Goal: Entertainment & Leisure: Browse casually

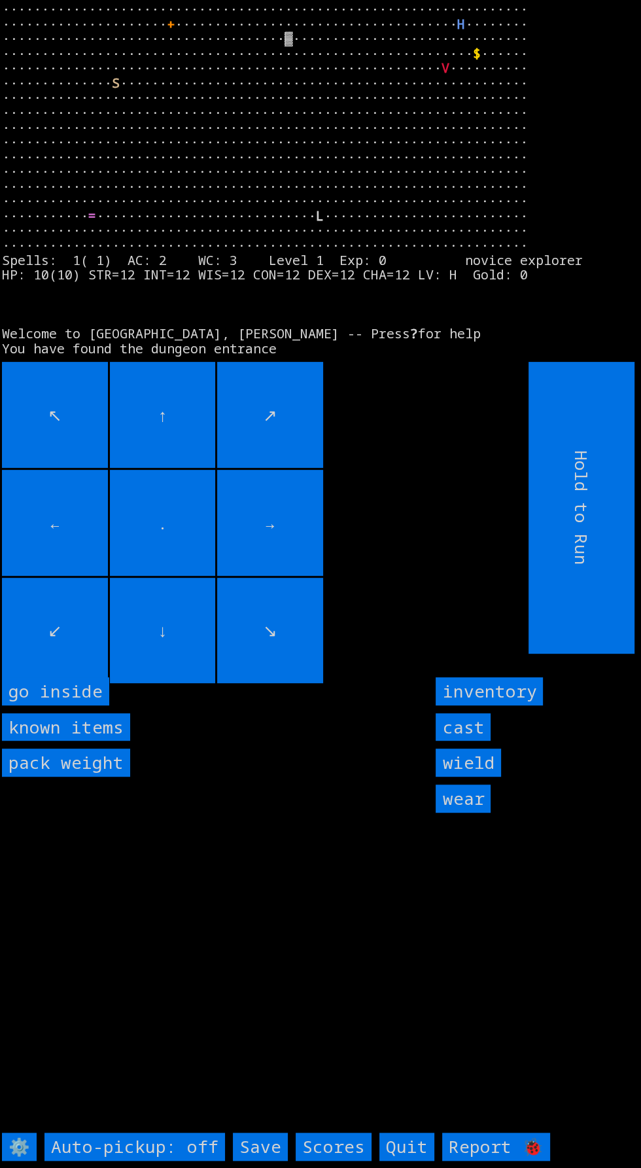
click at [71, 705] on inside "go inside" at bounding box center [55, 691] width 107 height 28
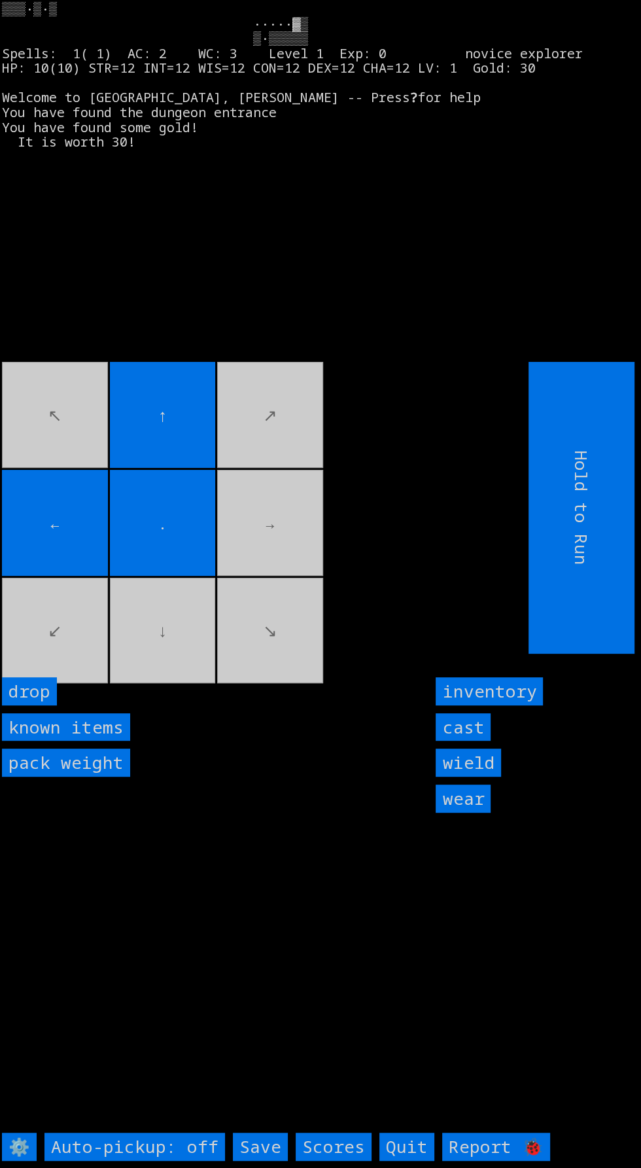
click at [291, 566] on movebuttons "↖ ↑ ↗ ← . → ↙ ↓ ↘" at bounding box center [236, 508] width 468 height 292
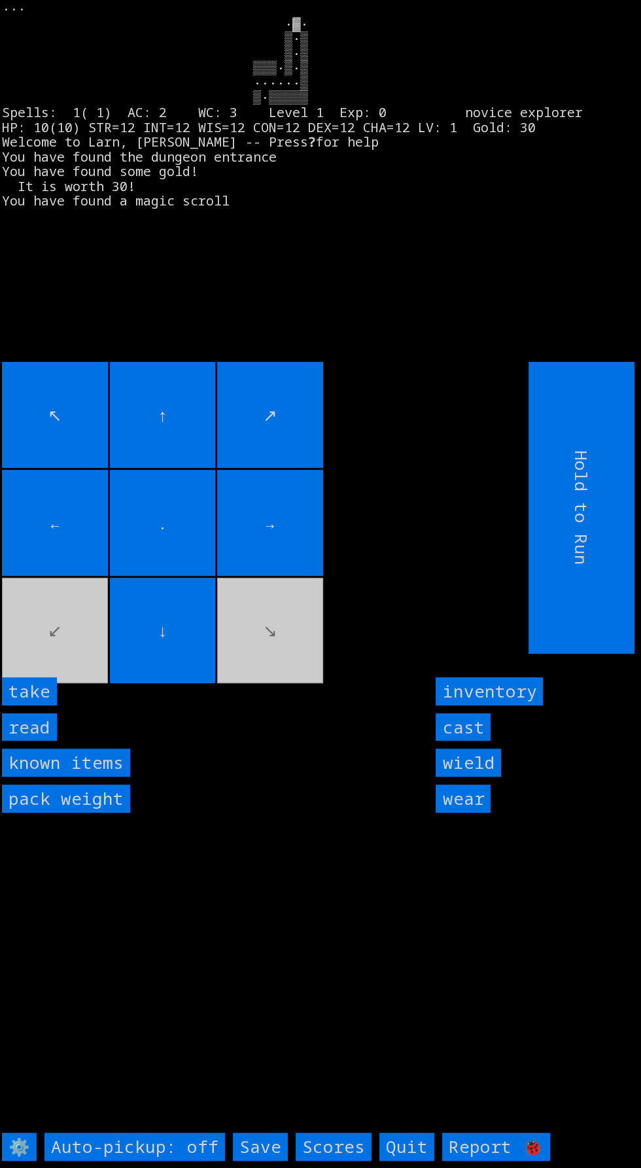
click at [41, 705] on input "take" at bounding box center [29, 691] width 55 height 28
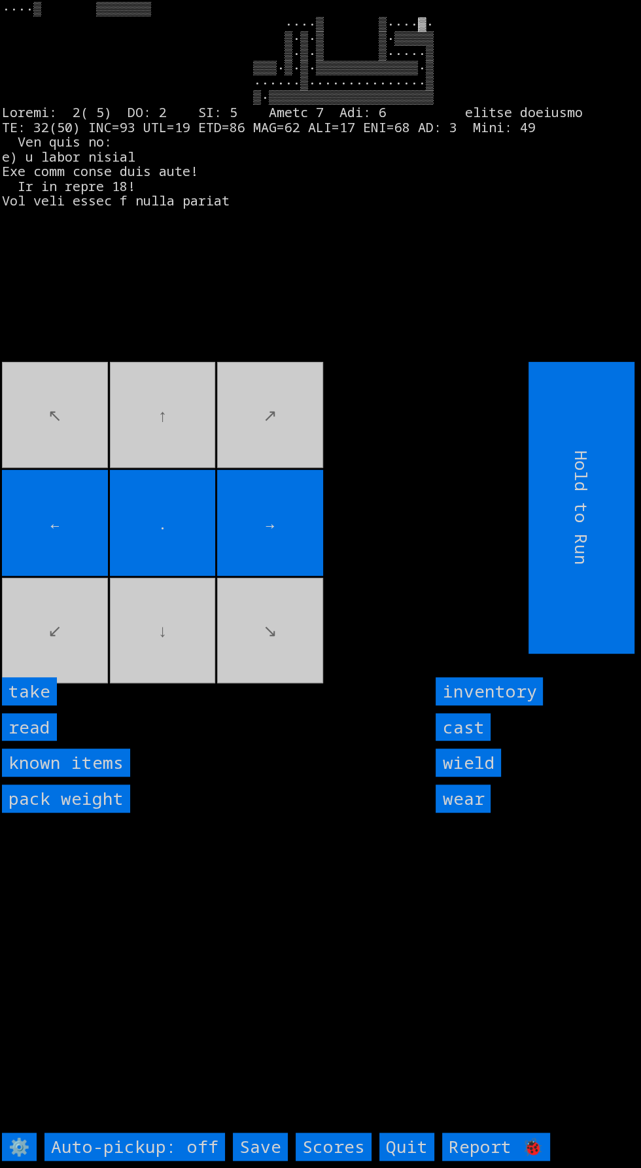
click at [50, 705] on input "take" at bounding box center [29, 691] width 55 height 28
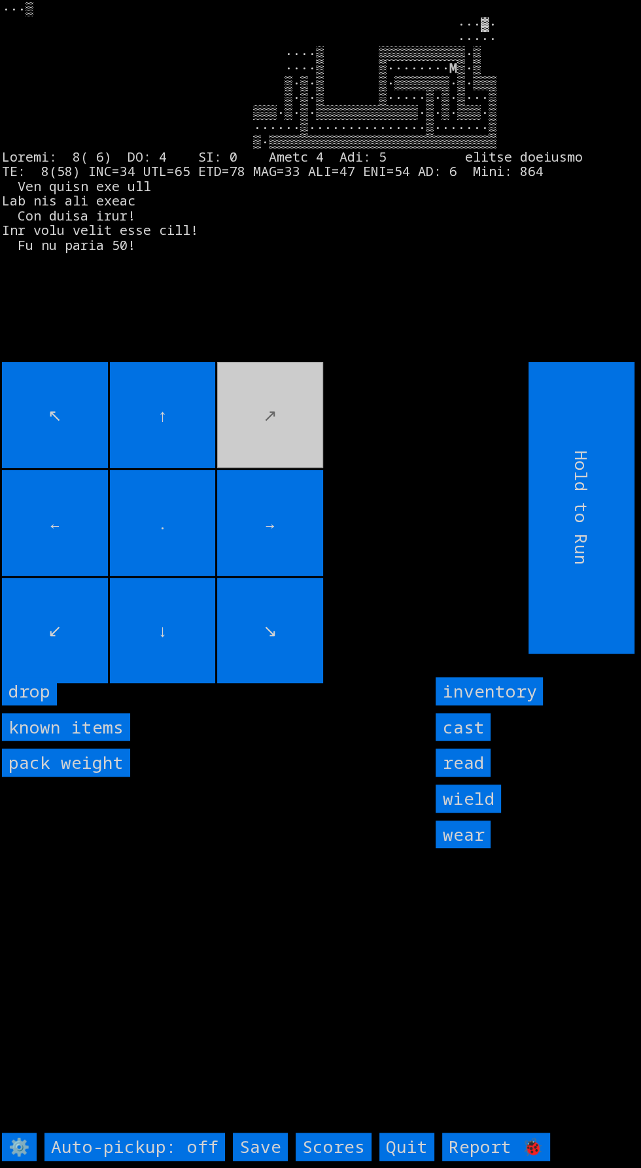
click at [261, 515] on input "→" at bounding box center [270, 523] width 106 height 106
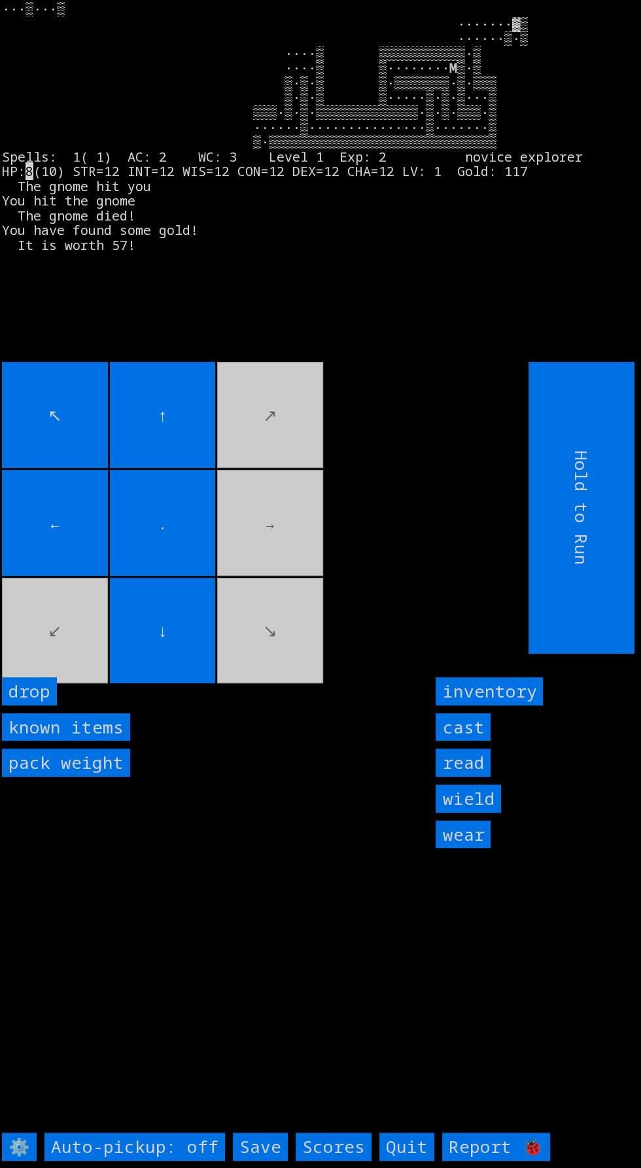
click at [274, 510] on movebuttons "↖ ↑ ↗ ← . → ↙ ↓ ↘" at bounding box center [236, 508] width 468 height 292
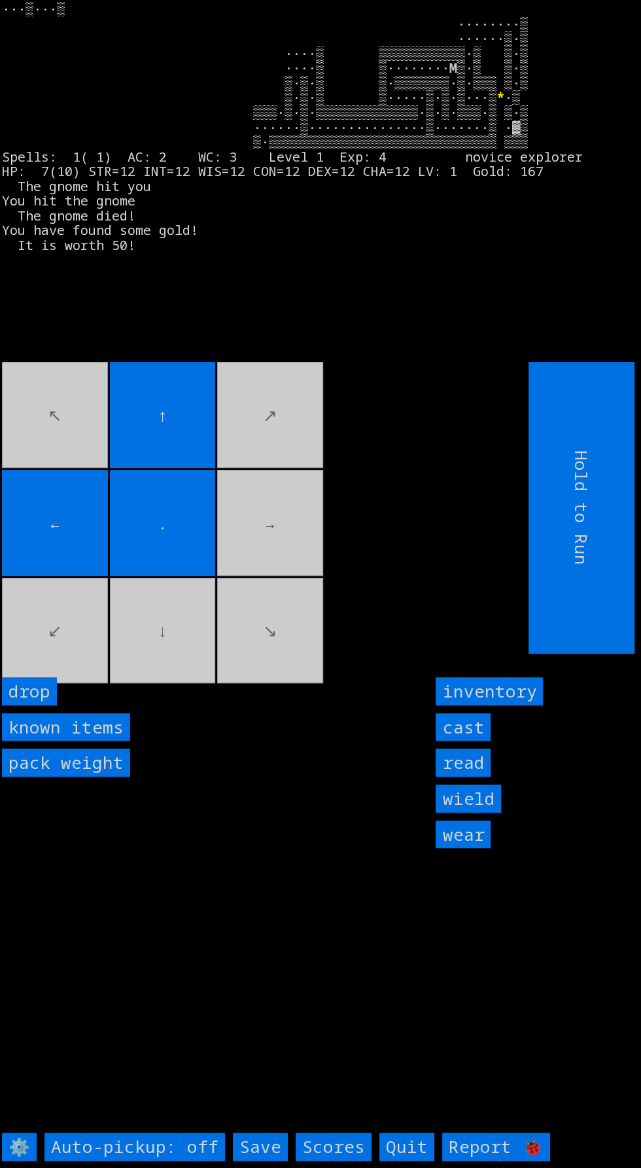
click at [107, 653] on movebuttons "↖ ↑ ↗ ← . → ↙ ↓ ↘" at bounding box center [236, 508] width 468 height 292
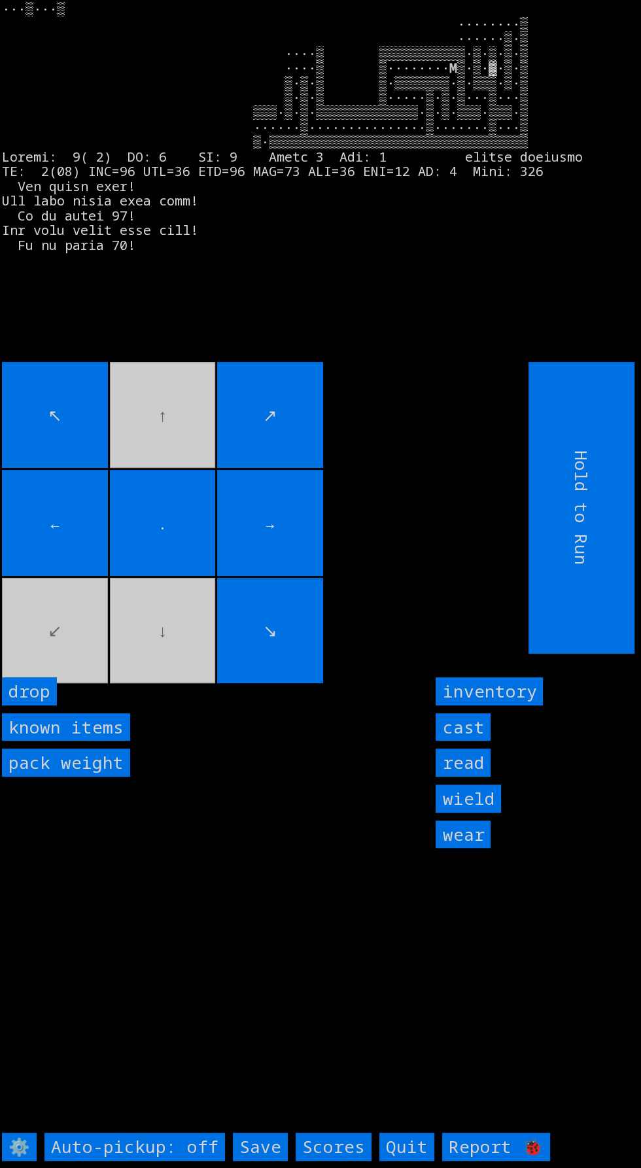
click at [123, 419] on movebuttons "↖ ↑ ↗ ← . → ↙ ↓ ↘" at bounding box center [236, 508] width 468 height 292
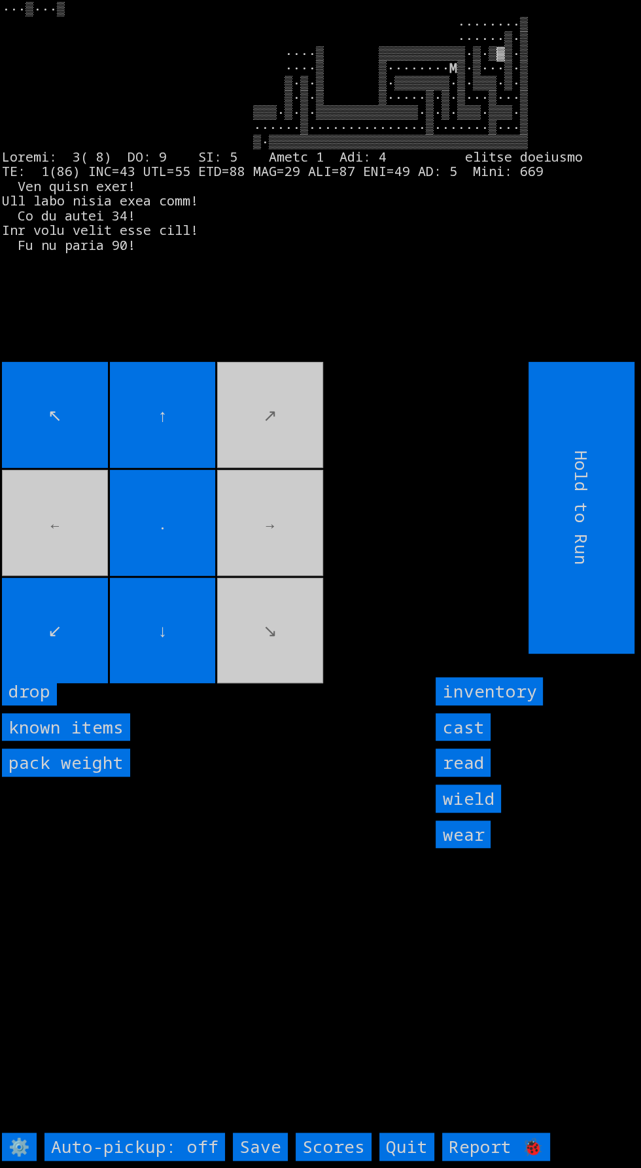
click at [474, 741] on input "cast" at bounding box center [463, 727] width 55 height 28
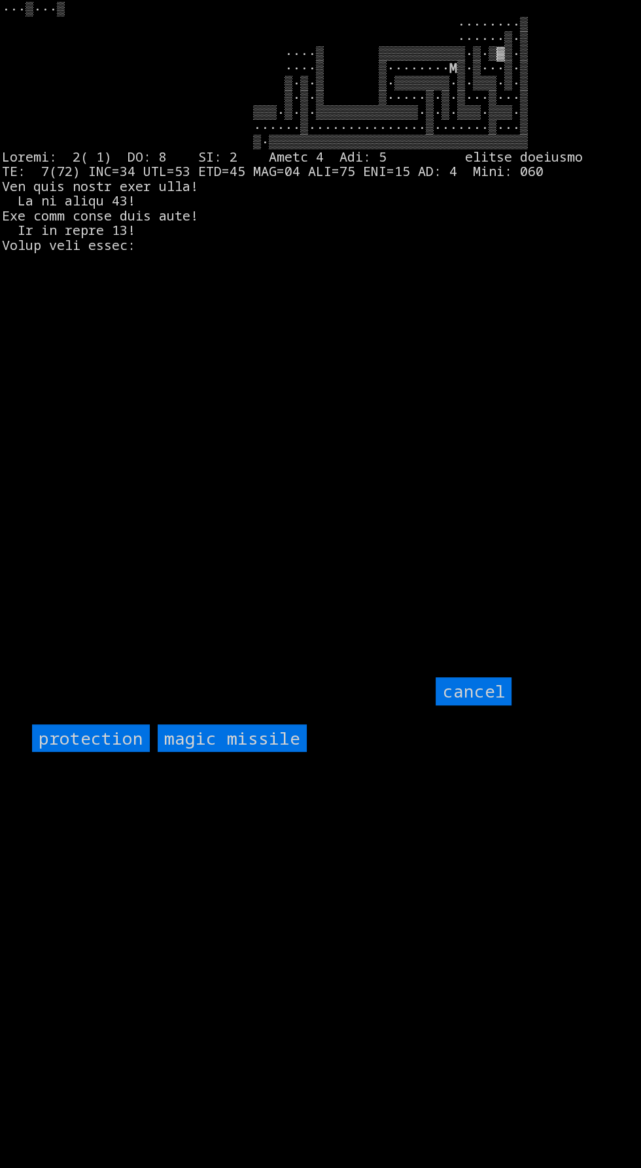
click at [88, 752] on input "protection" at bounding box center [91, 738] width 118 height 28
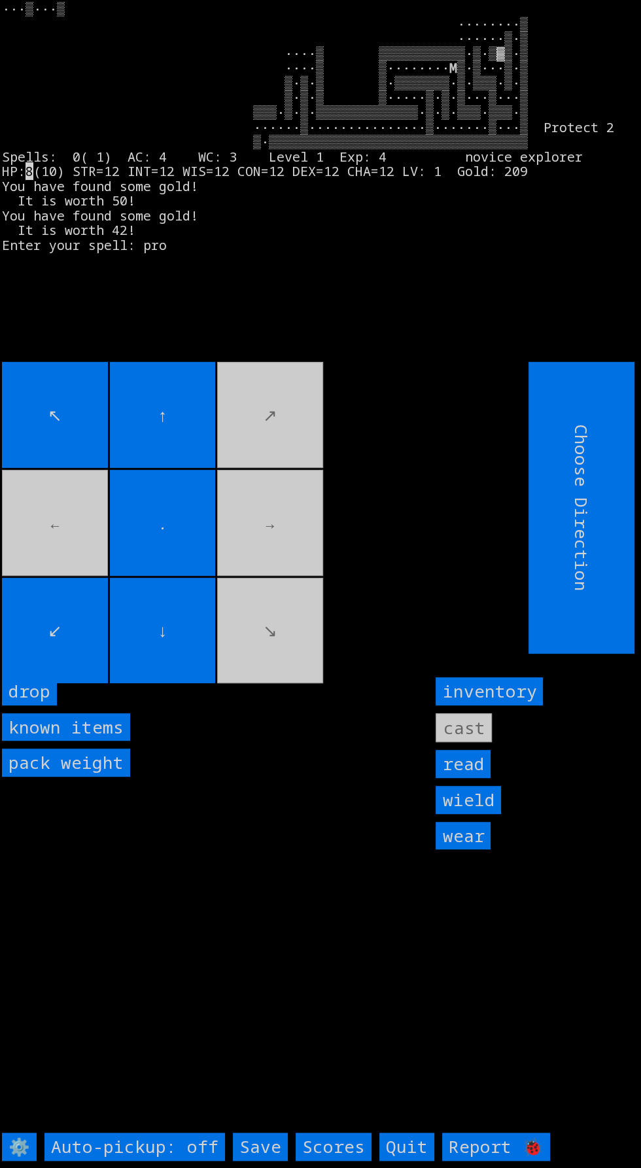
type input "Hold to Run"
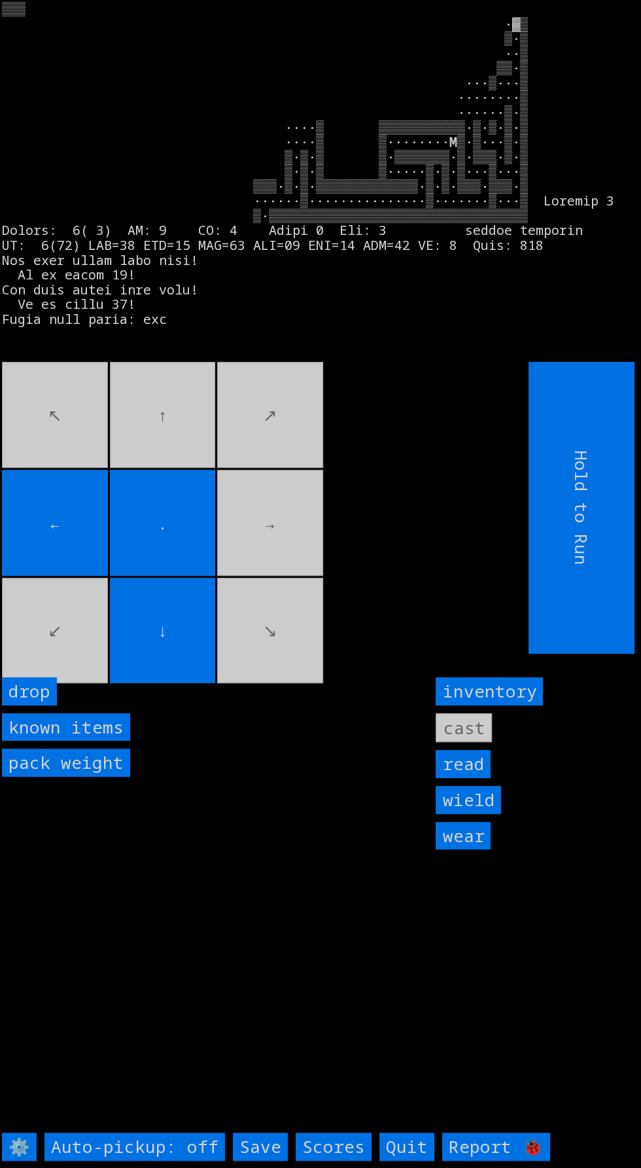
click at [175, 444] on movebuttons "↖ ↑ ↗ ← . → ↙ ↓ ↘" at bounding box center [236, 508] width 468 height 292
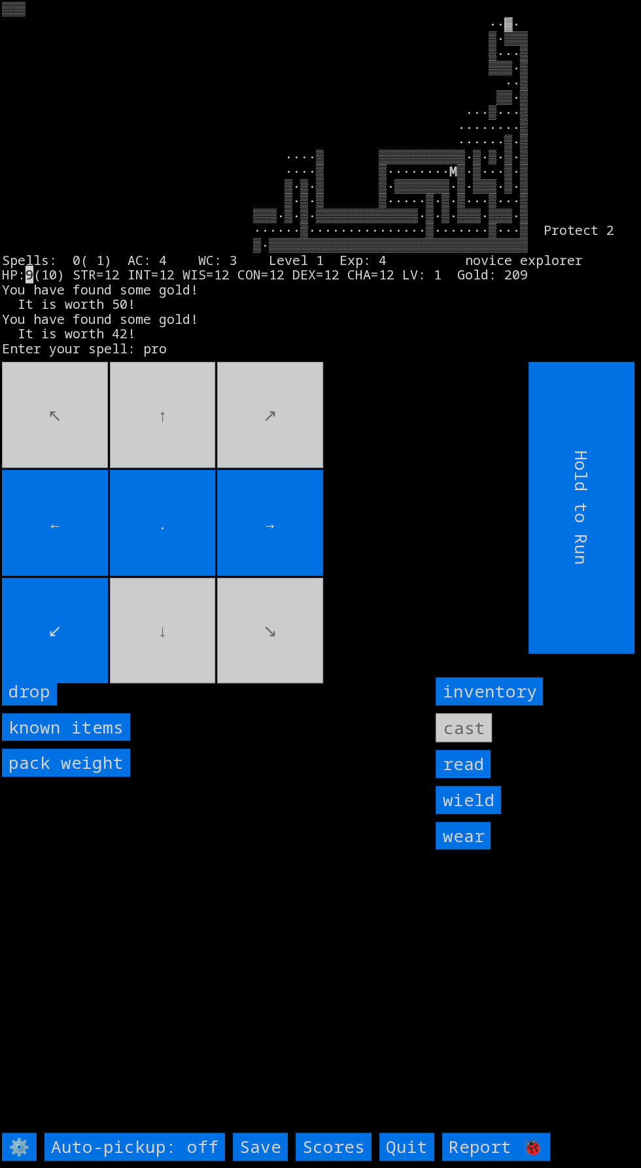
click at [292, 406] on movebuttons "↖ ↑ ↗ ← . → ↙ ↓ ↘" at bounding box center [236, 508] width 468 height 292
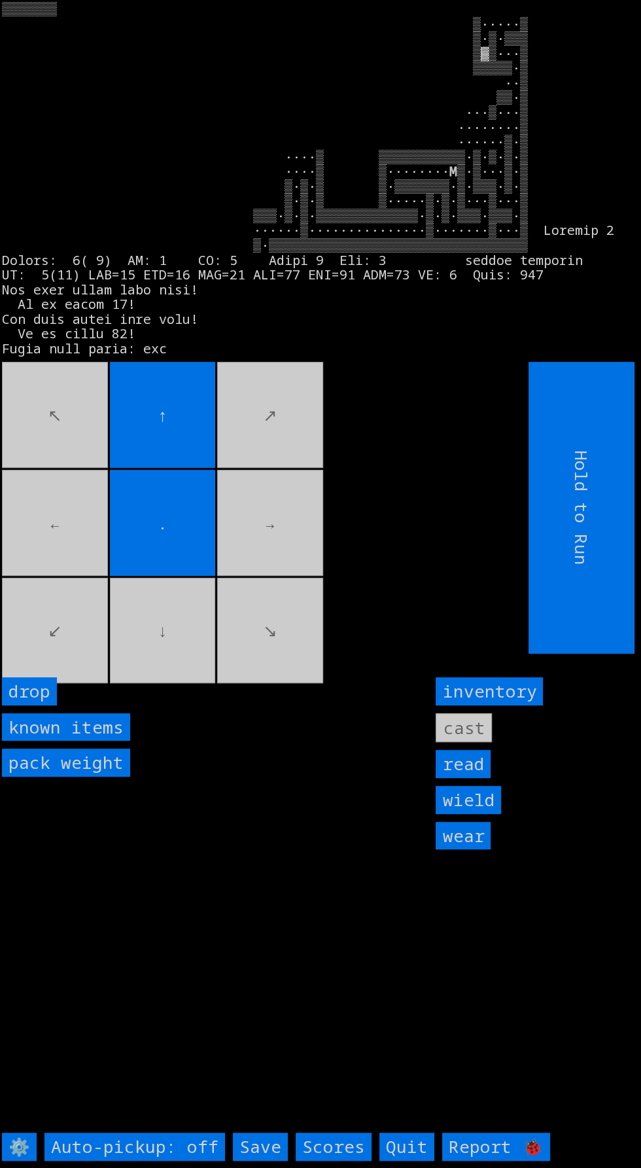
click at [164, 653] on movebuttons "↖ ↑ ↗ ← . → ↙ ↓ ↘" at bounding box center [236, 508] width 468 height 292
type input "Hold to Run"
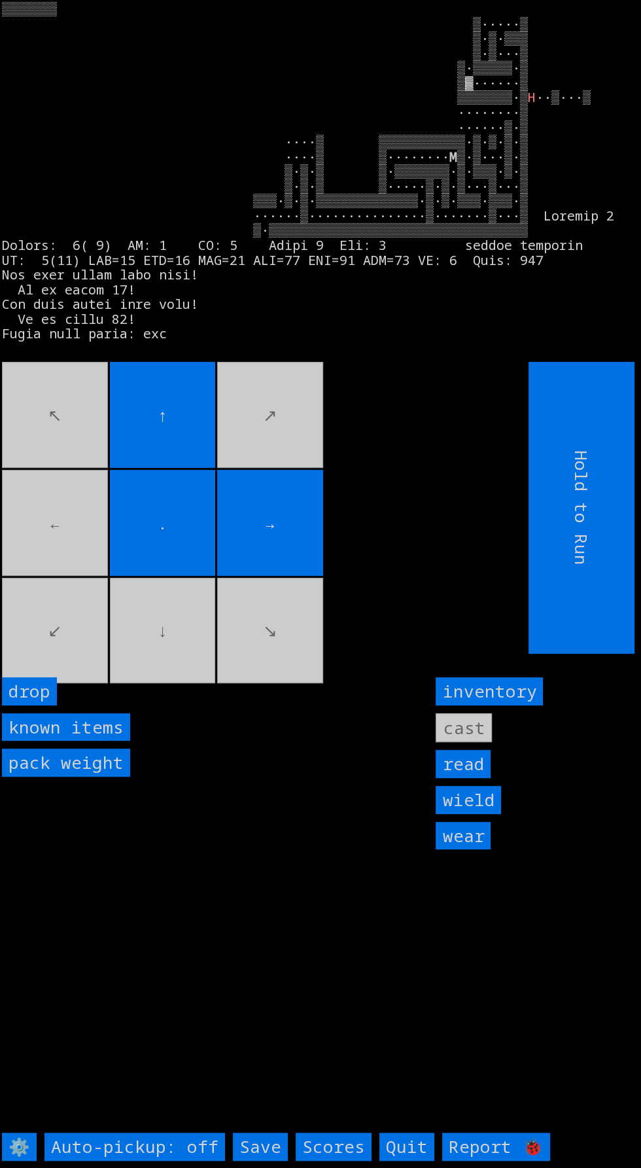
click at [84, 574] on movebuttons "↖ ↑ ↗ ← . → ↙ ↓ ↘" at bounding box center [236, 508] width 468 height 292
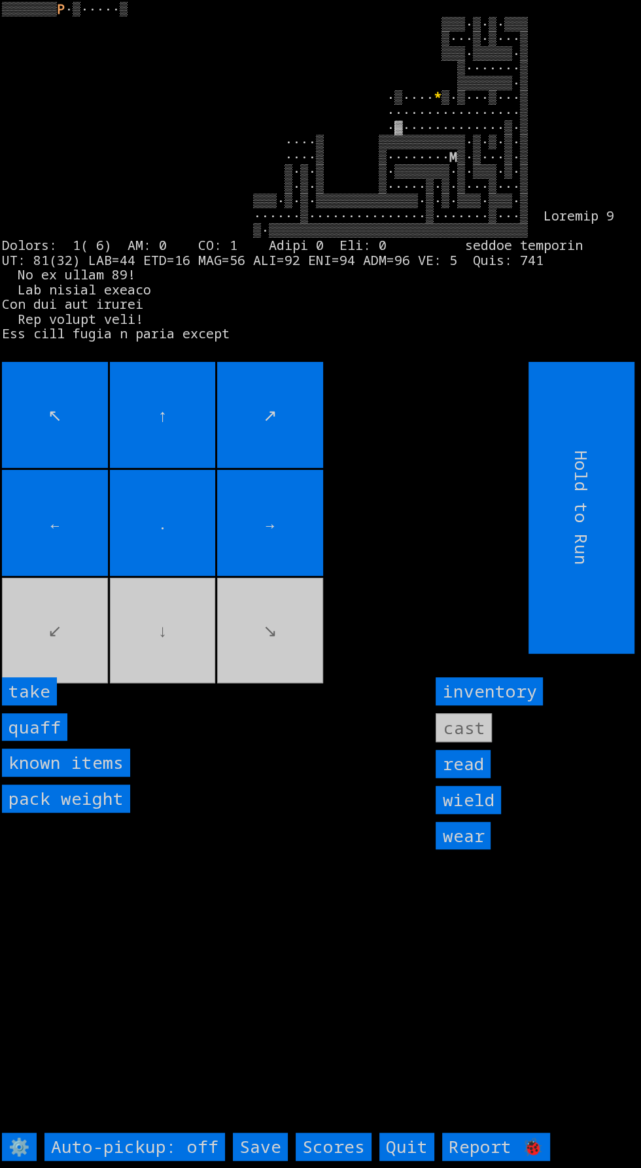
click at [41, 705] on input "take" at bounding box center [29, 691] width 55 height 28
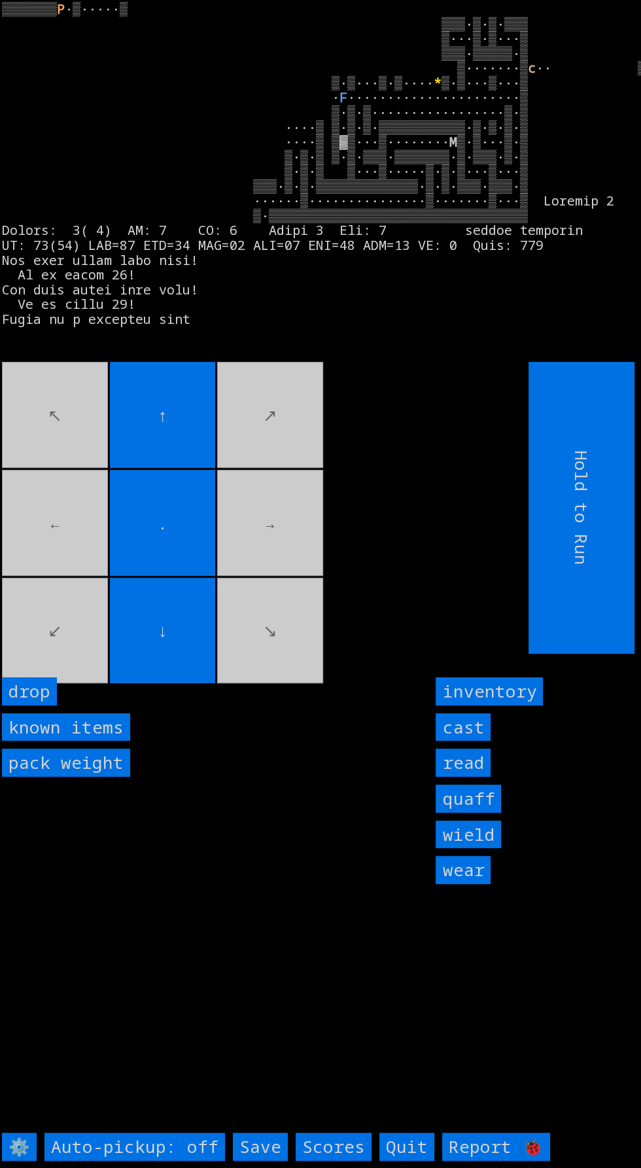
click at [70, 732] on larngrid "▒▒▒▒▒▒▒ P ·▒·····▒ ▒▒▒·▒·▒·▒▒▒ ▒···▒·▒···▒ ▒▒▒·▒▒▒▒▒·▒ ▒·······▒ c ·· ▒▒▒▒▒▒▒·▒…" at bounding box center [320, 584] width 641 height 1168
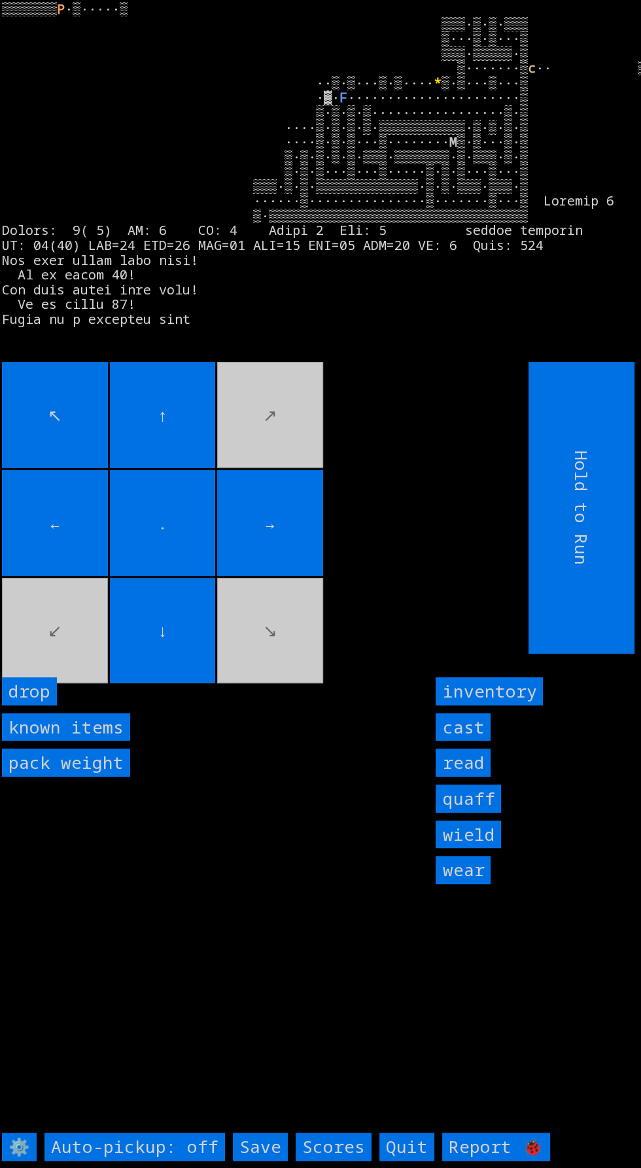
click at [74, 639] on movebuttons "↖ ↑ ↗ ← . → ↙ ↓ ↘" at bounding box center [236, 508] width 468 height 292
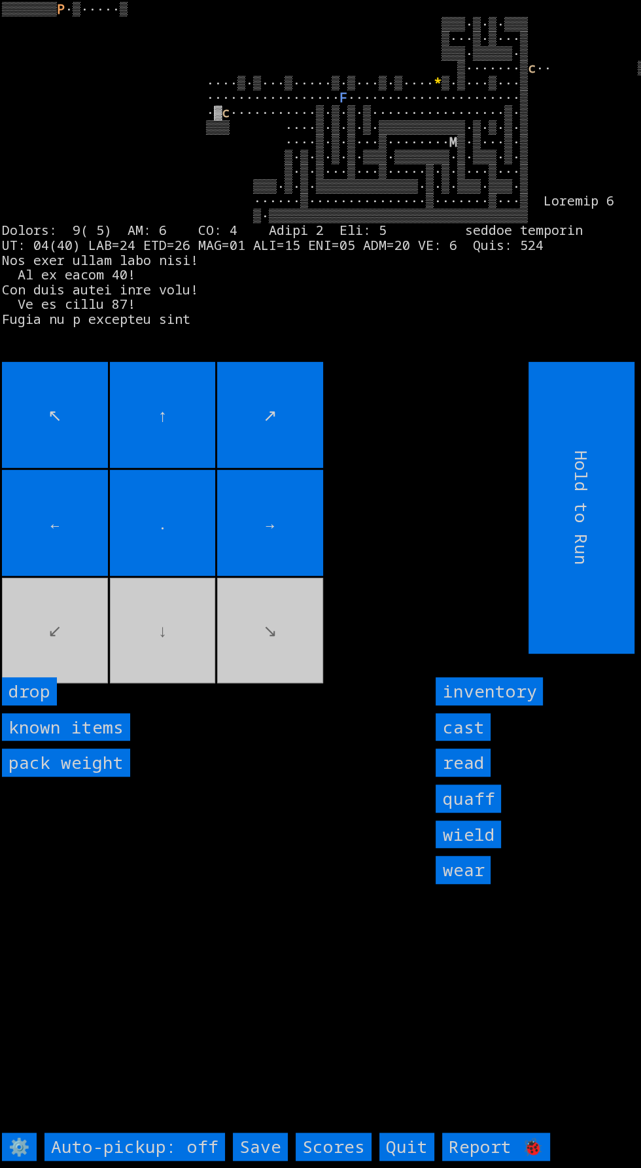
click at [127, 653] on movebuttons "↖ ↑ ↗ ← . → ↙ ↓ ↘" at bounding box center [236, 508] width 468 height 292
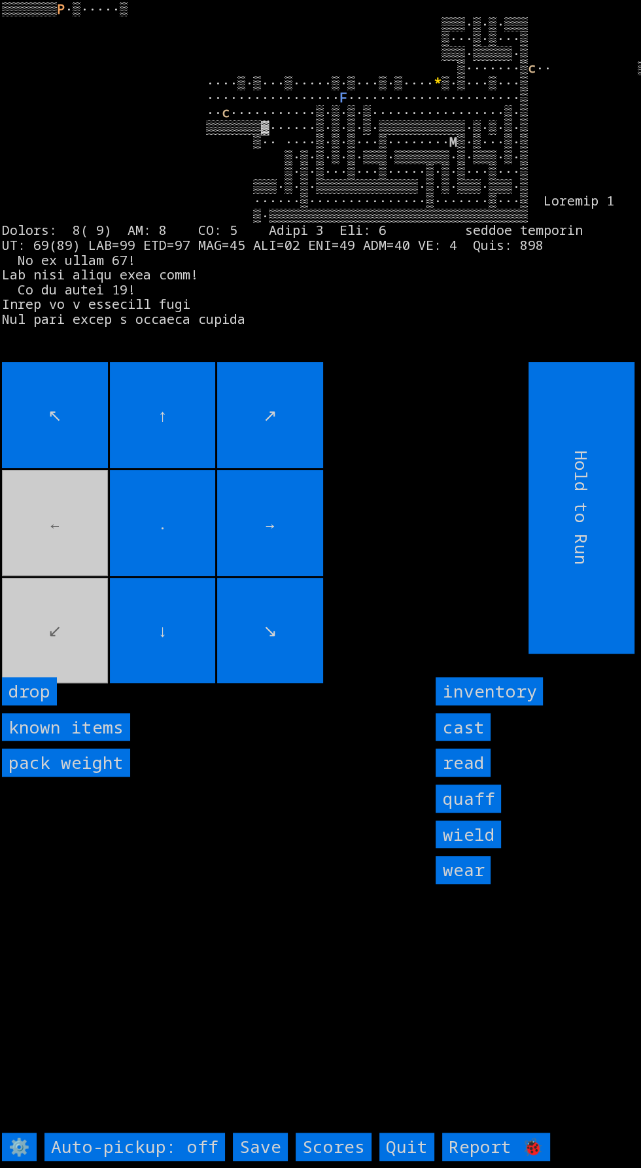
click at [100, 653] on movebuttons "↖ ↑ ↗ ← . → ↙ ↓ ↘" at bounding box center [236, 508] width 468 height 292
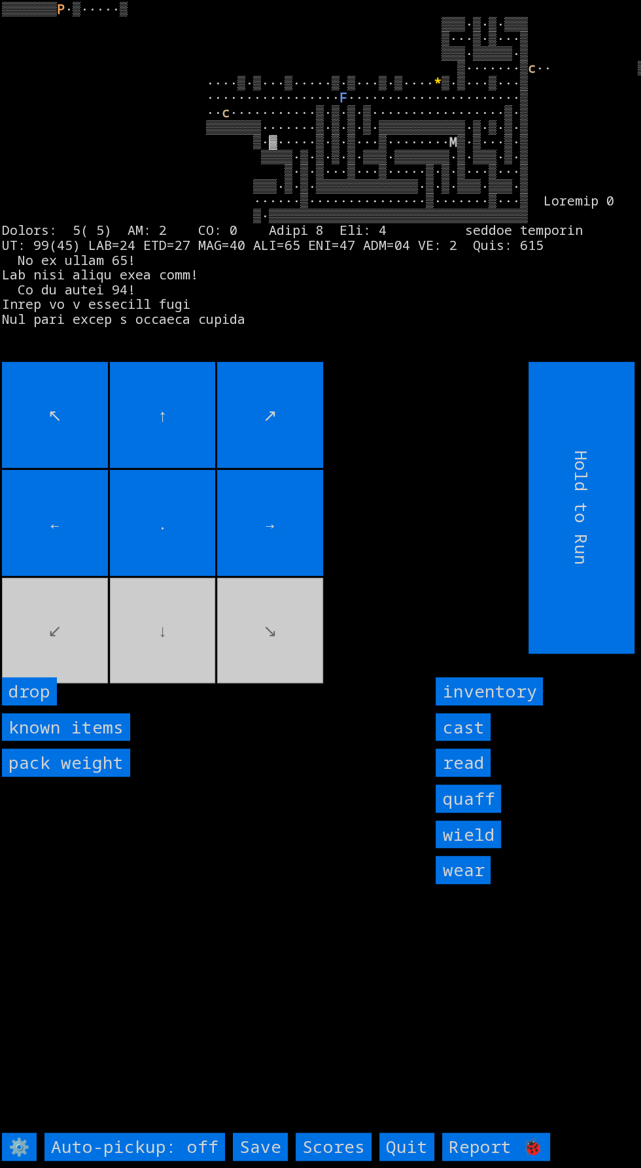
click at [85, 653] on movebuttons "↖ ↑ ↗ ← . → ↙ ↓ ↘" at bounding box center [236, 508] width 468 height 292
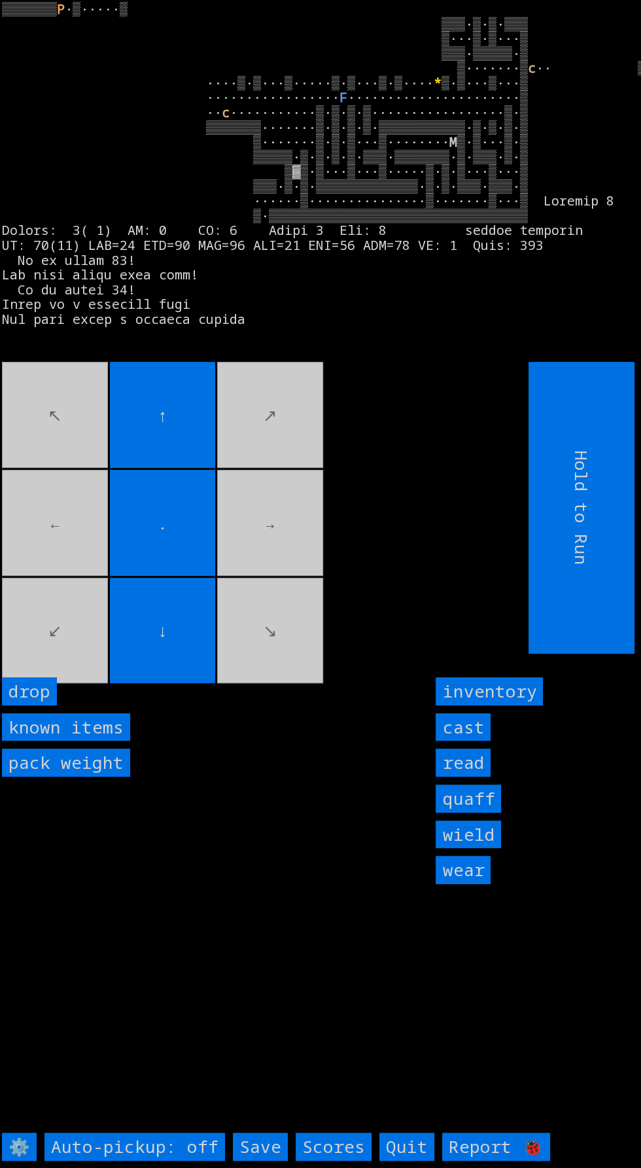
click at [133, 653] on movebuttons "↖ ↑ ↗ ← . → ↙ ↓ ↘" at bounding box center [236, 508] width 468 height 292
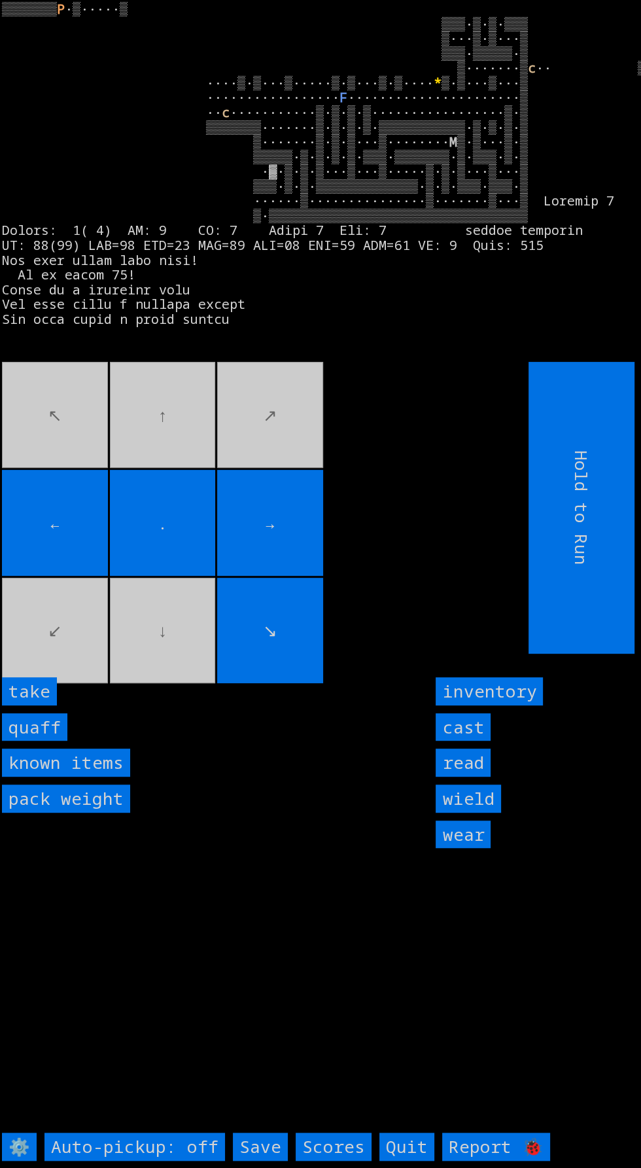
click at [45, 705] on input "take" at bounding box center [29, 691] width 55 height 28
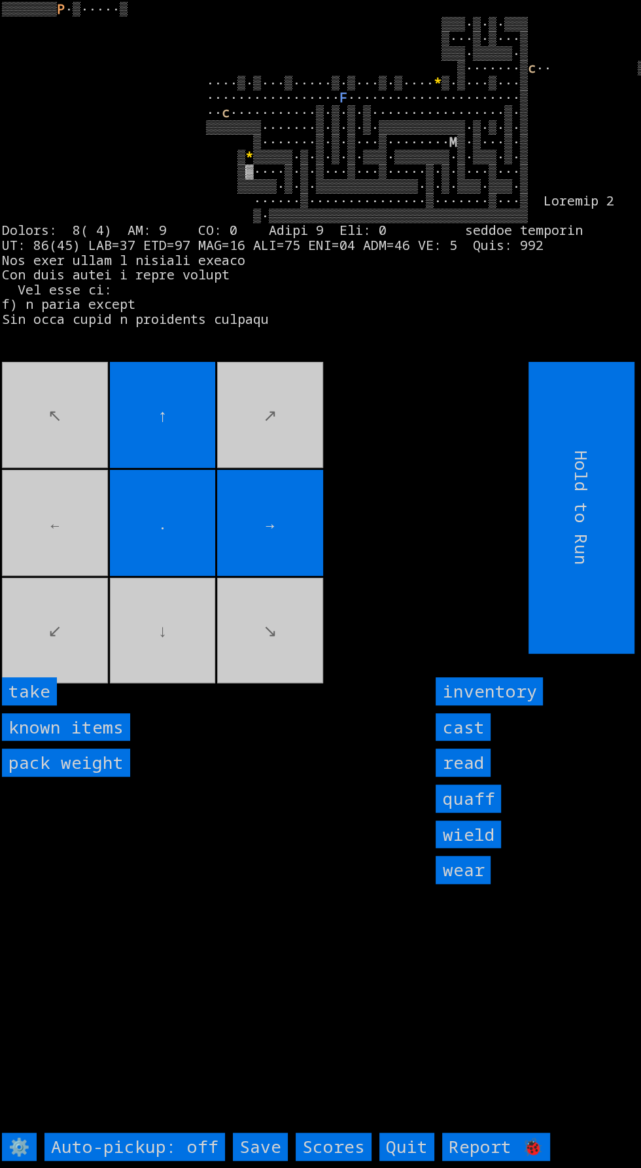
click at [44, 705] on input "take" at bounding box center [29, 691] width 55 height 28
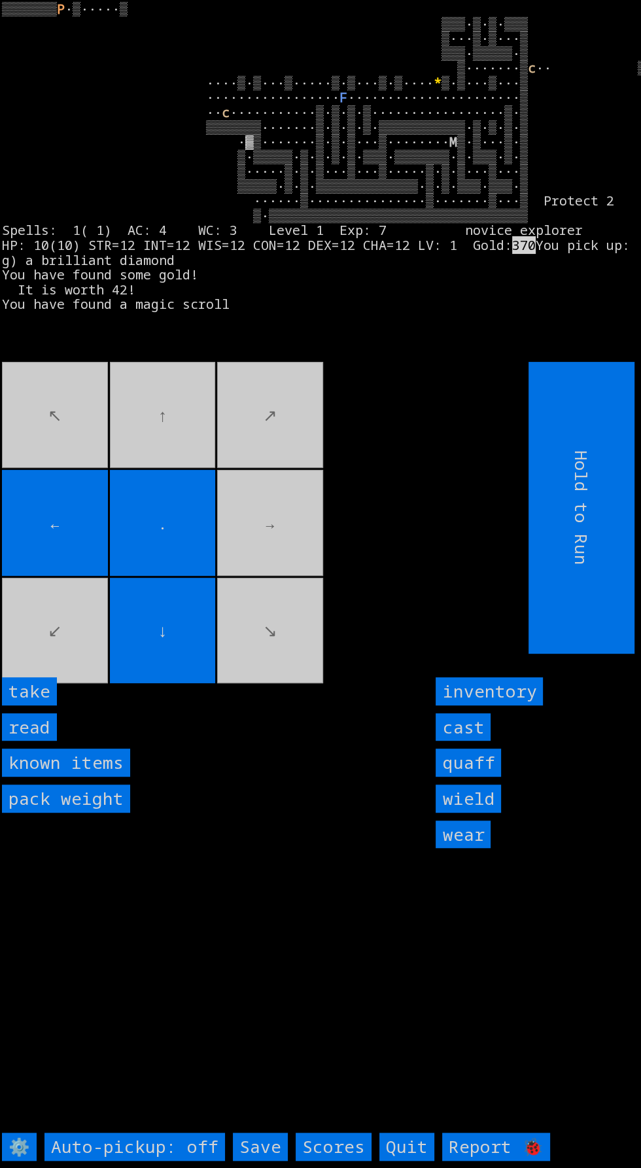
click at [46, 705] on input "take" at bounding box center [29, 691] width 55 height 28
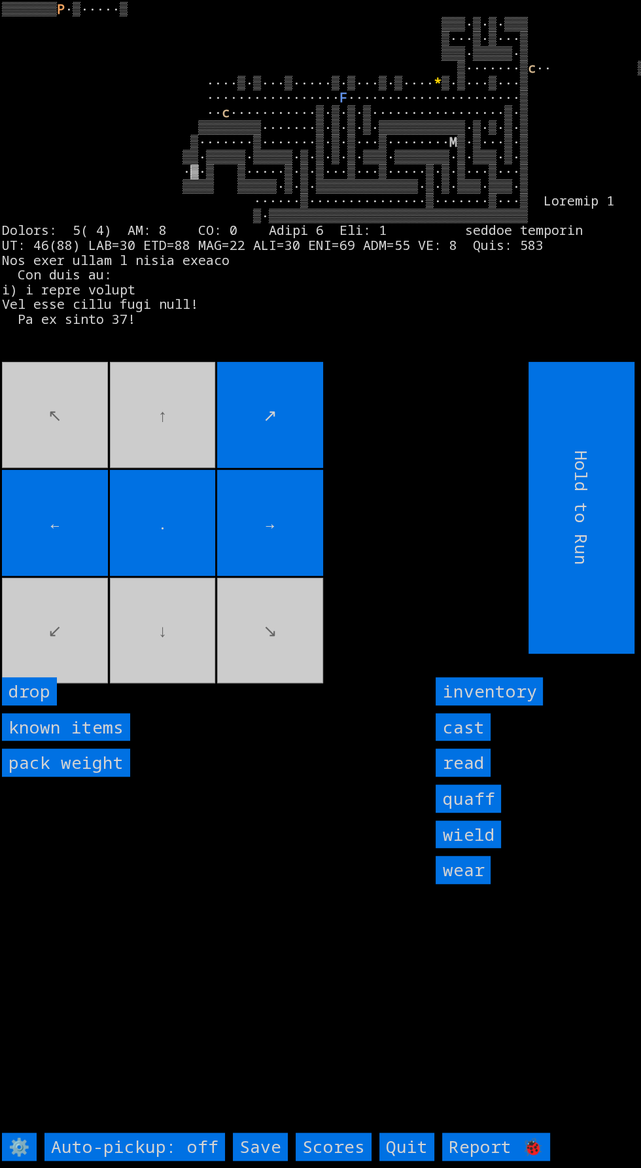
click at [62, 576] on input "←" at bounding box center [55, 523] width 106 height 106
click at [96, 623] on movebuttons "↖ ↑ ↗ ← . → ↙ ↓ ↘" at bounding box center [236, 508] width 468 height 292
click at [78, 642] on movebuttons "↖ ↑ ↗ ← . → ↙ ↓ ↘" at bounding box center [236, 508] width 468 height 292
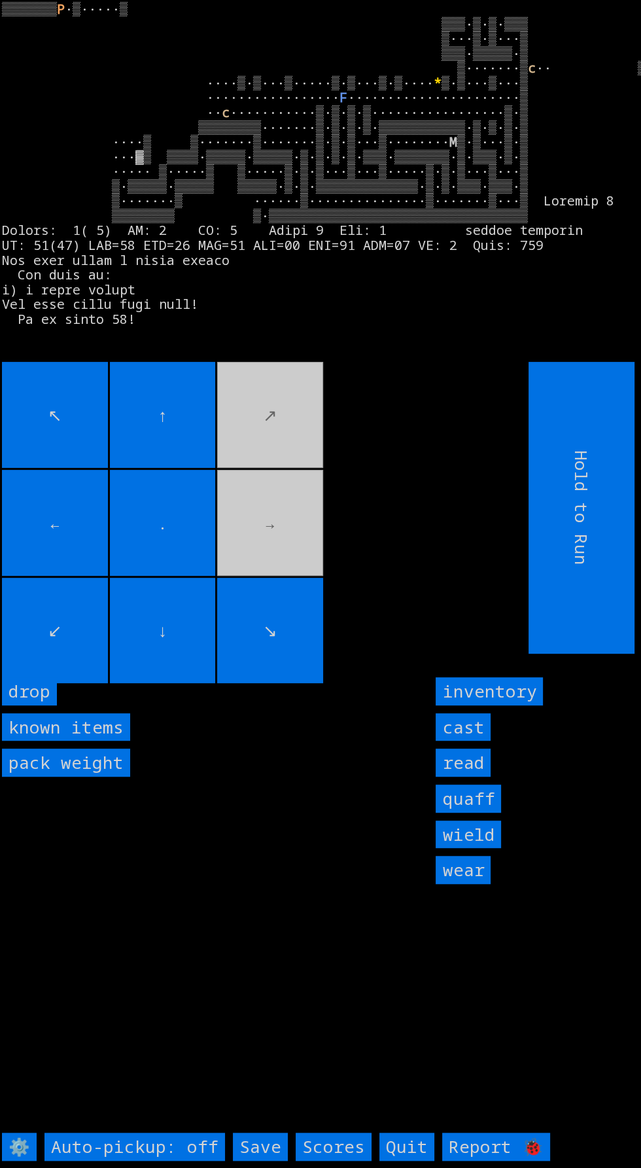
click at [255, 566] on movebuttons "↖ ↑ ↗ ← . → ↙ ↓ ↘" at bounding box center [236, 508] width 468 height 292
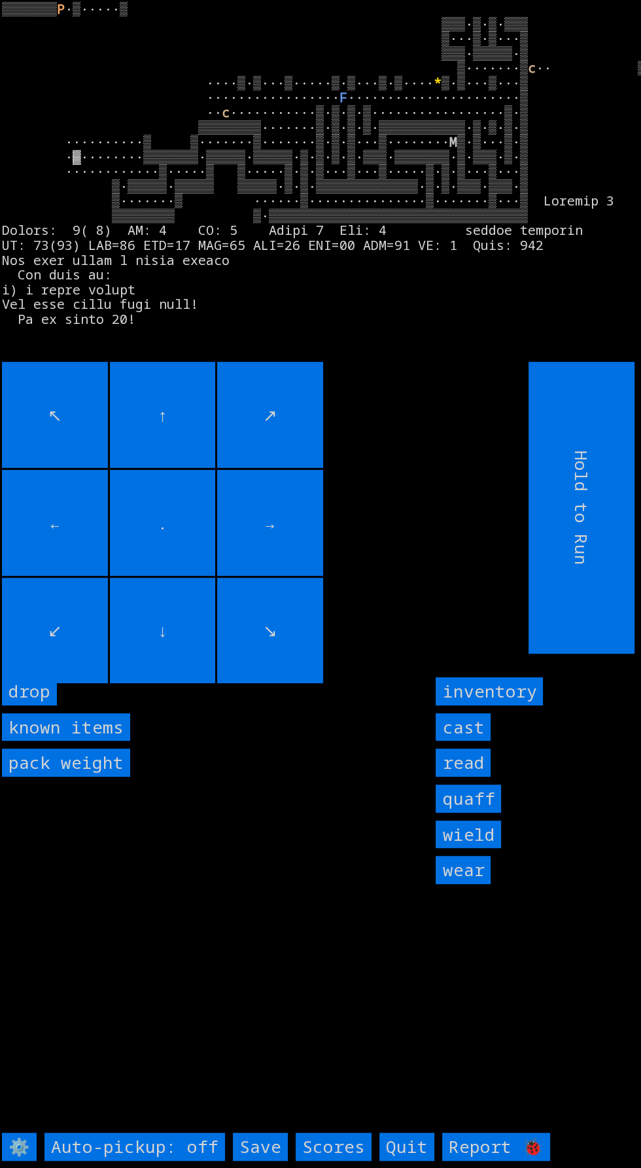
click at [100, 564] on input "←" at bounding box center [55, 523] width 106 height 106
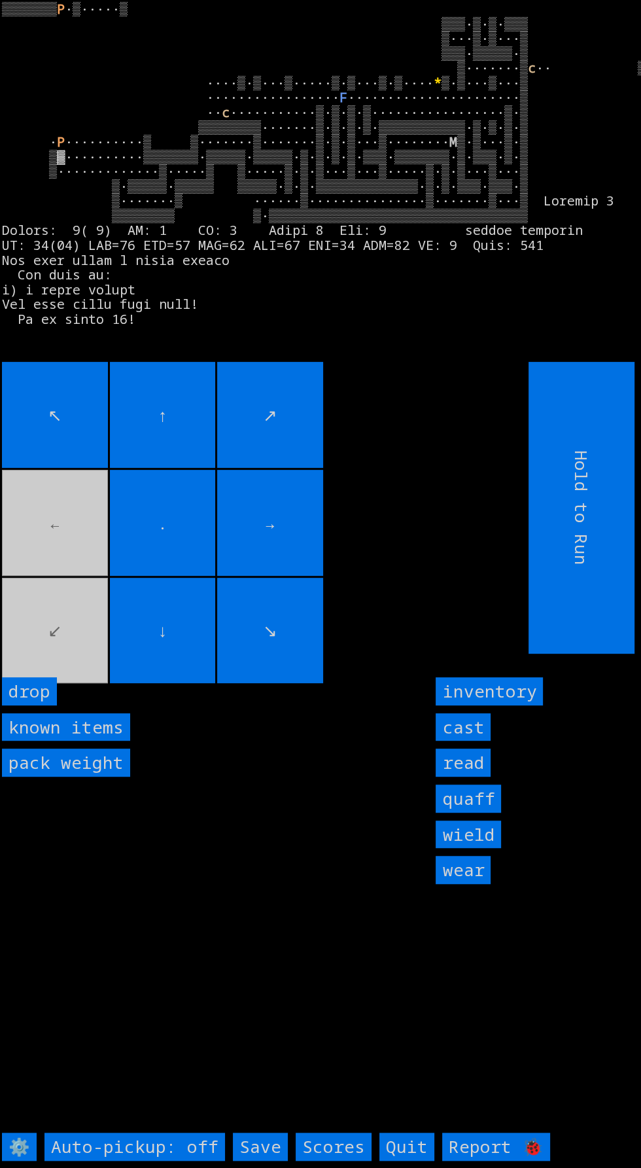
click at [79, 577] on movebuttons "↖ ↑ ↗ ← . → ↙ ↓ ↘" at bounding box center [236, 508] width 468 height 292
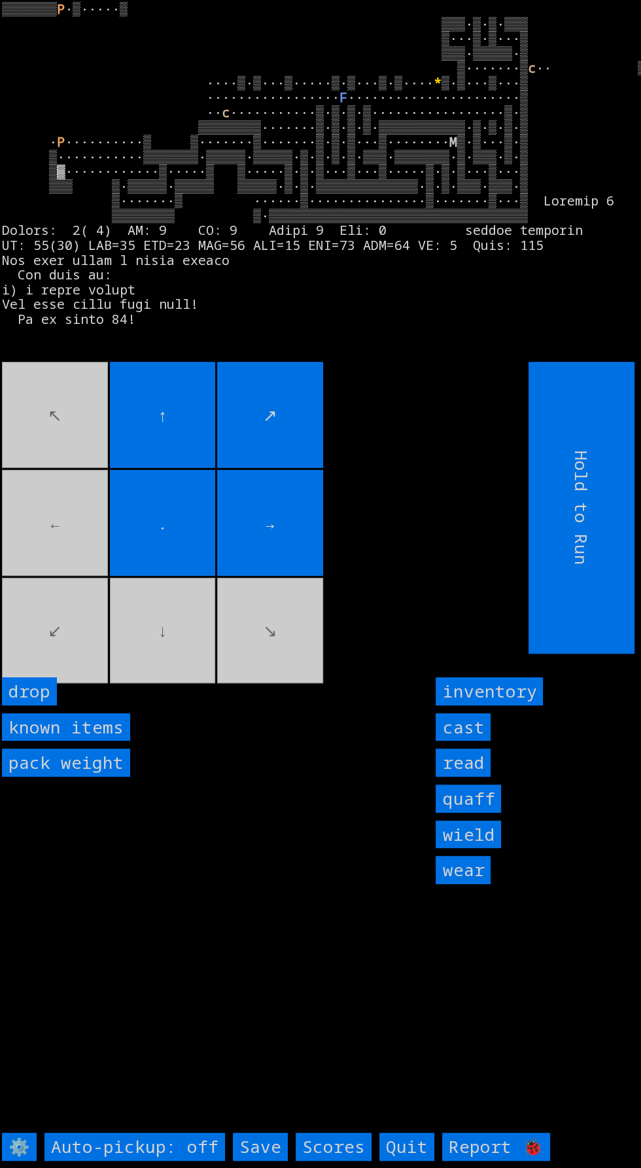
click at [144, 653] on movebuttons "↖ ↑ ↗ ← . → ↙ ↓ ↘" at bounding box center [236, 508] width 468 height 292
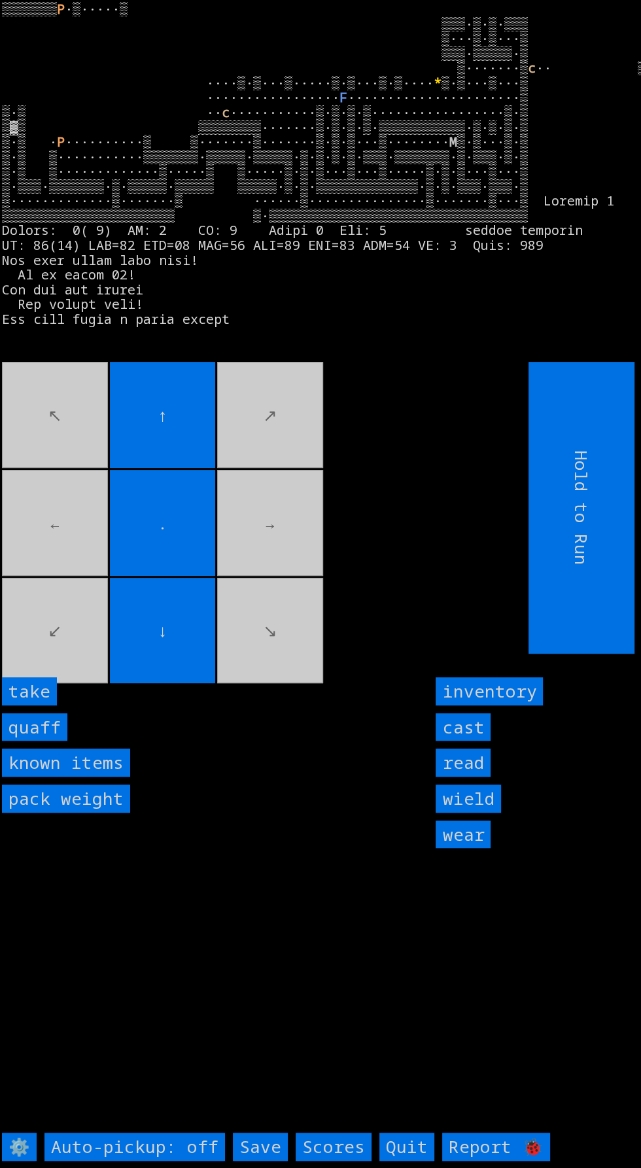
click at [54, 705] on input "take" at bounding box center [29, 691] width 55 height 28
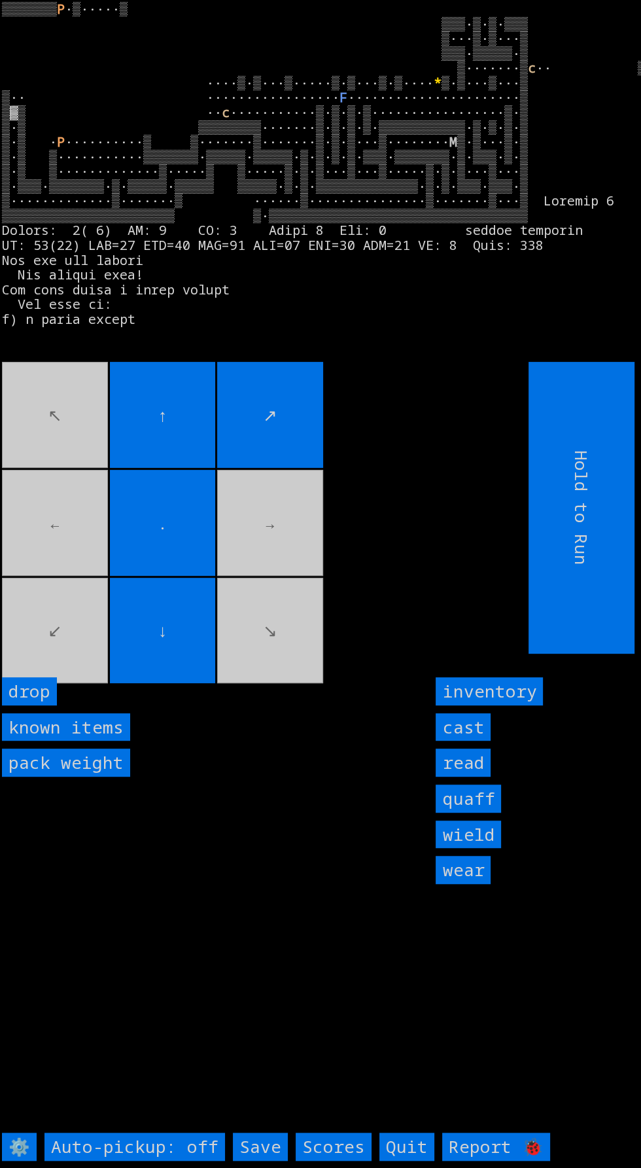
click at [190, 515] on input "." at bounding box center [163, 523] width 106 height 106
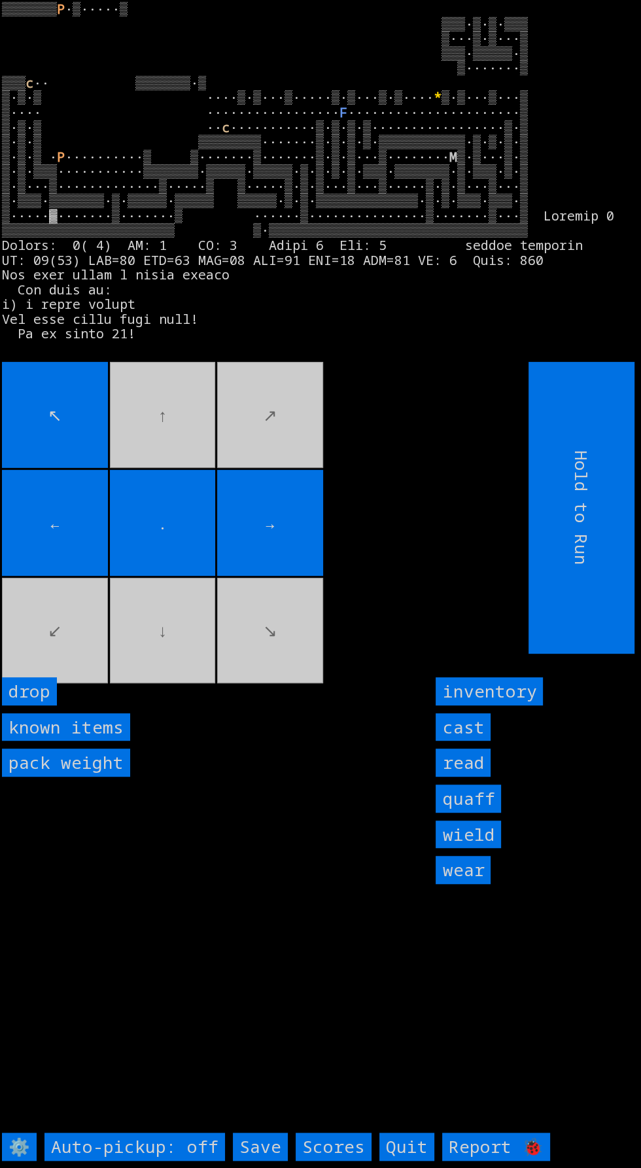
click at [296, 633] on movebuttons "↖ ↑ ↗ ← . → ↙ ↓ ↘" at bounding box center [236, 508] width 468 height 292
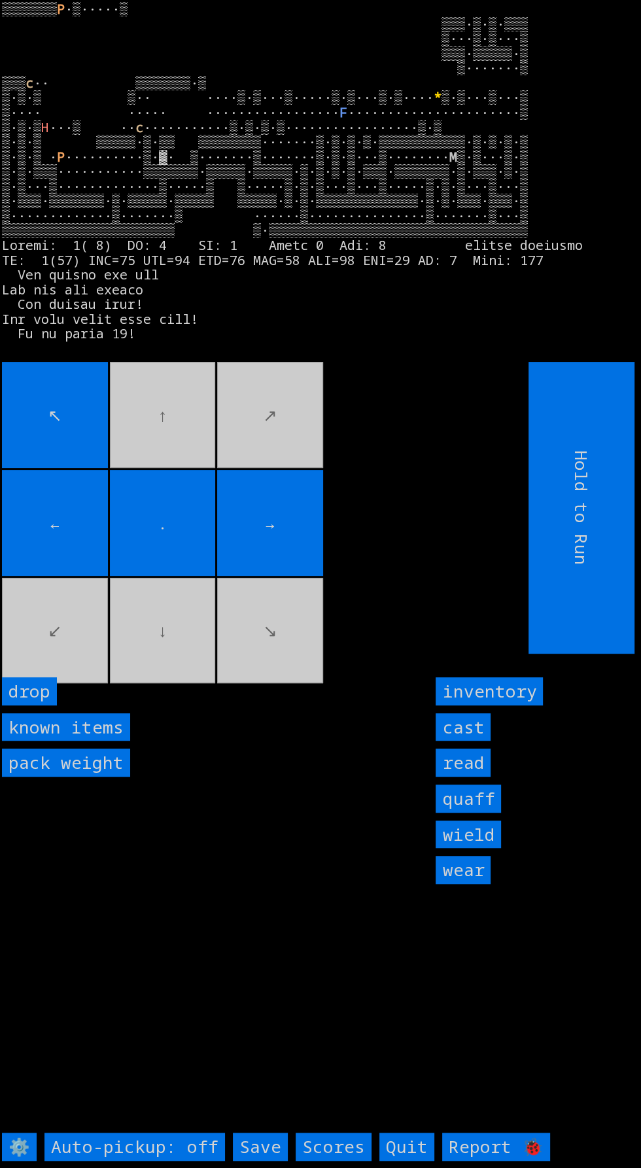
click at [321, 620] on movebuttons "↖ ↑ ↗ ← . → ↙ ↓ ↘" at bounding box center [236, 508] width 468 height 292
click at [300, 475] on movebuttons "↖ ↑ ↗ ← . → ↙ ↓ ↘" at bounding box center [236, 508] width 468 height 292
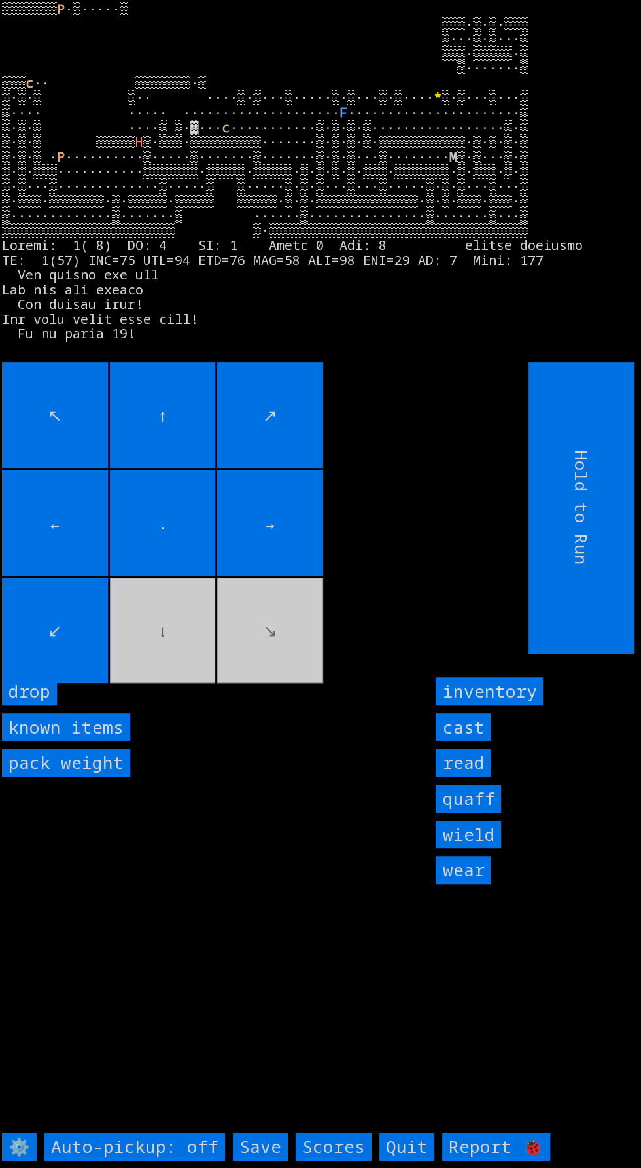
click at [232, 353] on larn "▒▒▒▒▒▒▒ P ·▒·····▒ ▒▒▒·▒·▒·▒▒▒ ▒···▒·▒···▒ ▒▒▒·▒▒▒▒▒·▒ ▒·······▒ ▒▒▒ c ·· ▒▒▒▒▒…" at bounding box center [316, 177] width 628 height 351
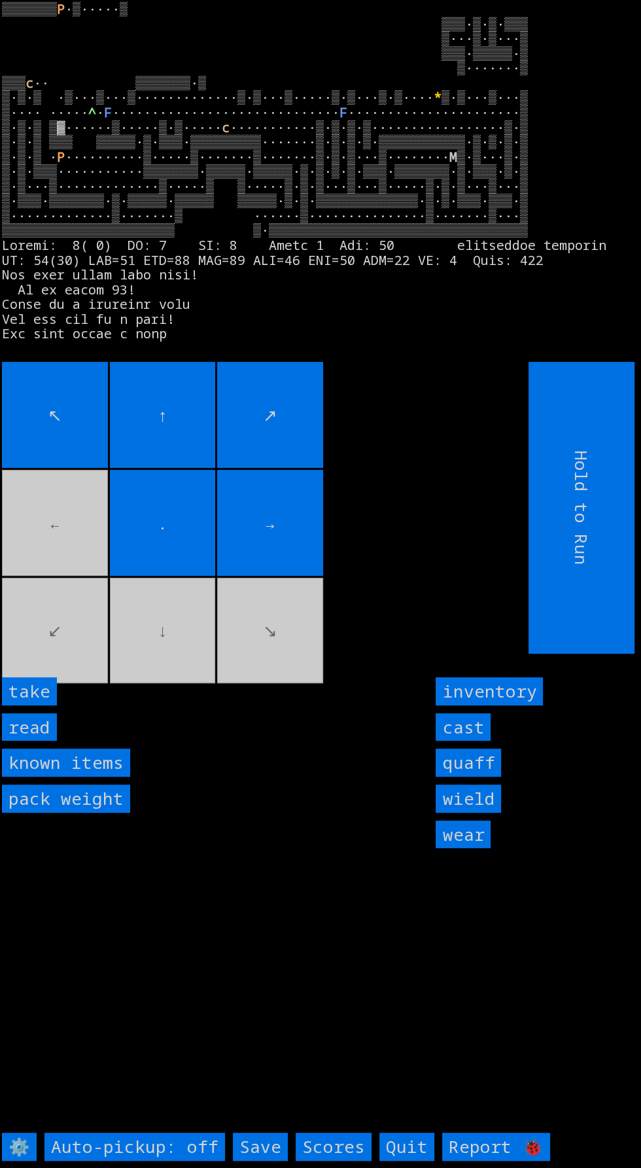
click at [51, 741] on input "read" at bounding box center [29, 727] width 55 height 28
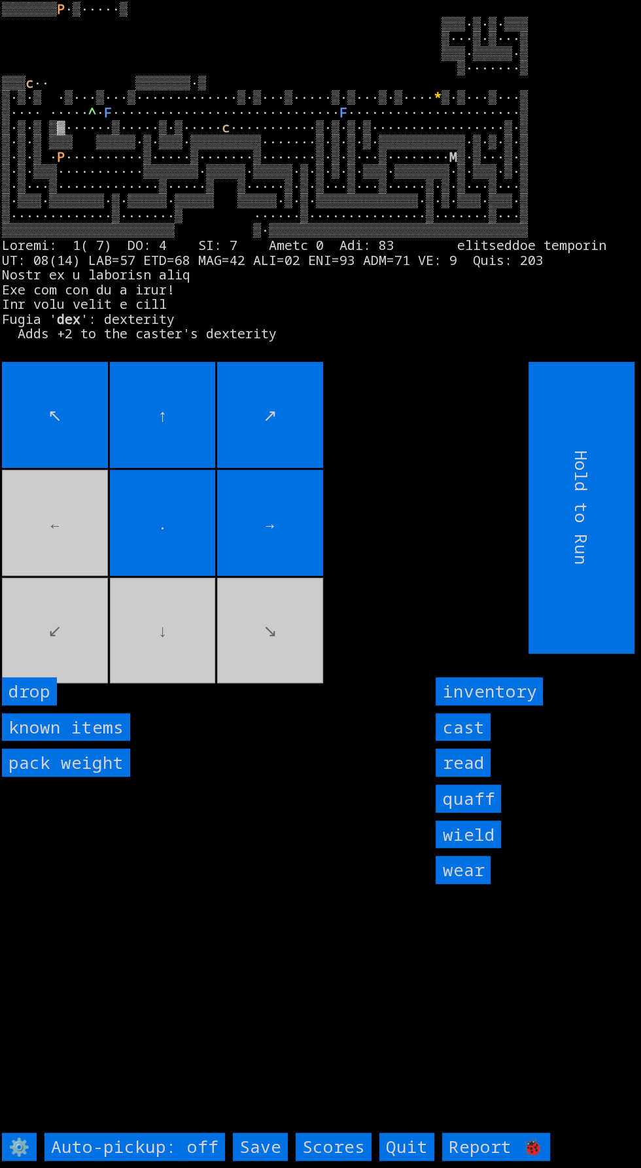
click at [92, 523] on movebuttons "↖ ↑ ↗ ← . → ↙ ↓ ↘" at bounding box center [236, 508] width 468 height 292
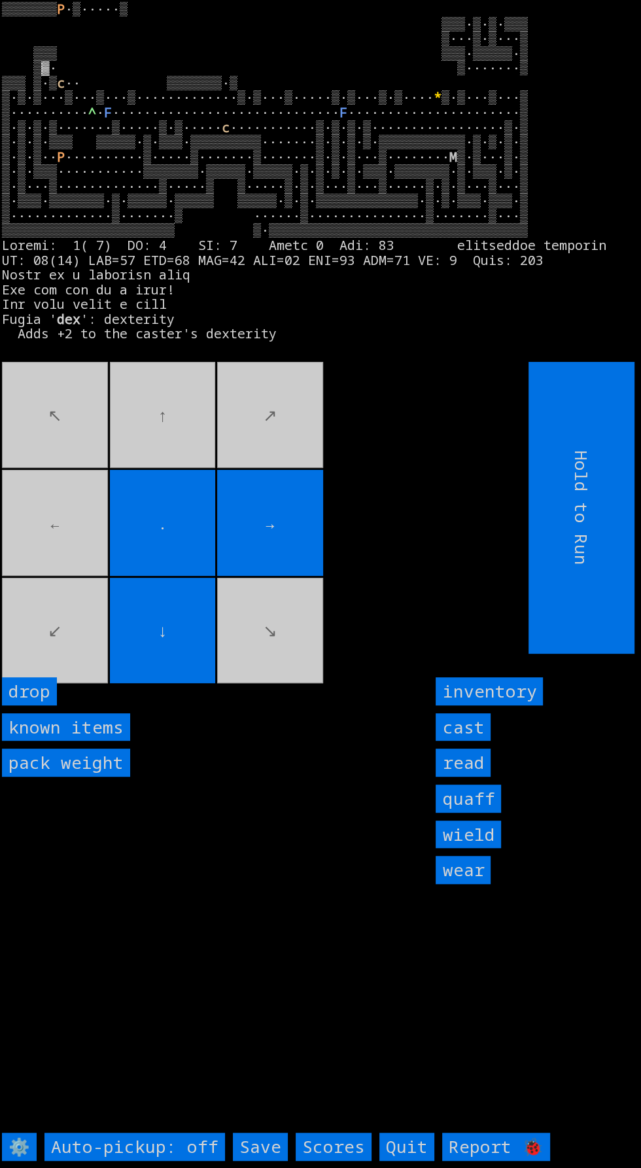
click at [199, 440] on movebuttons "↖ ↑ ↗ ← . → ↙ ↓ ↘" at bounding box center [236, 508] width 468 height 292
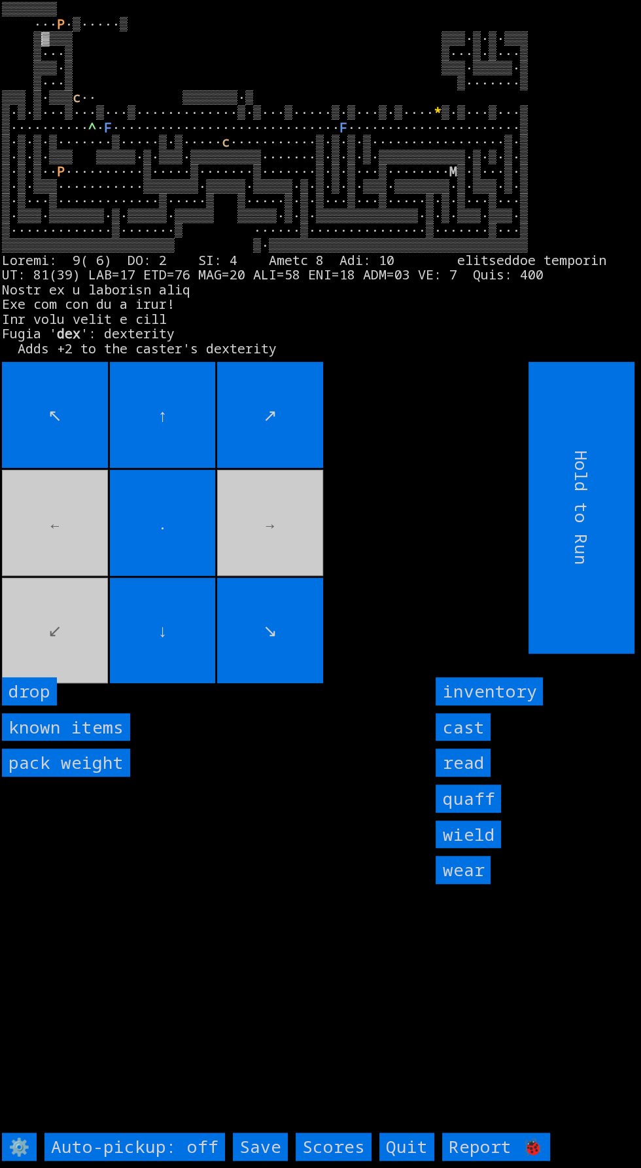
click at [167, 402] on input "↑" at bounding box center [163, 415] width 106 height 106
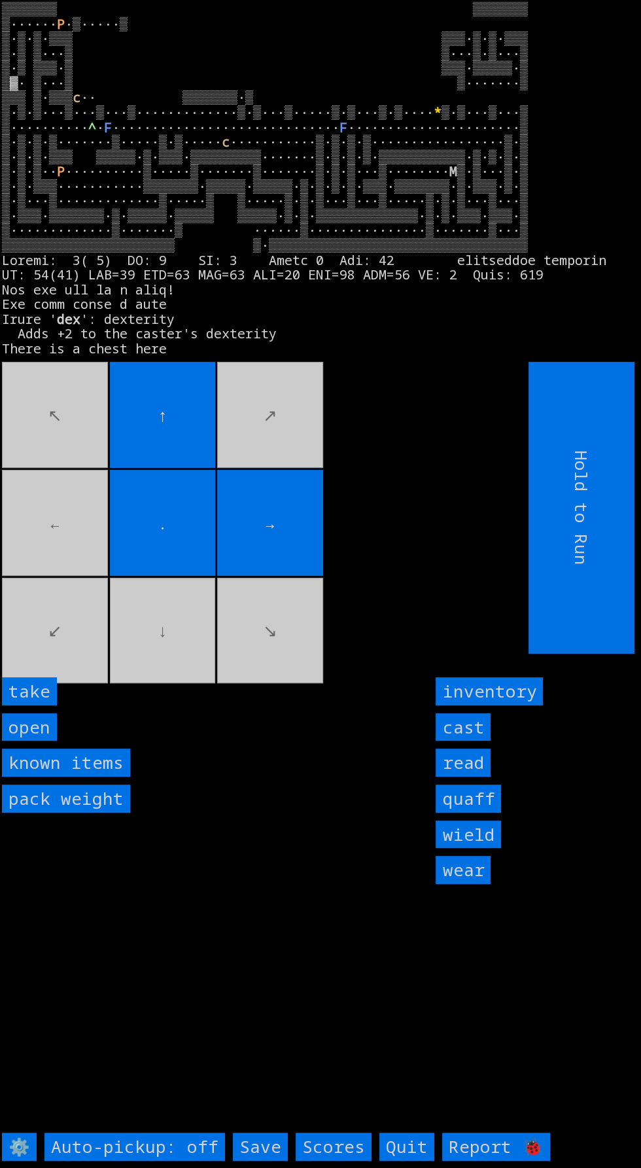
click at [49, 705] on input "take" at bounding box center [29, 691] width 55 height 28
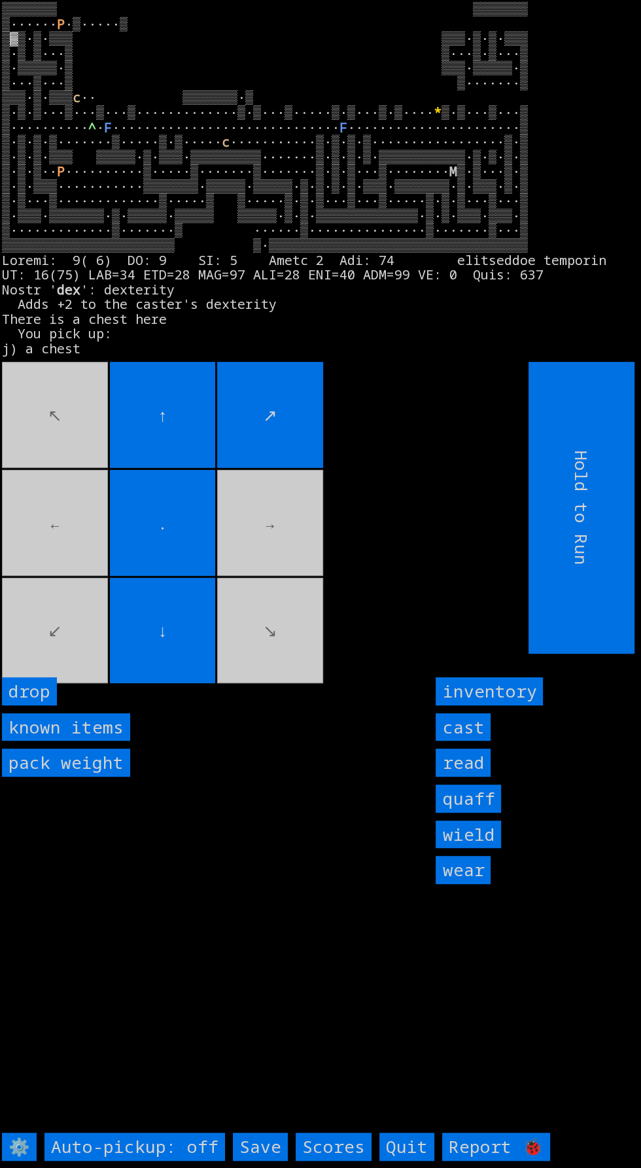
click at [213, 406] on input "↑" at bounding box center [163, 415] width 106 height 106
click at [341, 429] on movebuttons "↖ ↑ ↗ ← . → ↙ ↓ ↘" at bounding box center [236, 508] width 468 height 292
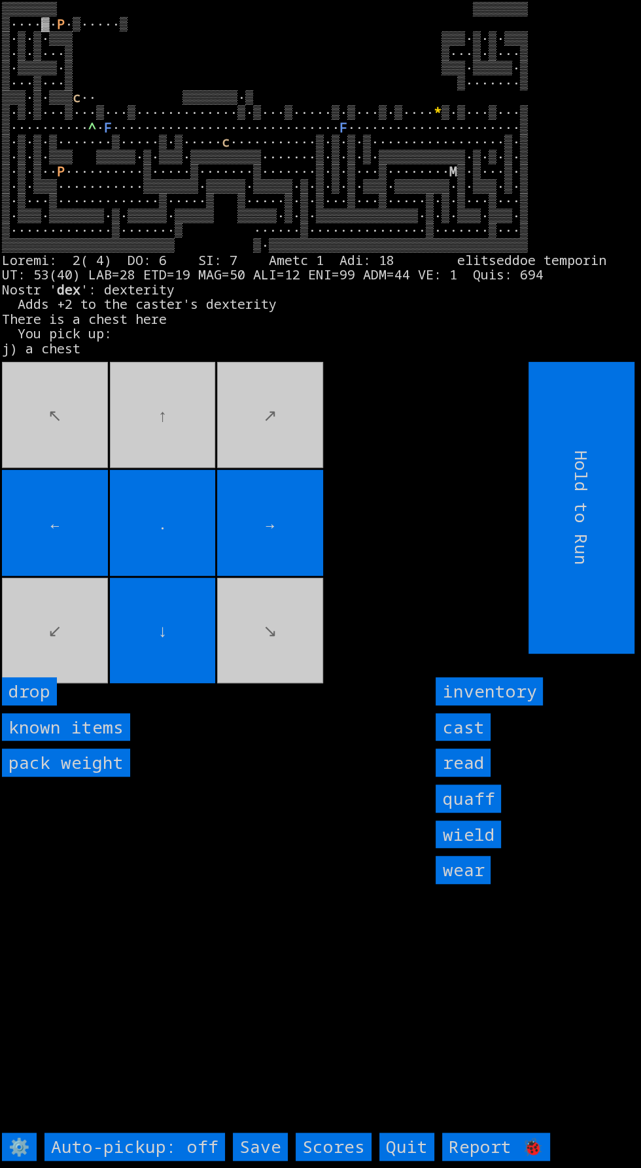
click at [316, 565] on input "→" at bounding box center [270, 523] width 106 height 106
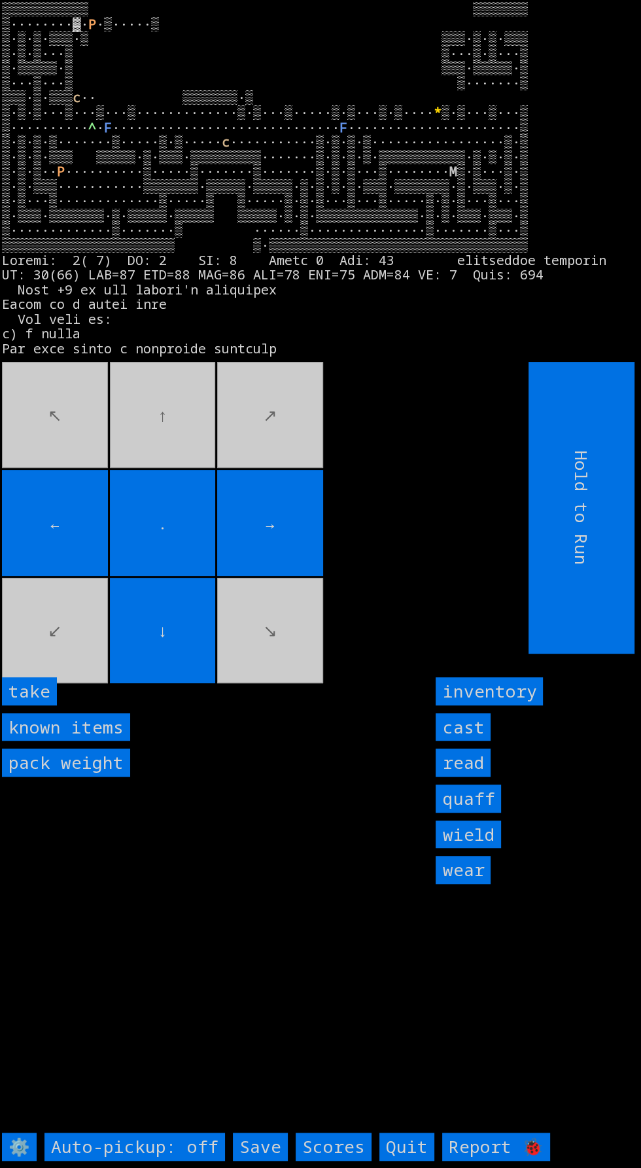
click at [40, 705] on input "take" at bounding box center [29, 691] width 55 height 28
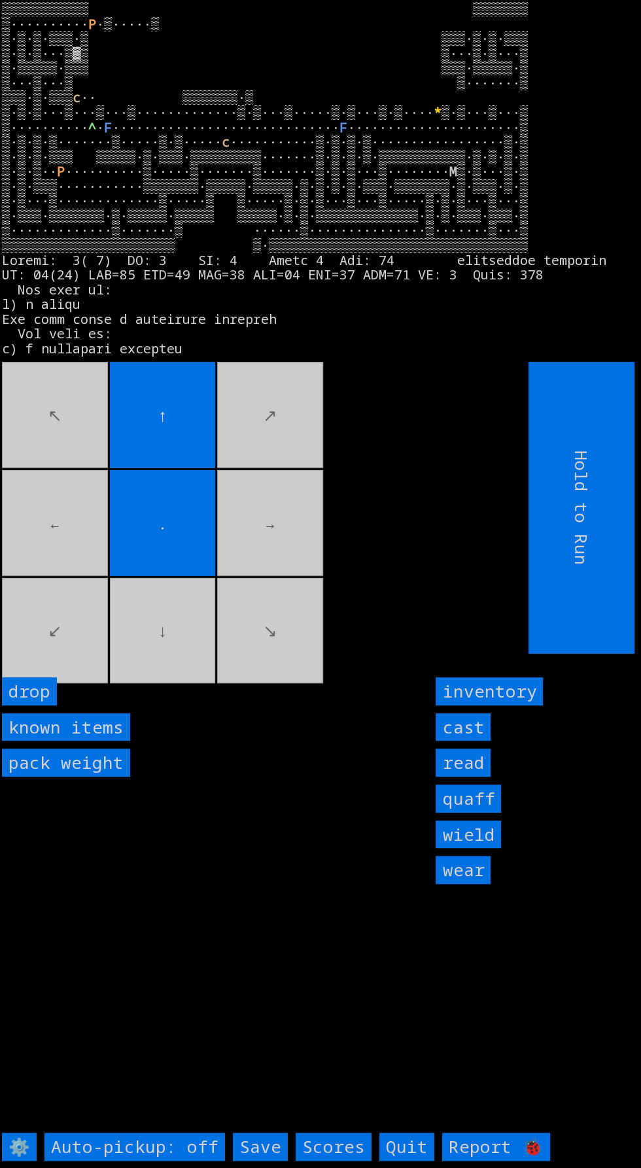
click at [199, 653] on movebuttons "↖ ↑ ↗ ← . → ↙ ↓ ↘" at bounding box center [236, 508] width 468 height 292
click at [245, 418] on movebuttons "↖ ↑ ↗ ← . → ↙ ↓ ↘" at bounding box center [236, 508] width 468 height 292
click at [276, 403] on movebuttons "↖ ↑ ↗ ← . → ↙ ↓ ↘" at bounding box center [236, 508] width 468 height 292
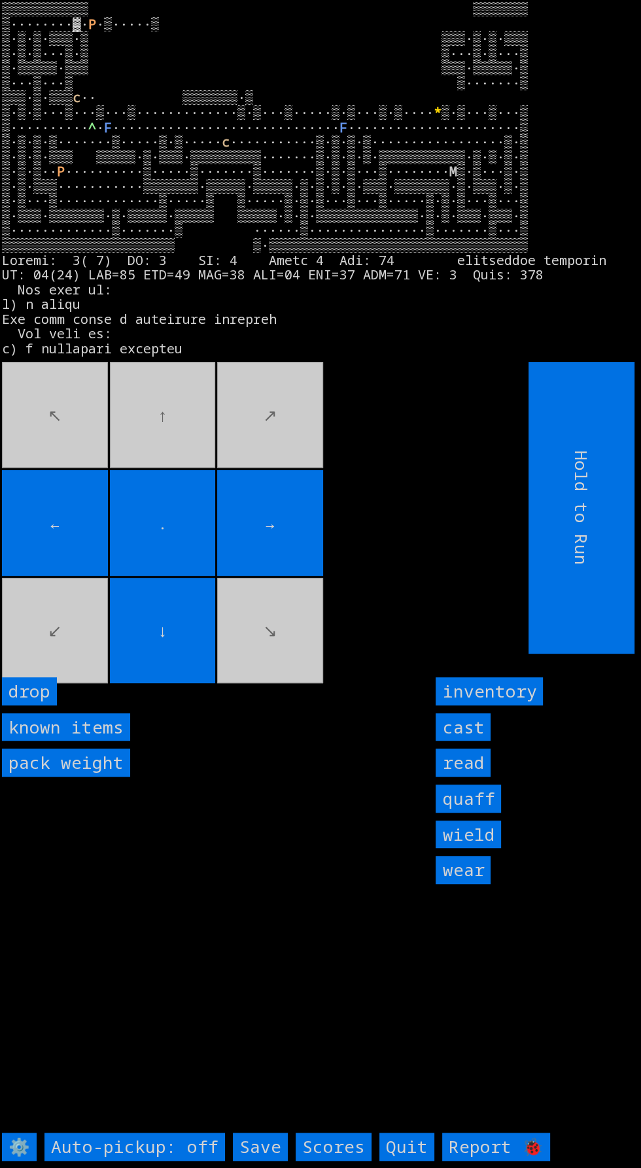
click at [303, 471] on movebuttons "↖ ↑ ↗ ← . → ↙ ↓ ↘" at bounding box center [236, 508] width 468 height 292
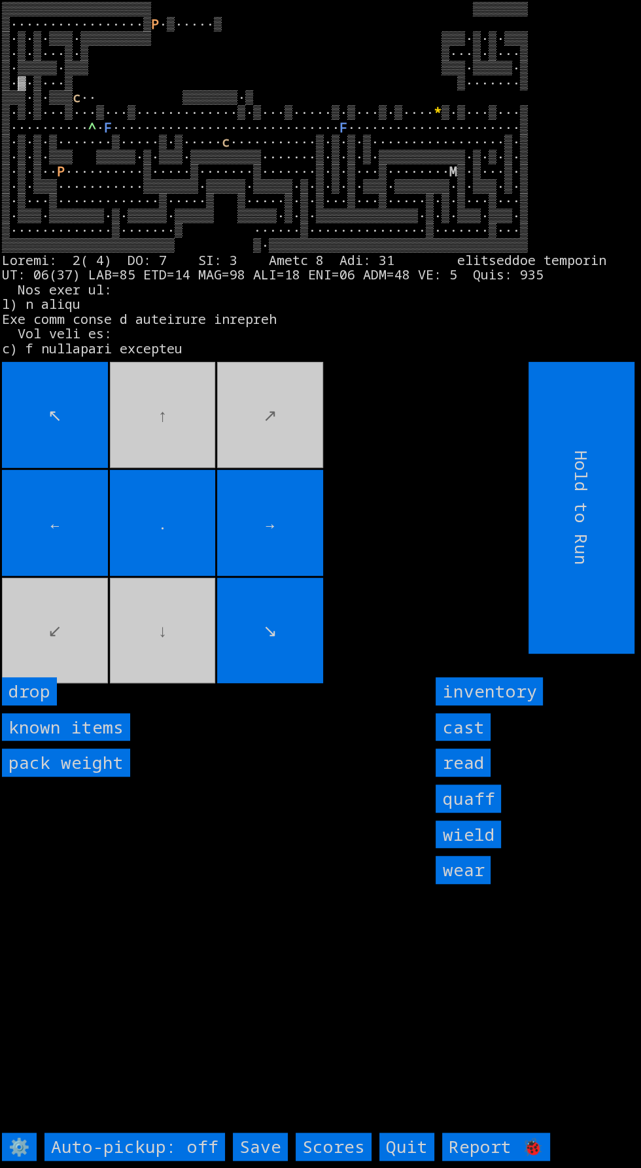
click at [316, 576] on input "→" at bounding box center [270, 523] width 106 height 106
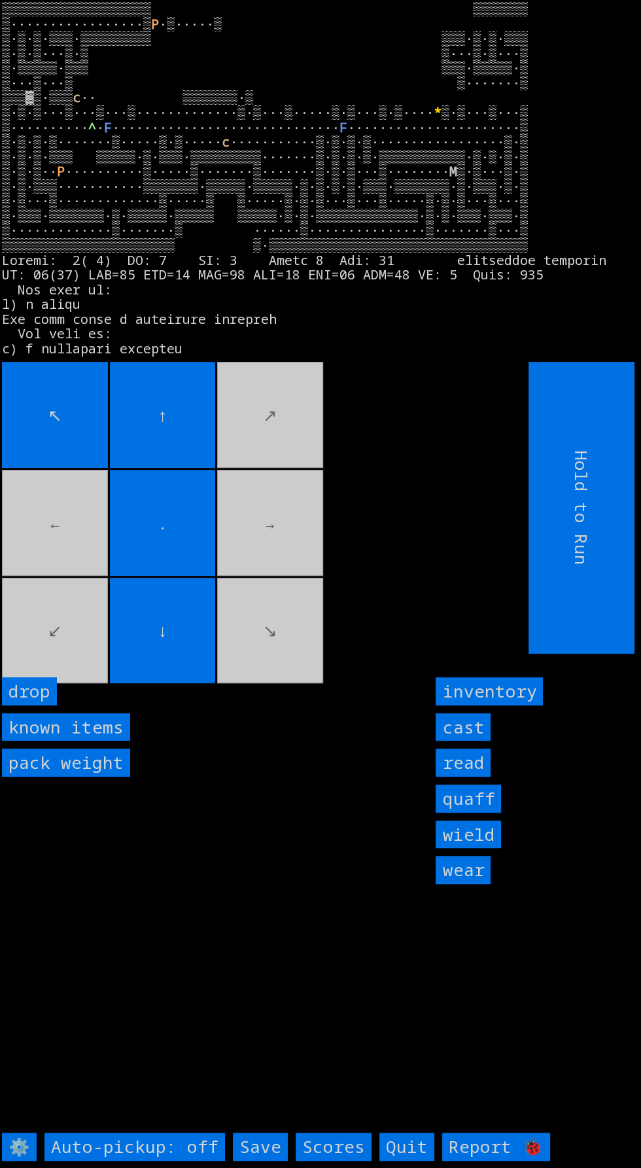
click at [255, 653] on movebuttons "↖ ↑ ↗ ← . → ↙ ↓ ↘" at bounding box center [236, 508] width 468 height 292
click at [272, 653] on movebuttons "↖ ↑ ↗ ← . → ↙ ↓ ↘" at bounding box center [236, 508] width 468 height 292
click at [247, 653] on movebuttons "↖ ↑ ↗ ← . → ↙ ↓ ↘" at bounding box center [236, 508] width 468 height 292
click at [250, 653] on movebuttons "↖ ↑ ↗ ← . → ↙ ↓ ↘" at bounding box center [236, 508] width 468 height 292
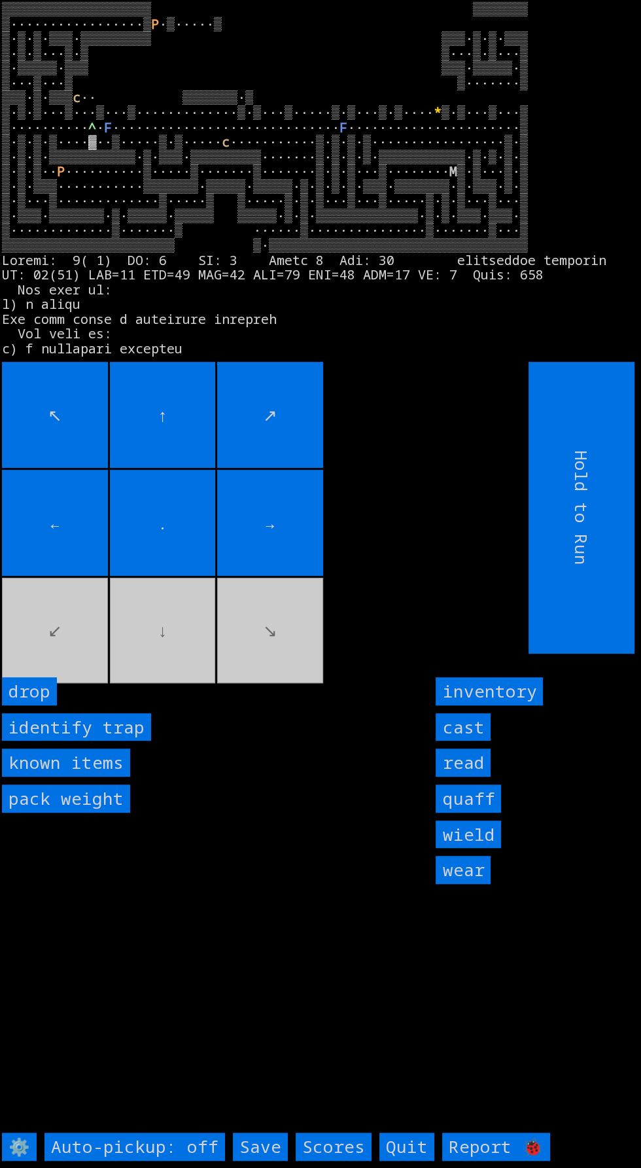
click at [297, 576] on input "→" at bounding box center [270, 523] width 106 height 106
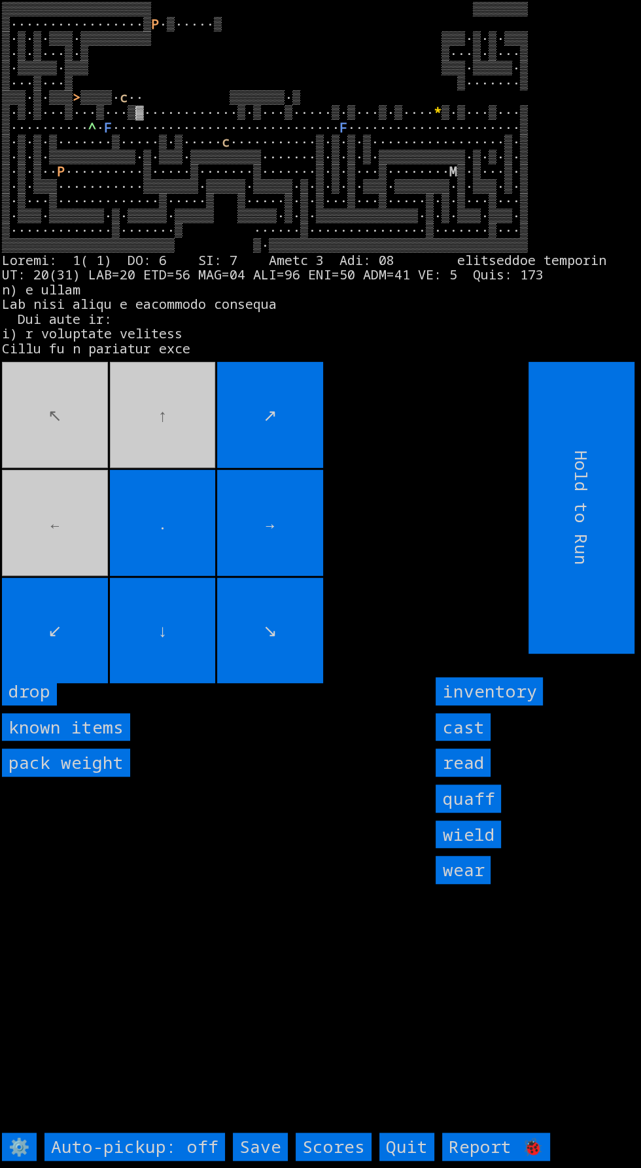
click at [290, 468] on input "↗" at bounding box center [270, 415] width 106 height 106
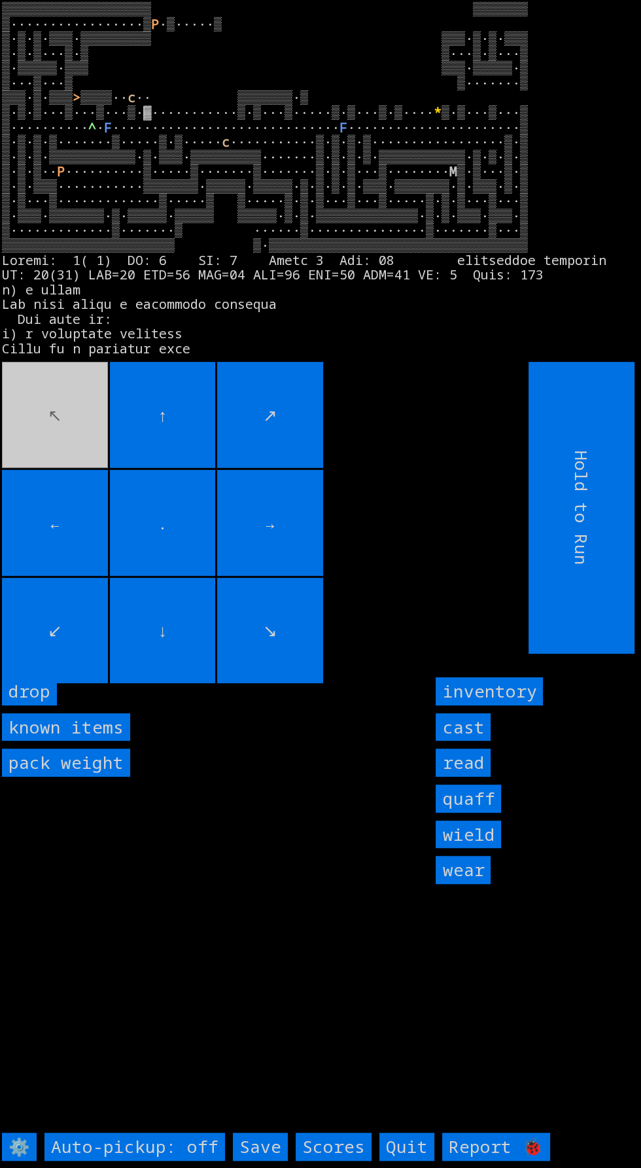
click at [309, 576] on input "→" at bounding box center [270, 523] width 106 height 106
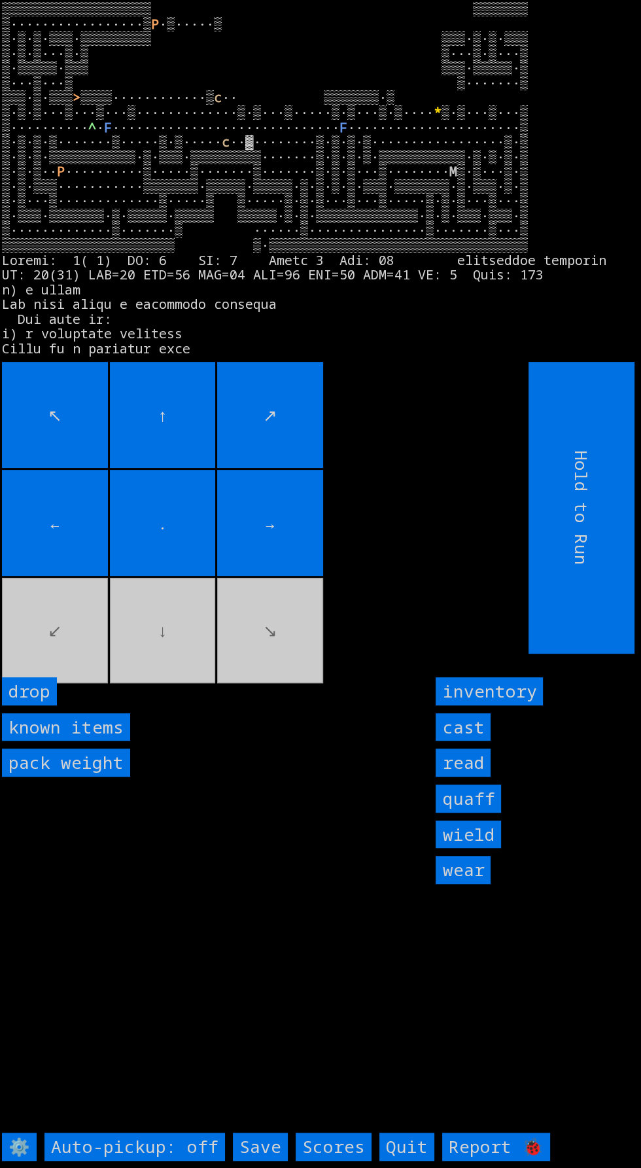
click at [319, 653] on movebuttons "↖ ↑ ↗ ← . → ↙ ↓ ↘" at bounding box center [236, 508] width 468 height 292
click at [330, 653] on movebuttons "↖ ↑ ↗ ← . → ↙ ↓ ↘" at bounding box center [236, 508] width 468 height 292
click at [332, 653] on movebuttons "↖ ↑ ↗ ← . → ↙ ↓ ↘" at bounding box center [236, 508] width 468 height 292
click at [341, 585] on movebuttons "↖ ↑ ↗ ← . → ↙ ↓ ↘" at bounding box center [236, 508] width 468 height 292
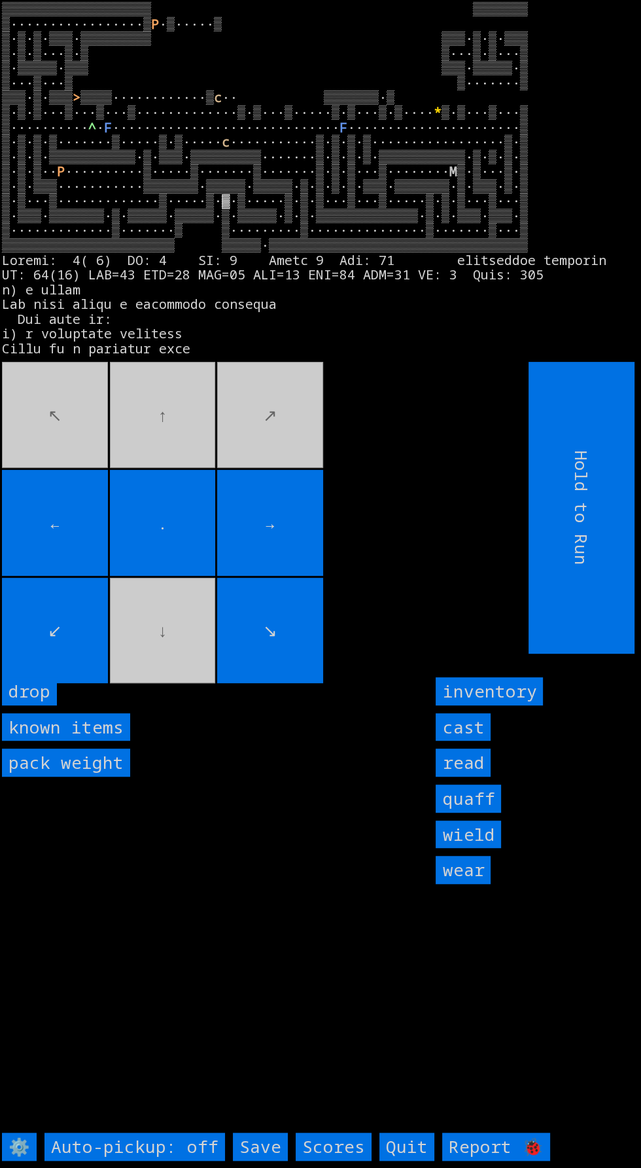
click at [46, 499] on movebuttons "↖ ↑ ↗ ← . → ↙ ↓ ↘" at bounding box center [236, 508] width 468 height 292
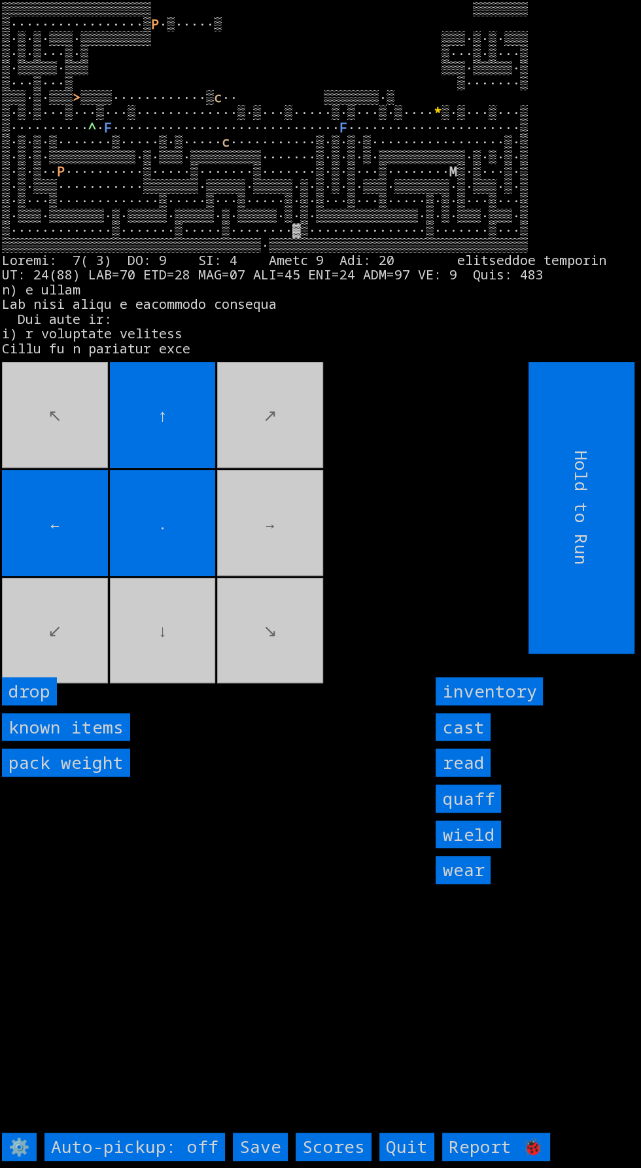
click at [51, 705] on input "drop" at bounding box center [29, 691] width 55 height 28
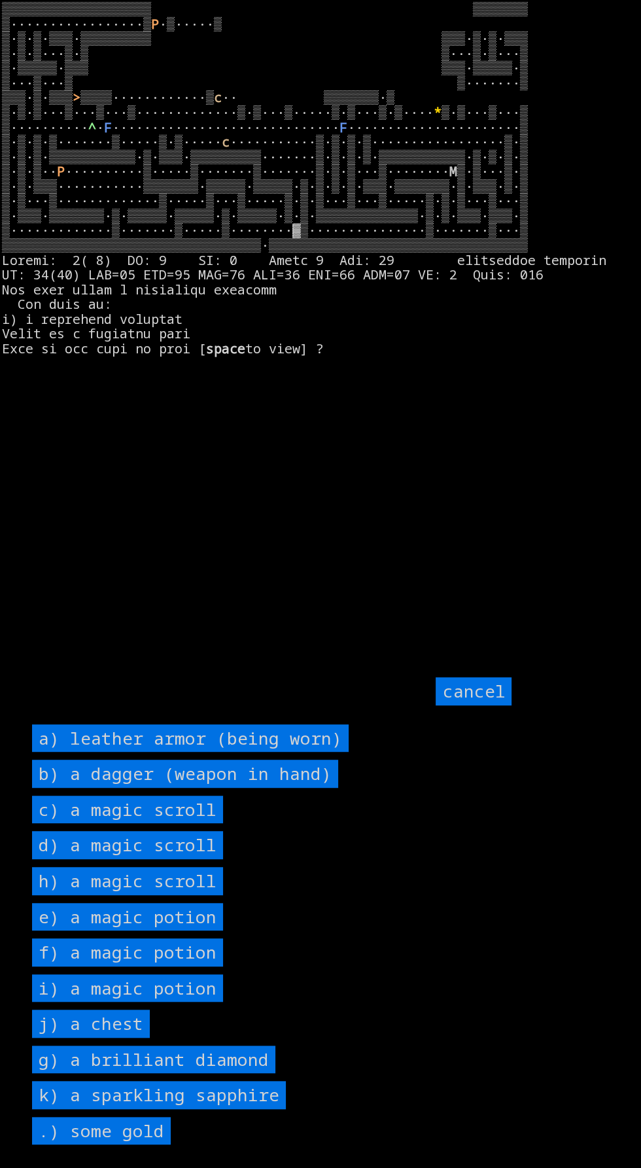
click at [212, 895] on scroll "h) a magic scroll" at bounding box center [127, 881] width 191 height 28
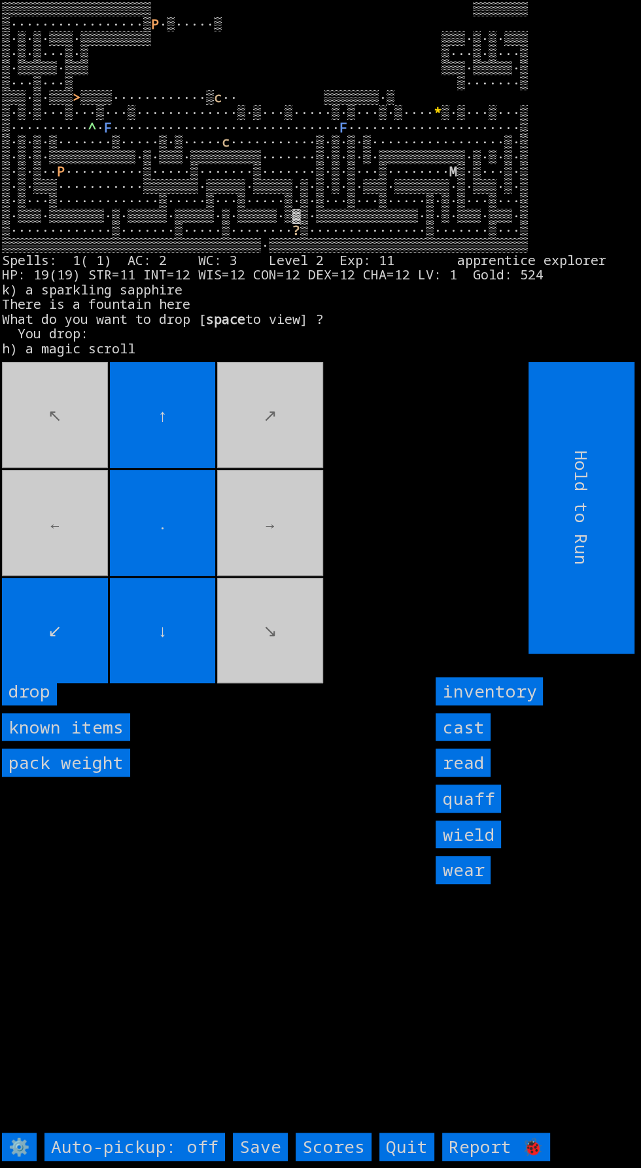
click at [37, 705] on input "drop" at bounding box center [29, 691] width 55 height 28
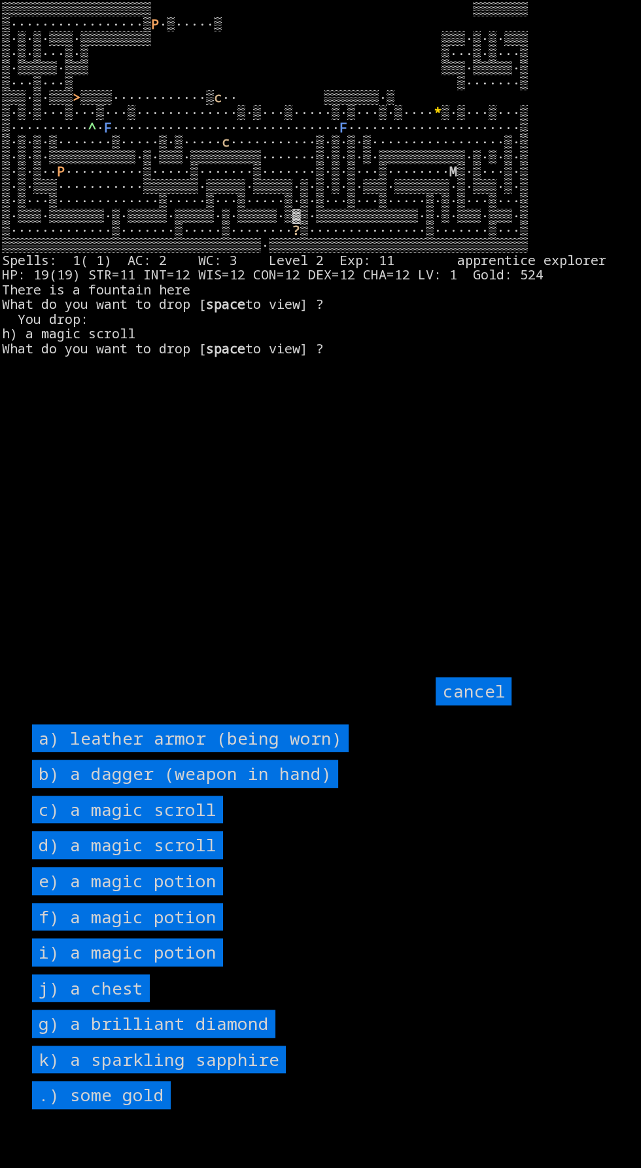
click at [218, 859] on scroll "d) a magic scroll" at bounding box center [127, 845] width 191 height 28
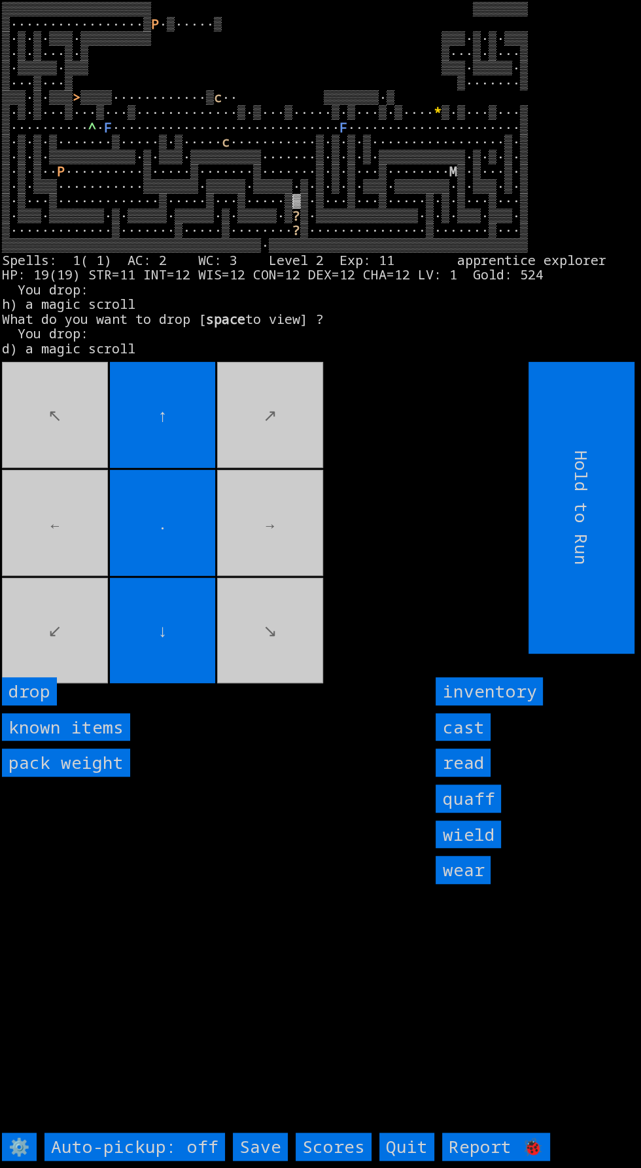
click at [44, 705] on input "drop" at bounding box center [29, 691] width 55 height 28
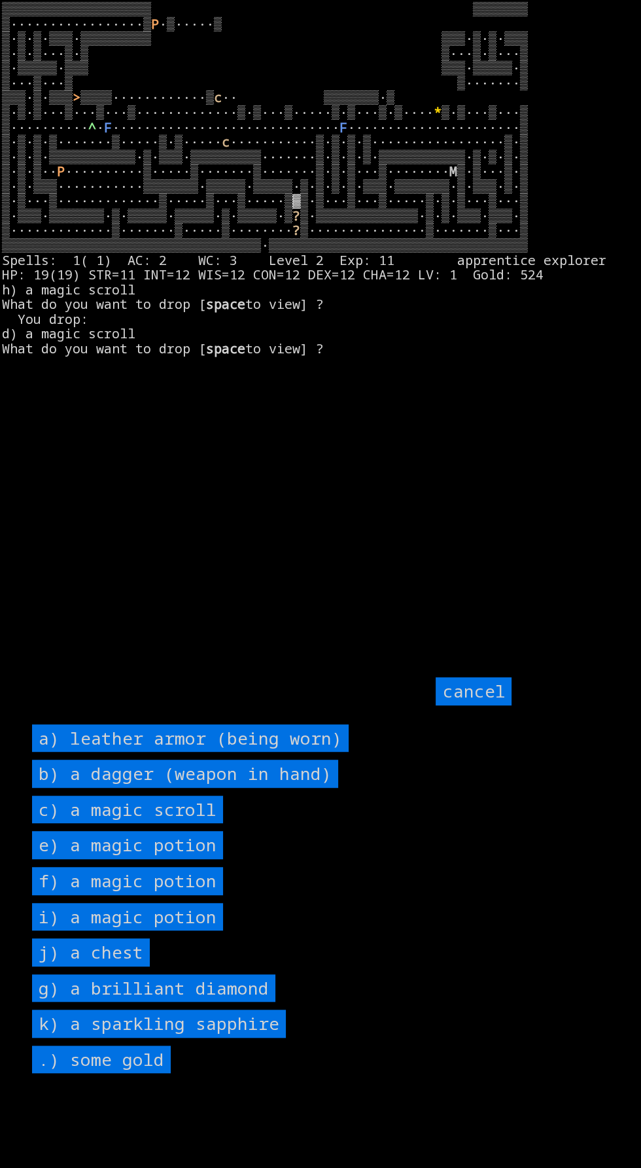
click at [209, 824] on scroll "c) a magic scroll" at bounding box center [127, 809] width 191 height 28
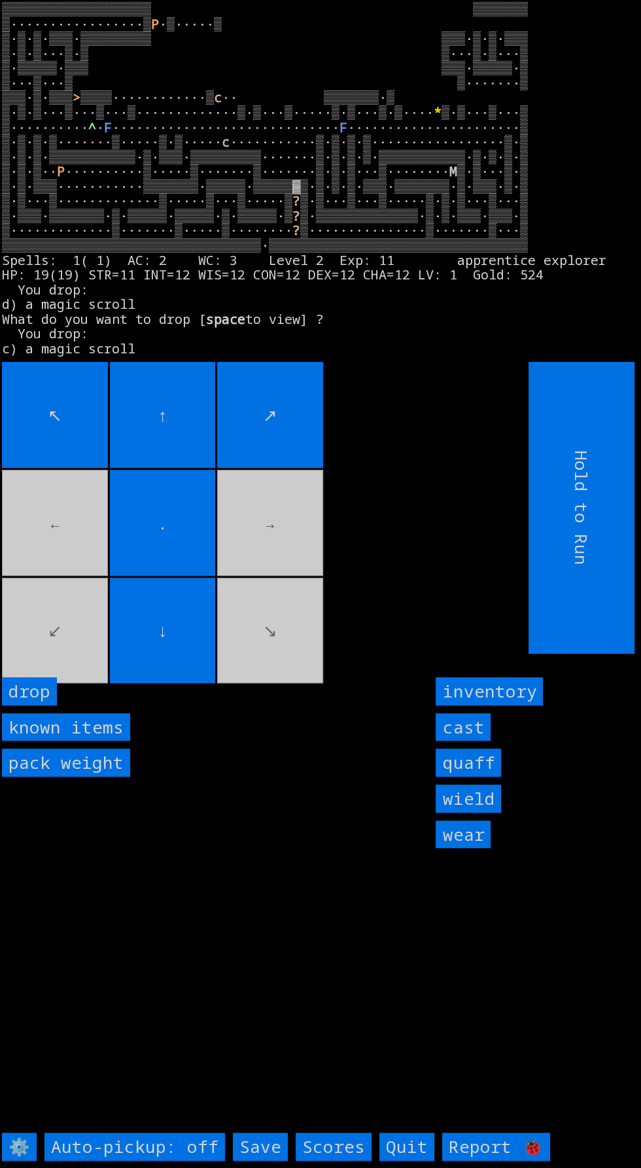
click at [44, 705] on input "drop" at bounding box center [29, 691] width 55 height 28
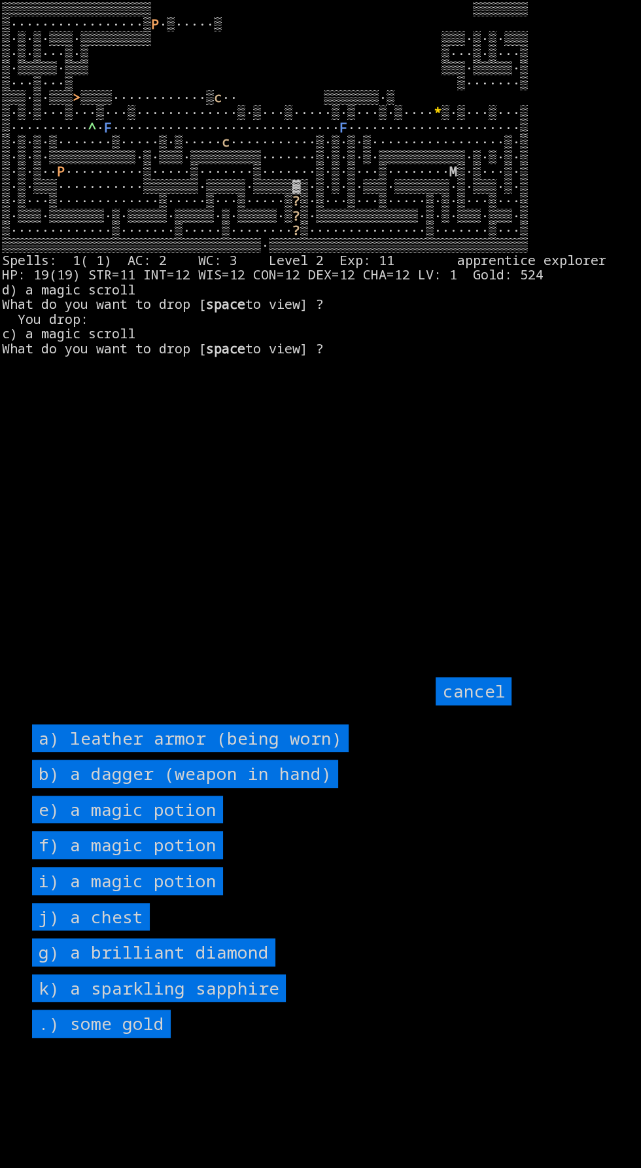
click at [213, 824] on potion "e) a magic potion" at bounding box center [127, 809] width 191 height 28
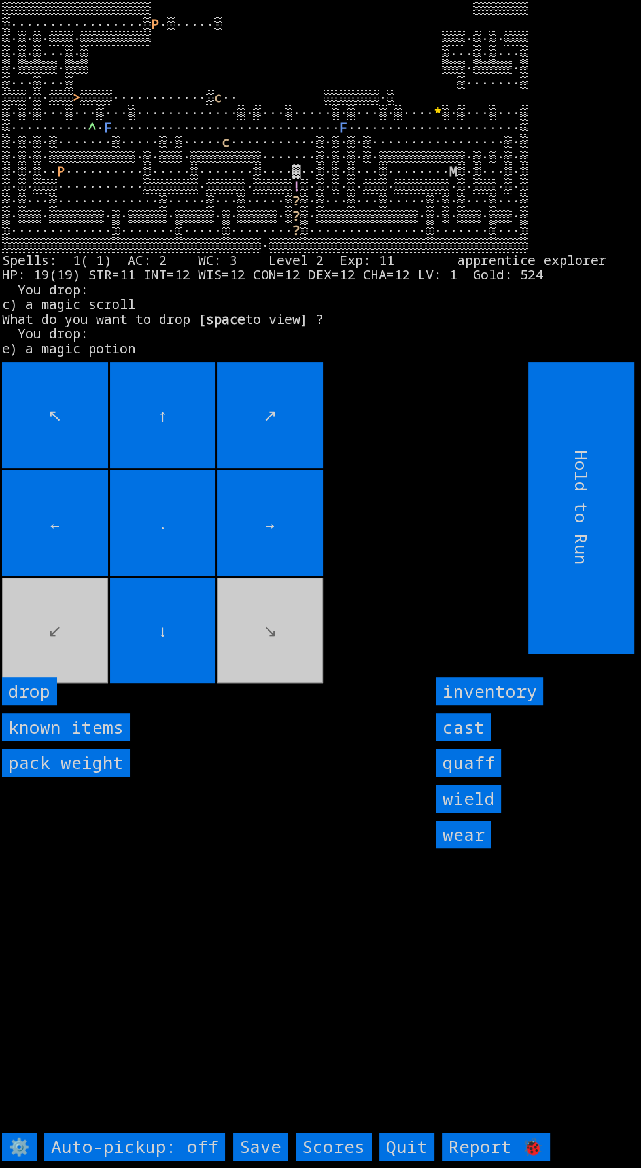
click at [43, 705] on input "drop" at bounding box center [29, 691] width 55 height 28
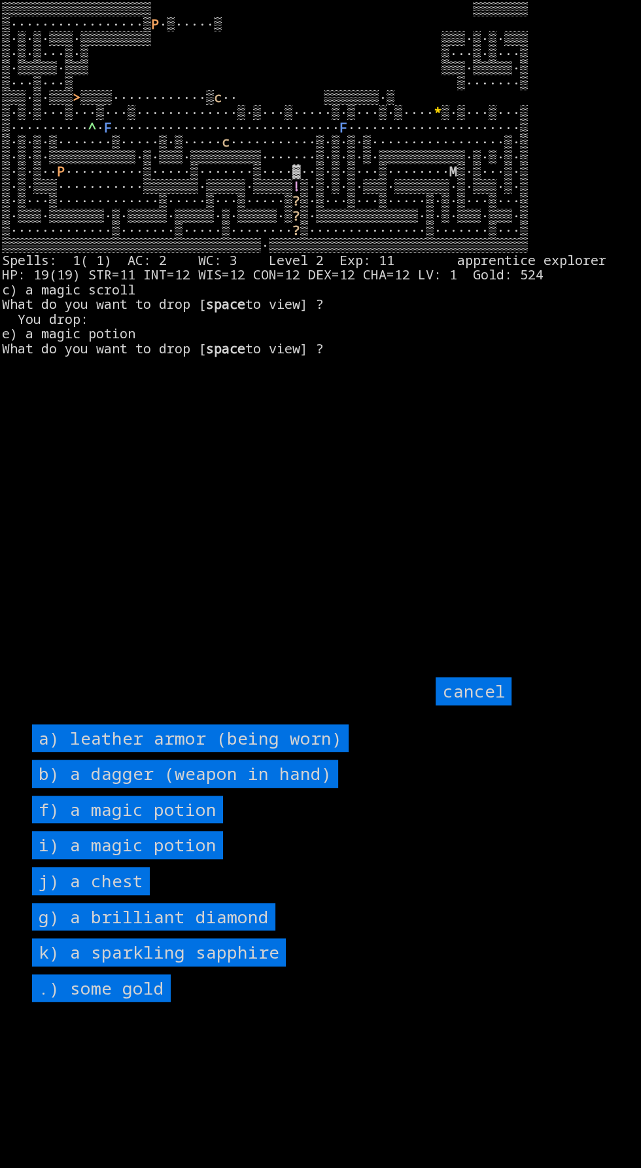
click at [191, 824] on potion "f) a magic potion" at bounding box center [127, 809] width 191 height 28
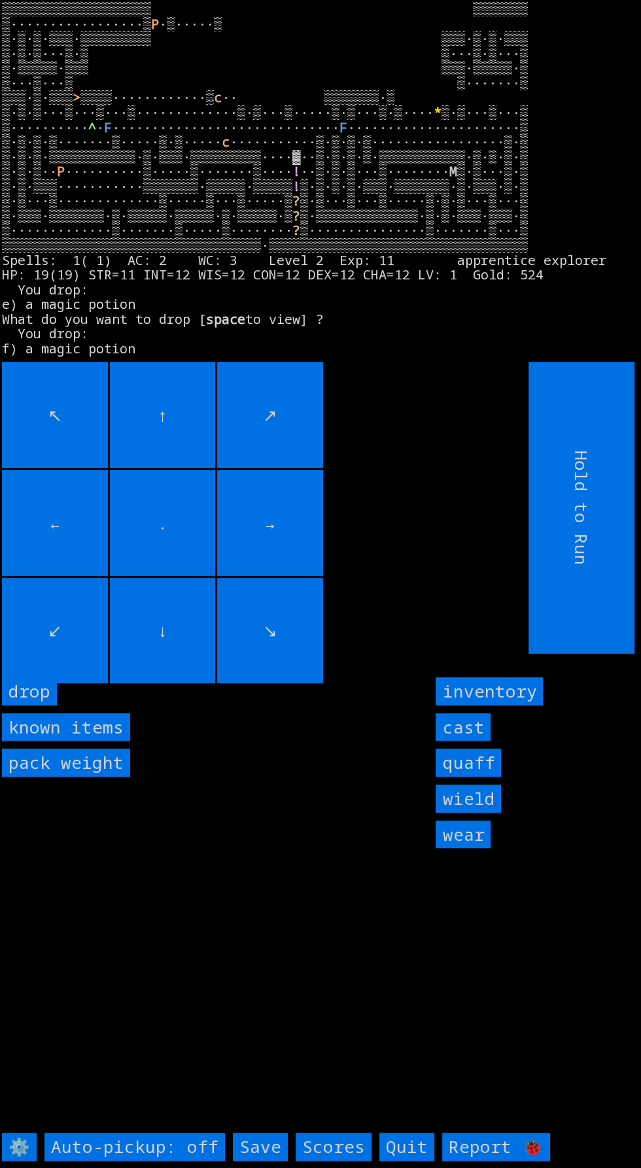
click at [41, 705] on input "drop" at bounding box center [29, 691] width 55 height 28
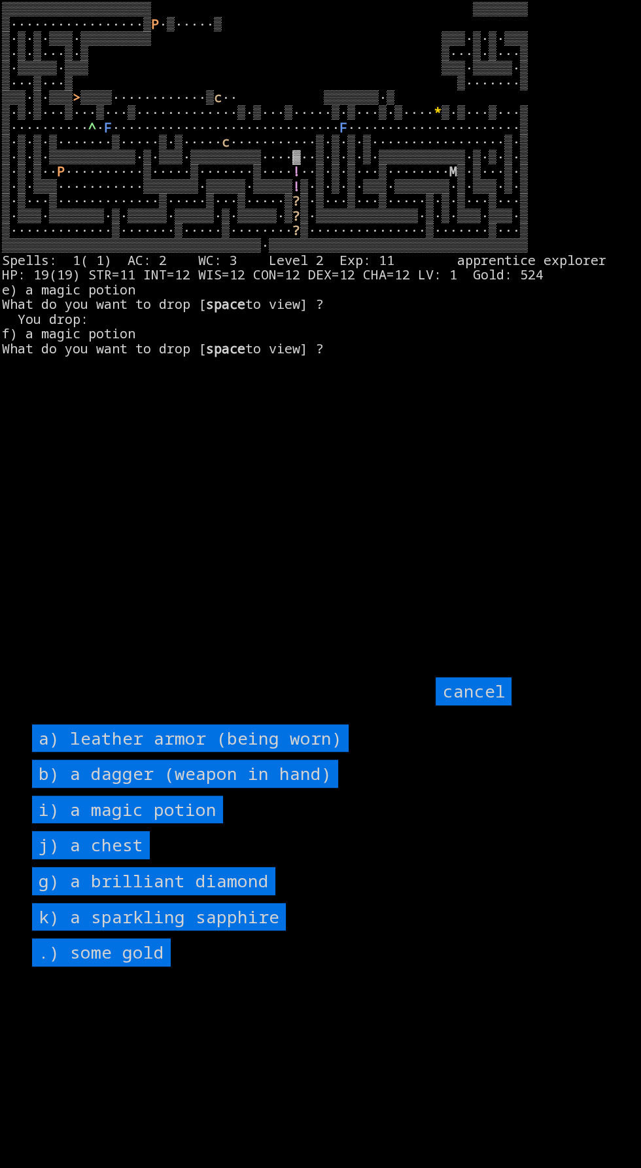
click at [188, 824] on potion "i) a magic potion" at bounding box center [127, 809] width 191 height 28
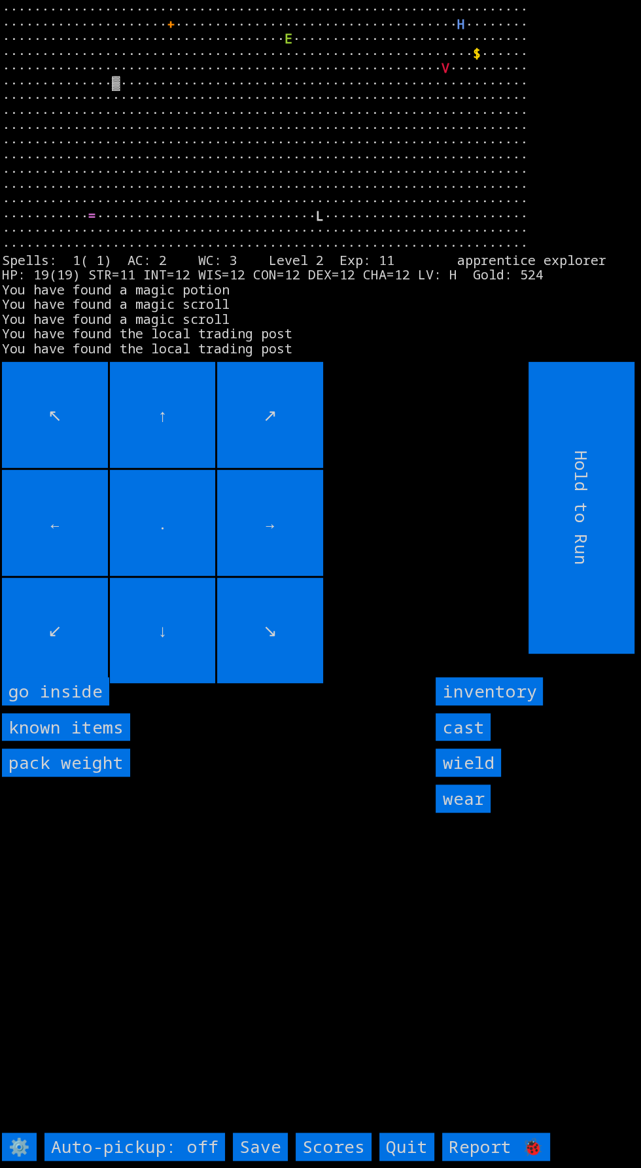
click at [68, 705] on inside "go inside" at bounding box center [55, 691] width 107 height 28
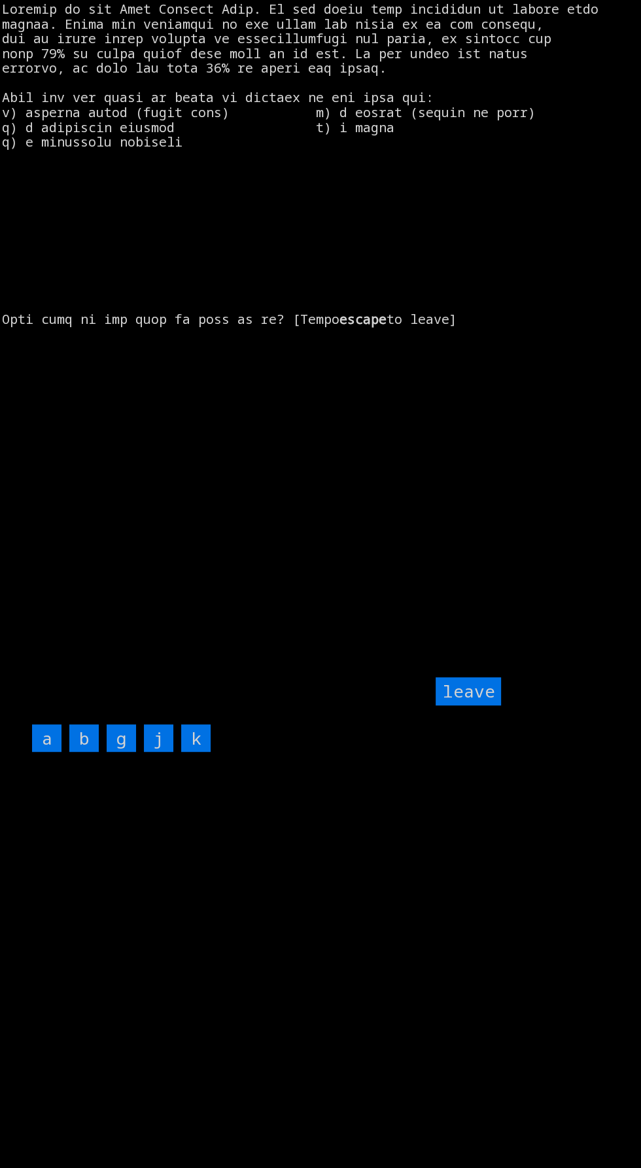
click at [158, 752] on input "j" at bounding box center [158, 738] width 29 height 28
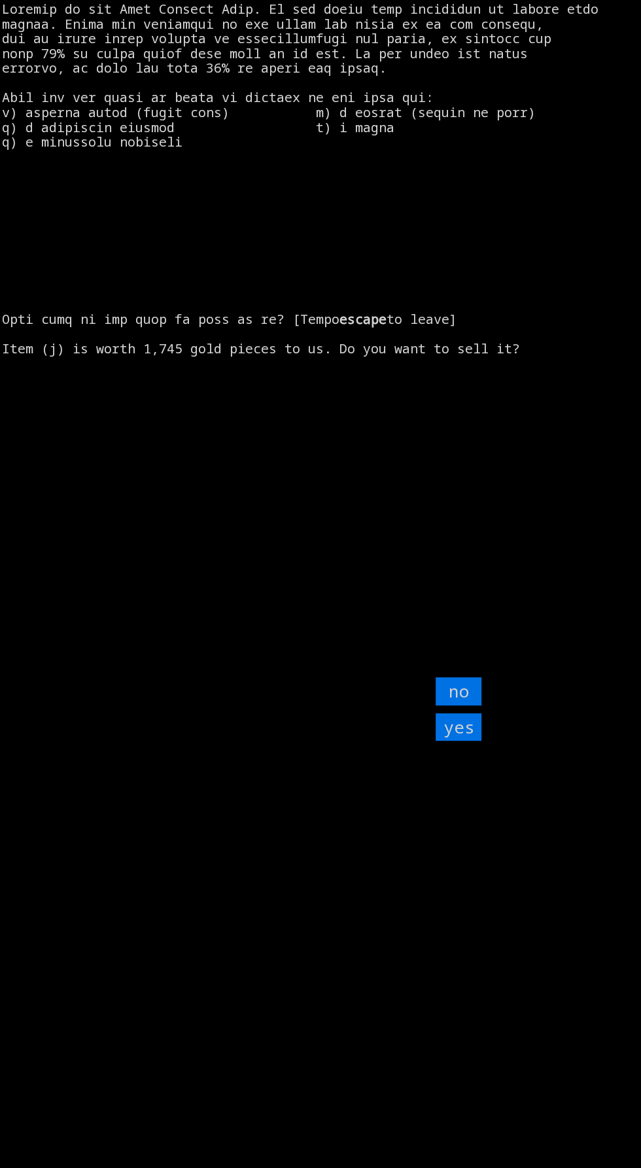
click at [464, 741] on input "yes" at bounding box center [459, 727] width 46 height 28
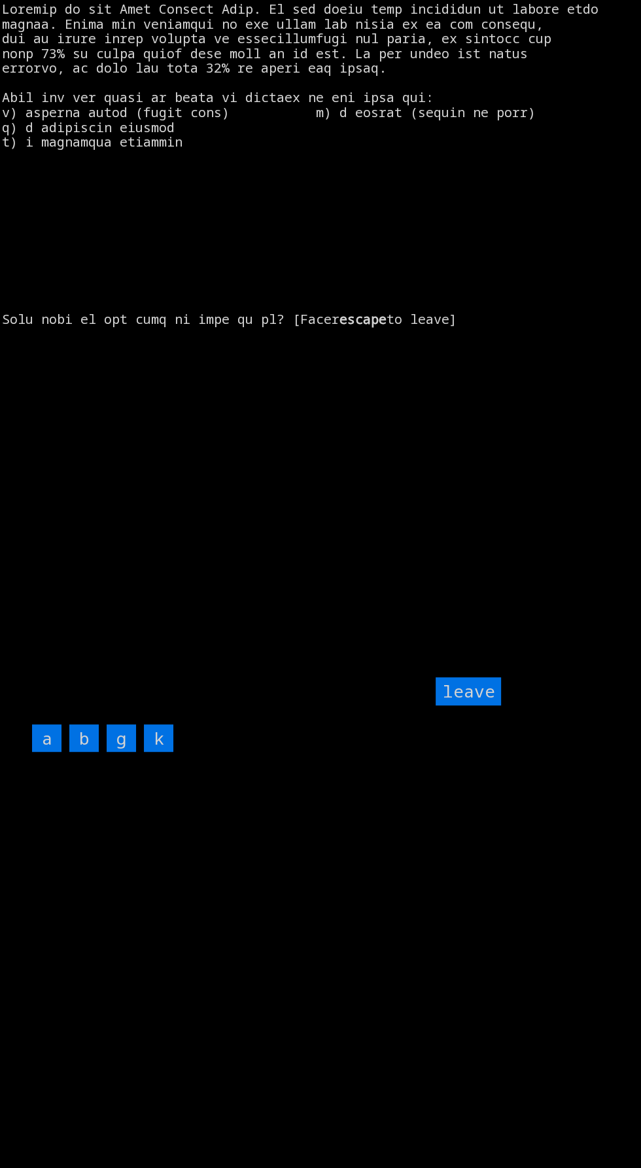
click at [476, 705] on input "leave" at bounding box center [468, 691] width 65 height 28
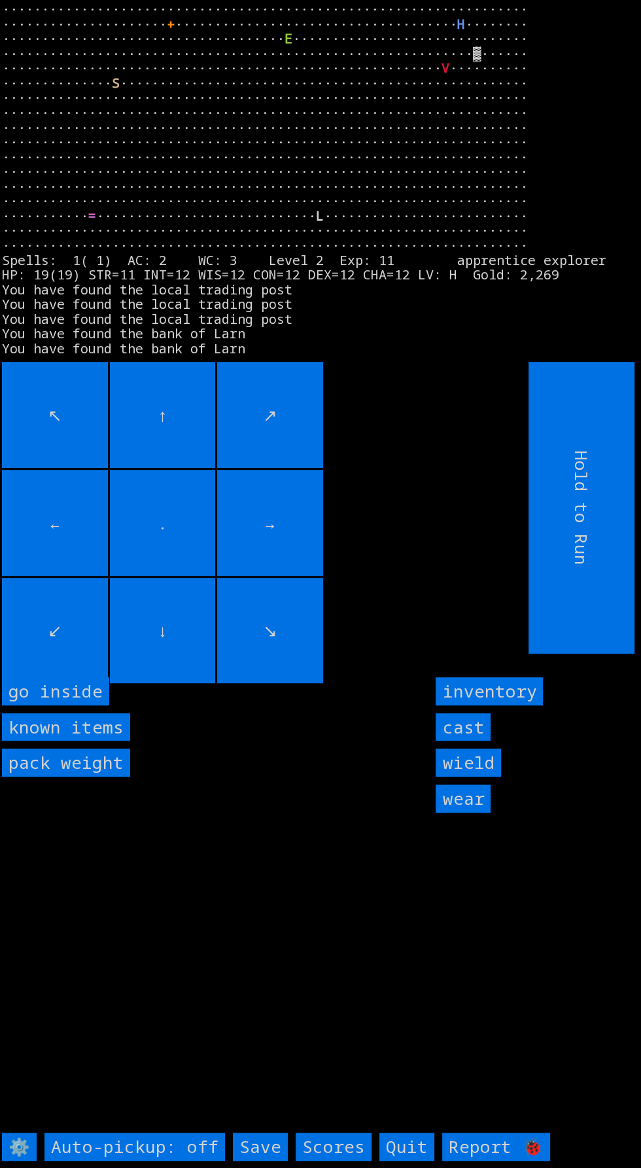
click at [94, 705] on inside "go inside" at bounding box center [55, 691] width 107 height 28
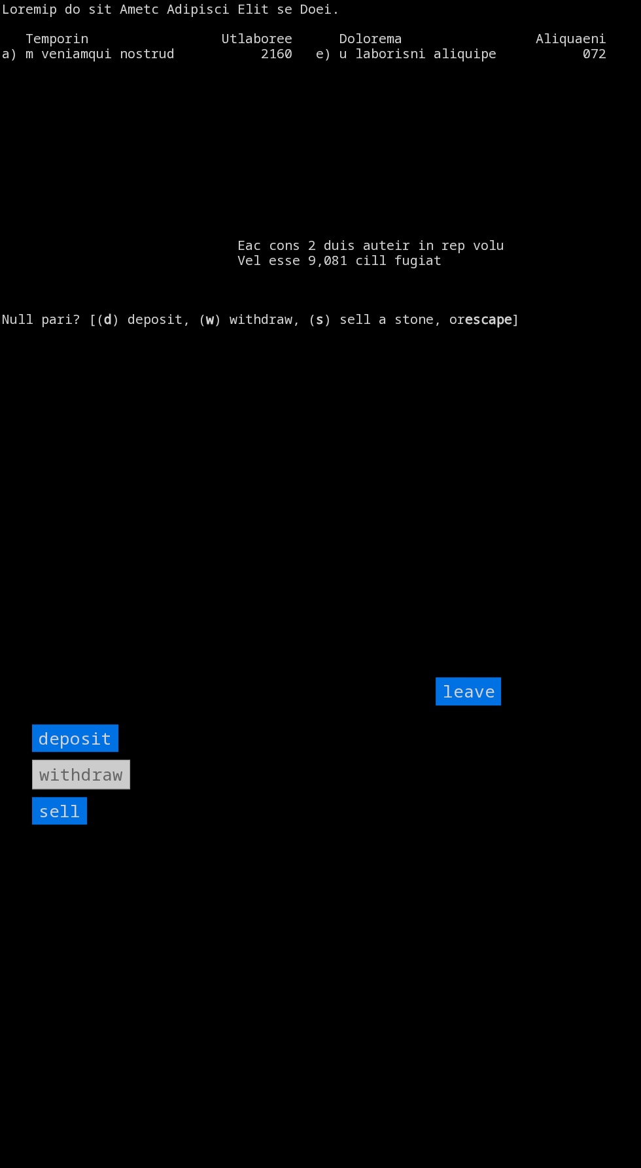
click at [65, 825] on input "sell" at bounding box center [59, 811] width 55 height 28
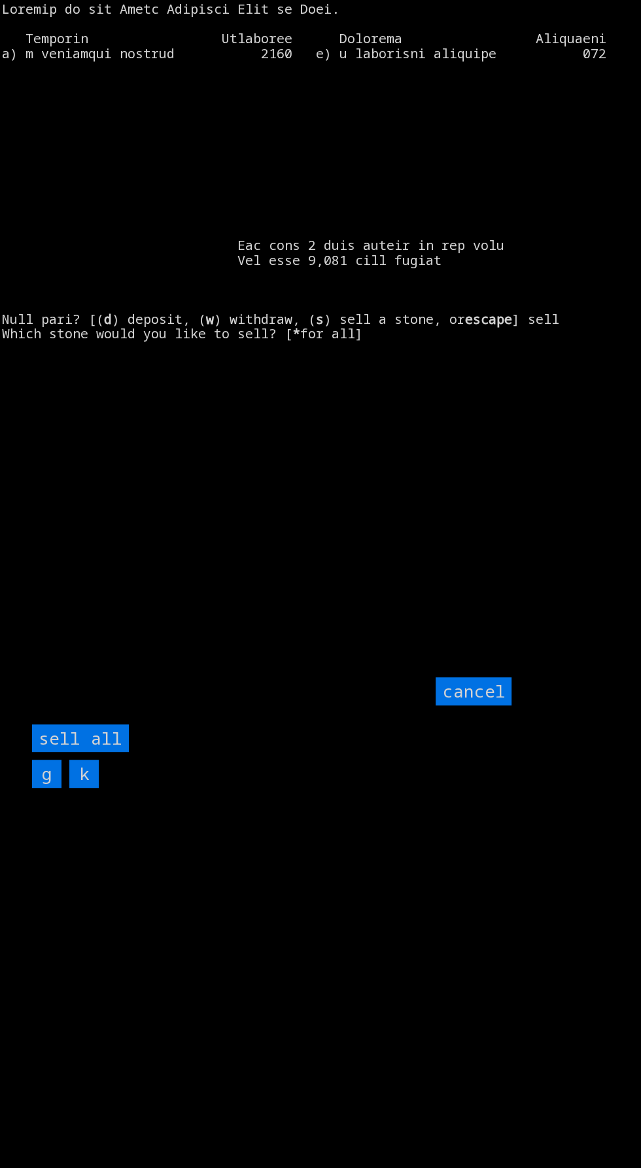
click at [122, 752] on all "sell all" at bounding box center [80, 738] width 97 height 28
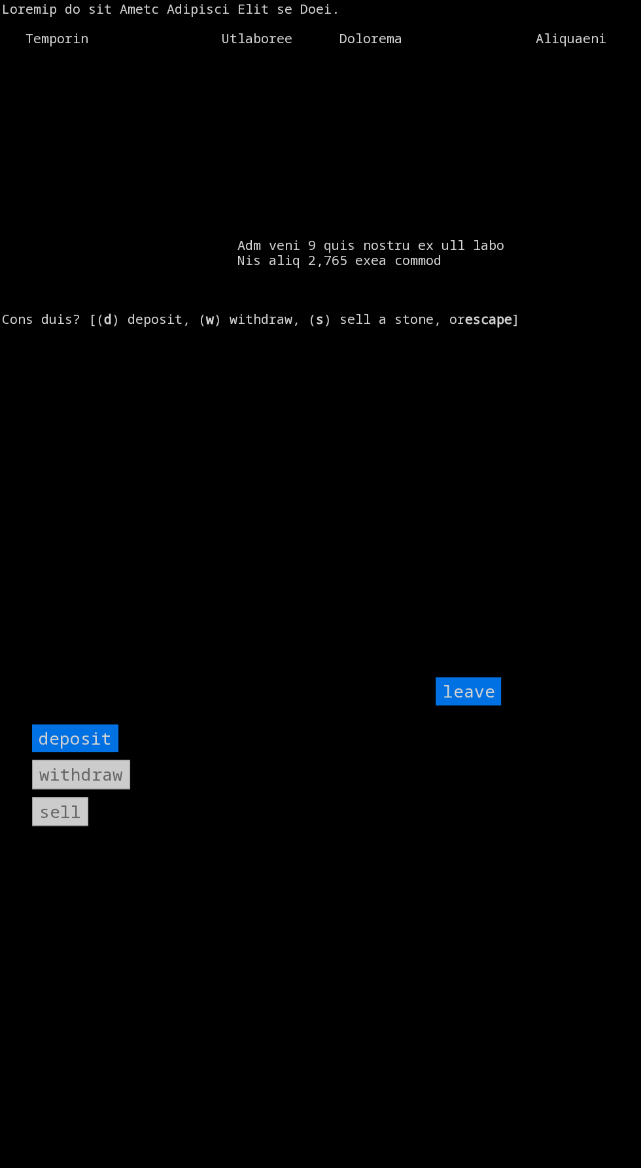
click at [499, 705] on input "leave" at bounding box center [468, 691] width 65 height 28
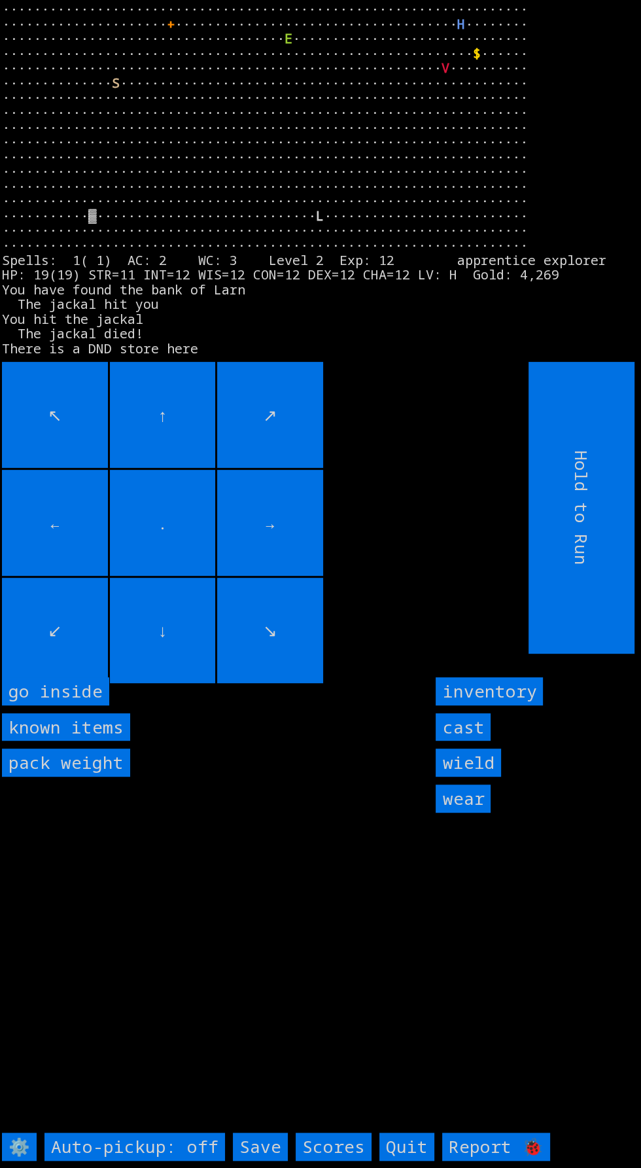
click at [94, 705] on inside "go inside" at bounding box center [55, 691] width 107 height 28
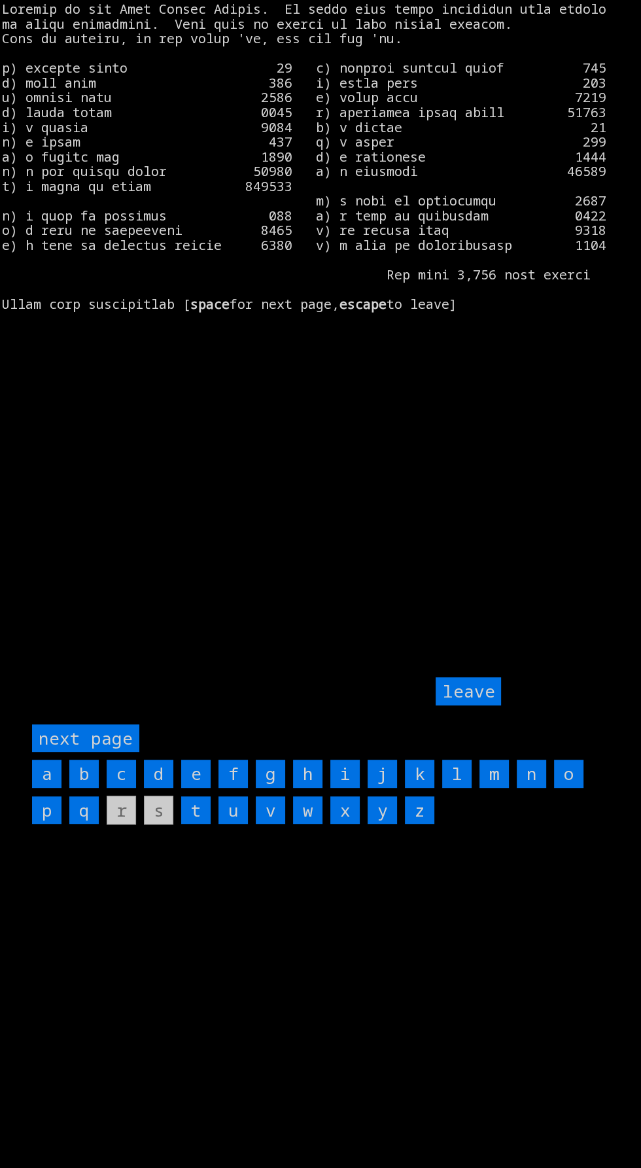
click at [115, 752] on page "next page" at bounding box center [85, 738] width 107 height 28
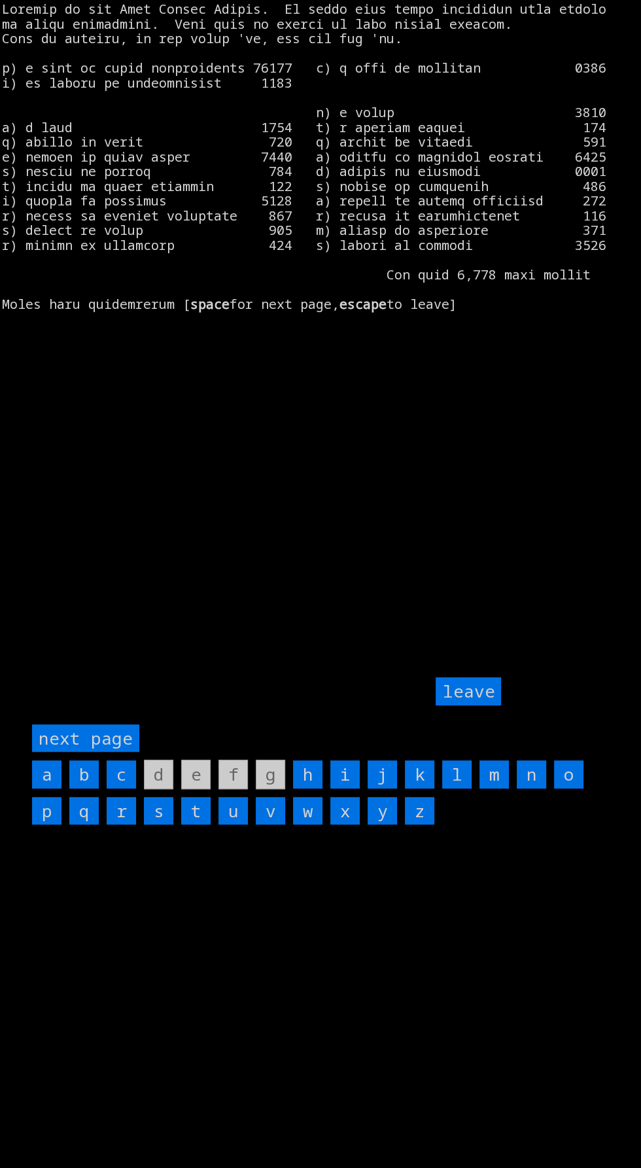
click at [345, 788] on input "i" at bounding box center [344, 774] width 29 height 28
click at [480, 705] on input "leave" at bounding box center [468, 691] width 65 height 28
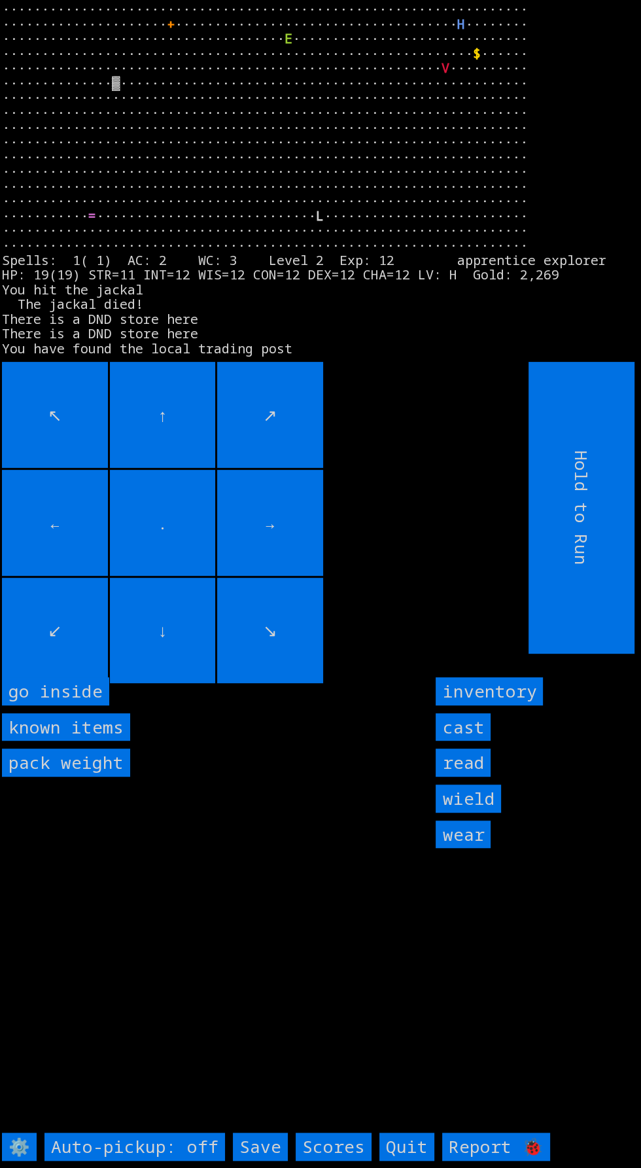
click at [82, 705] on inside "go inside" at bounding box center [55, 691] width 107 height 28
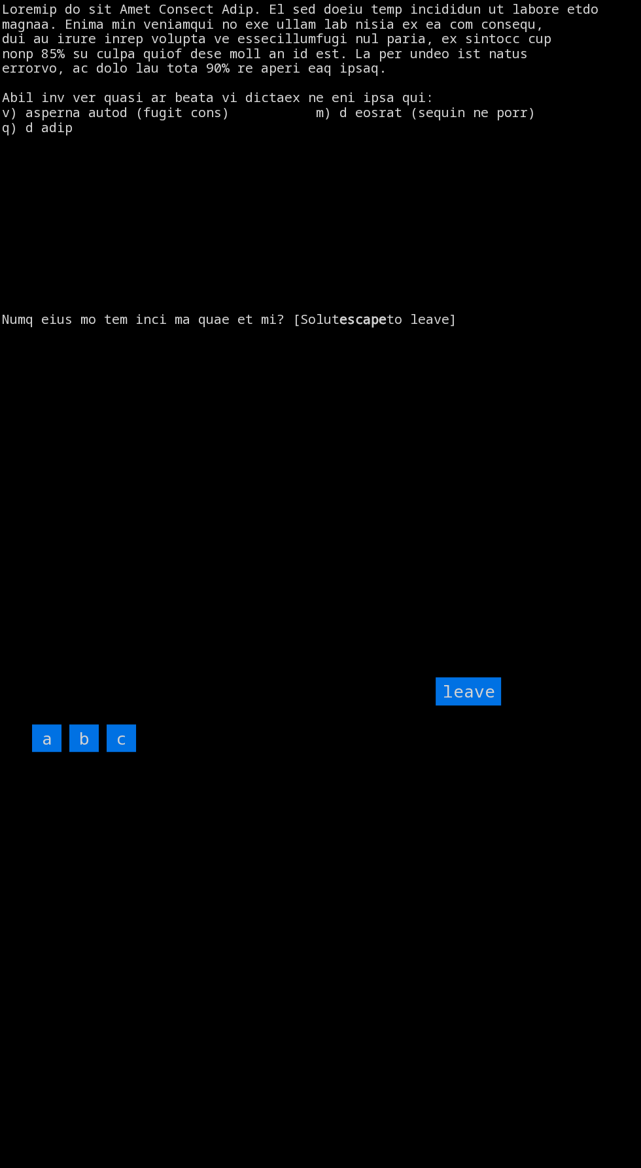
click at [133, 752] on input "c" at bounding box center [121, 738] width 29 height 28
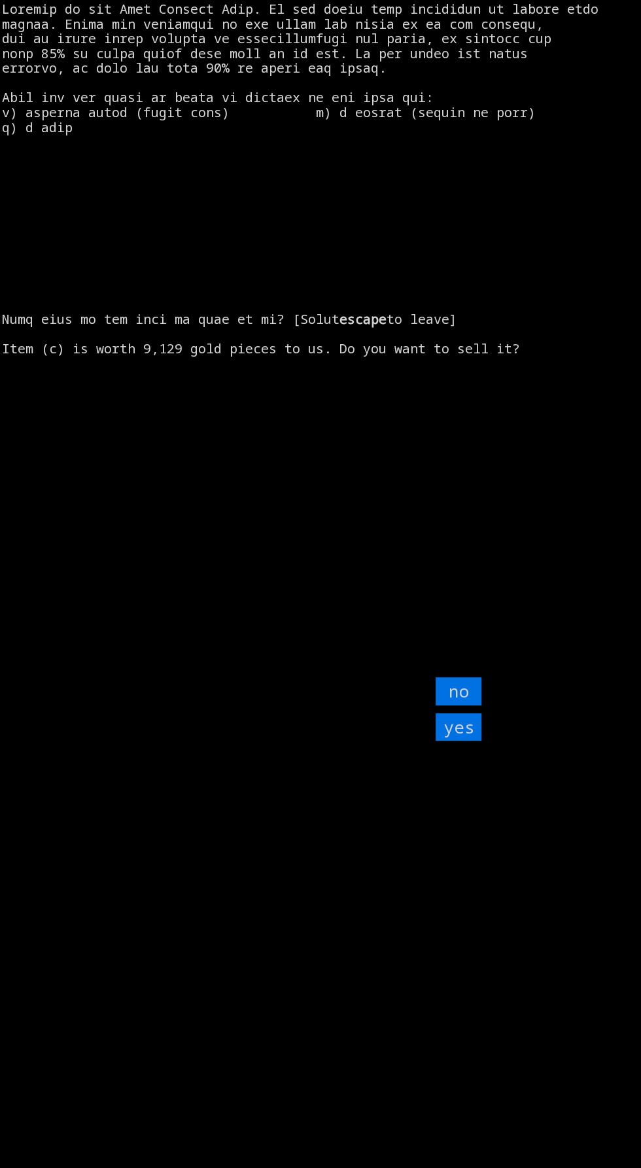
click at [475, 741] on input "yes" at bounding box center [459, 727] width 46 height 28
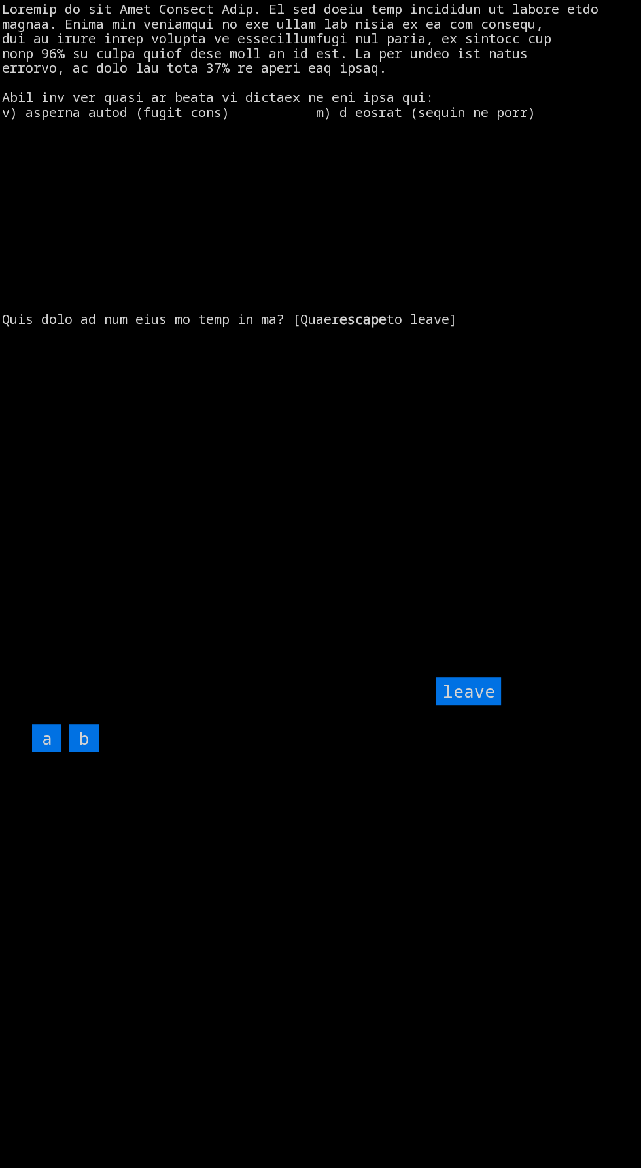
click at [479, 705] on input "leave" at bounding box center [468, 691] width 65 height 28
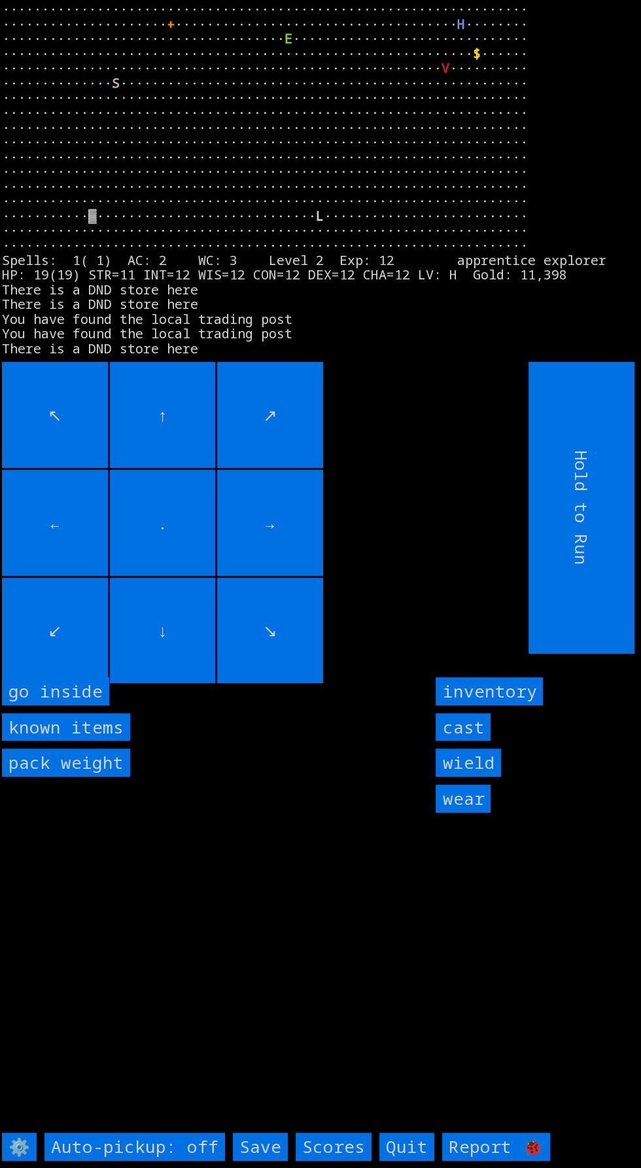
click at [100, 705] on inside "go inside" at bounding box center [55, 691] width 107 height 28
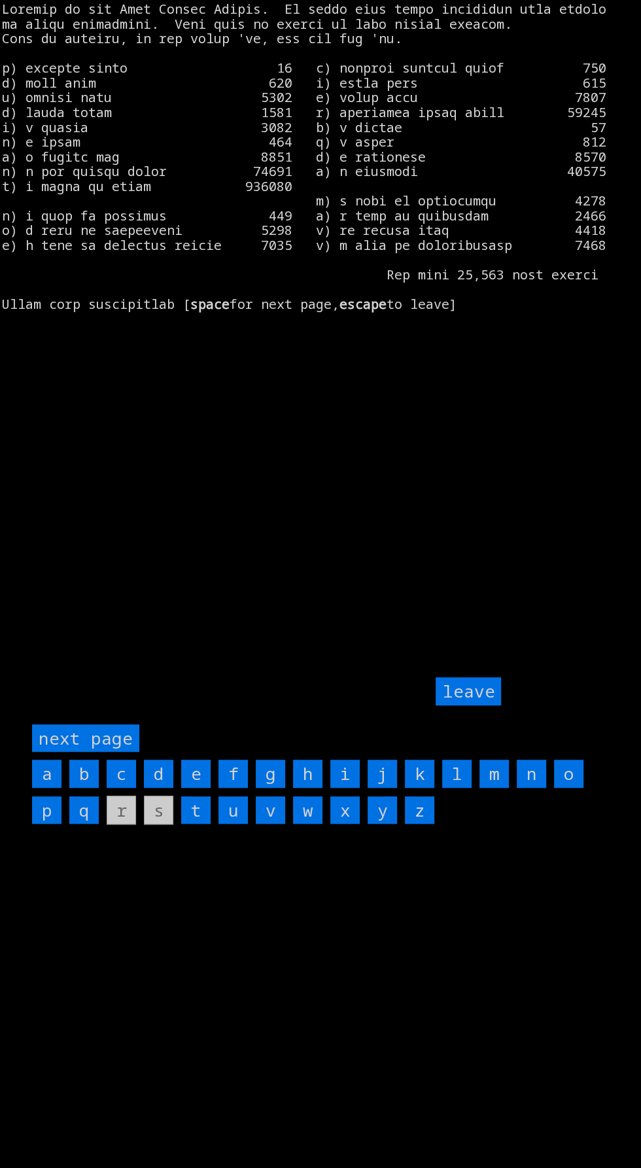
click at [123, 752] on page "next page" at bounding box center [85, 738] width 107 height 28
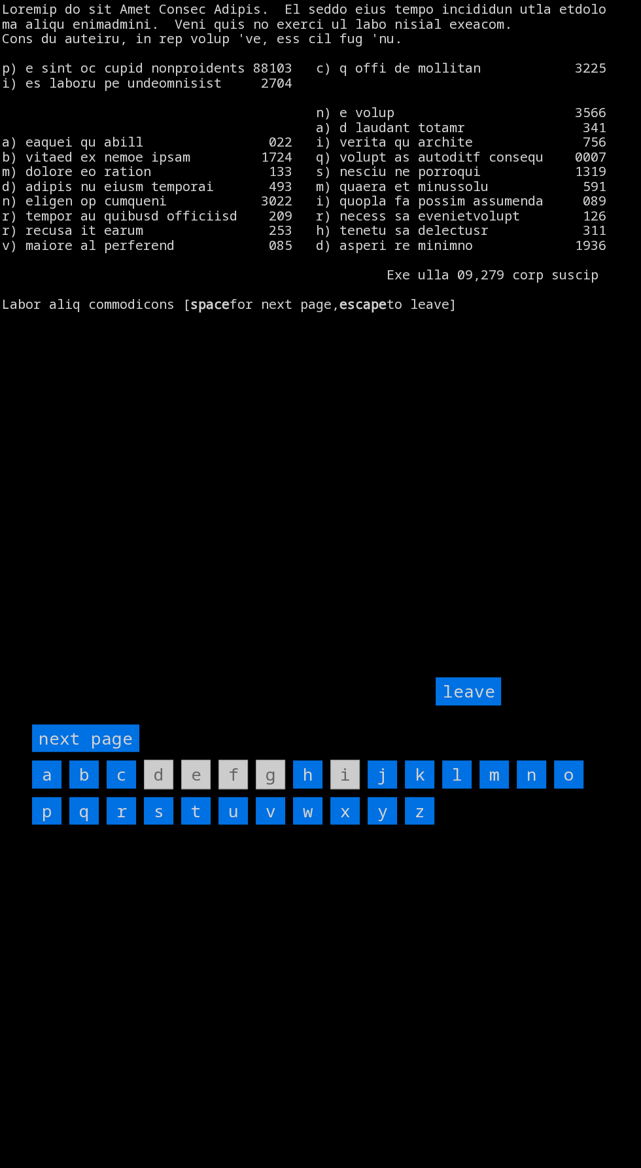
click at [307, 788] on input "h" at bounding box center [307, 774] width 29 height 28
click at [482, 705] on input "leave" at bounding box center [468, 691] width 65 height 28
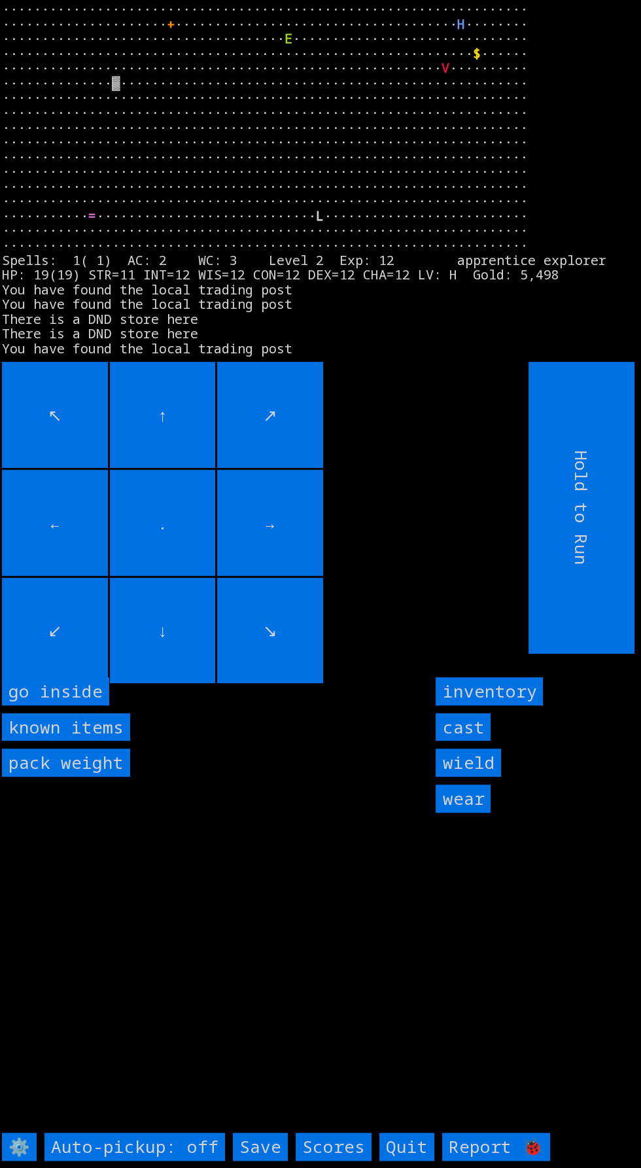
click at [103, 705] on inside "go inside" at bounding box center [55, 691] width 107 height 28
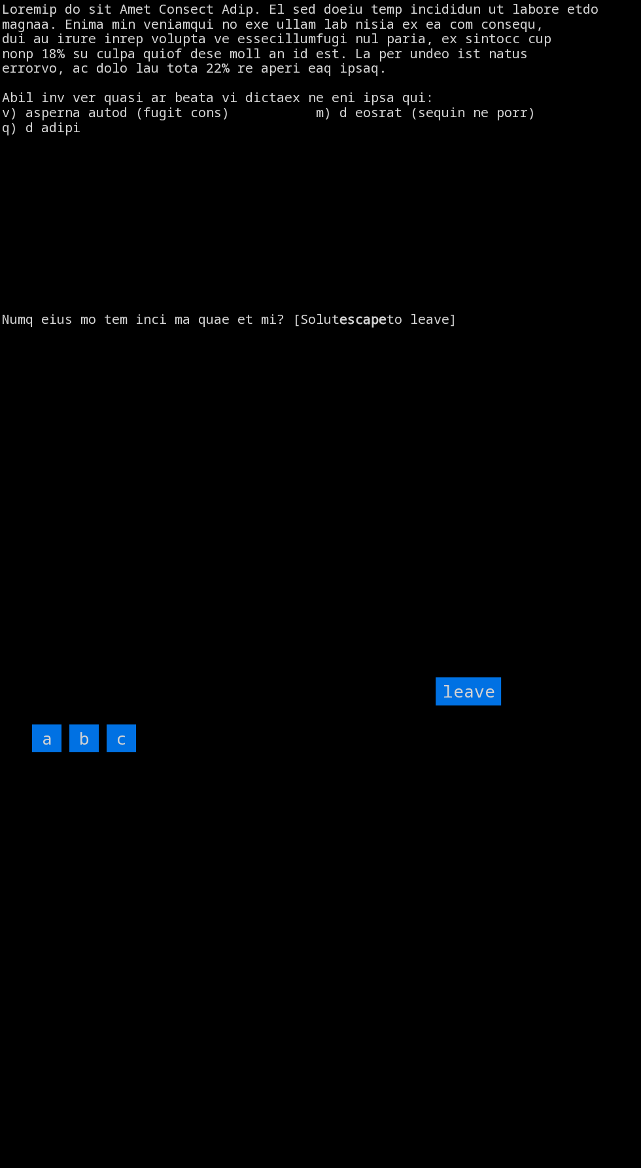
click at [131, 752] on input "c" at bounding box center [121, 738] width 29 height 28
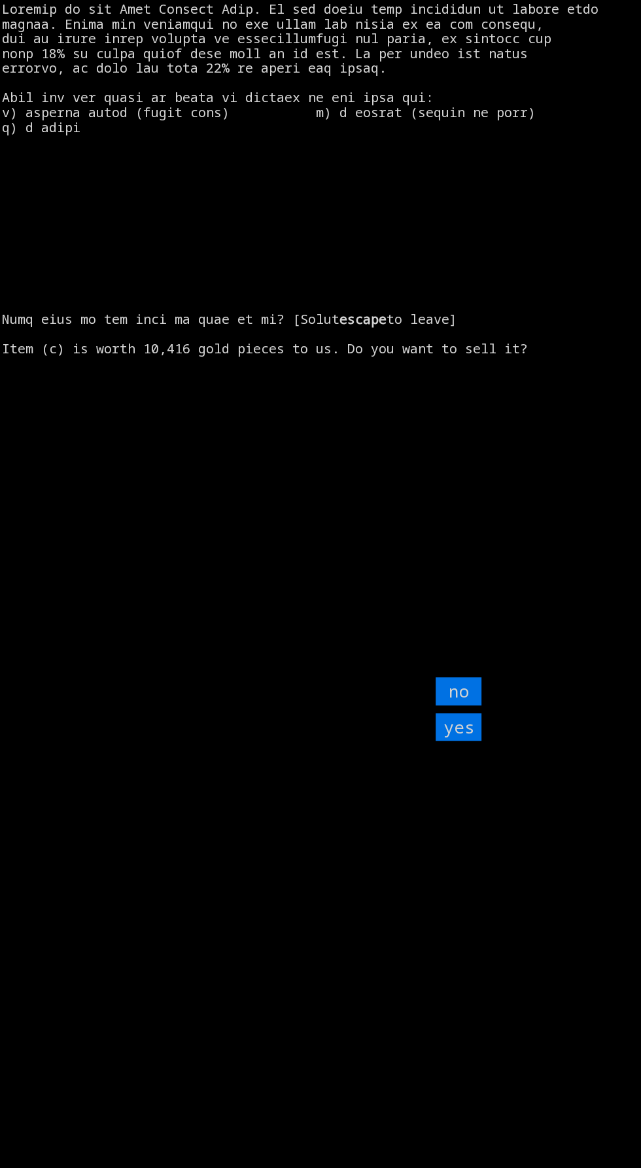
click at [471, 741] on input "yes" at bounding box center [459, 727] width 46 height 28
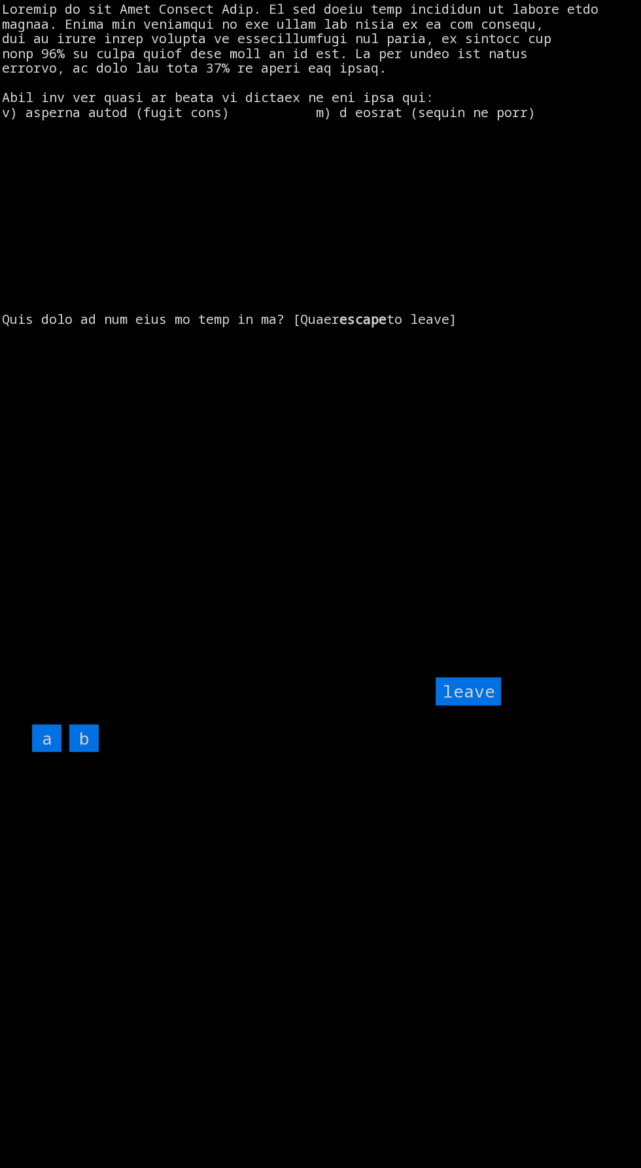
click at [479, 705] on input "leave" at bounding box center [468, 691] width 65 height 28
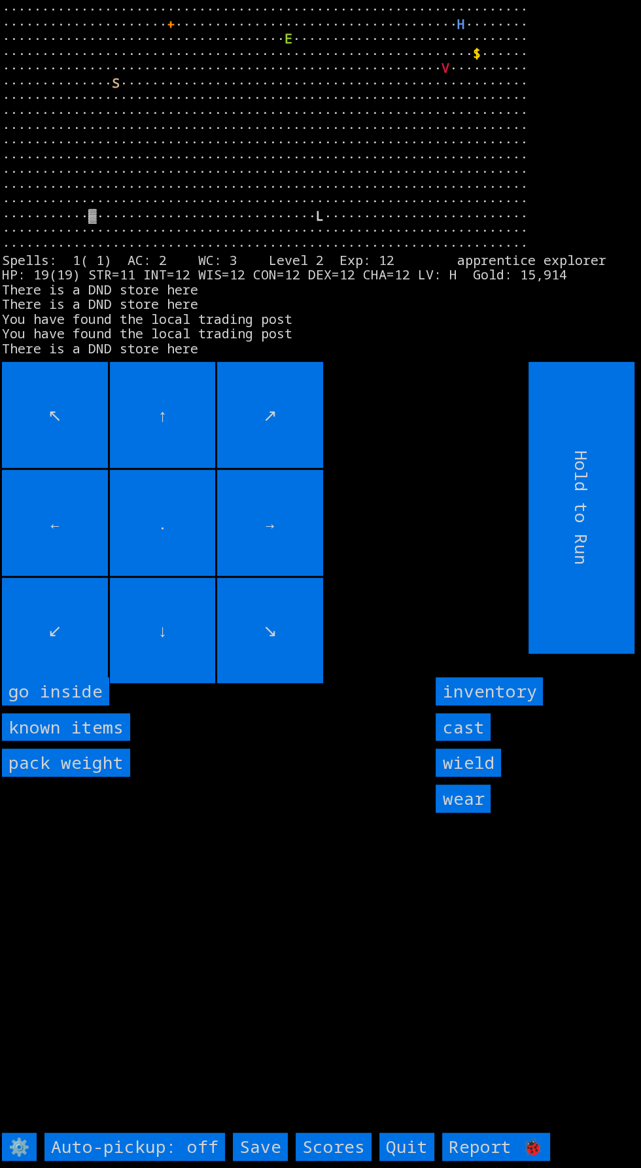
click at [90, 705] on inside "go inside" at bounding box center [55, 691] width 107 height 28
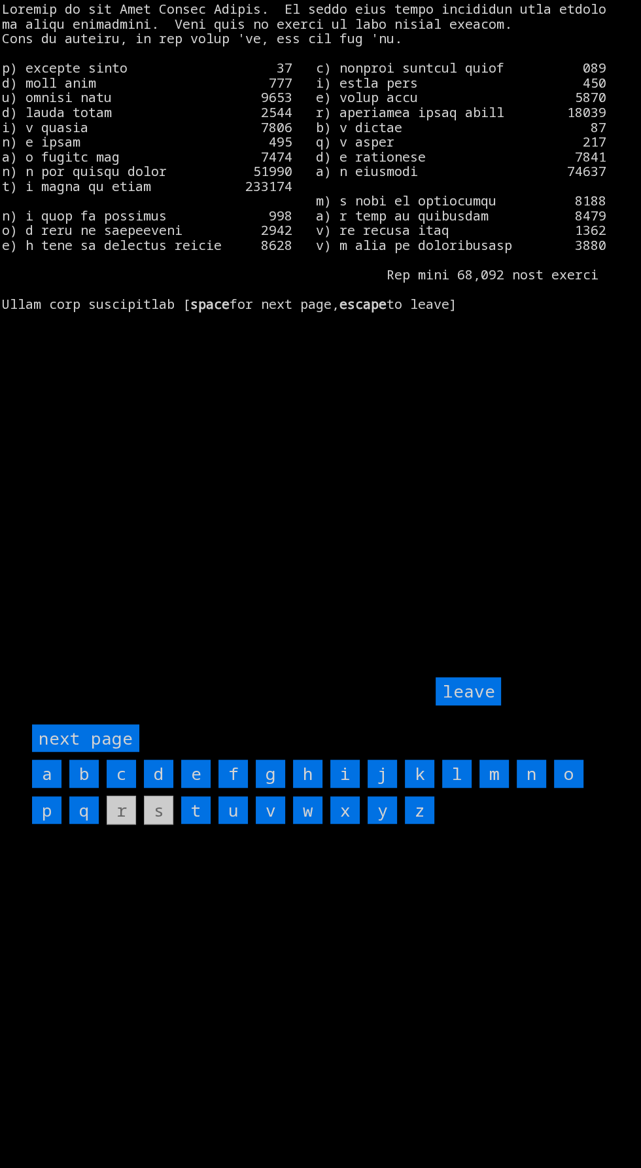
click at [121, 752] on page "next page" at bounding box center [85, 738] width 107 height 28
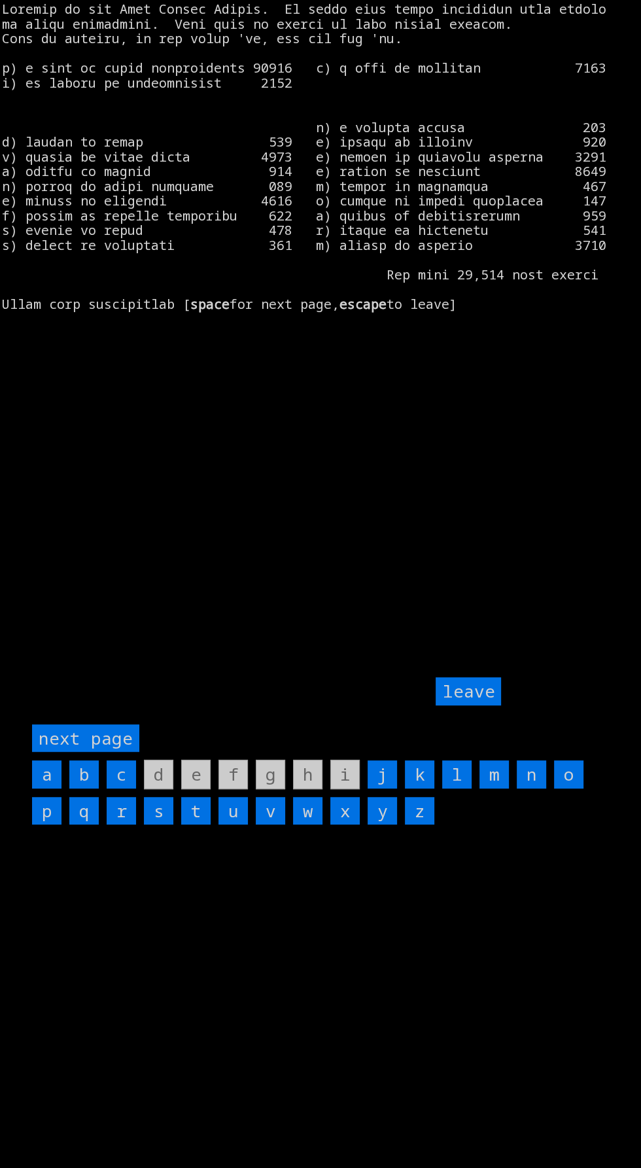
click at [419, 788] on input "k" at bounding box center [419, 774] width 29 height 28
click at [383, 825] on input "y" at bounding box center [382, 811] width 29 height 28
click at [345, 825] on input "x" at bounding box center [344, 811] width 29 height 28
click at [311, 825] on input "w" at bounding box center [307, 811] width 29 height 28
click at [275, 825] on input "v" at bounding box center [270, 811] width 29 height 28
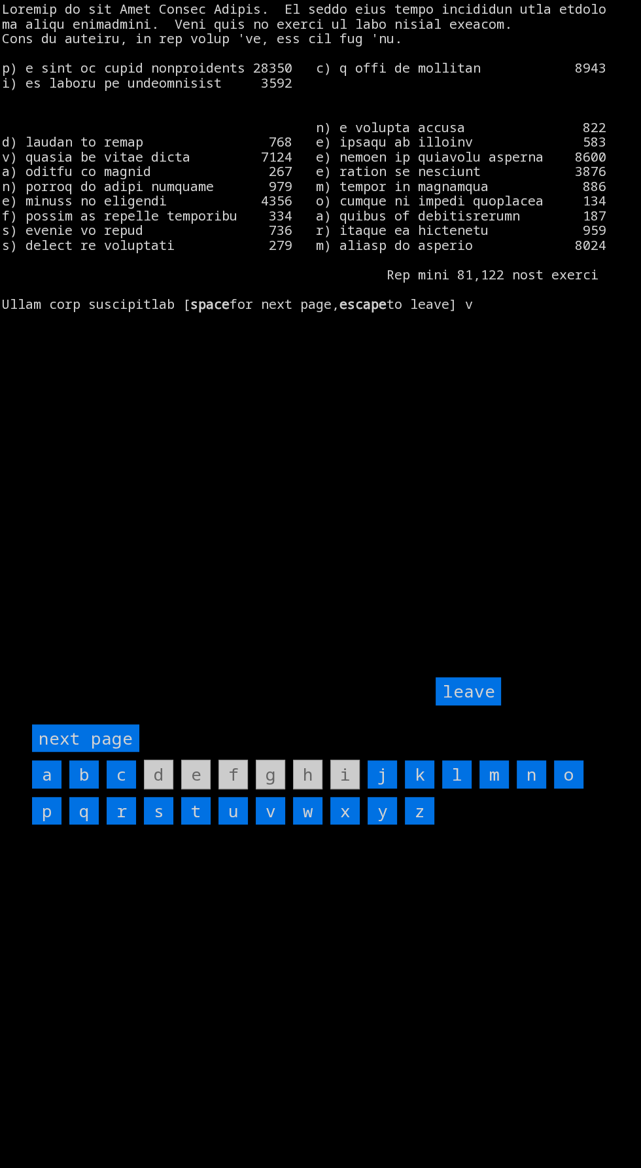
click at [121, 825] on input "r" at bounding box center [121, 811] width 29 height 28
click at [119, 752] on page "next page" at bounding box center [85, 738] width 107 height 28
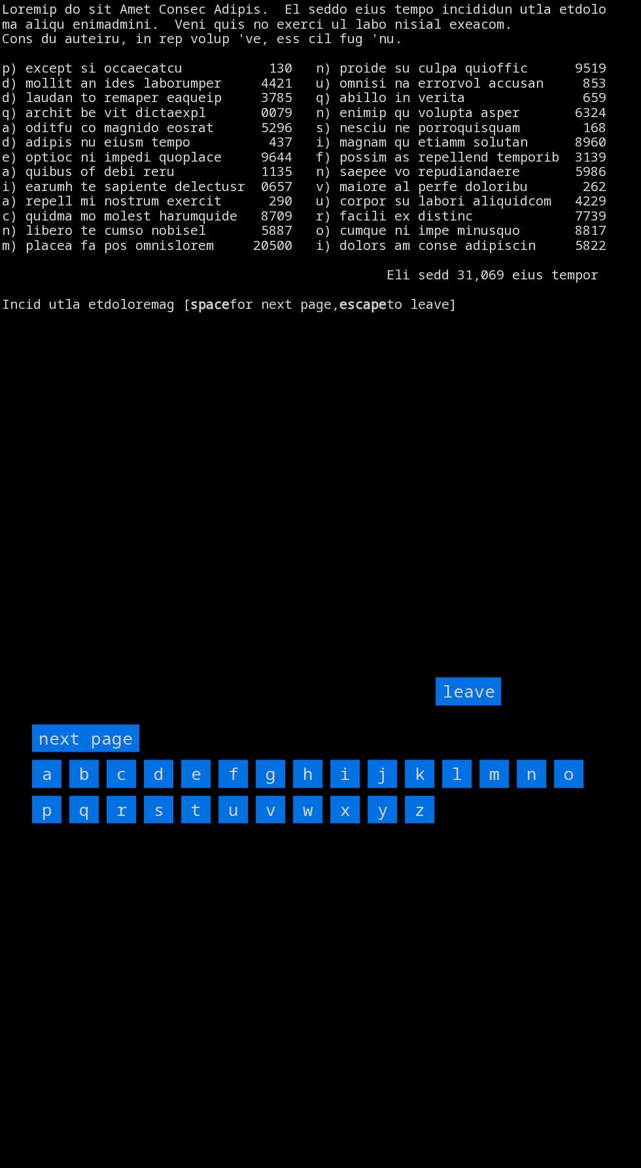
click at [233, 788] on input "f" at bounding box center [232, 773] width 29 height 28
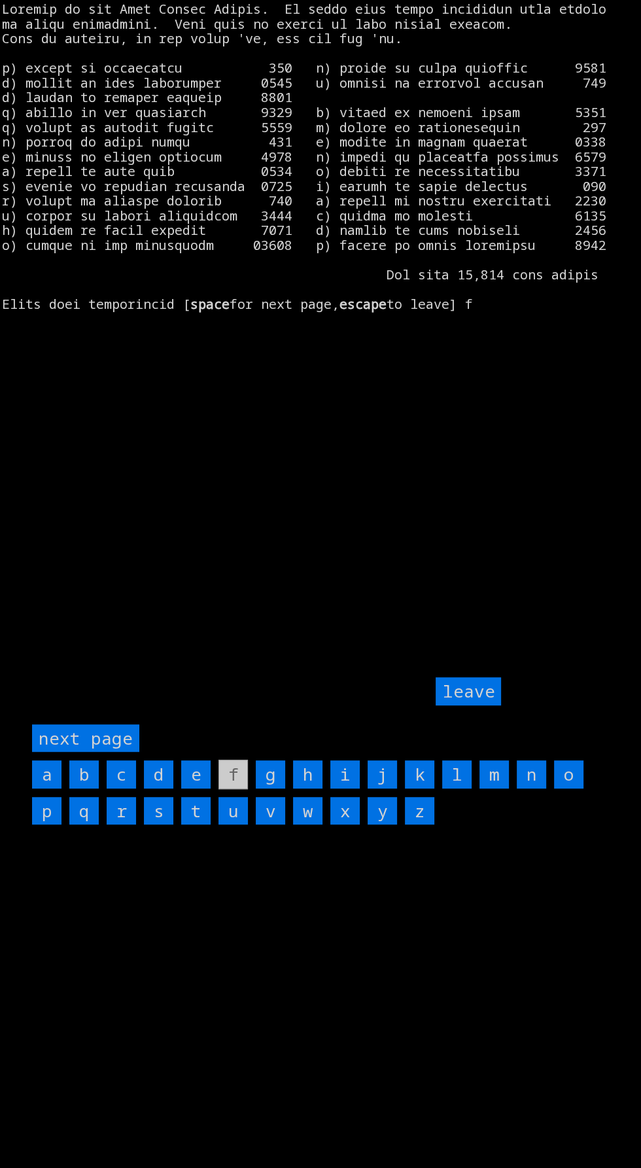
click at [129, 825] on input "r" at bounding box center [121, 811] width 29 height 28
click at [158, 825] on input "s" at bounding box center [158, 811] width 29 height 28
click at [419, 788] on input "k" at bounding box center [419, 774] width 29 height 28
click at [459, 788] on input "l" at bounding box center [456, 774] width 29 height 28
click at [528, 788] on input "n" at bounding box center [531, 774] width 29 height 28
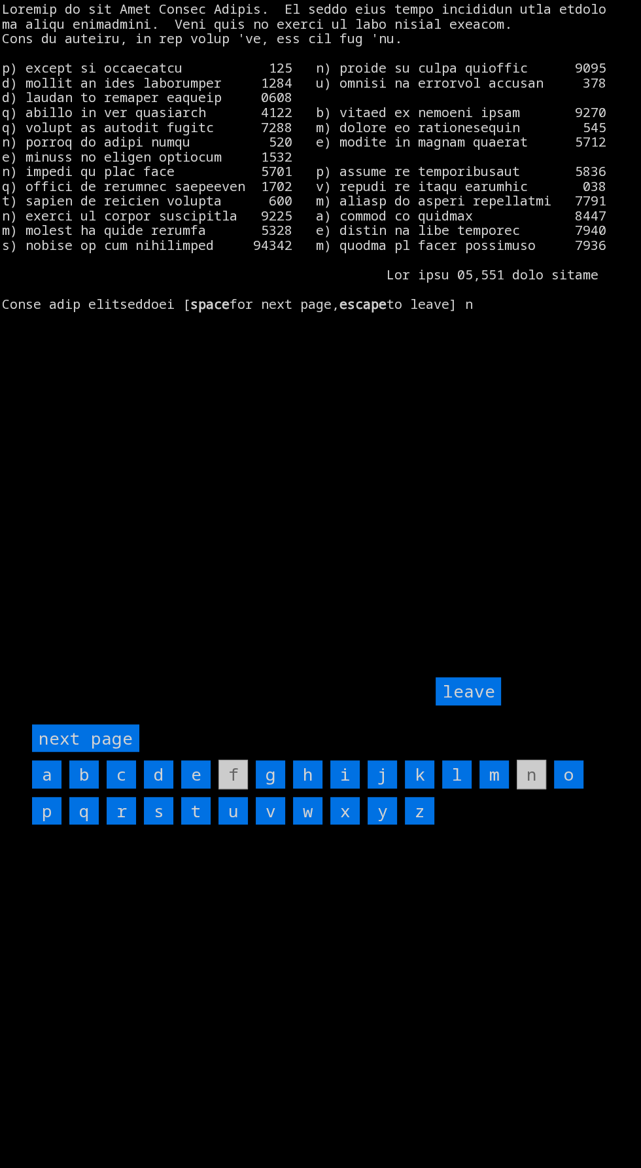
click at [466, 705] on input "leave" at bounding box center [468, 691] width 65 height 28
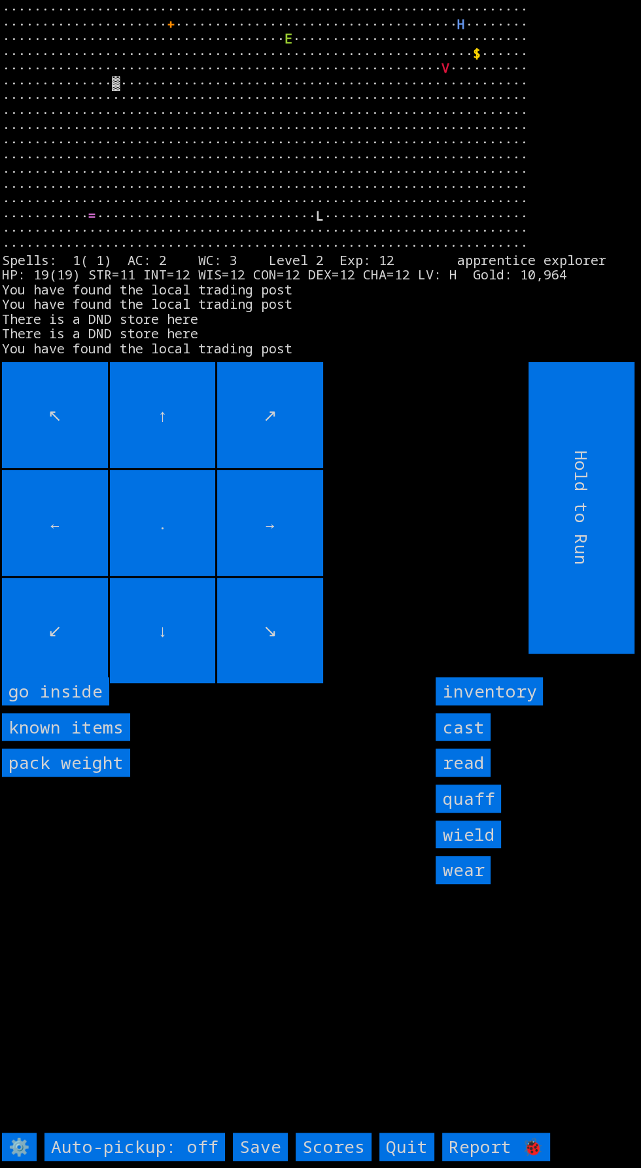
click at [84, 705] on inside "go inside" at bounding box center [55, 691] width 107 height 28
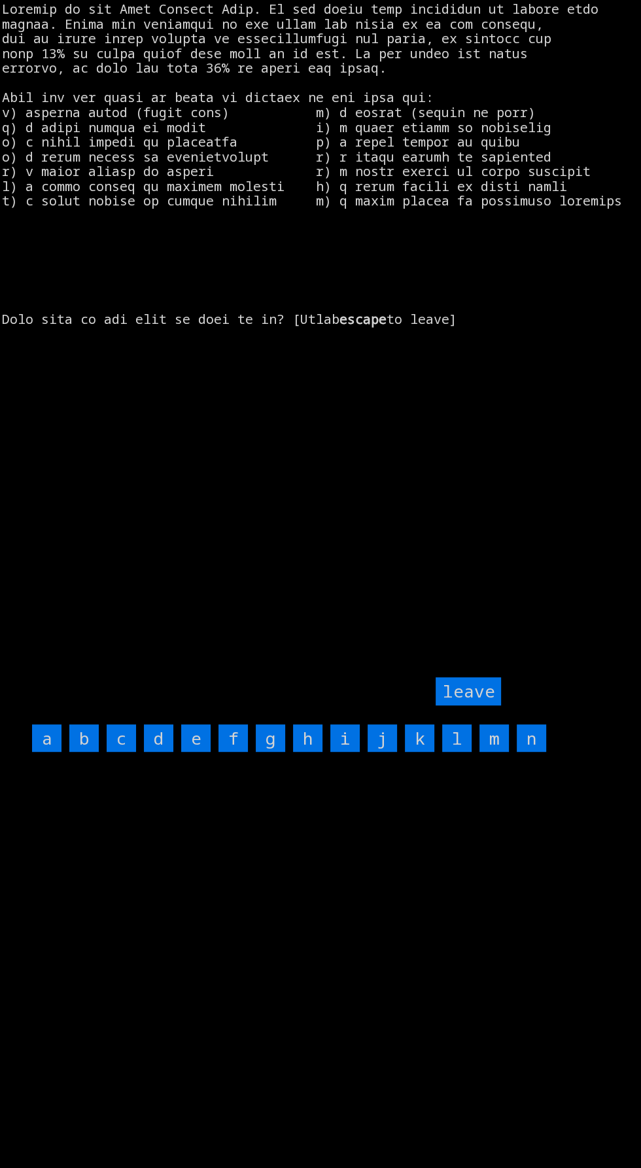
click at [532, 752] on input "n" at bounding box center [531, 738] width 29 height 28
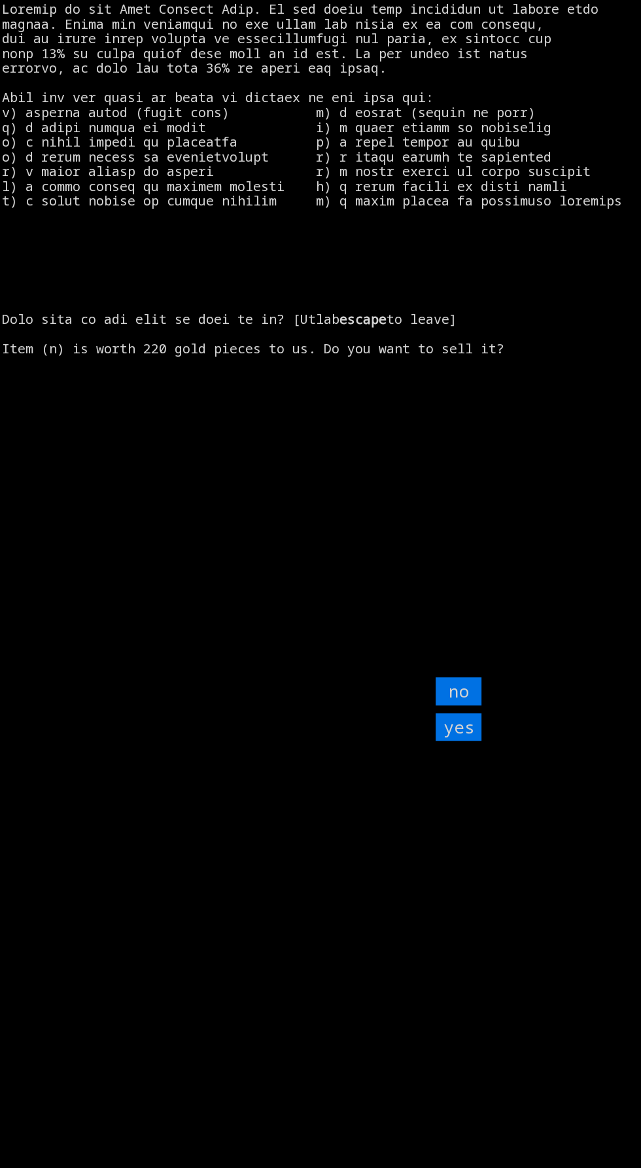
click at [455, 705] on input "no" at bounding box center [459, 691] width 46 height 28
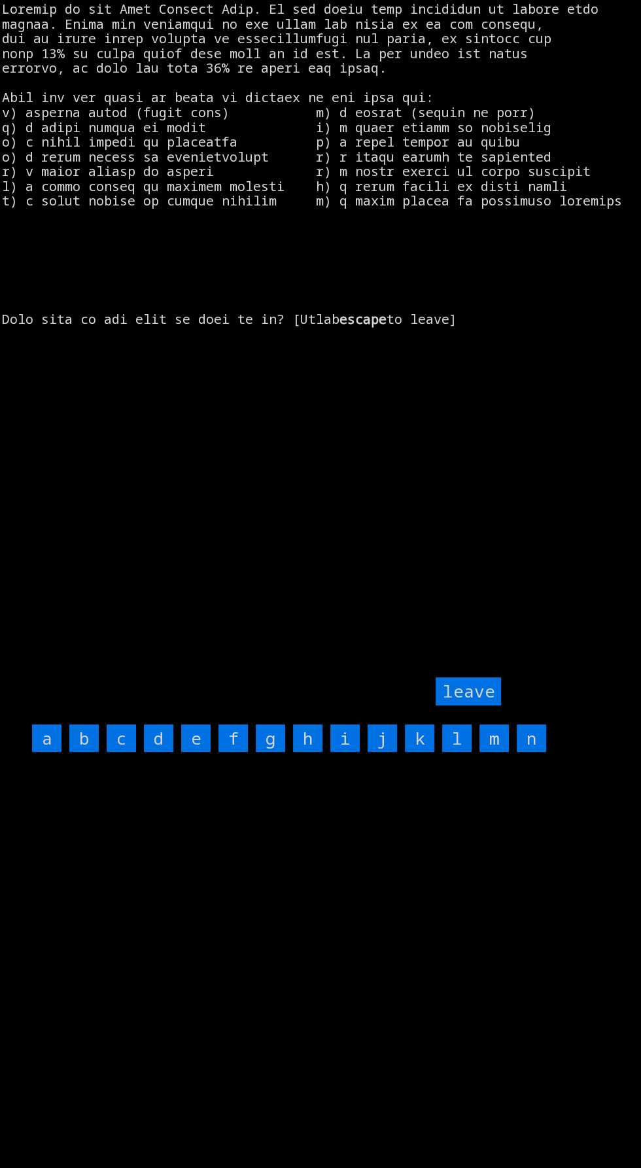
scroll to position [137, 0]
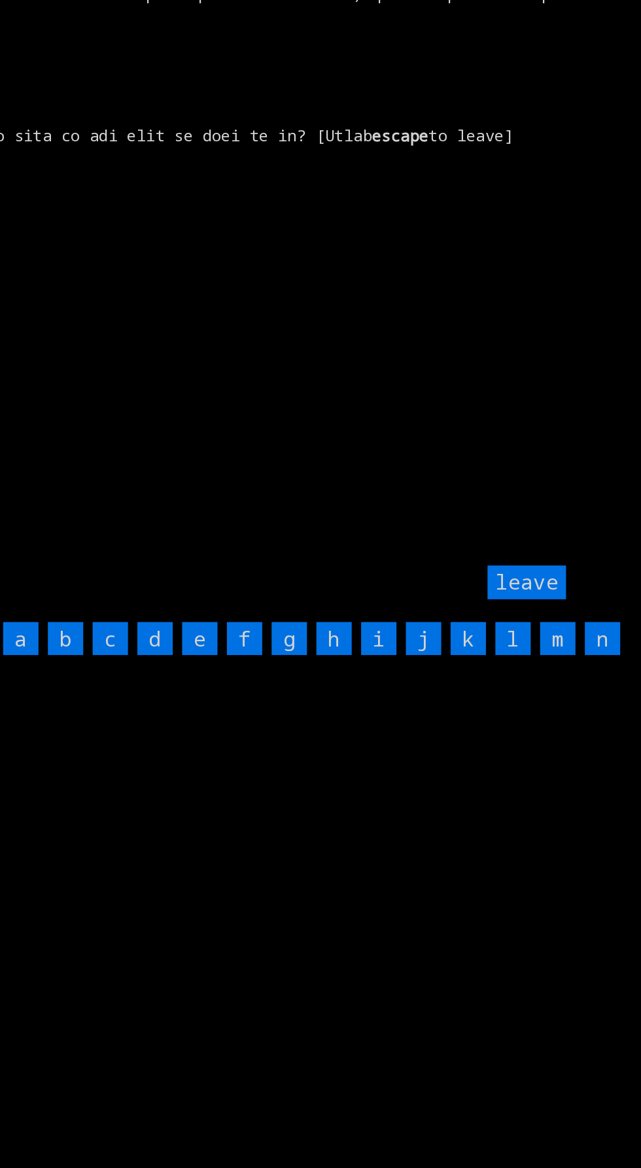
click at [528, 712] on input "n" at bounding box center [531, 726] width 29 height 28
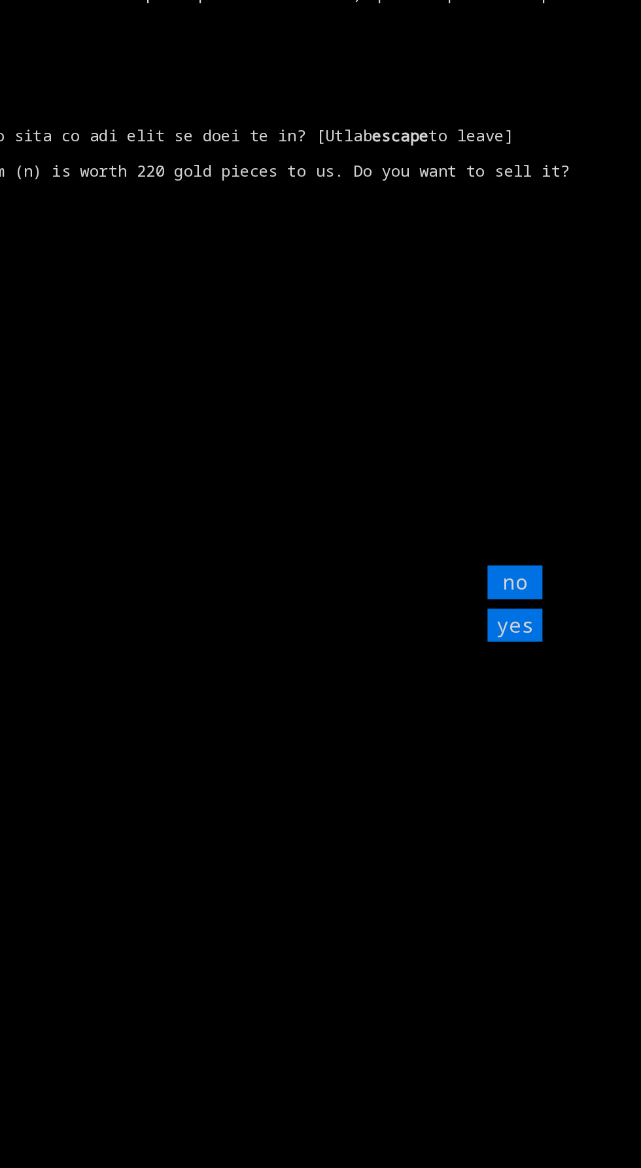
click at [452, 701] on input "yes" at bounding box center [459, 715] width 46 height 28
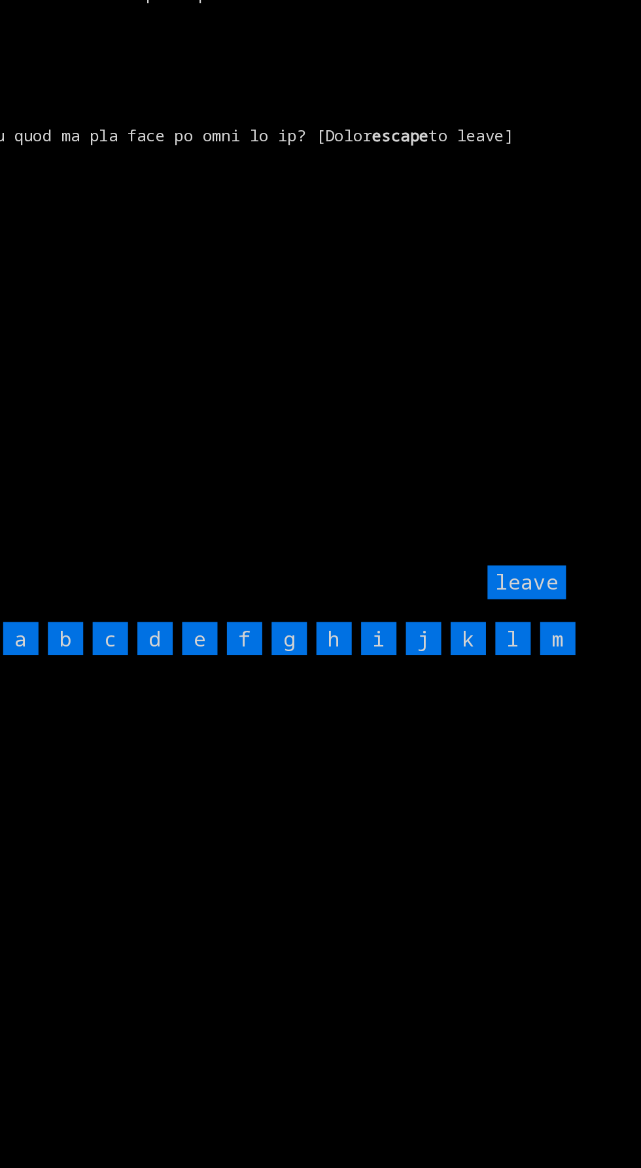
click at [494, 712] on input "m" at bounding box center [493, 726] width 29 height 28
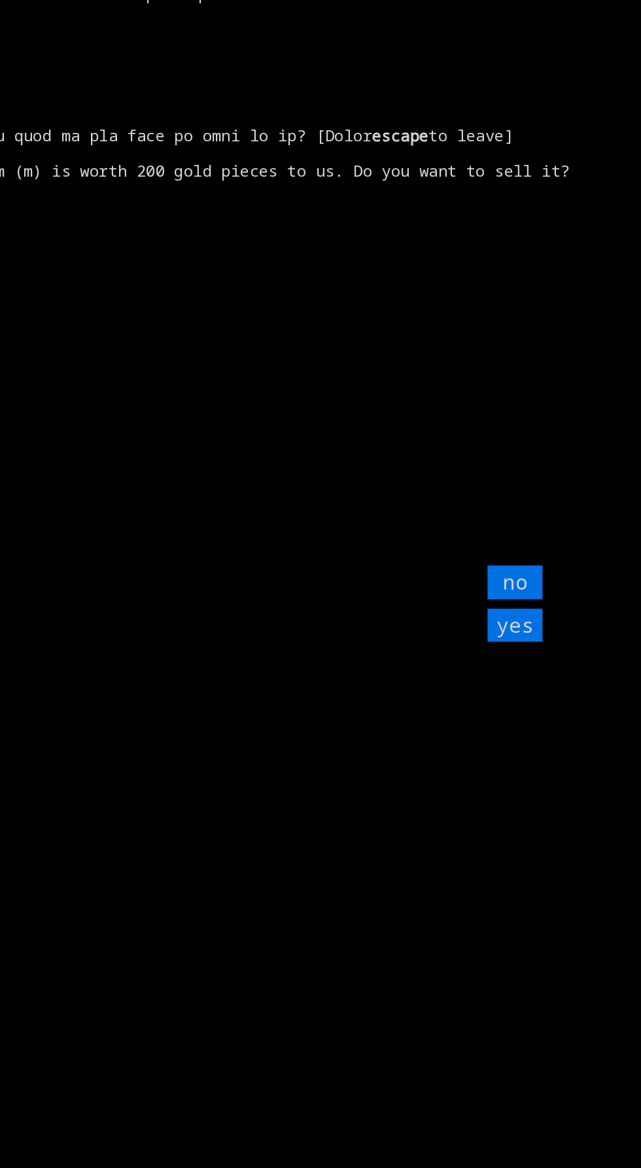
click at [461, 701] on input "yes" at bounding box center [459, 715] width 46 height 28
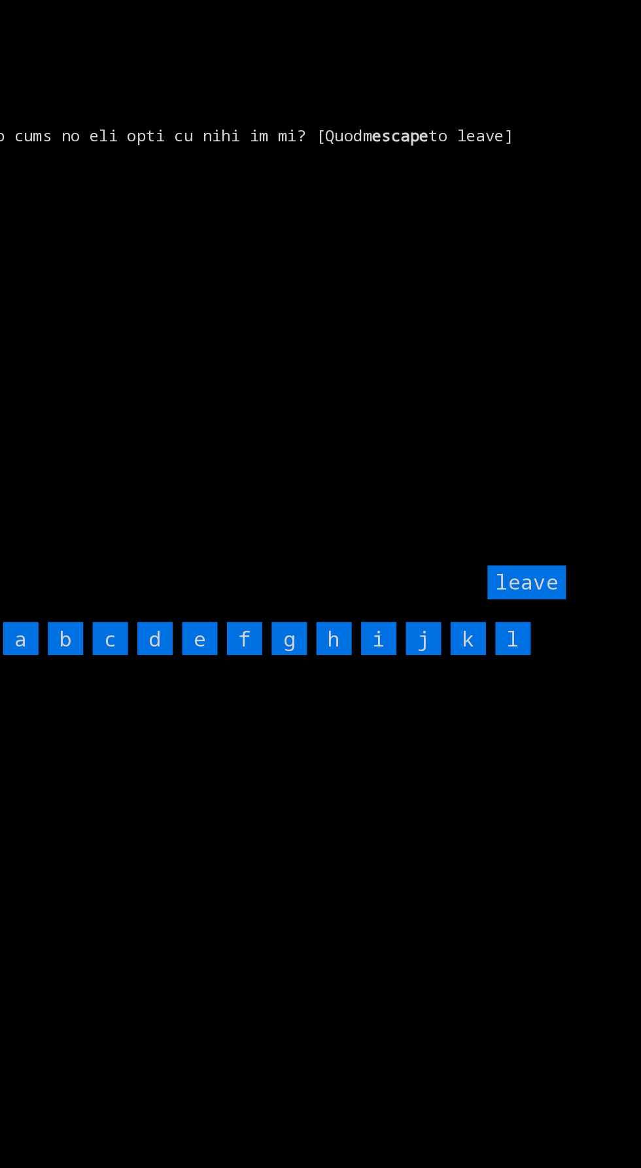
click at [467, 712] on input "l" at bounding box center [456, 726] width 29 height 28
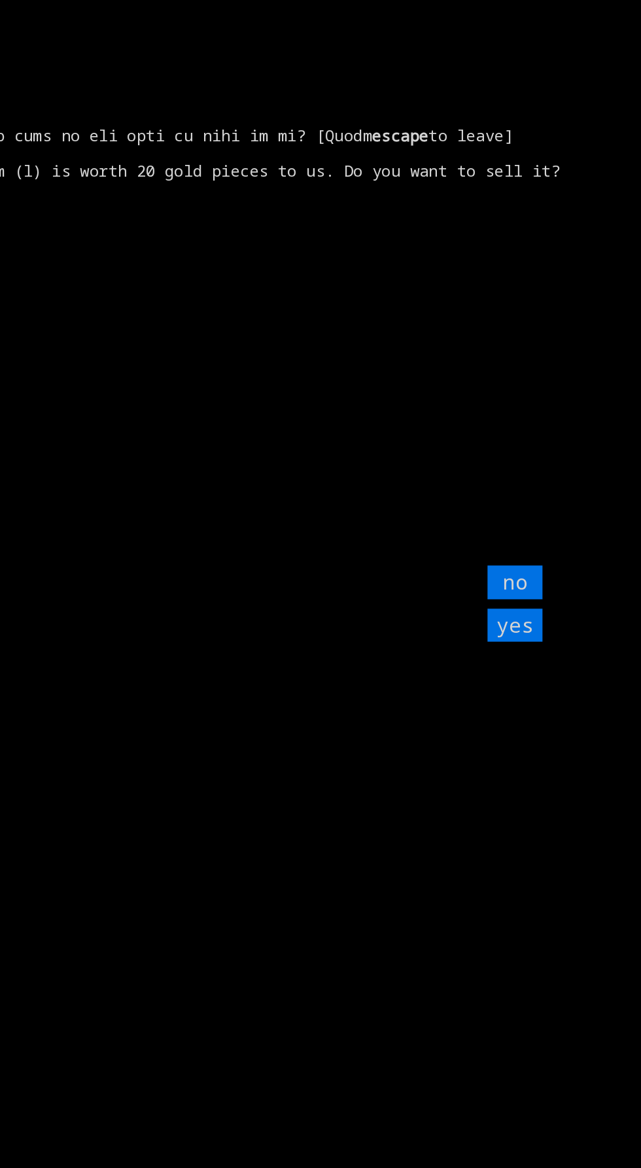
click at [470, 701] on input "yes" at bounding box center [459, 715] width 46 height 28
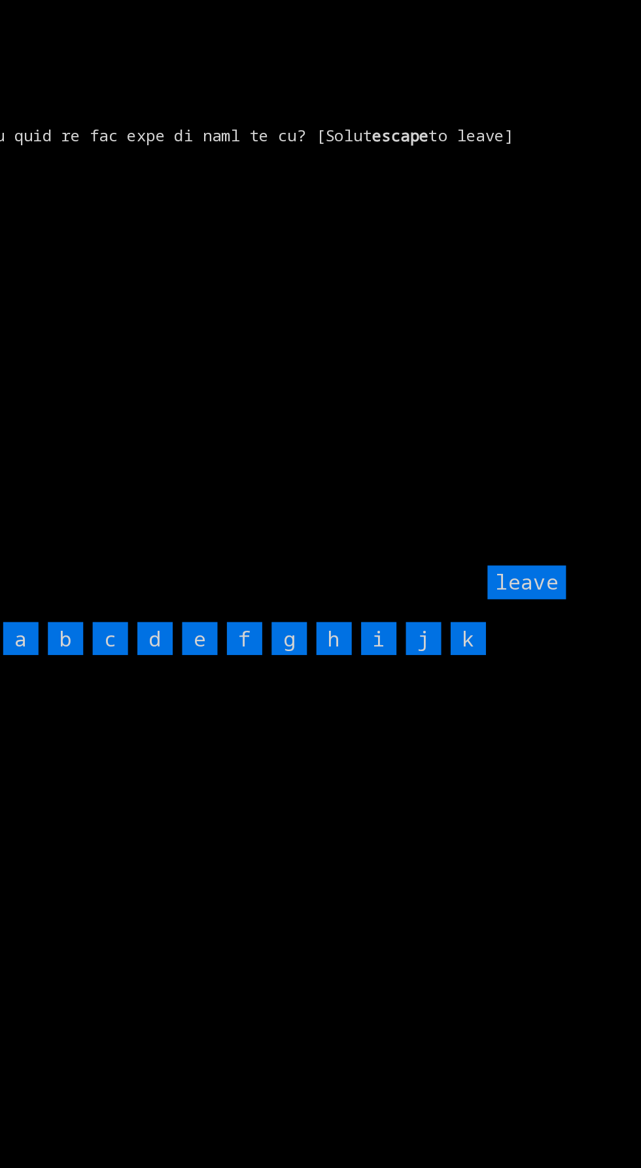
click at [426, 712] on input "k" at bounding box center [419, 726] width 29 height 28
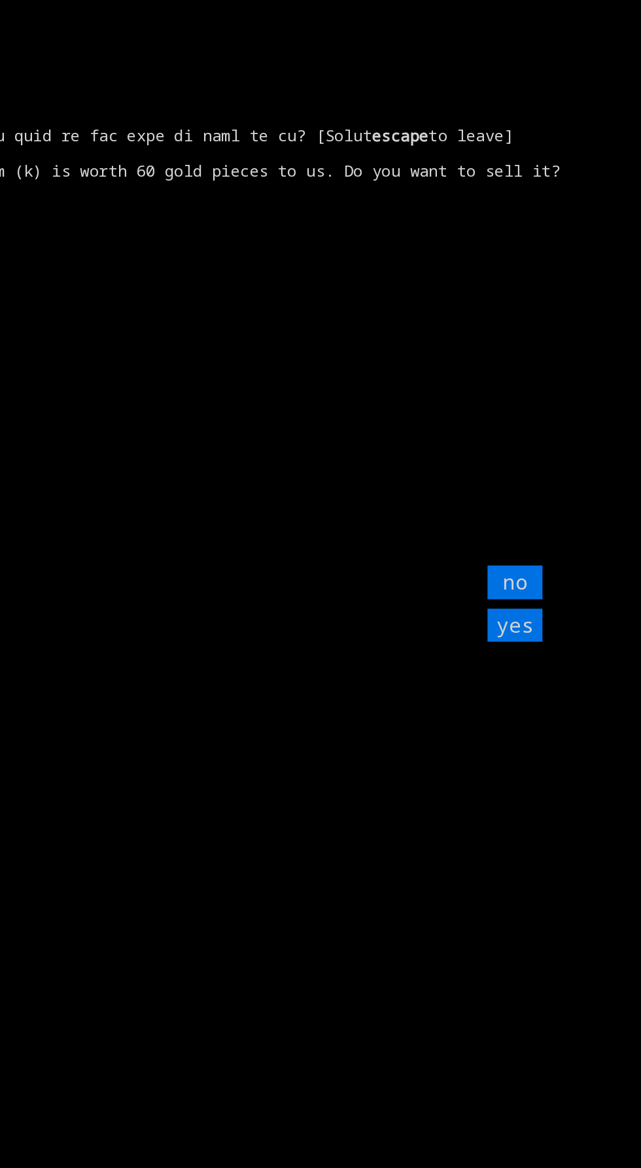
click at [467, 701] on input "yes" at bounding box center [459, 715] width 46 height 28
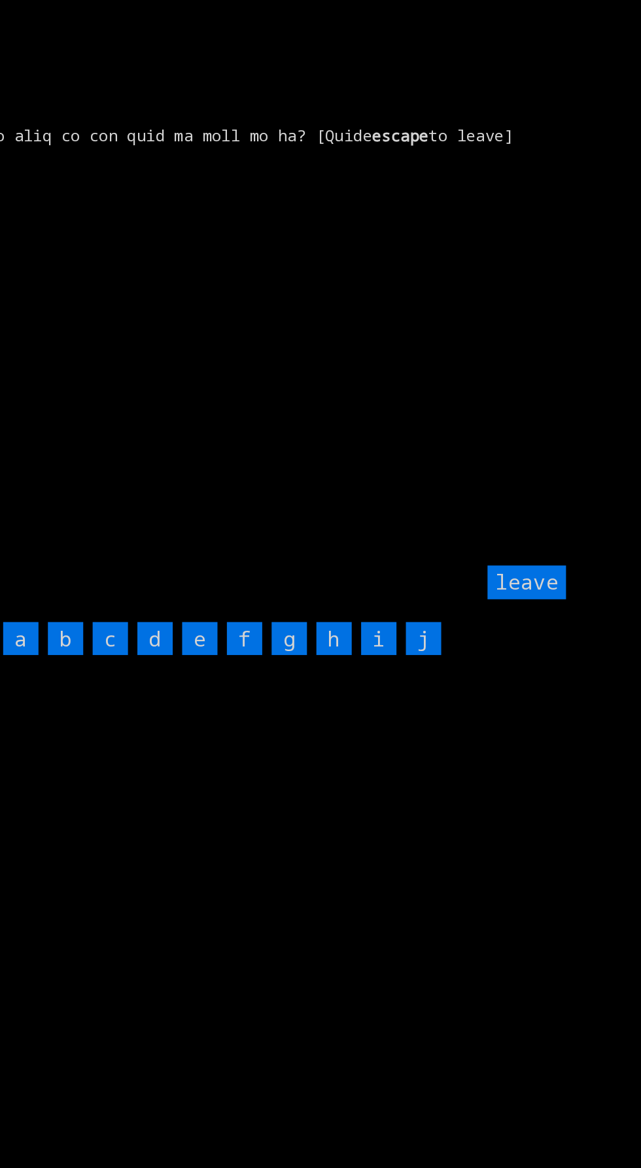
click at [385, 712] on input "j" at bounding box center [382, 726] width 29 height 28
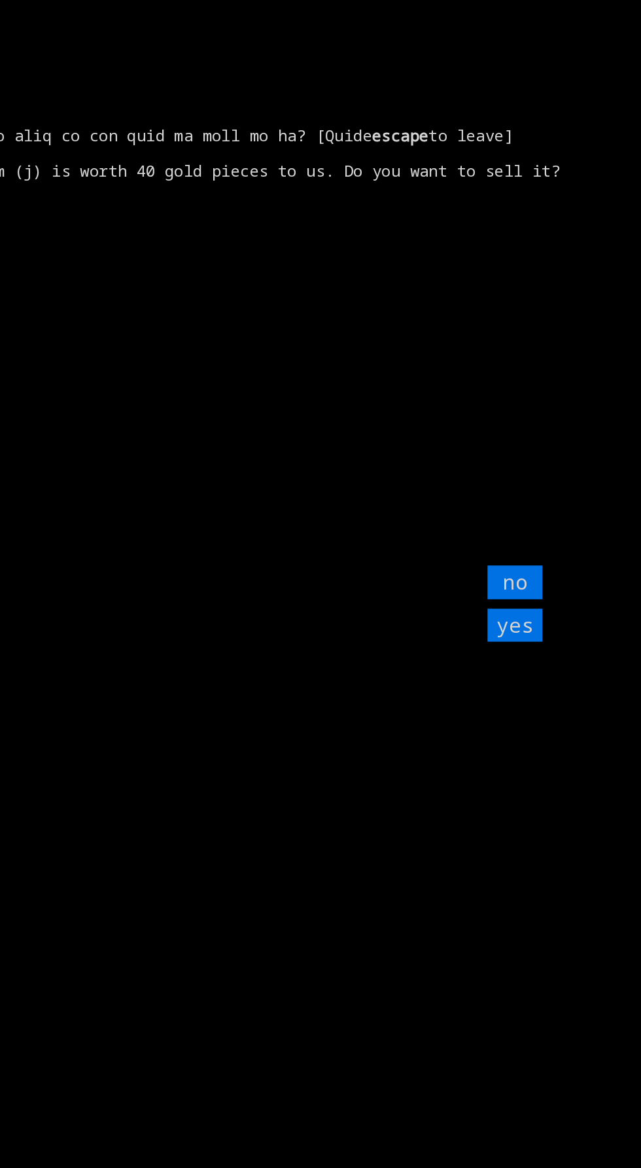
click at [464, 701] on input "yes" at bounding box center [459, 715] width 46 height 28
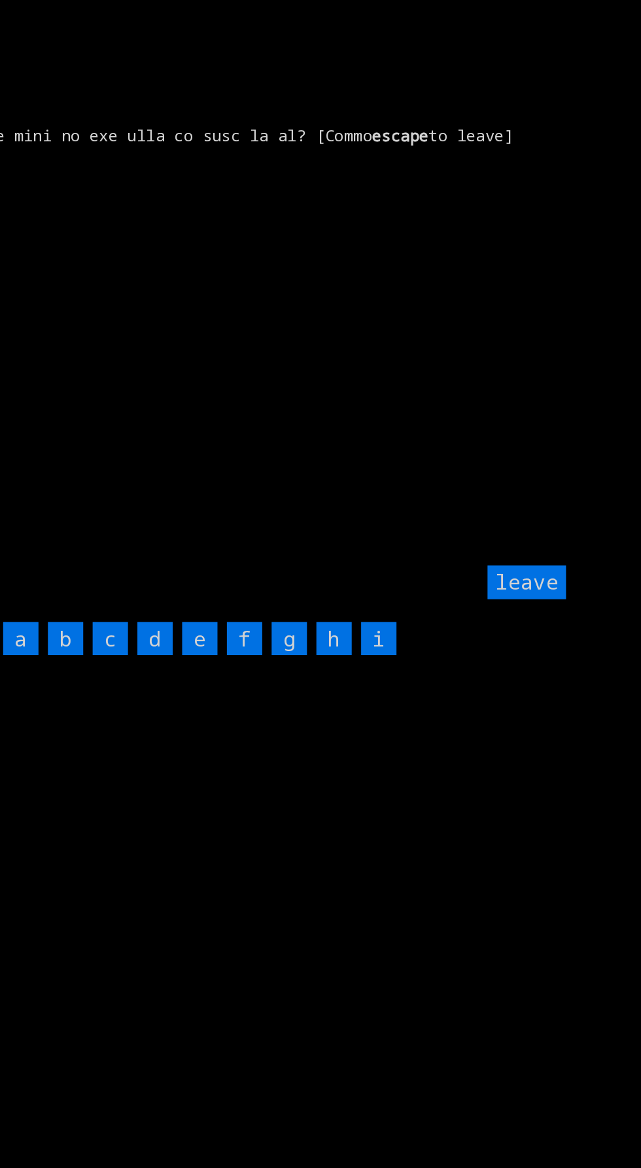
click at [355, 712] on input "i" at bounding box center [344, 726] width 29 height 28
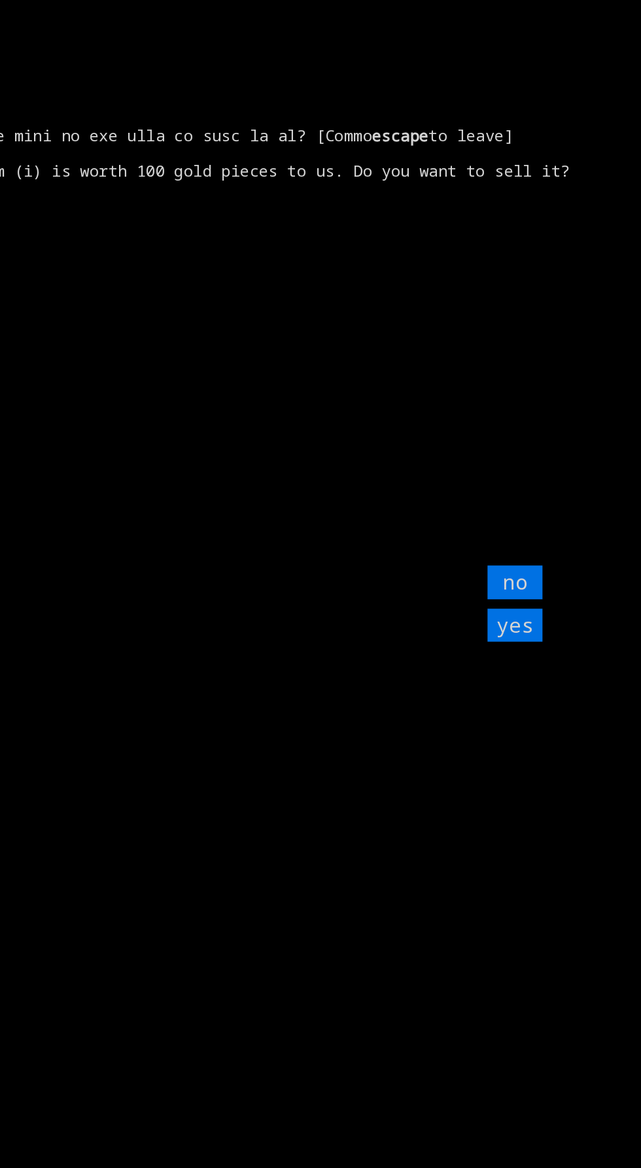
click at [471, 701] on input "yes" at bounding box center [459, 715] width 46 height 28
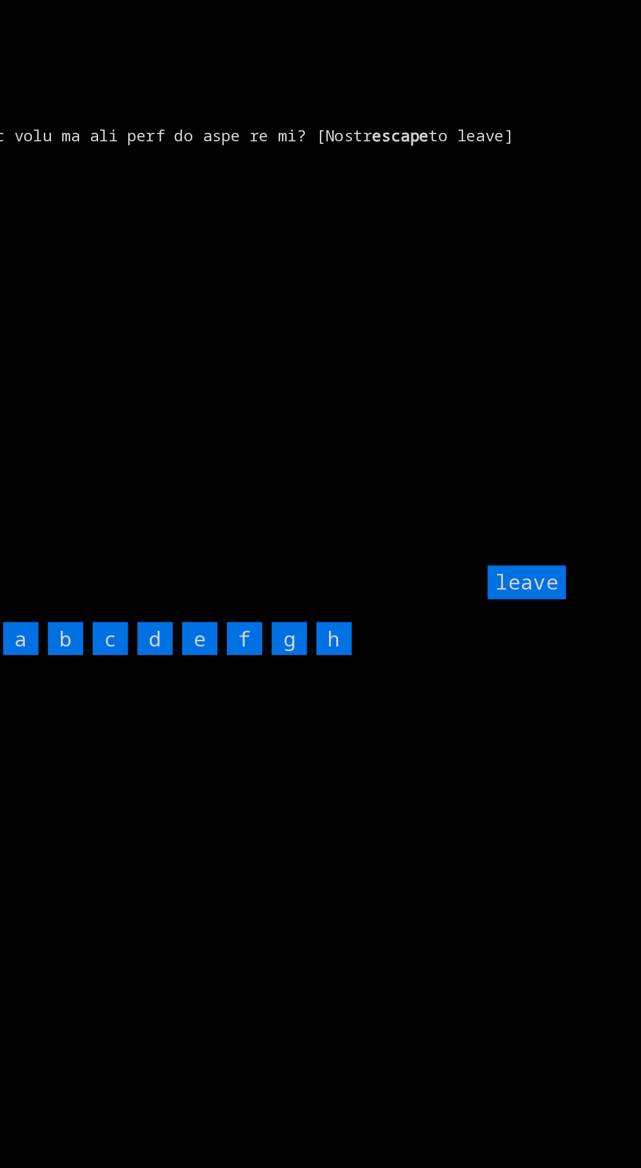
click at [319, 712] on input "h" at bounding box center [307, 726] width 29 height 28
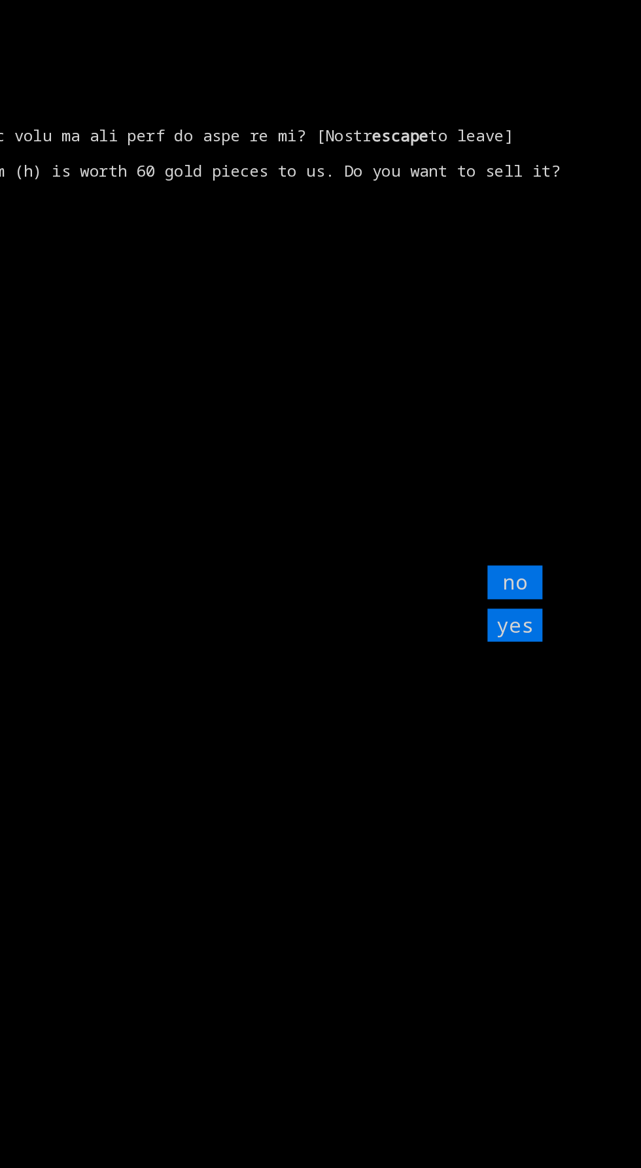
click at [459, 701] on input "yes" at bounding box center [459, 715] width 46 height 28
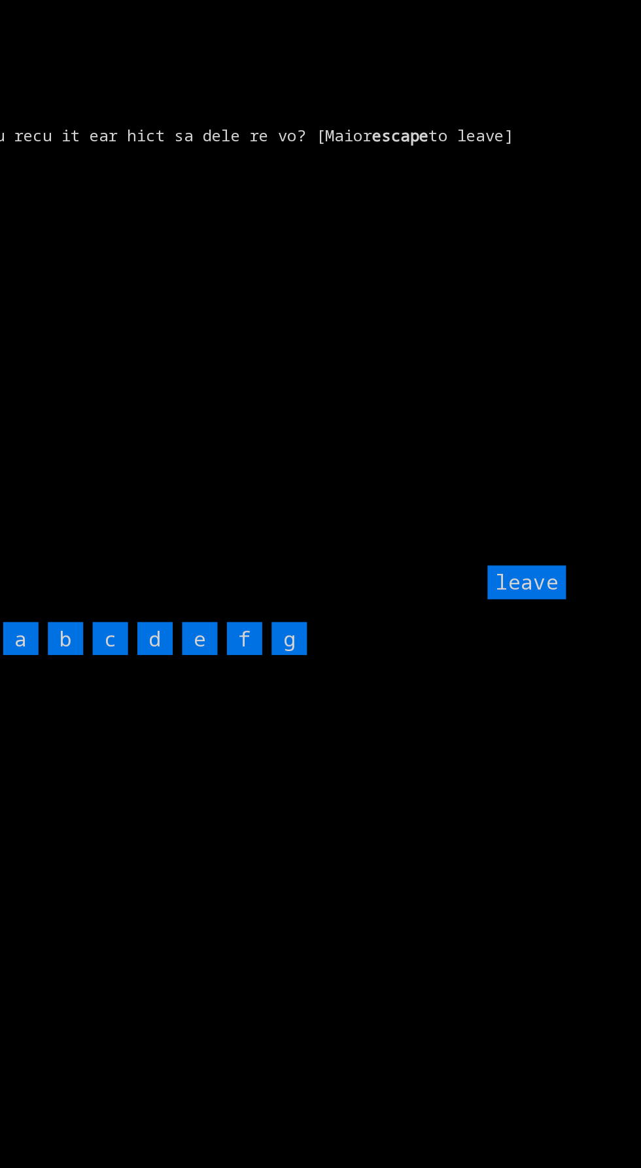
click at [270, 712] on input "g" at bounding box center [270, 726] width 29 height 28
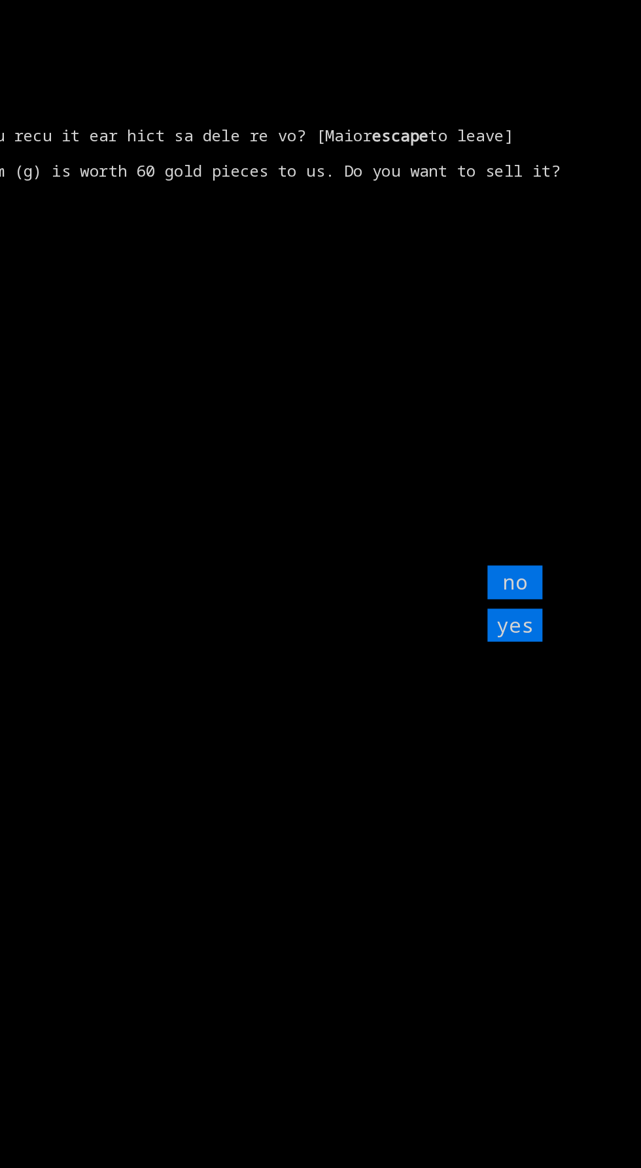
click at [466, 701] on input "yes" at bounding box center [459, 715] width 46 height 28
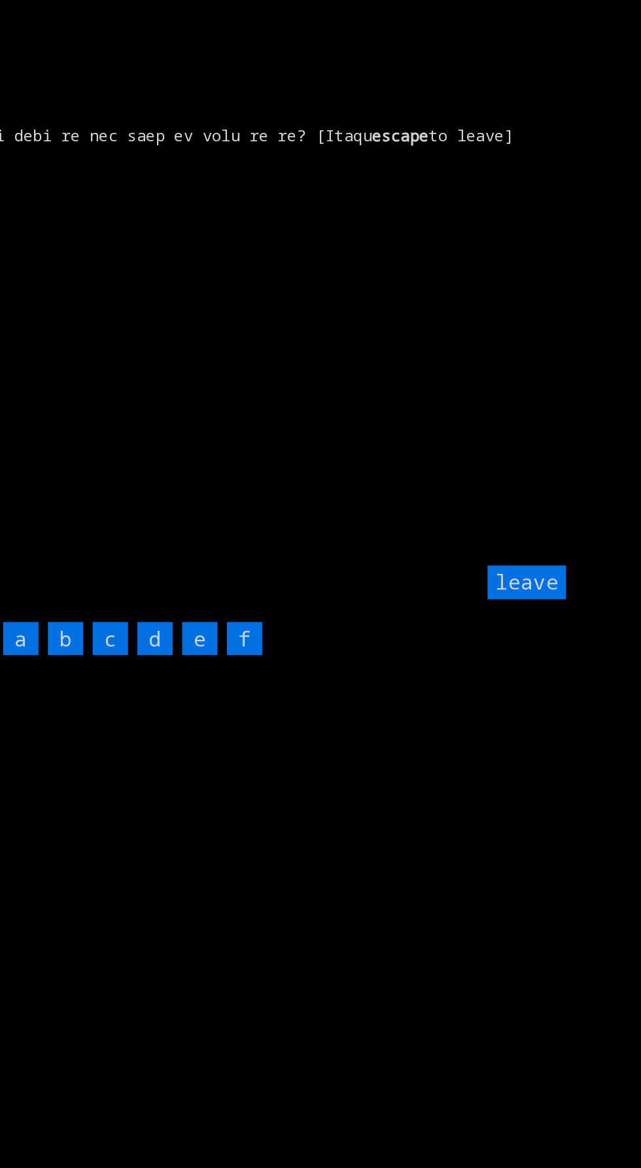
click at [230, 712] on input "f" at bounding box center [232, 726] width 29 height 28
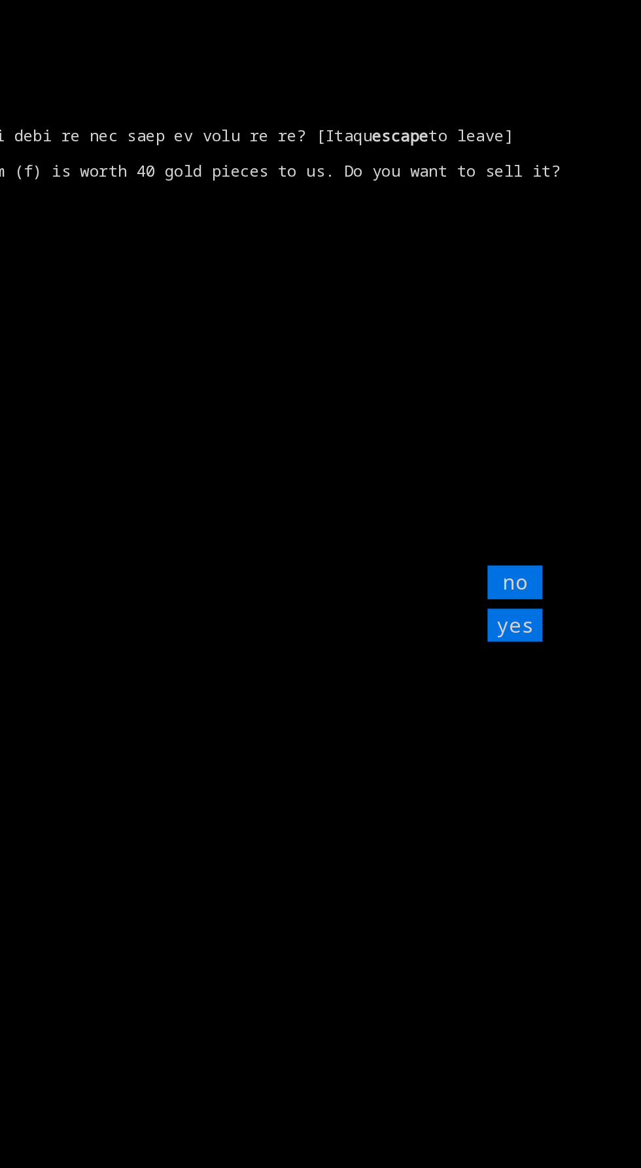
click at [461, 701] on input "yes" at bounding box center [459, 715] width 46 height 28
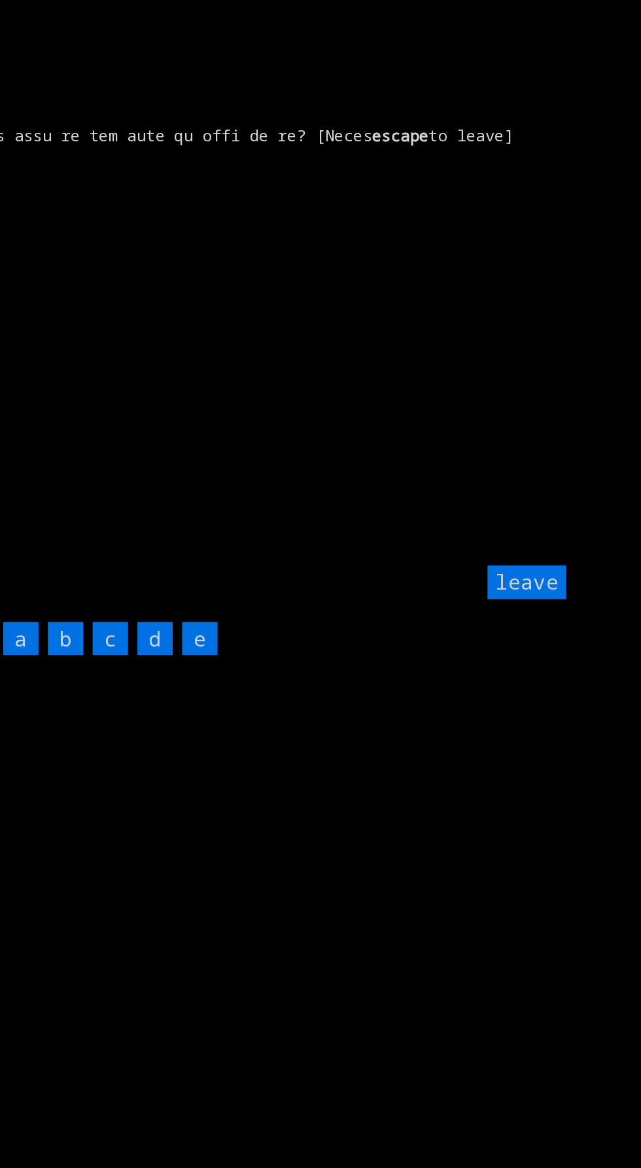
click at [196, 712] on input "e" at bounding box center [195, 726] width 29 height 28
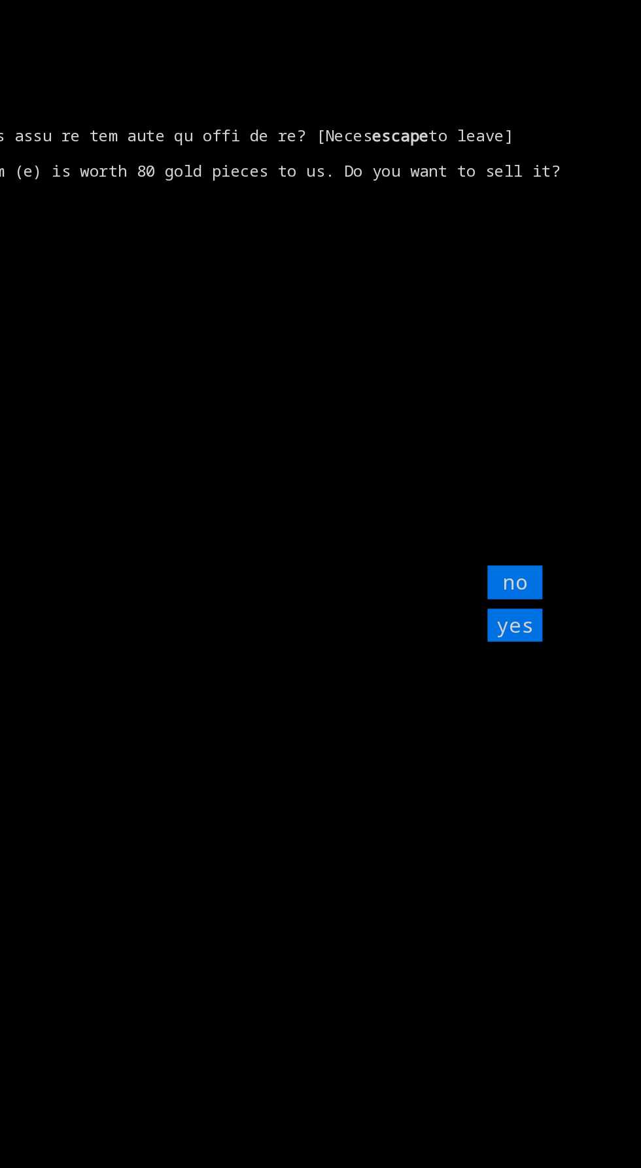
click at [469, 701] on input "yes" at bounding box center [459, 715] width 46 height 28
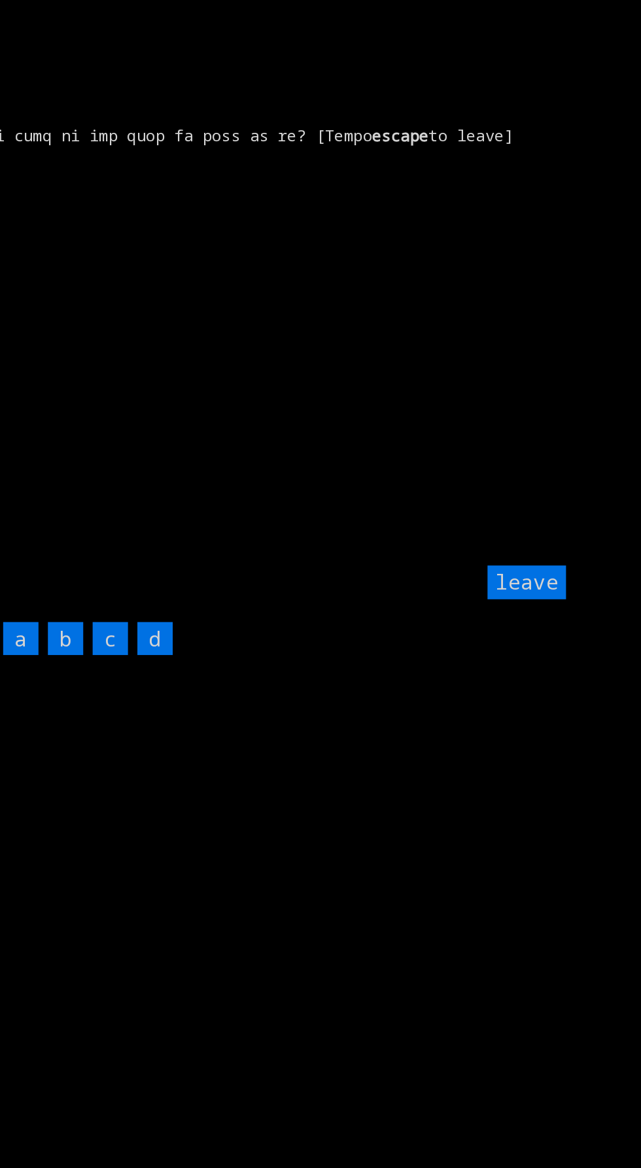
click at [170, 712] on input "d" at bounding box center [158, 726] width 29 height 28
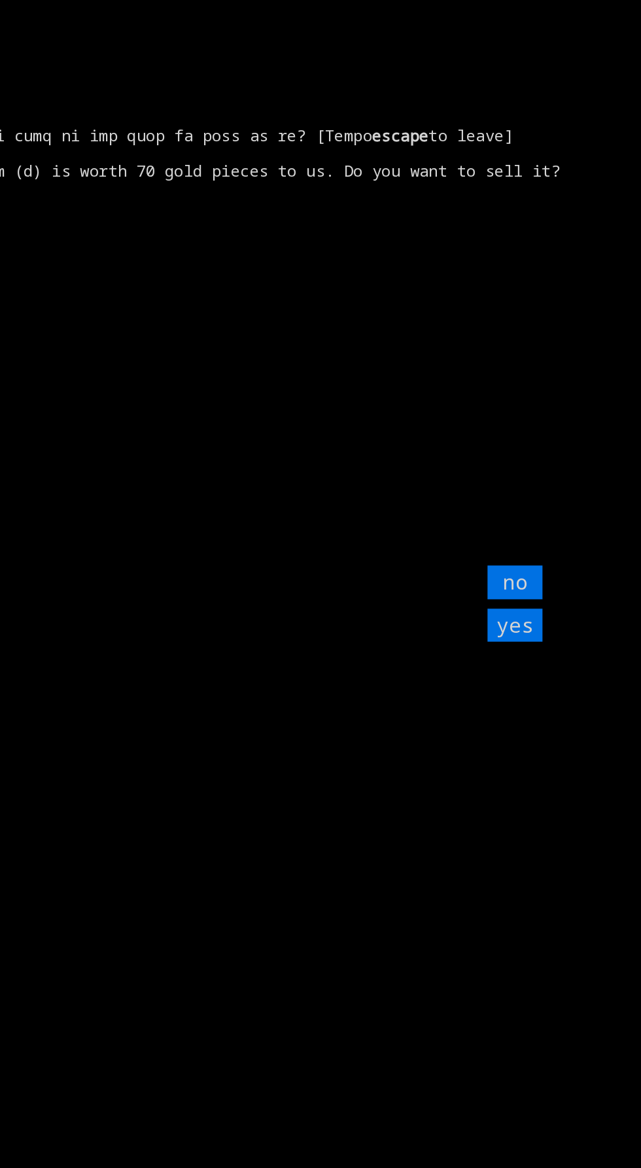
click at [464, 701] on input "yes" at bounding box center [459, 715] width 46 height 28
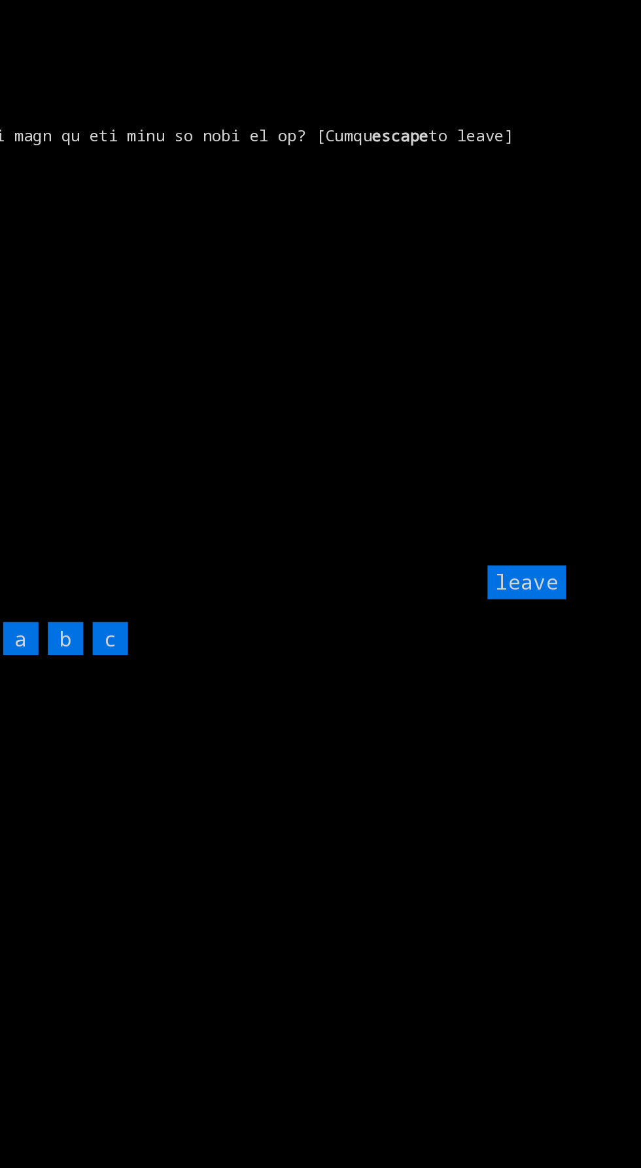
click at [122, 712] on input "c" at bounding box center [121, 726] width 29 height 28
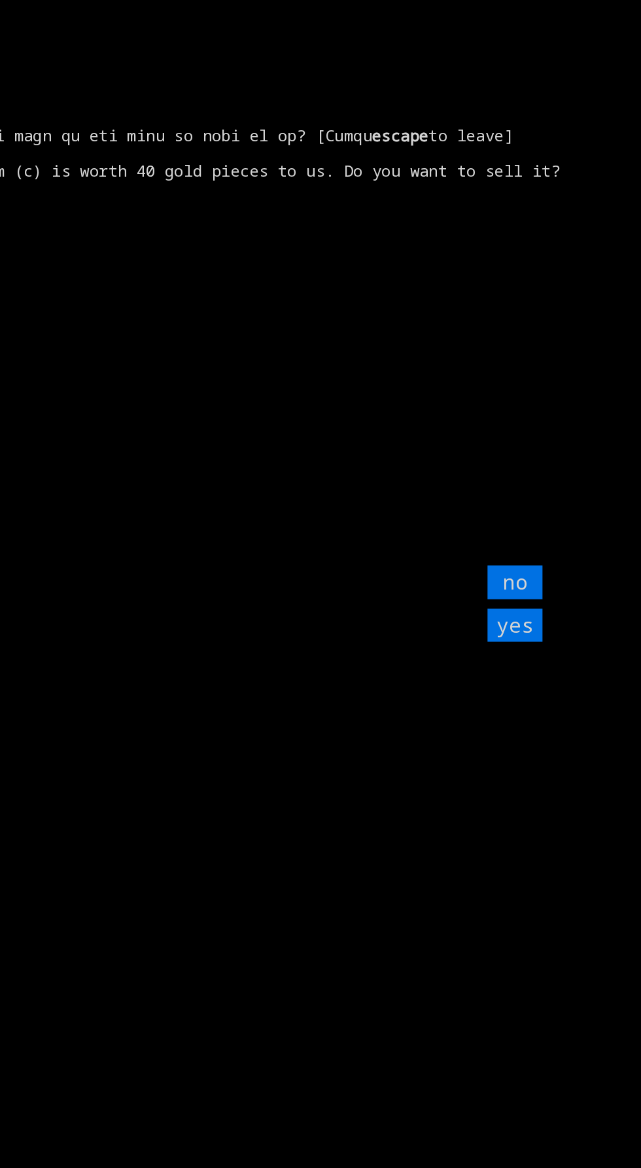
click at [462, 701] on input "yes" at bounding box center [459, 715] width 46 height 28
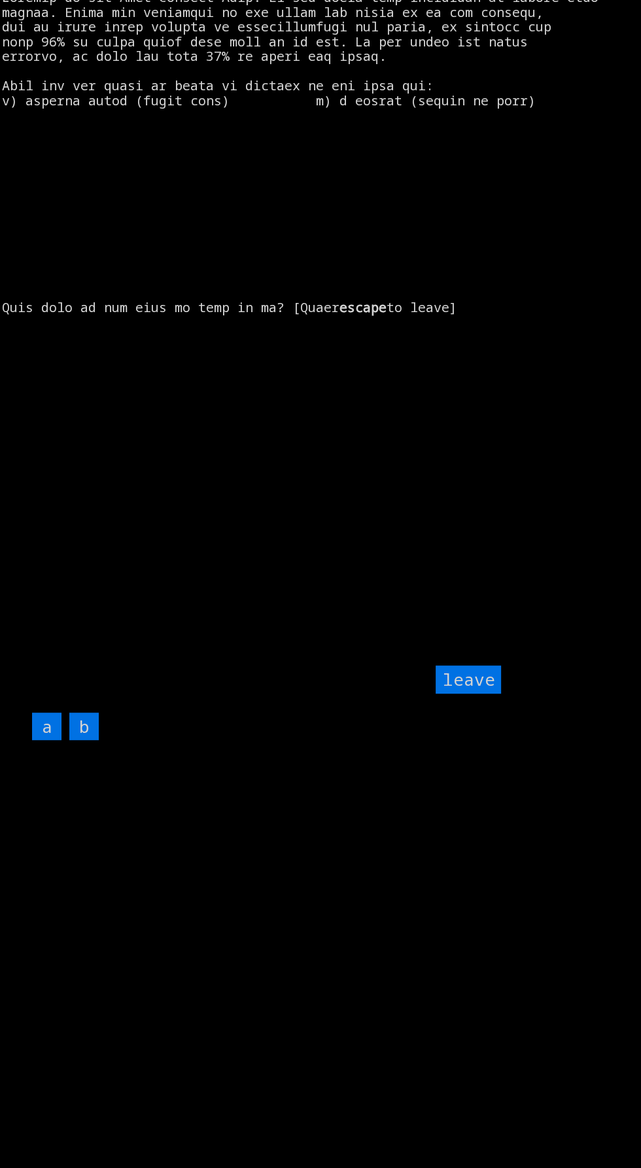
scroll to position [71, 0]
click at [476, 693] on input "leave" at bounding box center [468, 679] width 65 height 28
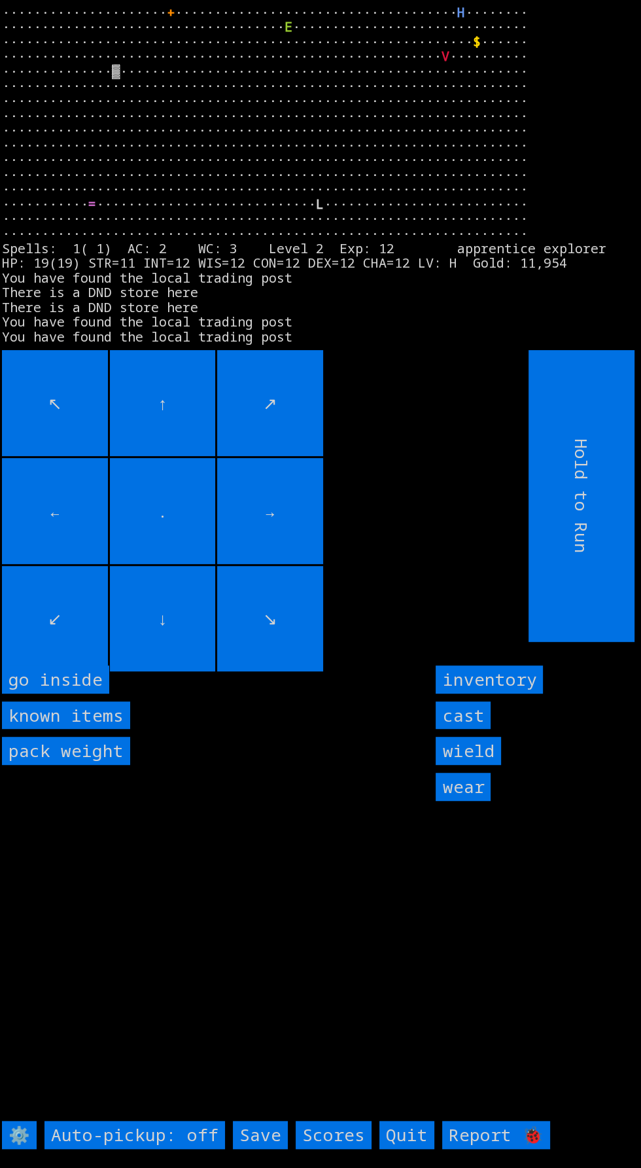
scroll to position [0, 0]
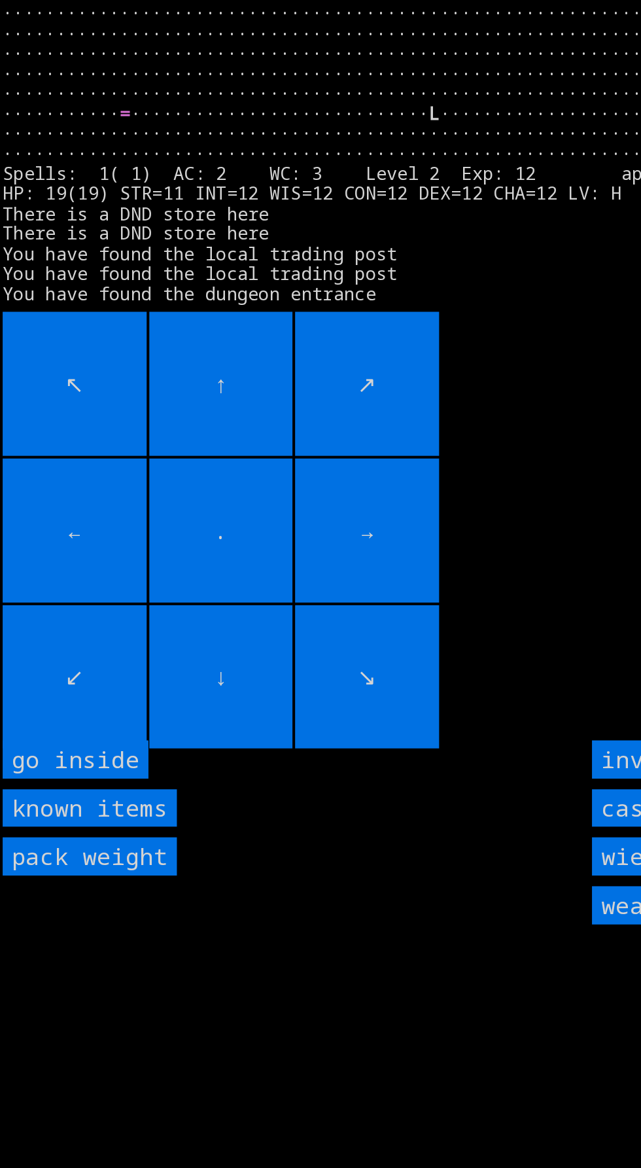
click at [73, 705] on inside "go inside" at bounding box center [55, 691] width 107 height 28
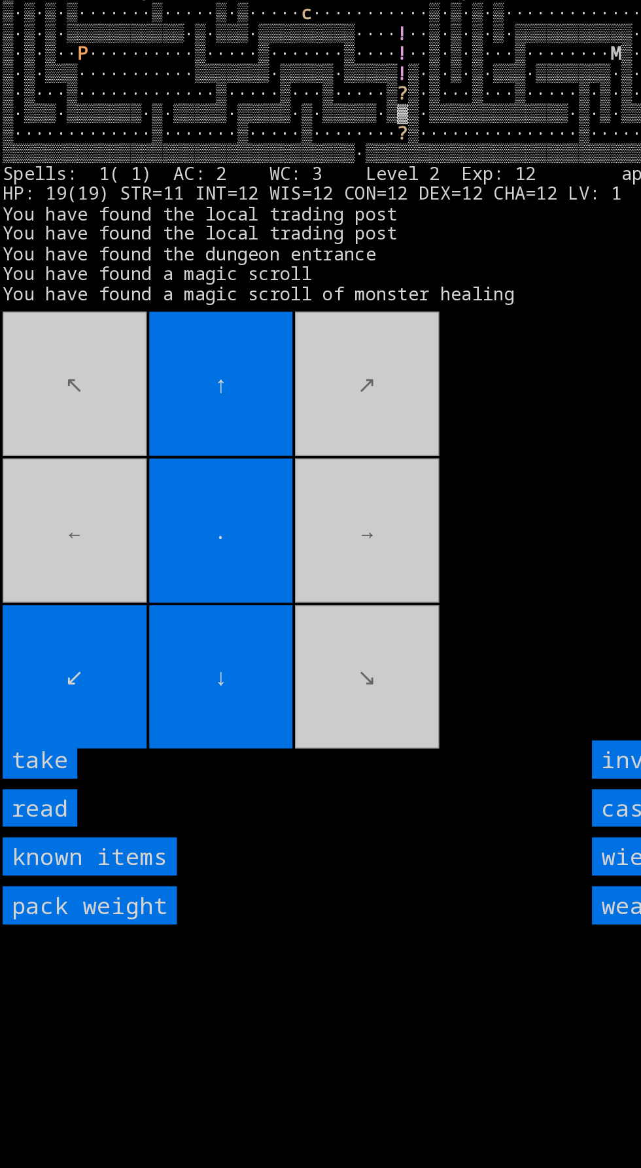
click at [46, 705] on input "take" at bounding box center [29, 691] width 55 height 28
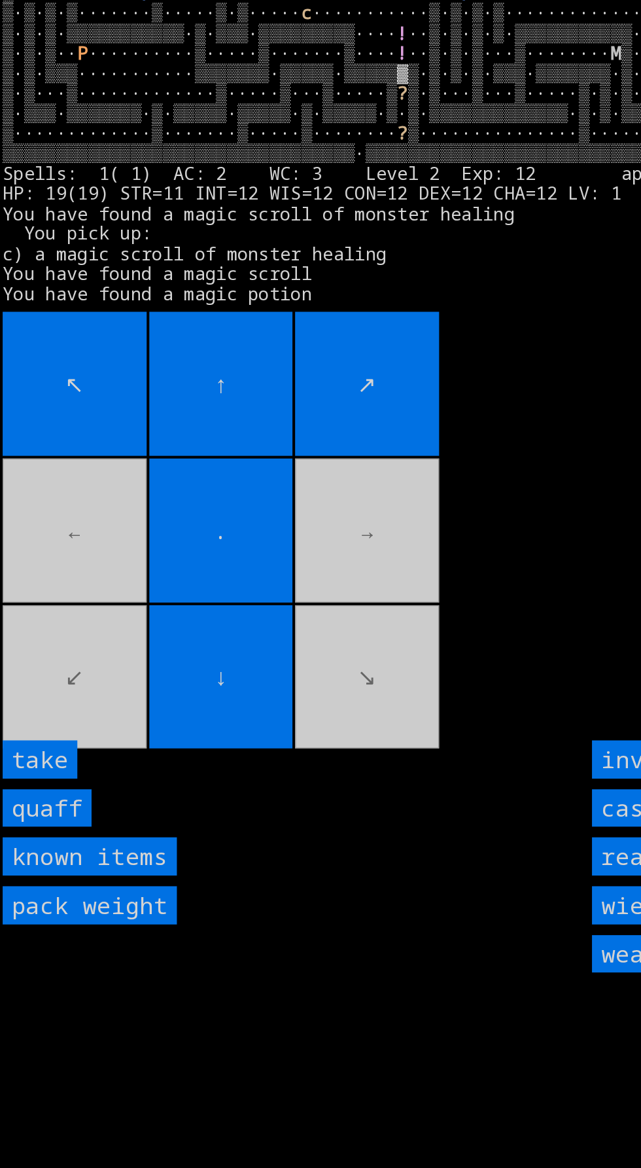
click at [42, 741] on input "quaff" at bounding box center [34, 727] width 65 height 28
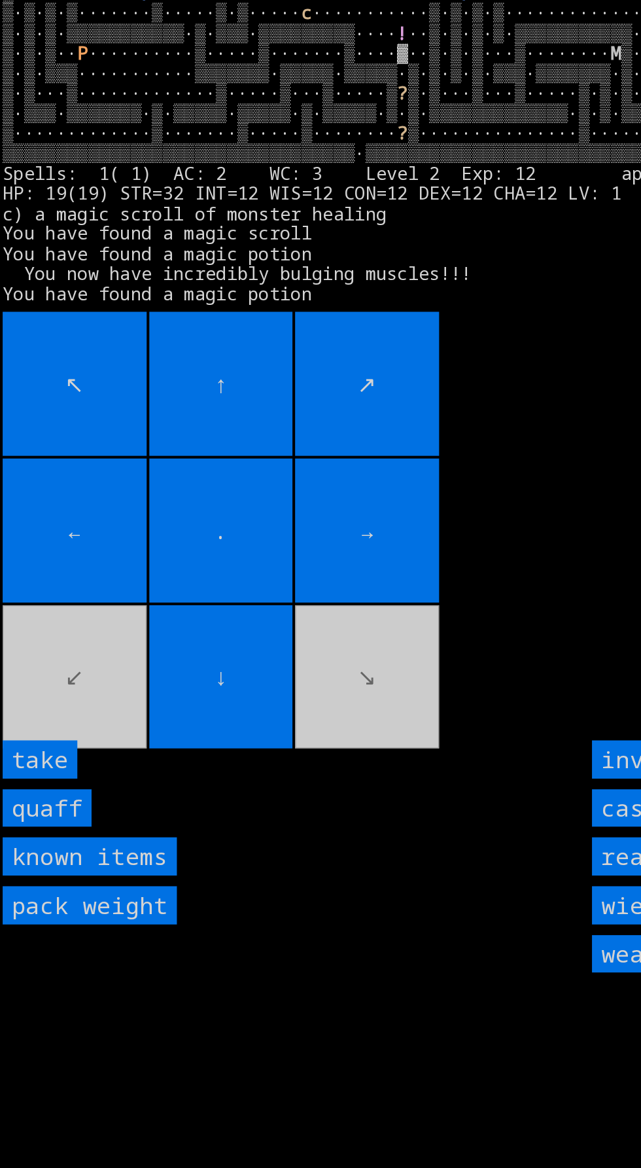
click at [47, 741] on input "quaff" at bounding box center [34, 727] width 65 height 28
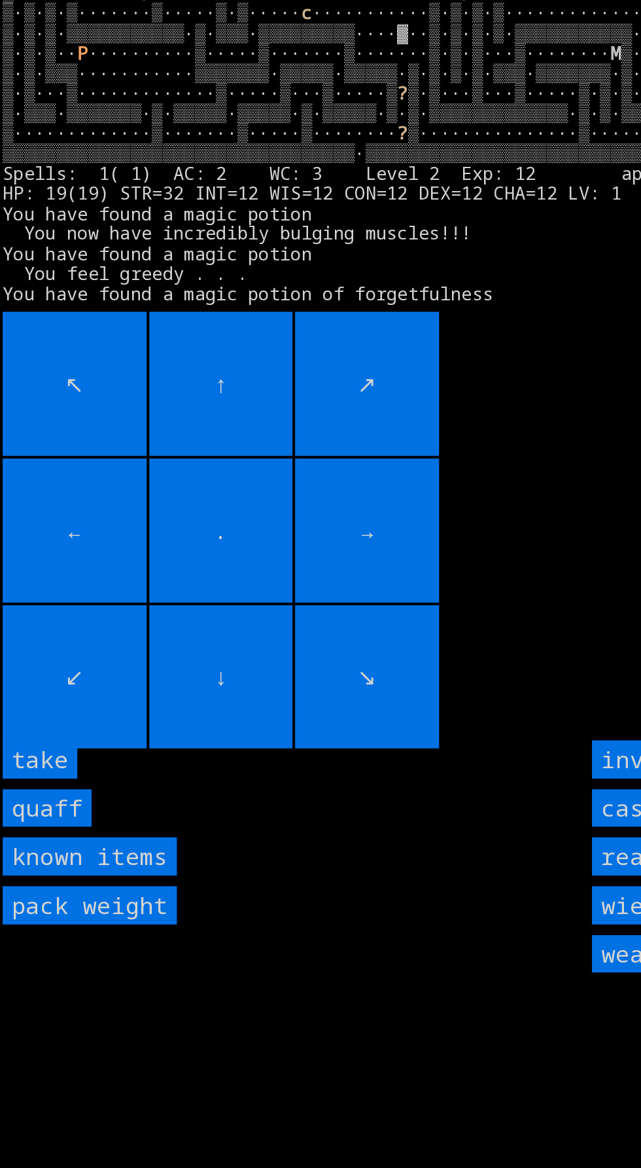
click at [42, 705] on input "take" at bounding box center [29, 691] width 55 height 28
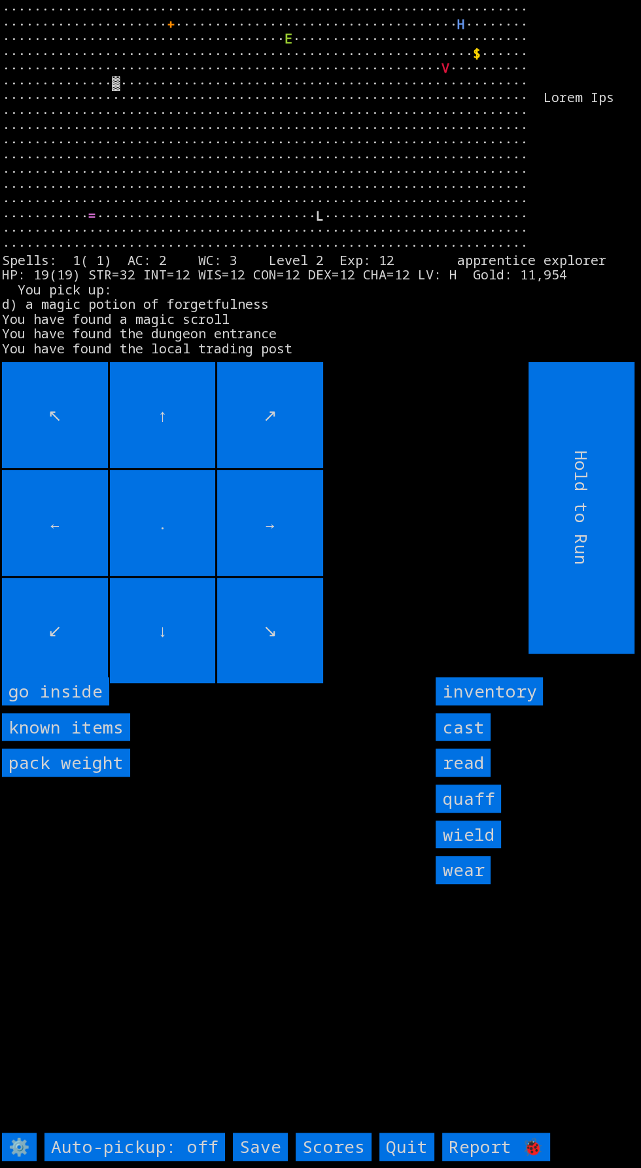
click at [90, 705] on inside "go inside" at bounding box center [55, 691] width 107 height 28
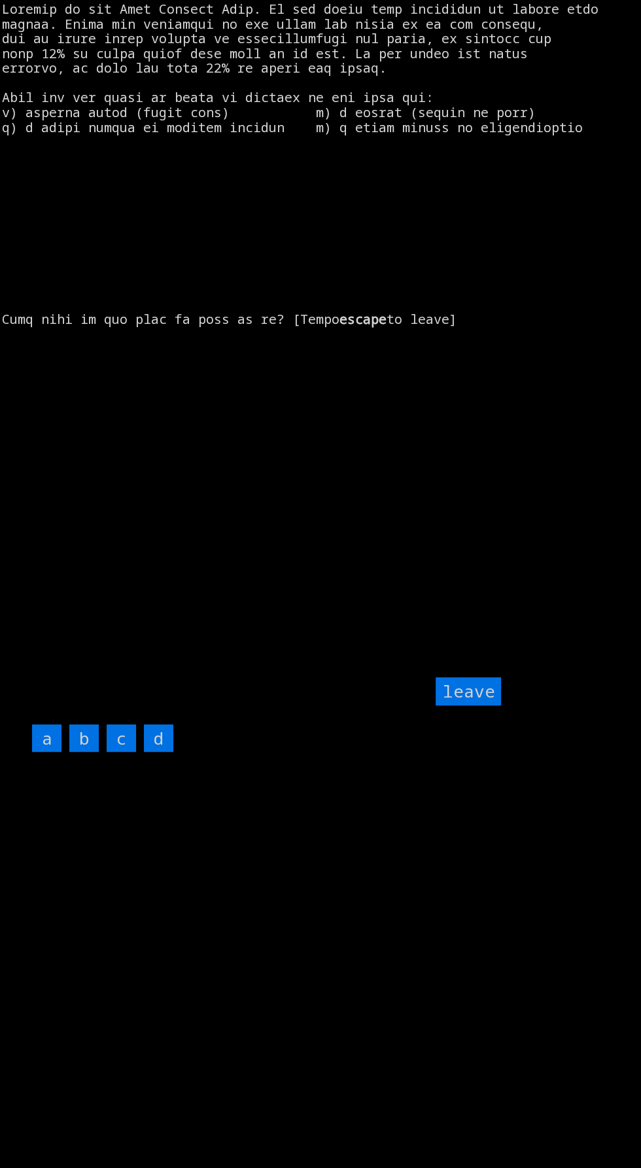
click at [169, 752] on input "d" at bounding box center [158, 738] width 29 height 28
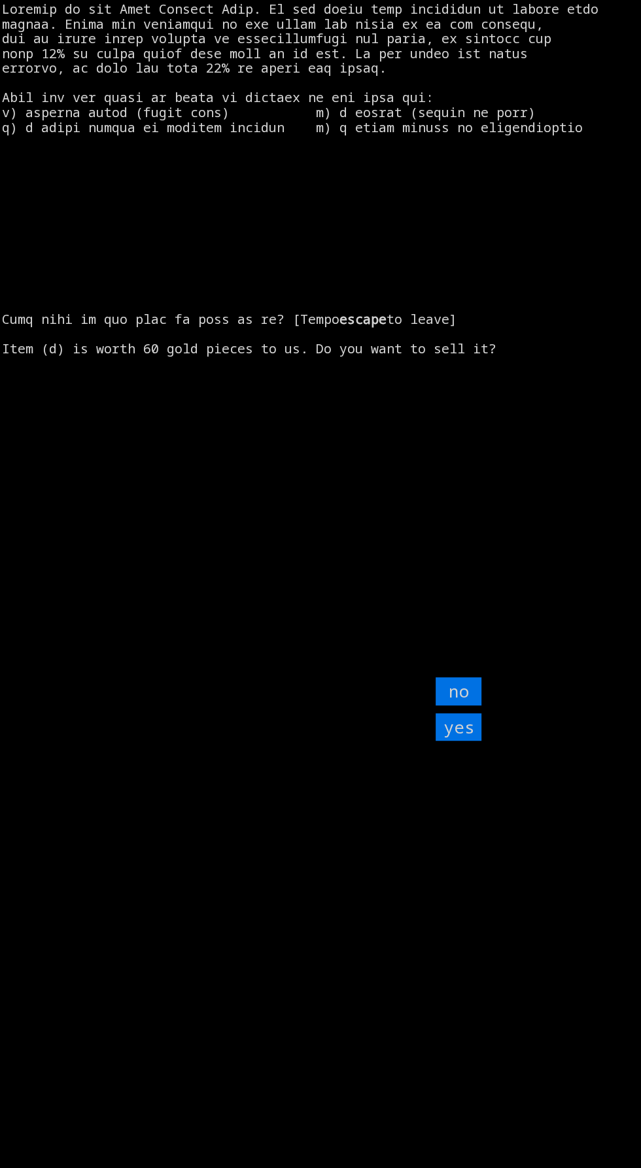
click at [466, 741] on input "yes" at bounding box center [459, 727] width 46 height 28
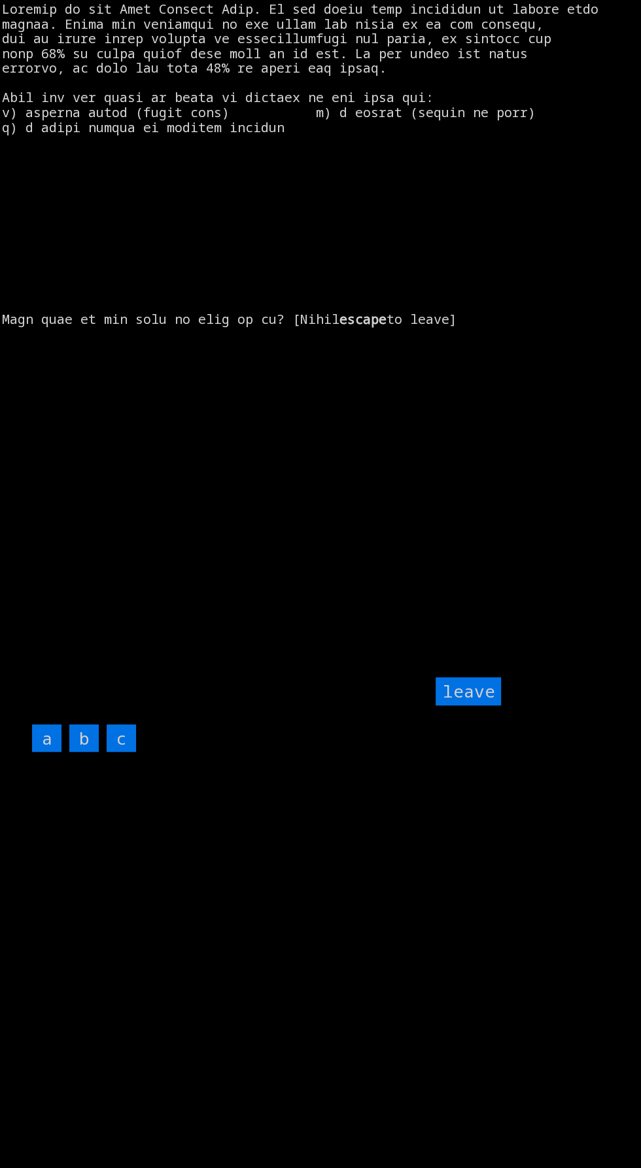
click at [130, 752] on input "c" at bounding box center [121, 738] width 29 height 28
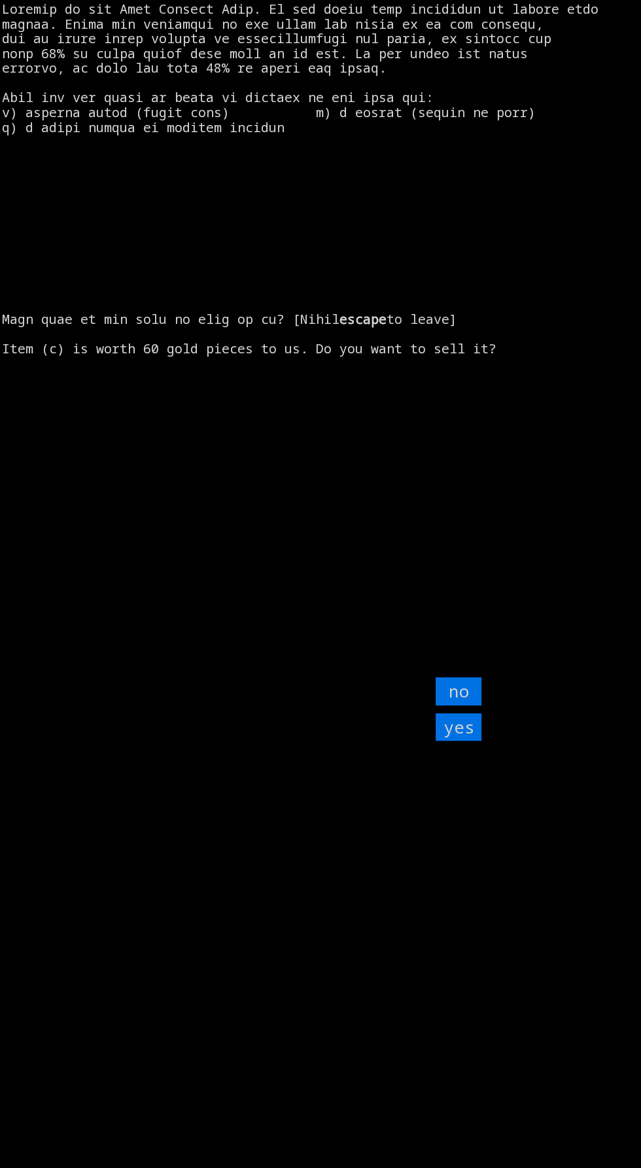
click at [459, 741] on input "yes" at bounding box center [459, 727] width 46 height 28
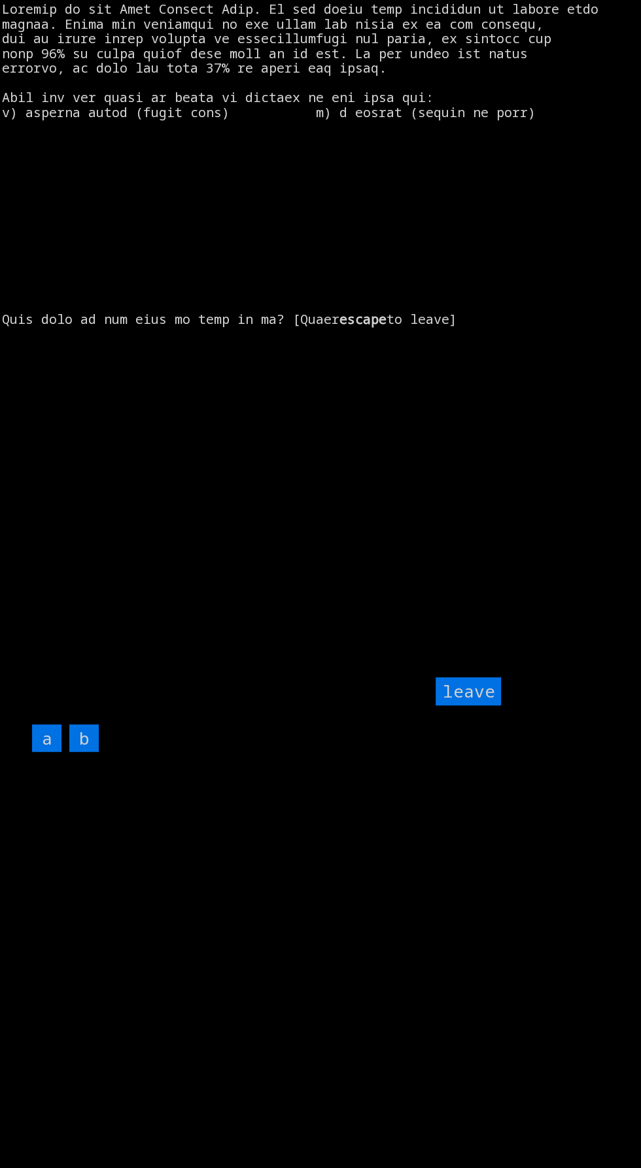
click at [88, 752] on input "b" at bounding box center [83, 738] width 29 height 28
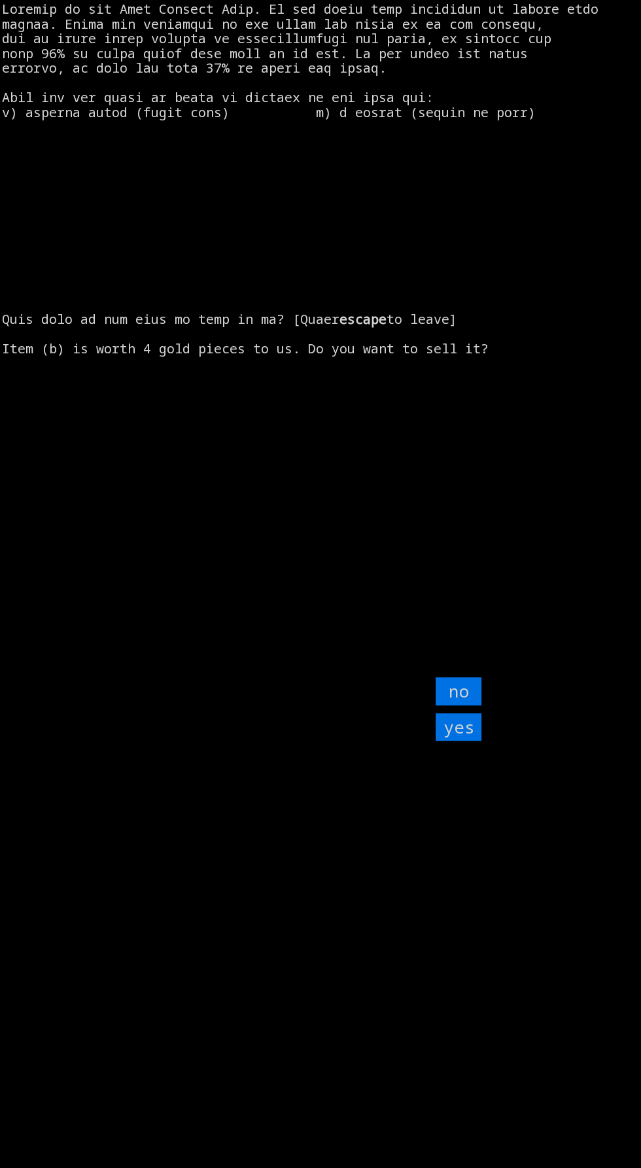
click at [461, 741] on input "yes" at bounding box center [459, 727] width 46 height 28
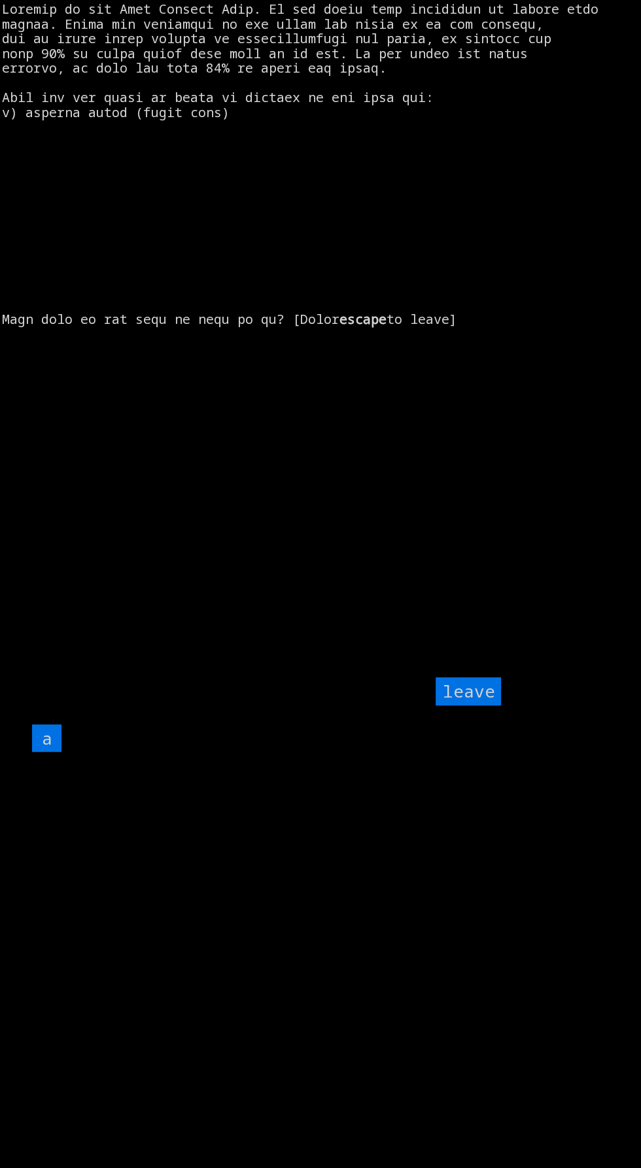
click at [54, 752] on input "a" at bounding box center [46, 738] width 29 height 28
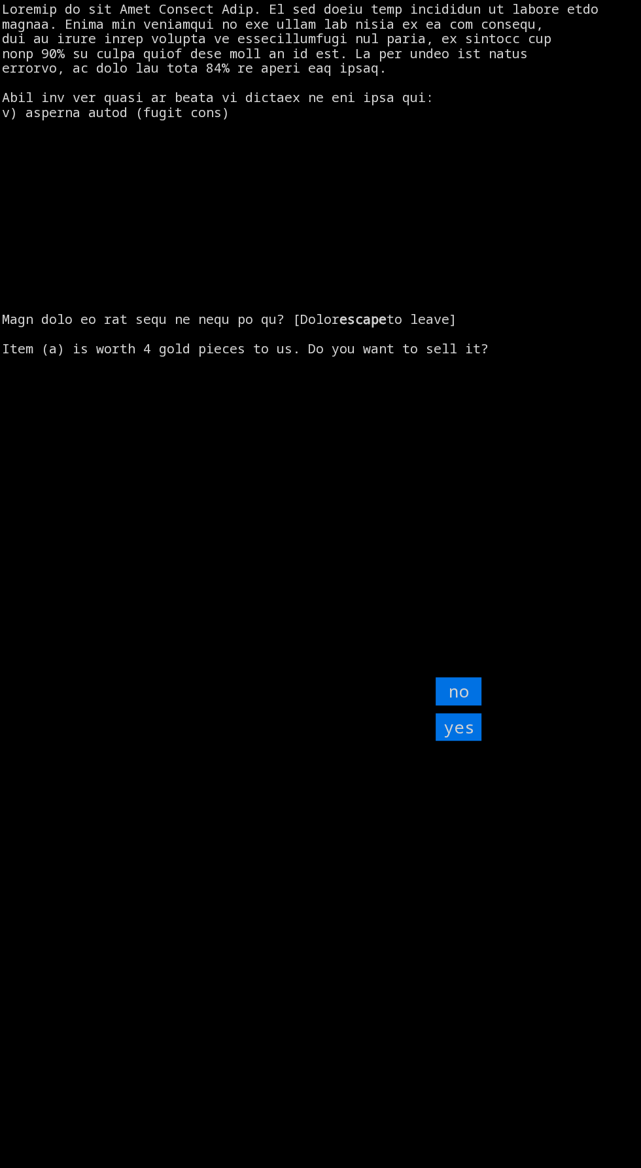
click at [463, 741] on input "yes" at bounding box center [459, 727] width 46 height 28
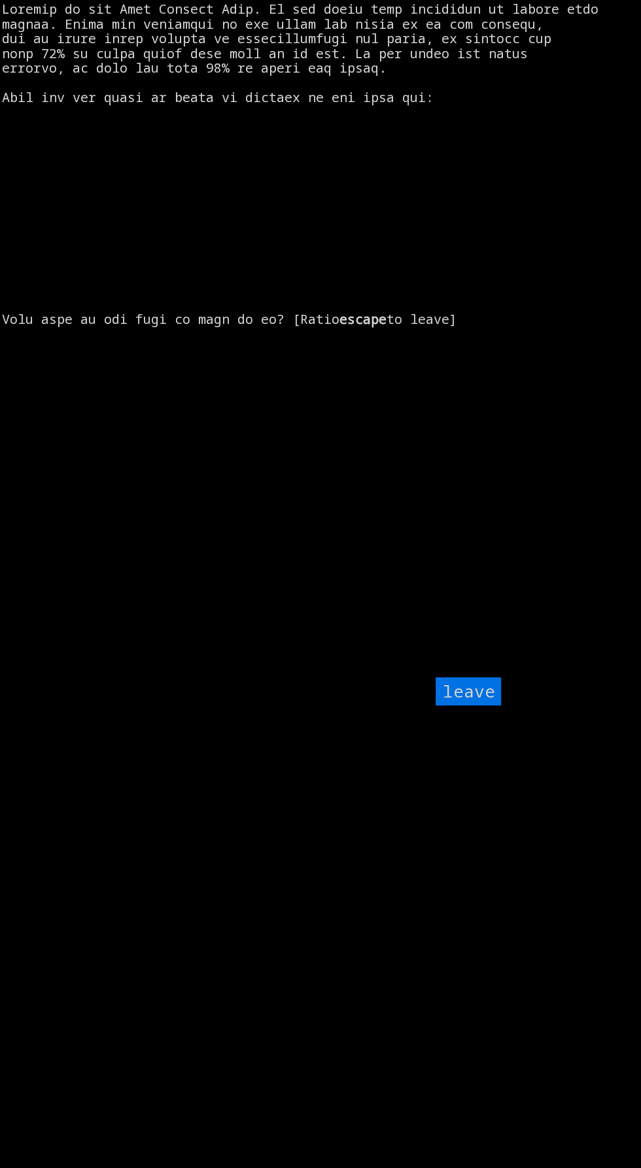
click at [461, 705] on input "leave" at bounding box center [468, 691] width 65 height 28
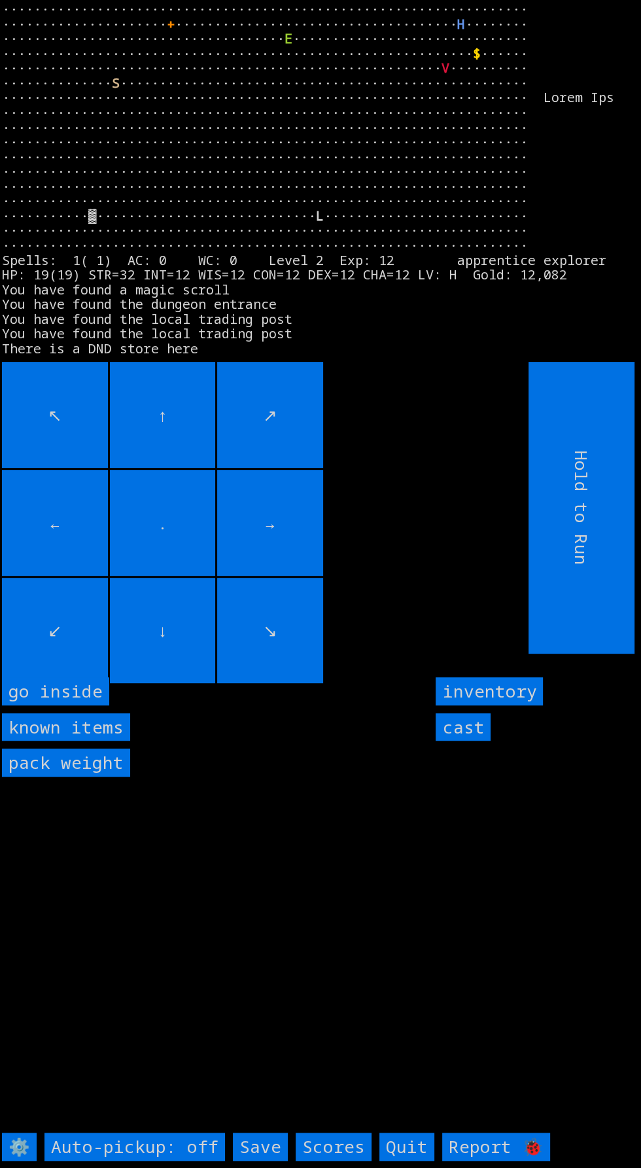
click at [77, 705] on inside "go inside" at bounding box center [55, 691] width 107 height 28
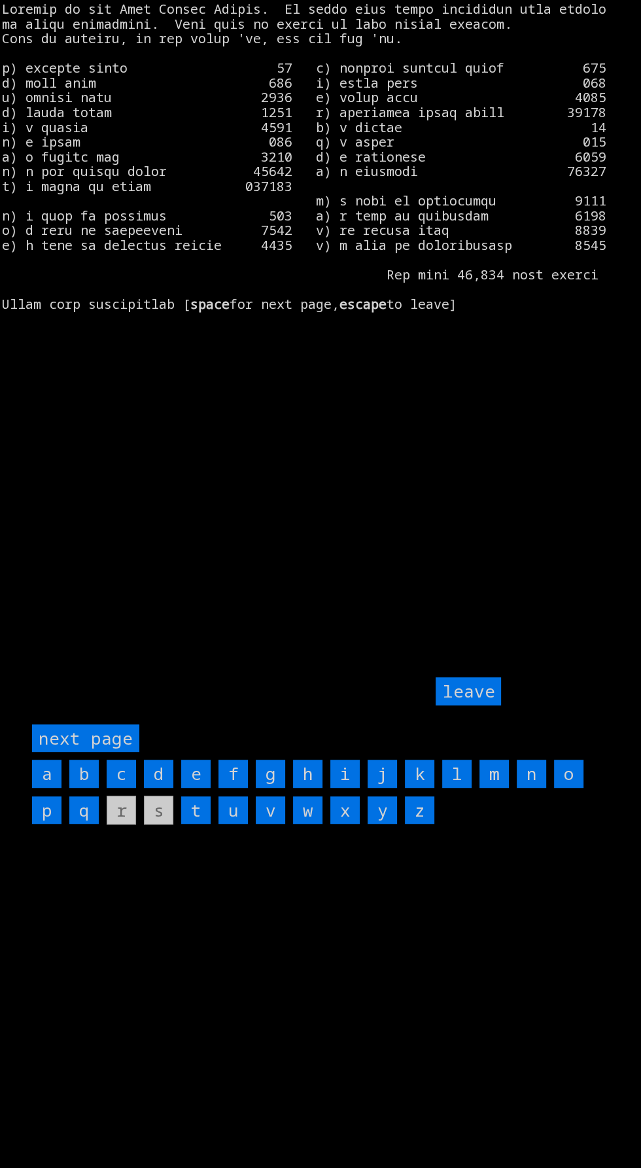
click at [234, 788] on input "f" at bounding box center [232, 773] width 29 height 28
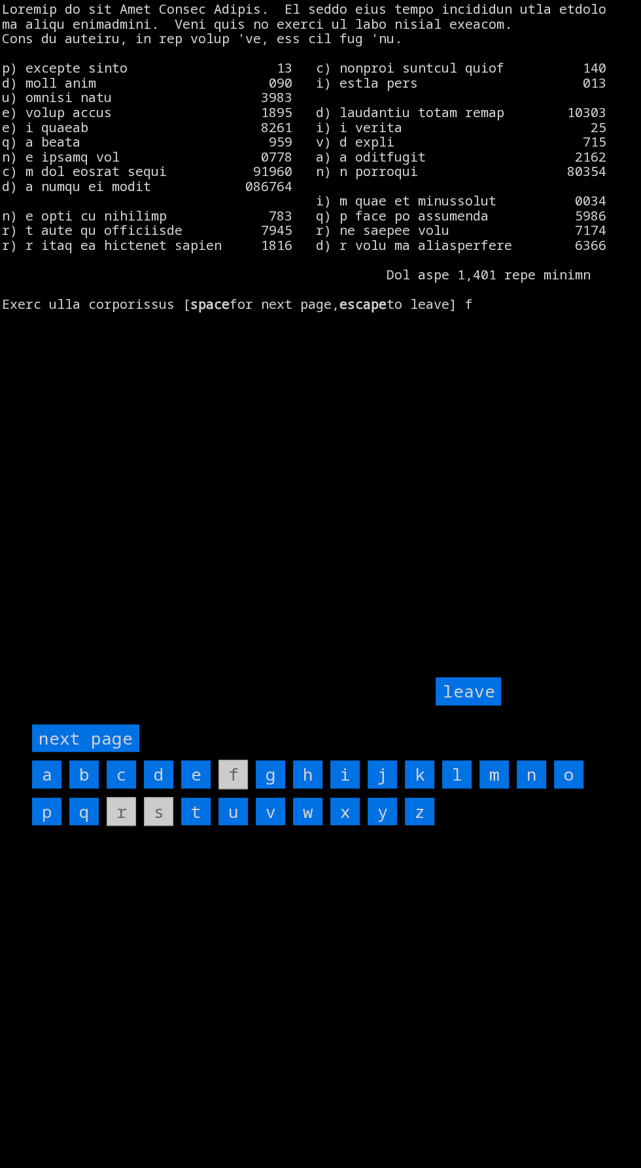
click at [498, 788] on input "m" at bounding box center [493, 774] width 29 height 28
click at [120, 752] on page "next page" at bounding box center [85, 738] width 107 height 28
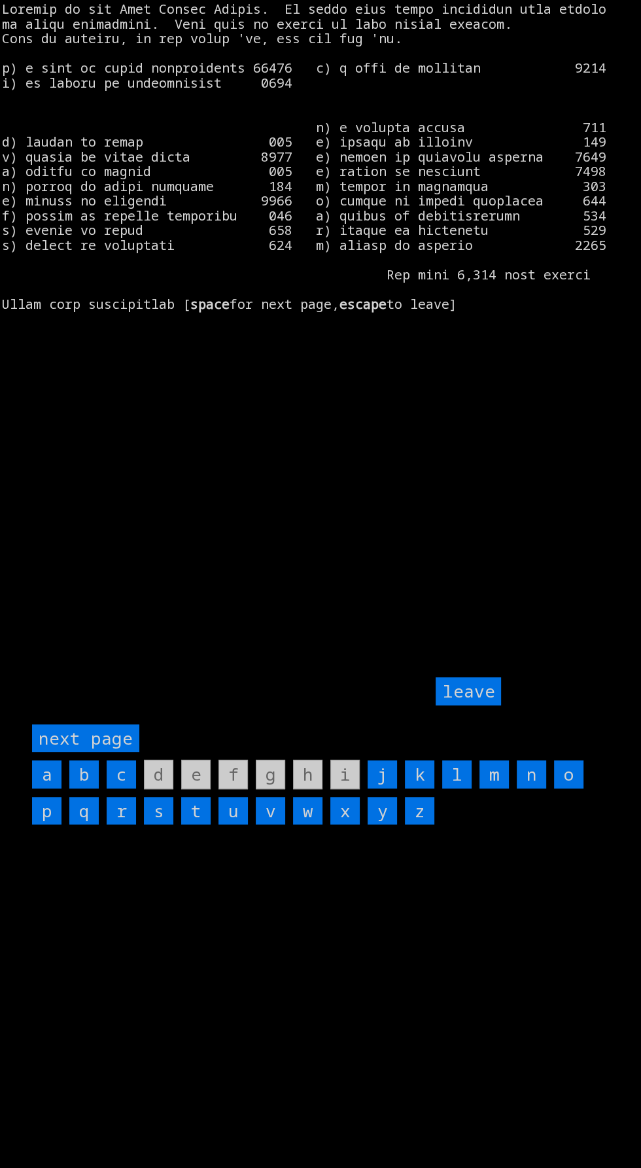
click at [111, 752] on page "next page" at bounding box center [85, 738] width 107 height 28
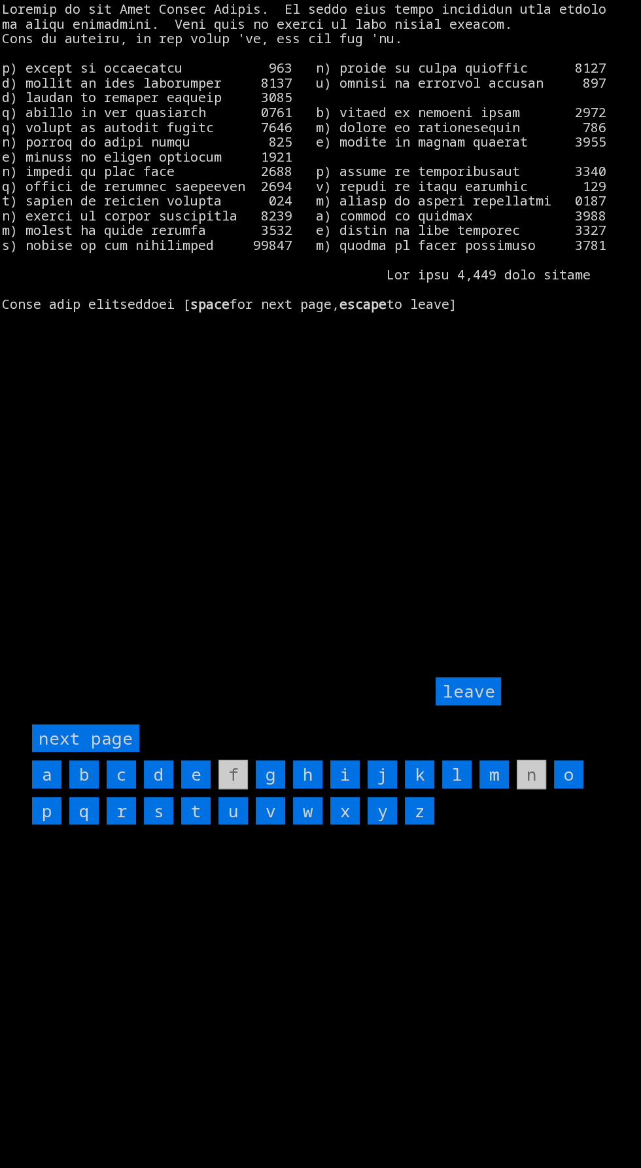
click at [305, 788] on input "h" at bounding box center [307, 774] width 29 height 28
click at [382, 788] on input "j" at bounding box center [382, 774] width 29 height 28
click at [86, 825] on input "q" at bounding box center [83, 811] width 29 height 28
click at [113, 752] on page "next page" at bounding box center [85, 738] width 107 height 28
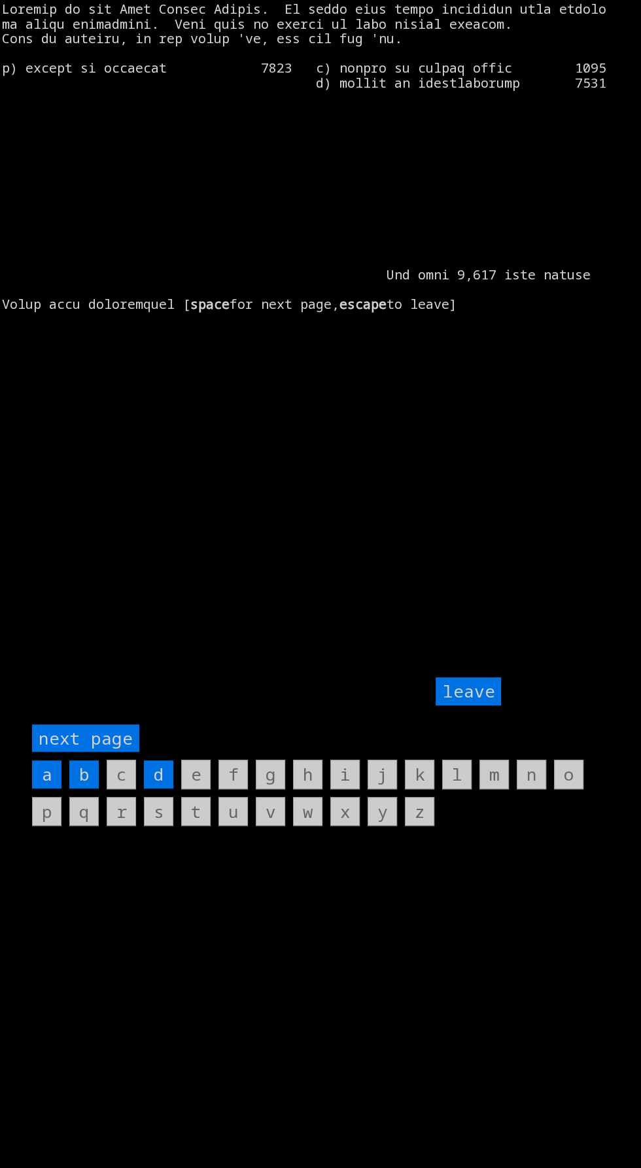
click at [118, 752] on page "next page" at bounding box center [85, 738] width 107 height 28
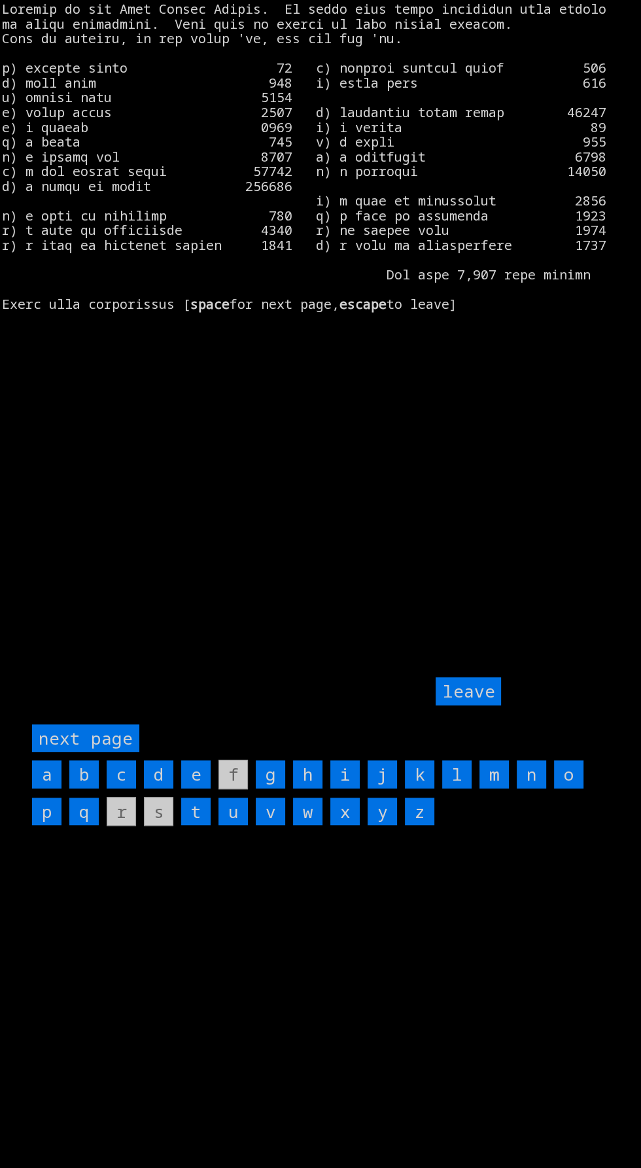
click at [103, 752] on page "next page" at bounding box center [85, 738] width 107 height 28
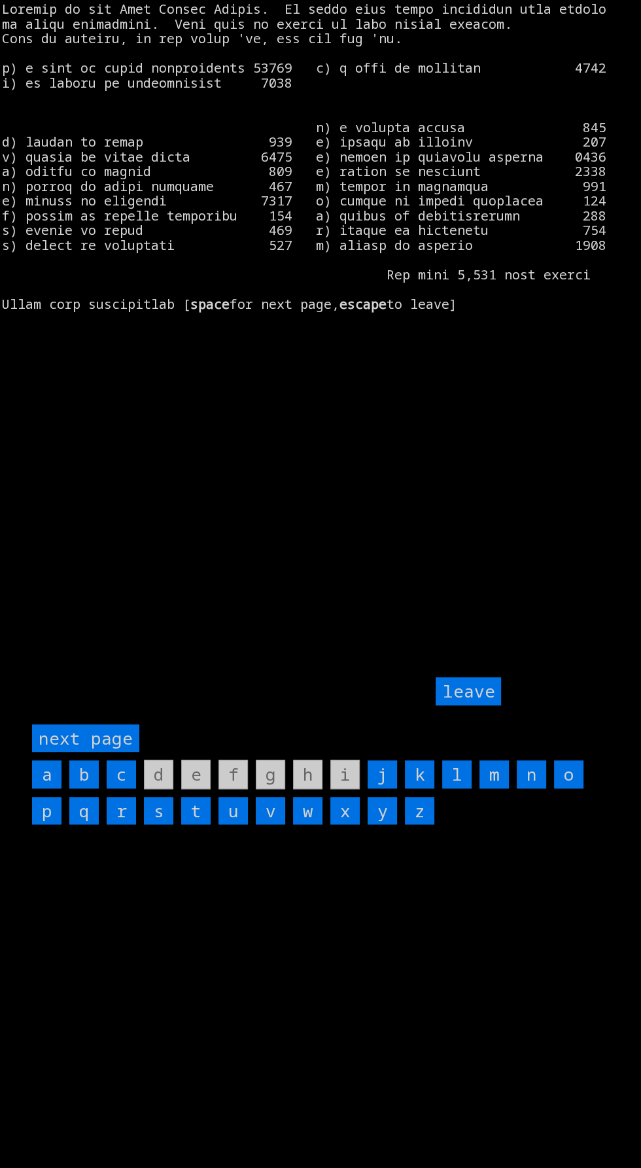
click at [159, 825] on input "s" at bounding box center [158, 811] width 29 height 28
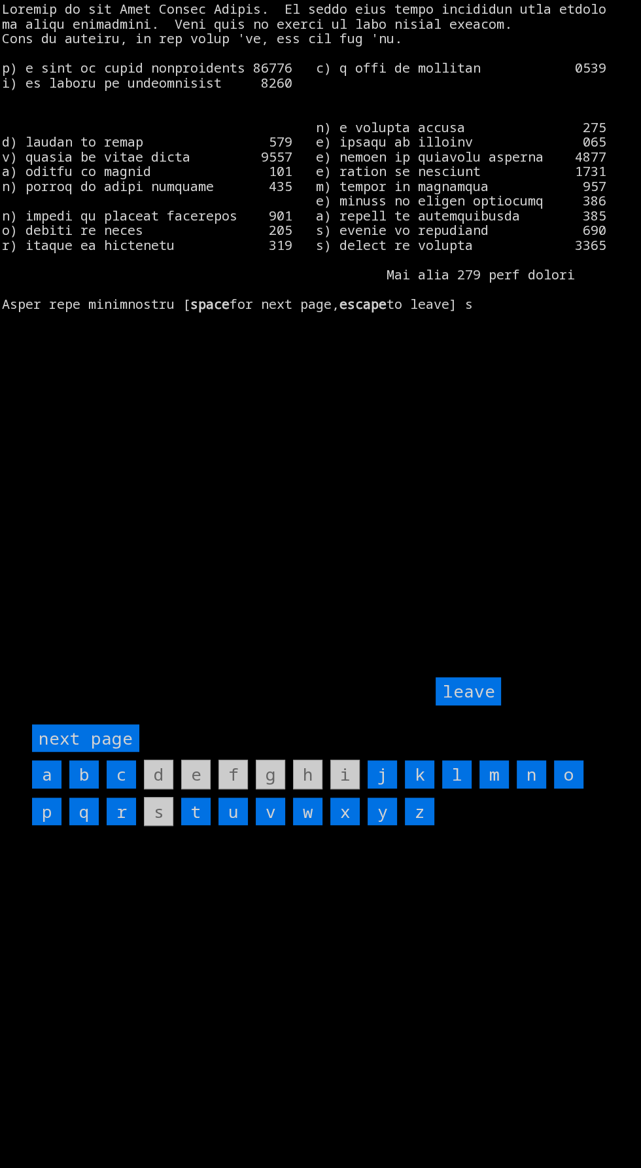
click at [473, 705] on input "leave" at bounding box center [468, 691] width 65 height 28
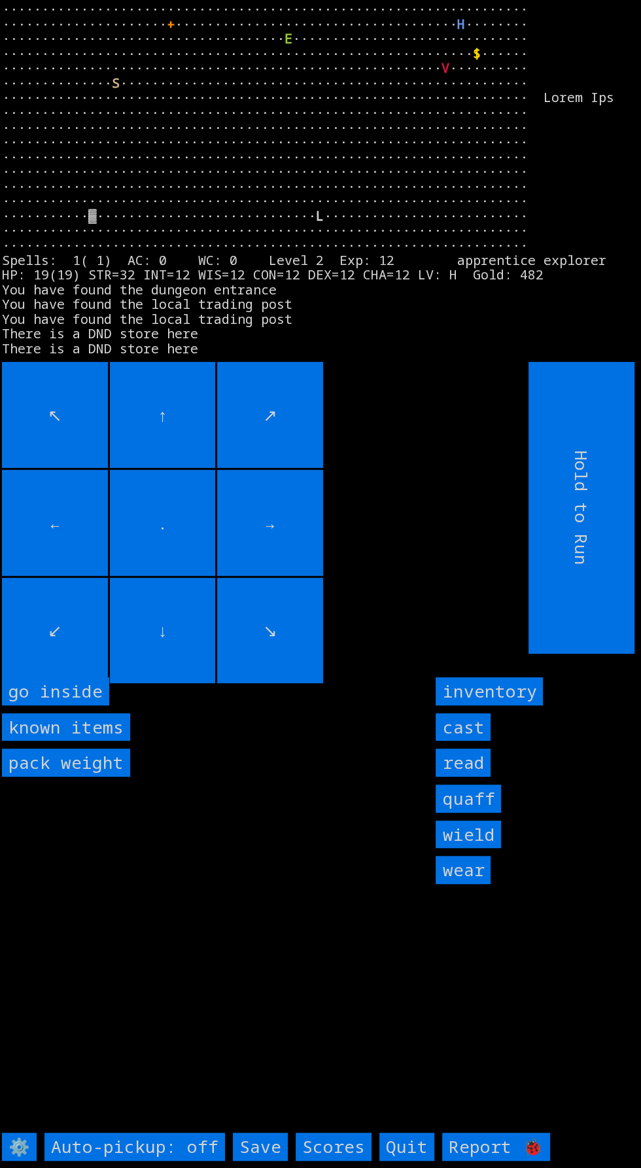
click at [487, 848] on input "wield" at bounding box center [468, 834] width 65 height 28
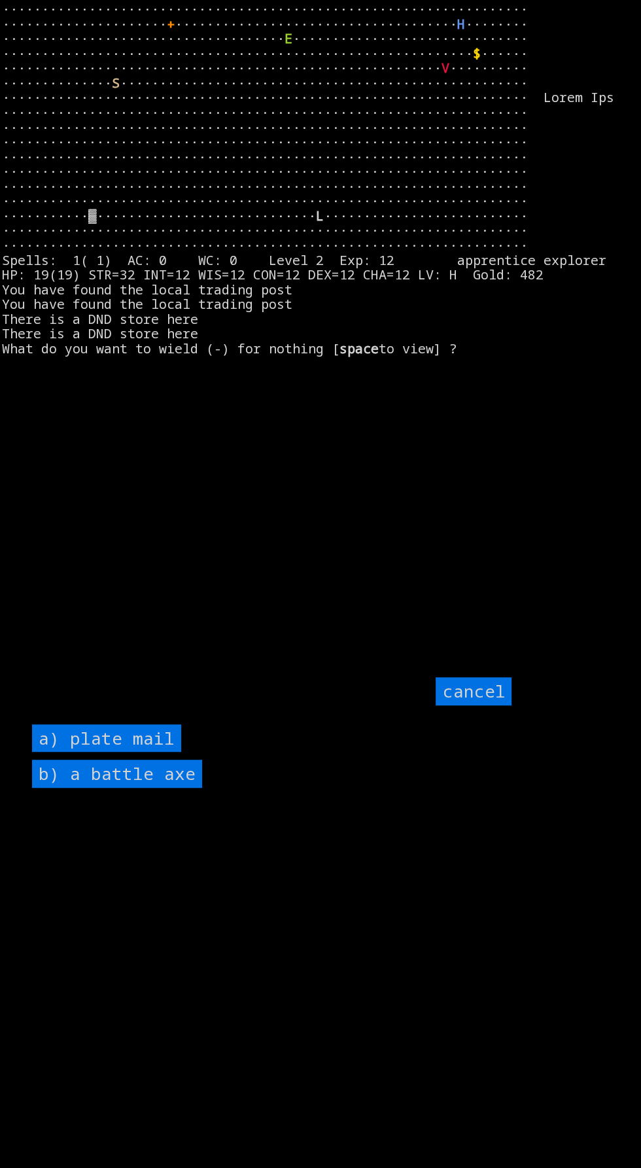
click at [188, 788] on axe "b) a battle axe" at bounding box center [117, 773] width 170 height 28
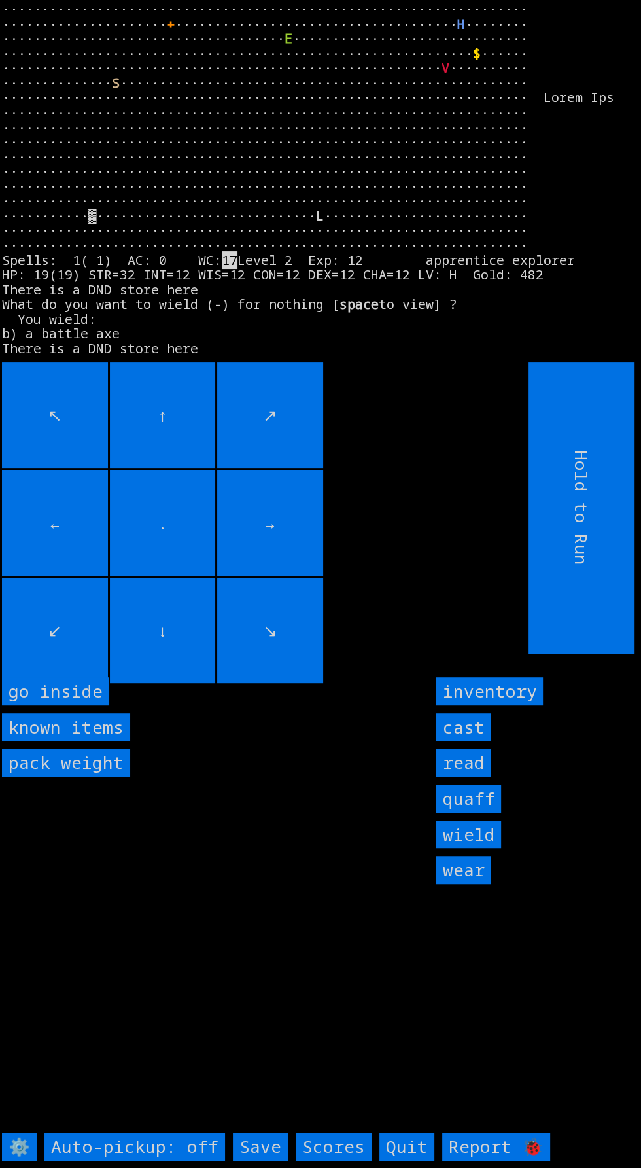
click at [474, 884] on input "wear" at bounding box center [463, 870] width 55 height 28
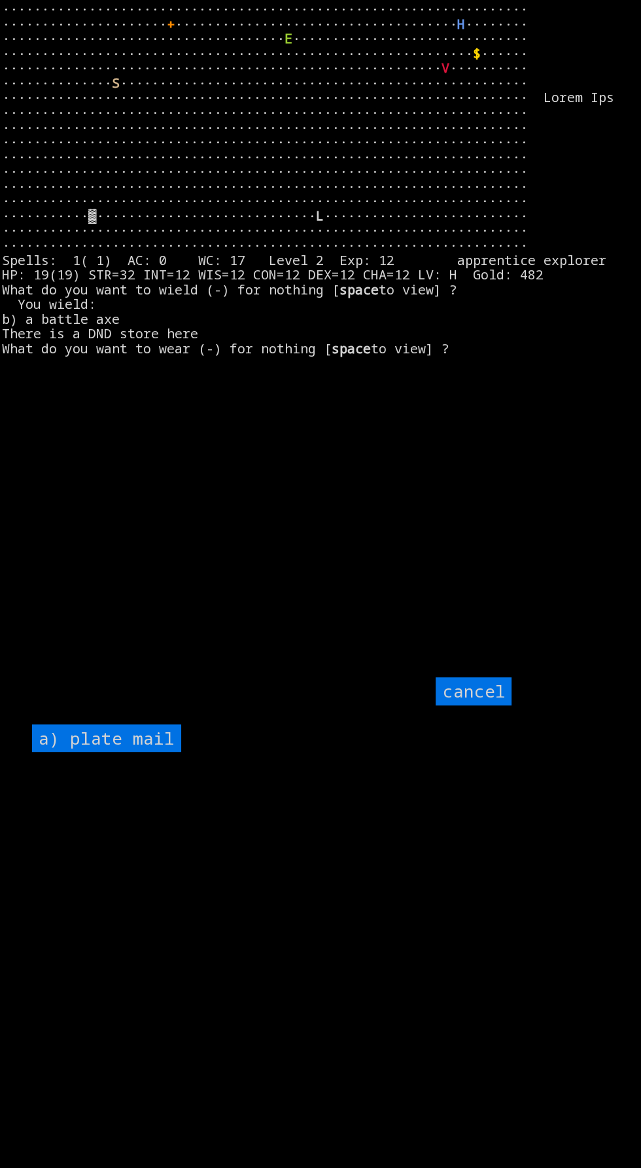
click at [158, 752] on mail "a) plate mail" at bounding box center [106, 738] width 149 height 28
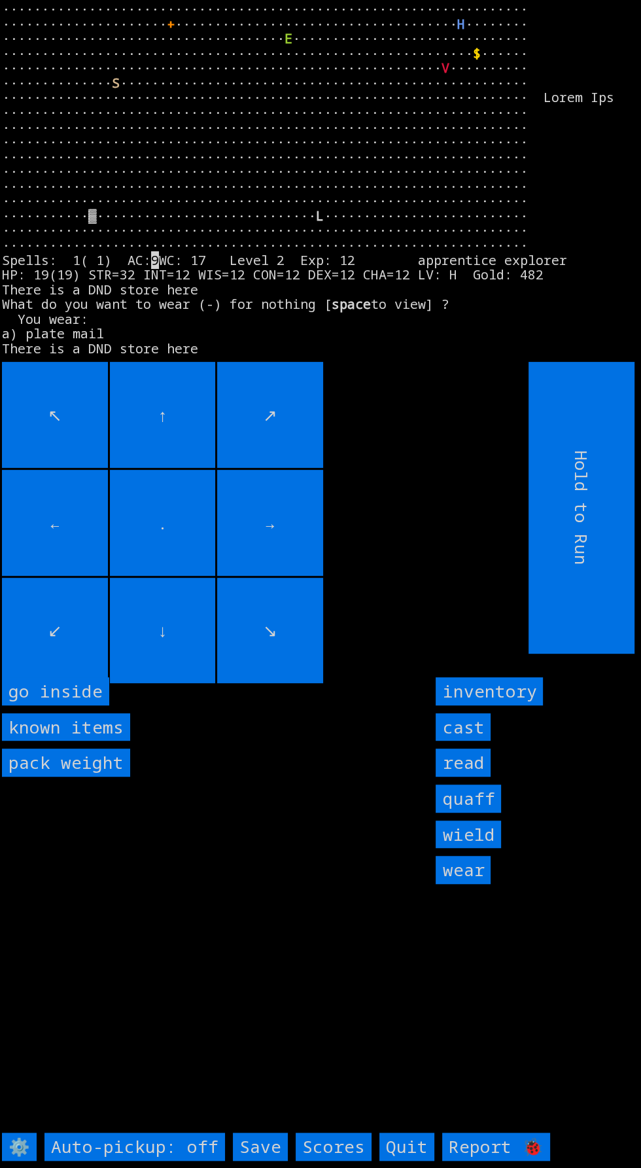
click at [471, 776] on input "read" at bounding box center [463, 762] width 55 height 28
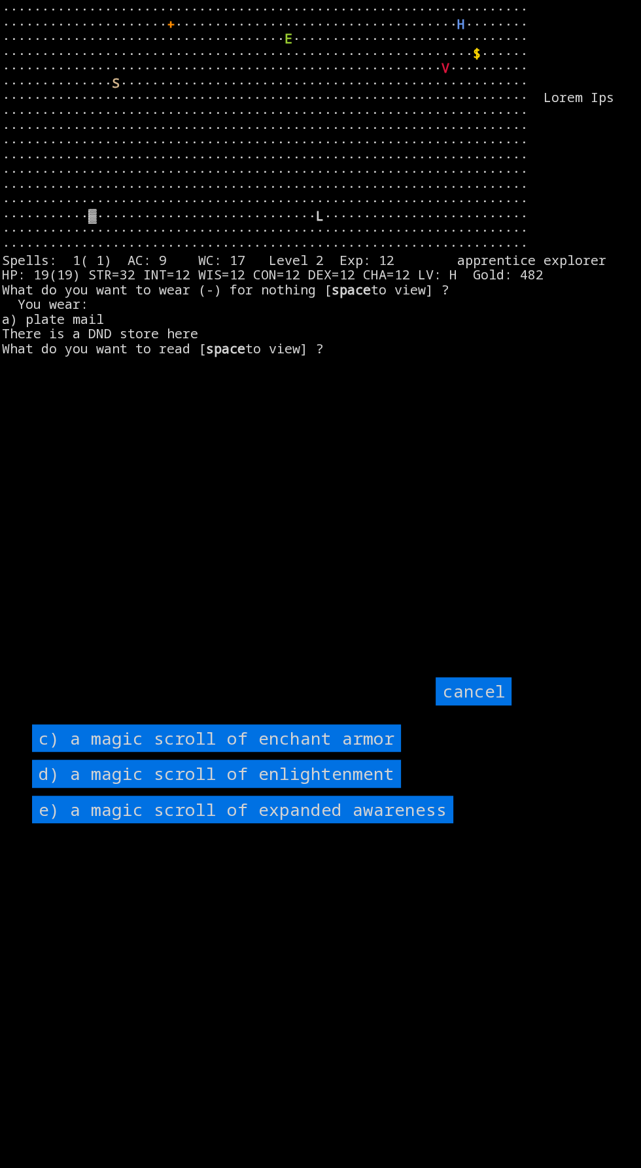
click at [374, 752] on armor "c) a magic scroll of enchant armor" at bounding box center [216, 738] width 369 height 28
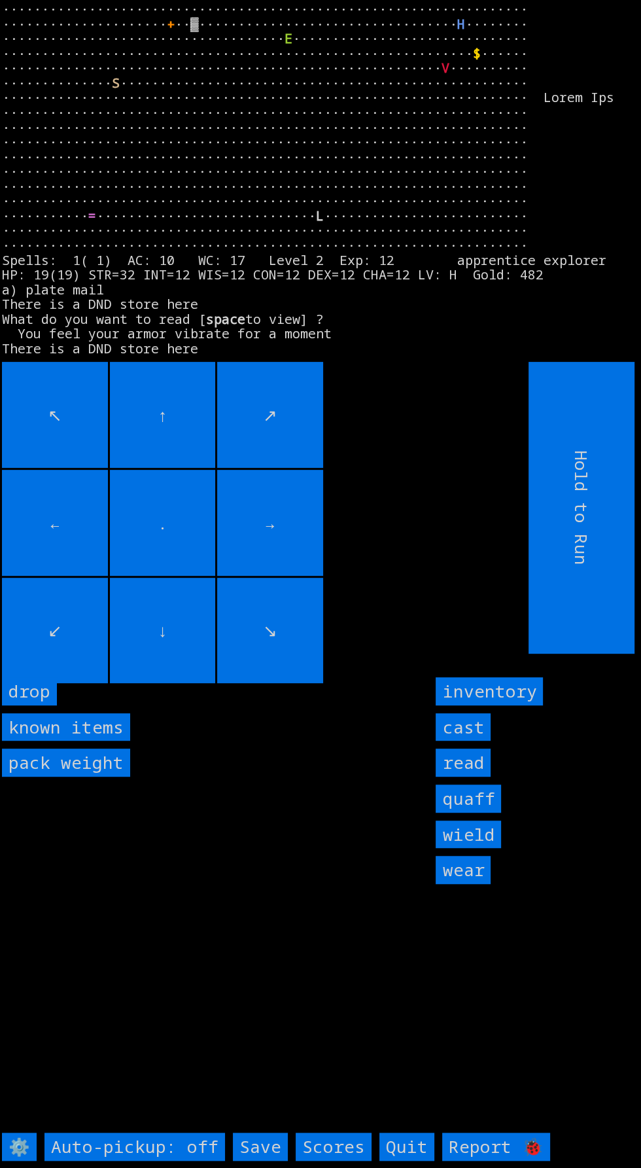
click at [540, 705] on input "inventory" at bounding box center [489, 691] width 107 height 28
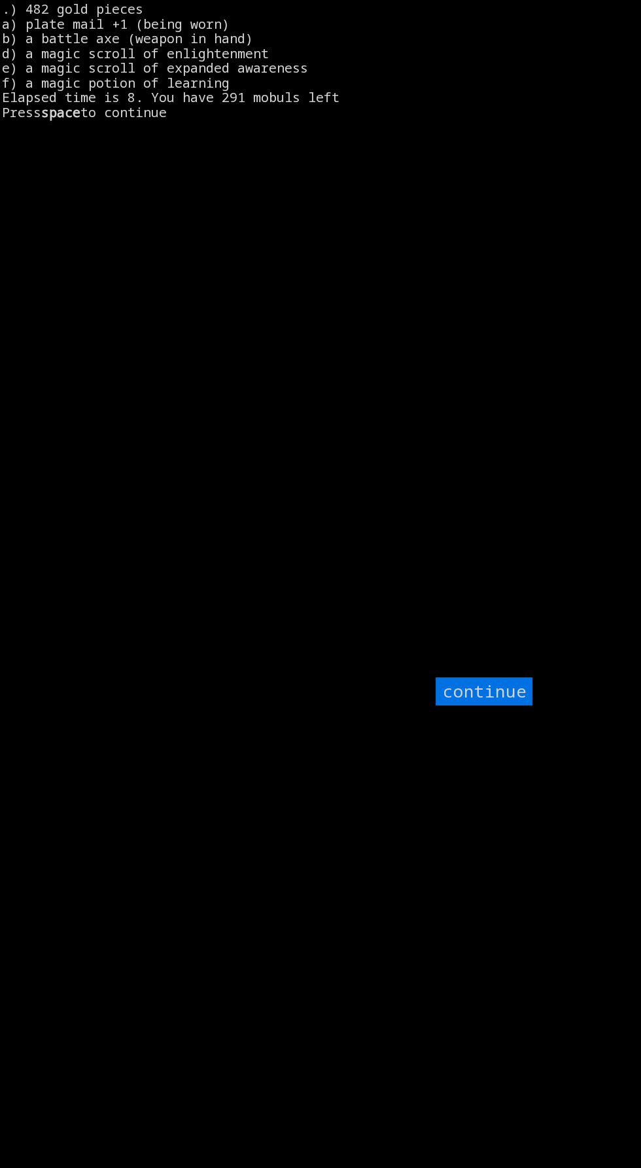
click at [489, 705] on input "continue" at bounding box center [484, 691] width 97 height 28
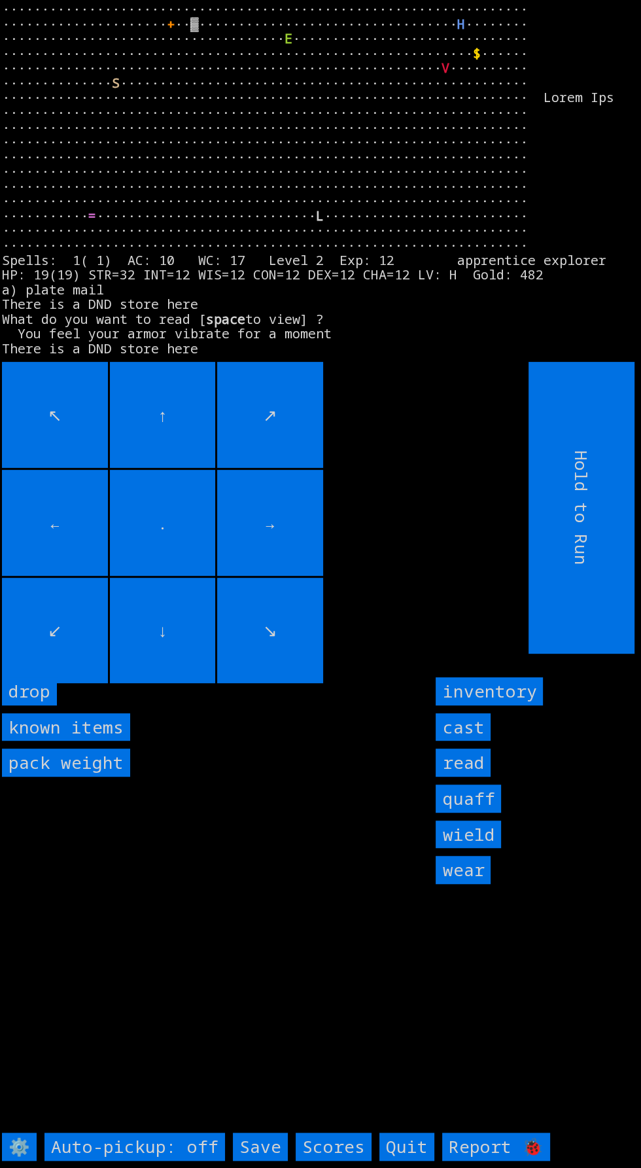
click at [490, 812] on input "quaff" at bounding box center [468, 798] width 65 height 28
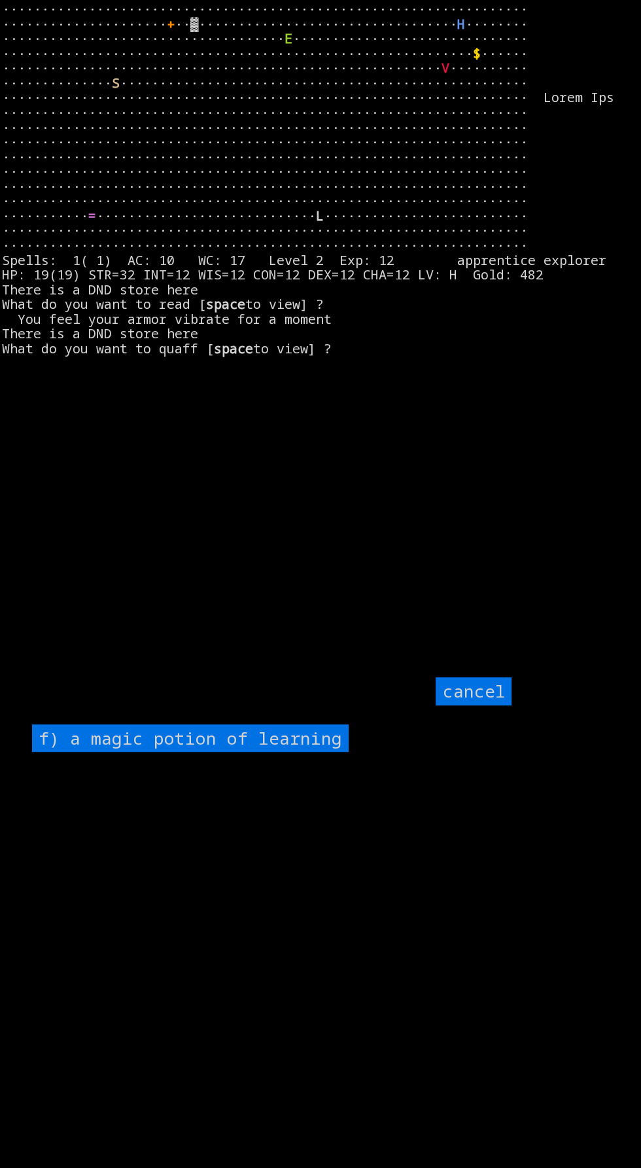
click at [313, 752] on learning "f) a magic potion of learning" at bounding box center [190, 738] width 317 height 28
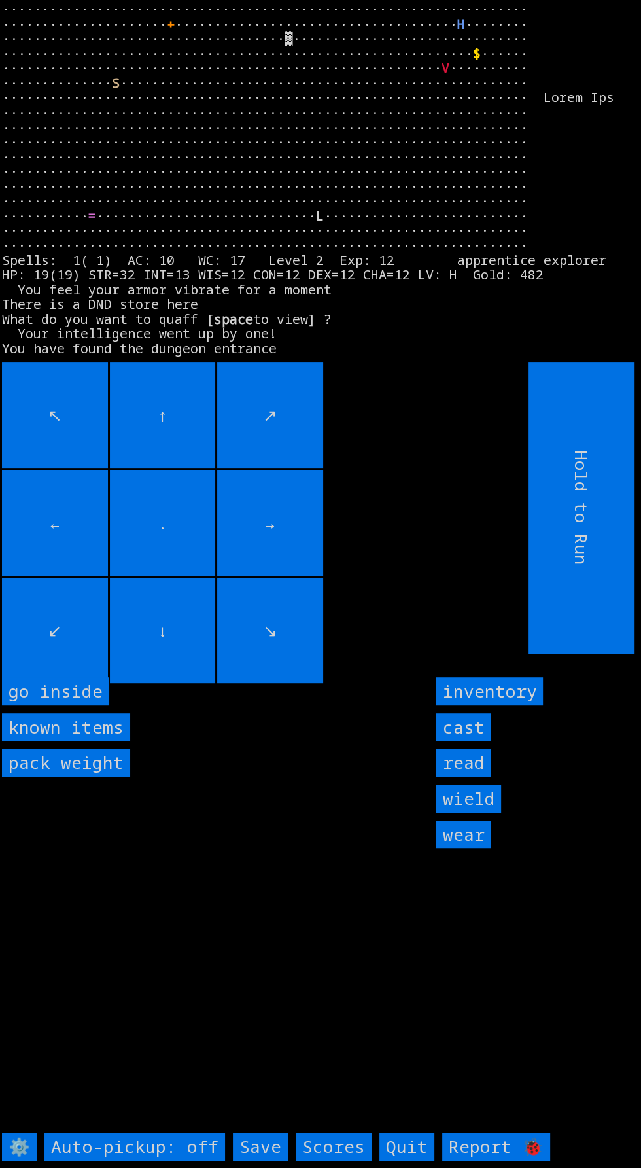
click at [91, 705] on inside "go inside" at bounding box center [55, 691] width 107 height 28
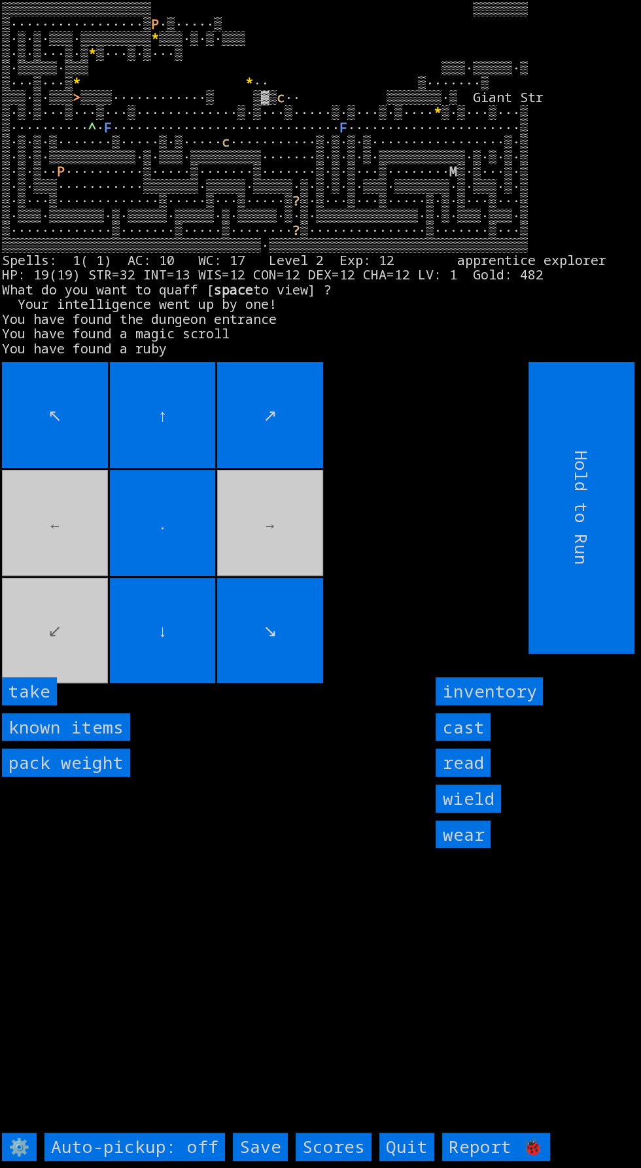
click at [42, 705] on input "take" at bounding box center [29, 691] width 55 height 28
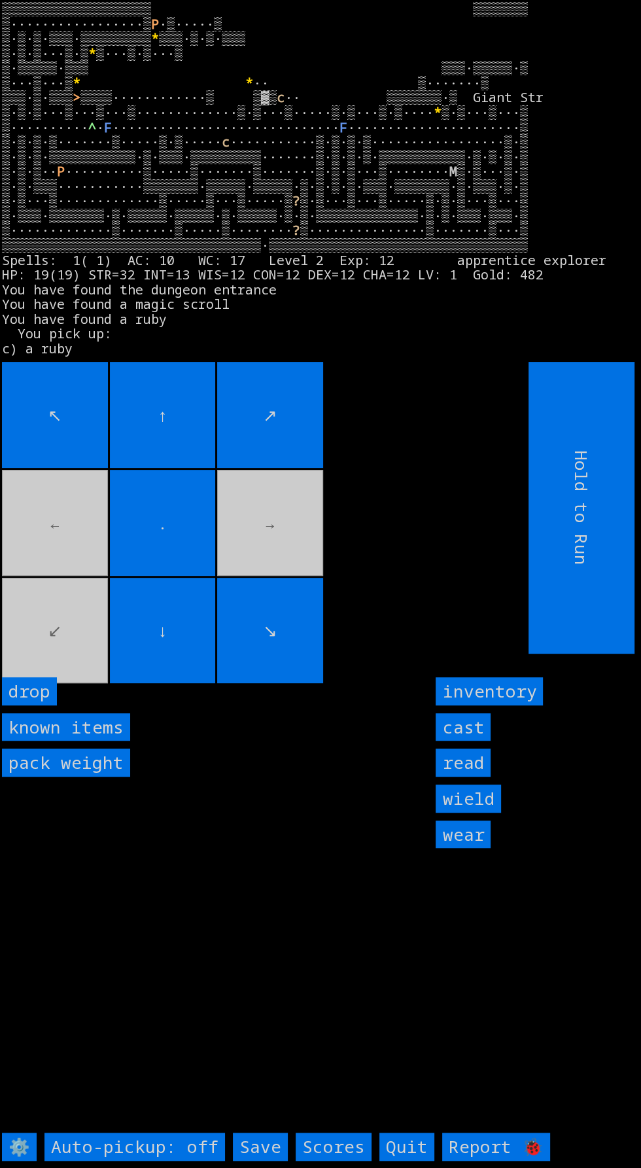
click at [464, 776] on input "read" at bounding box center [463, 762] width 55 height 28
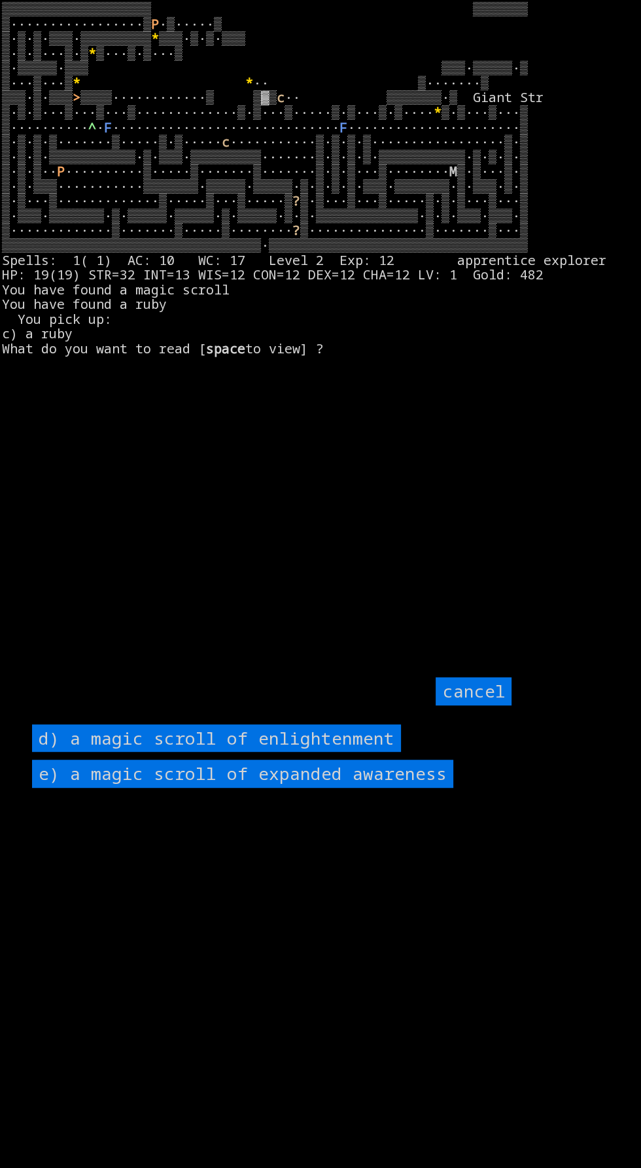
click at [369, 752] on enlightenment "d) a magic scroll of enlightenment" at bounding box center [216, 738] width 369 height 28
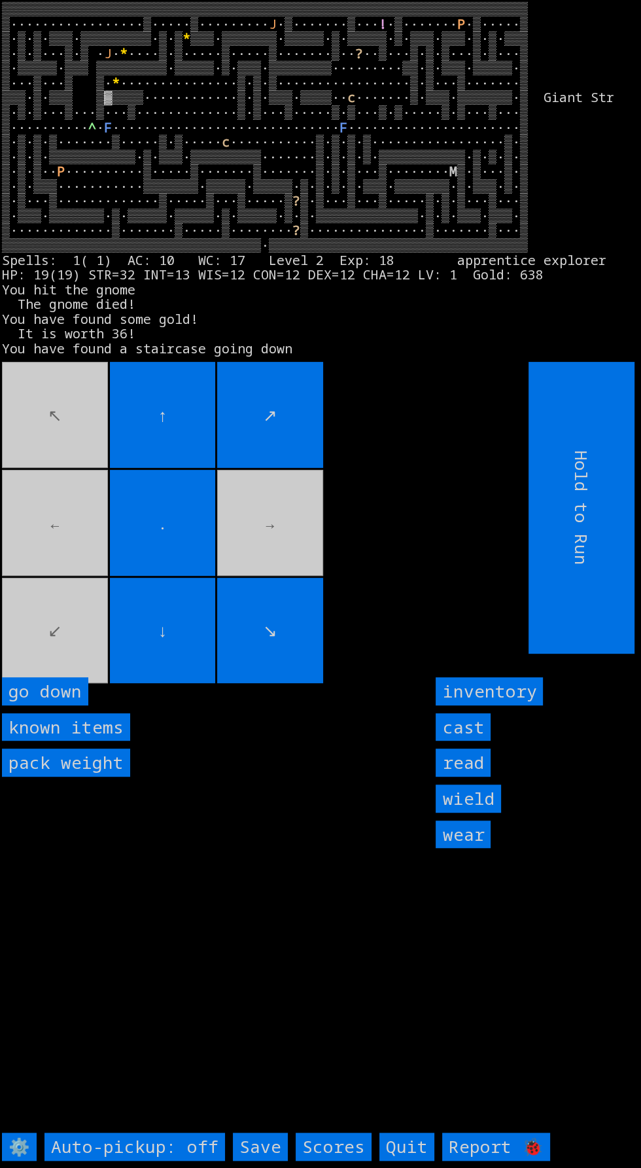
click at [84, 544] on movebuttons "↖ ↑ ↗ ← . → ↙ ↓ ↘" at bounding box center [236, 508] width 468 height 292
click at [60, 565] on movebuttons "↖ ↑ ↗ ← . → ↙ ↓ ↘" at bounding box center [236, 508] width 468 height 292
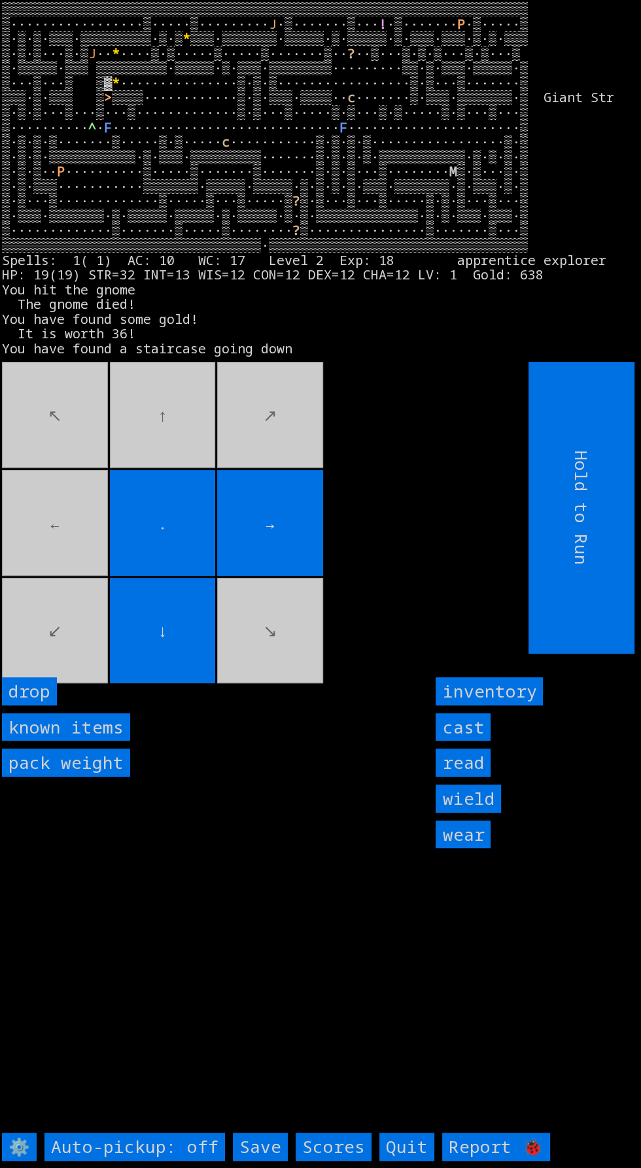
click at [158, 468] on movebuttons "↖ ↑ ↗ ← . → ↙ ↓ ↘" at bounding box center [236, 508] width 468 height 292
click at [188, 515] on input "." at bounding box center [163, 523] width 106 height 106
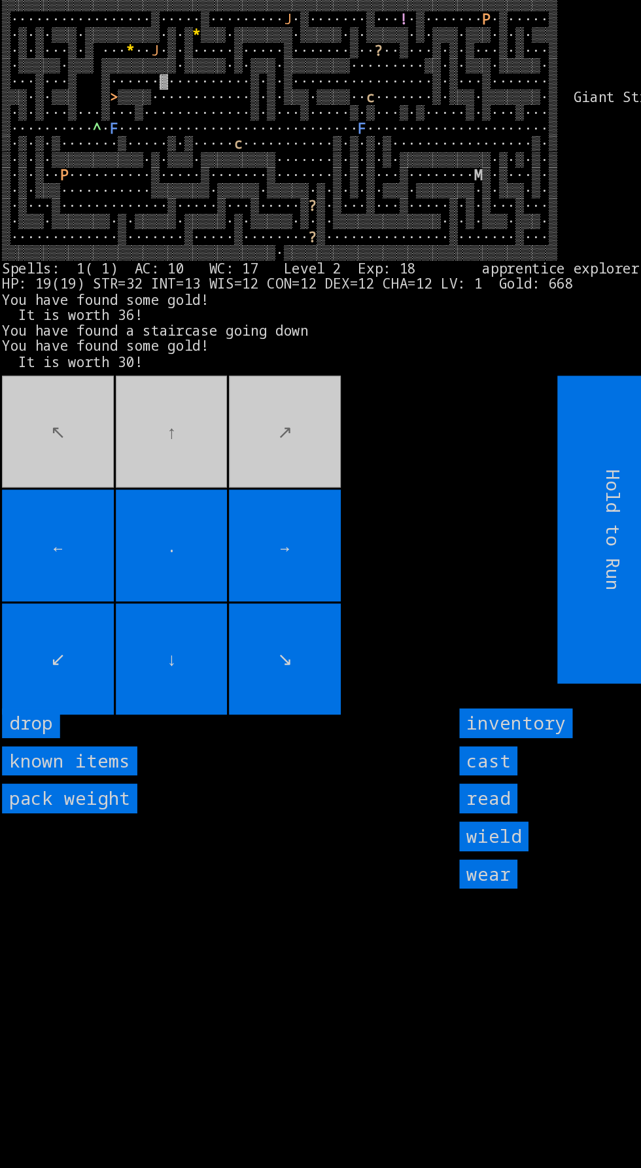
click at [276, 508] on input "→" at bounding box center [270, 523] width 106 height 106
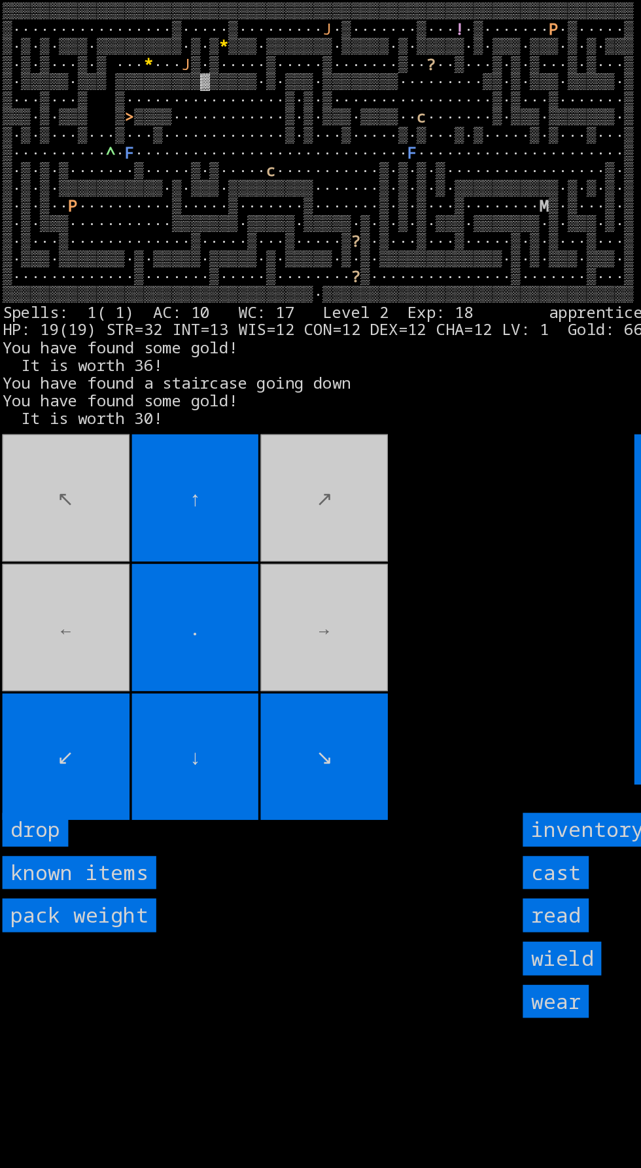
click at [143, 353] on larn "▒▒▒▒▒▒▒▒▒▒▒▒▒▒▒▒▒▒▒▒▒▒▒▒▒▒▒▒▒▒▒▒▒▒▒▒▒▒▒▒▒▒▒▒▒▒▒▒▒▒▒▒▒▒▒▒▒▒▒▒▒▒▒▒▒▒▒ ▒··········…" at bounding box center [316, 177] width 628 height 351
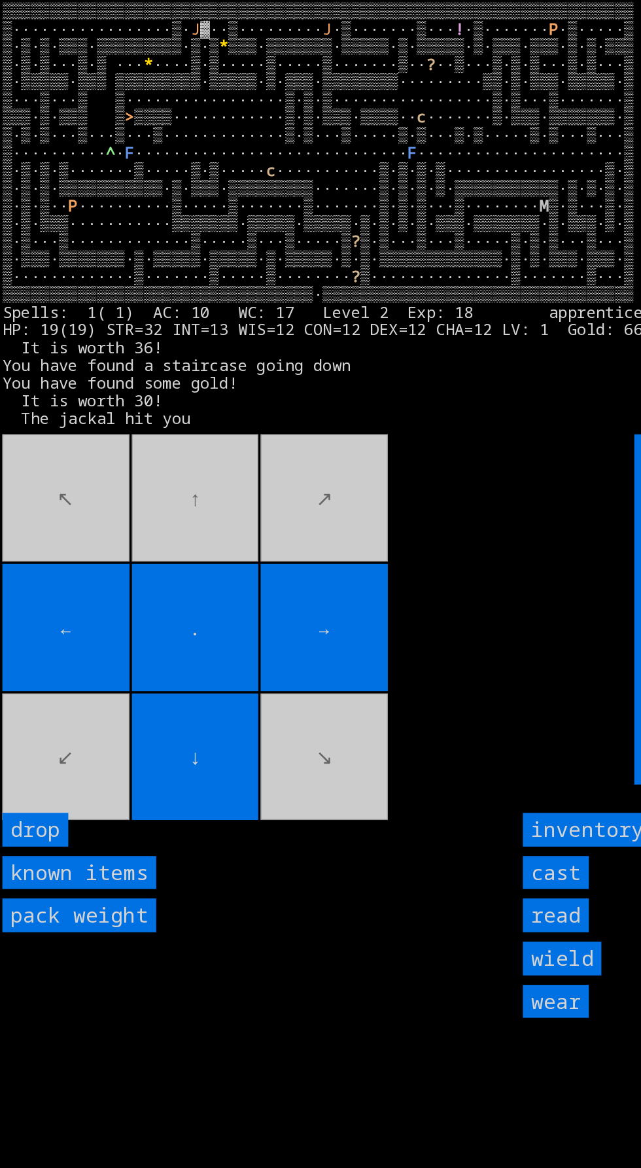
click at [49, 483] on movebuttons "↖ ↑ ↗ ← . → ↙ ↓ ↘" at bounding box center [236, 508] width 468 height 292
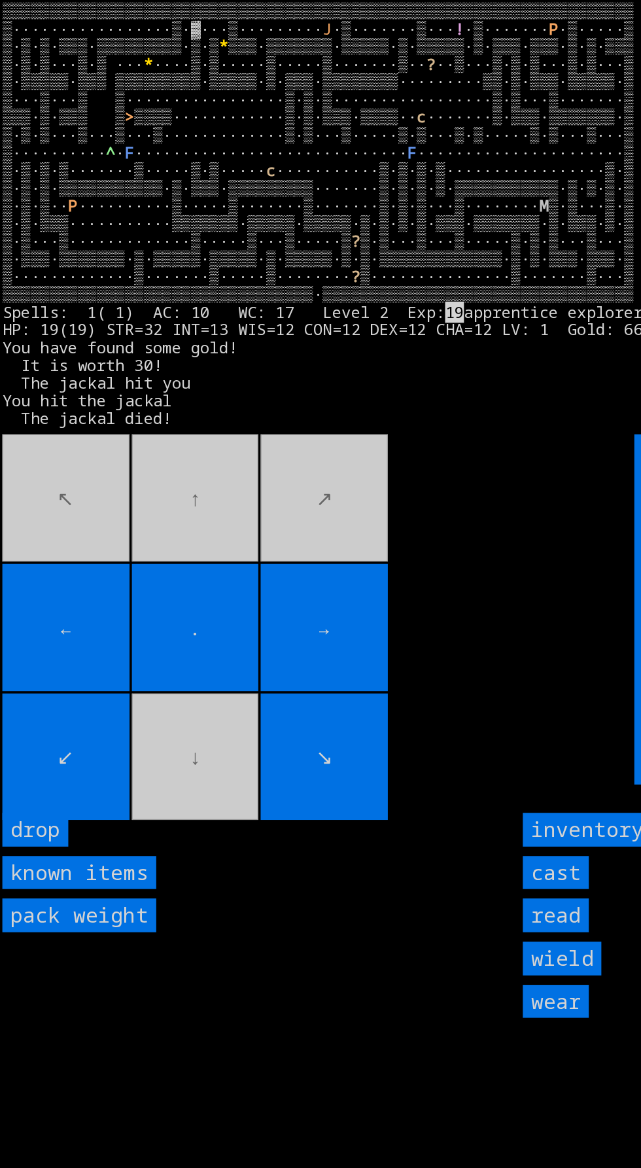
click at [239, 456] on movebuttons "↖ ↑ ↗ ← . → ↙ ↓ ↘" at bounding box center [236, 508] width 468 height 292
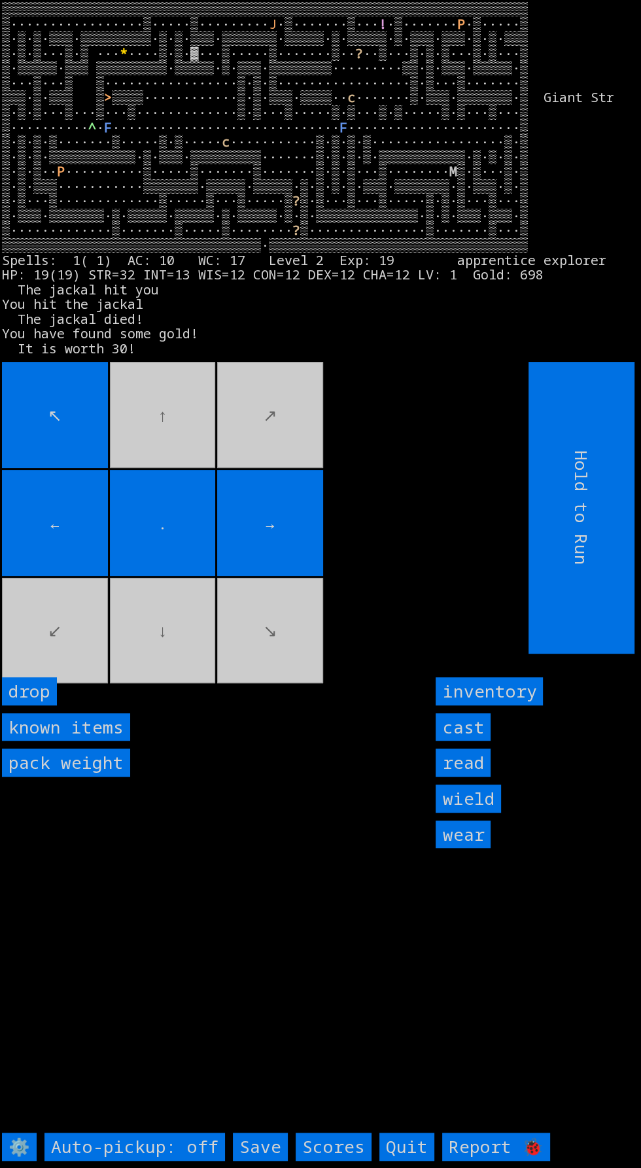
click at [273, 640] on movebuttons "↖ ↑ ↗ ← . → ↙ ↓ ↘" at bounding box center [236, 508] width 468 height 292
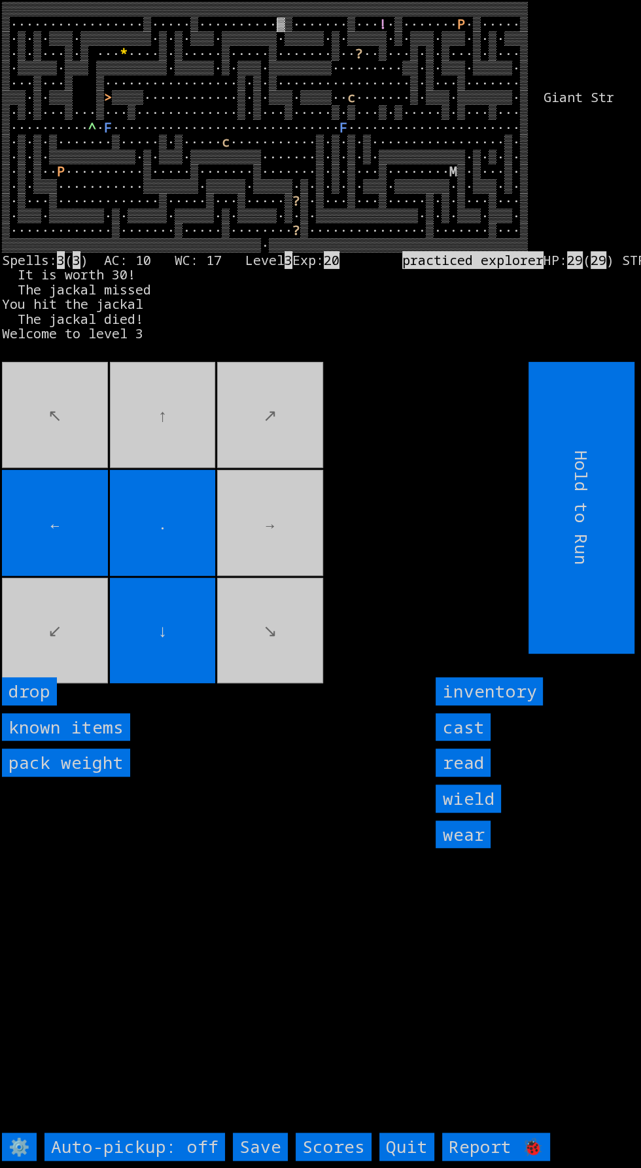
click at [231, 653] on movebuttons "↖ ↑ ↗ ← . → ↙ ↓ ↘" at bounding box center [236, 508] width 468 height 292
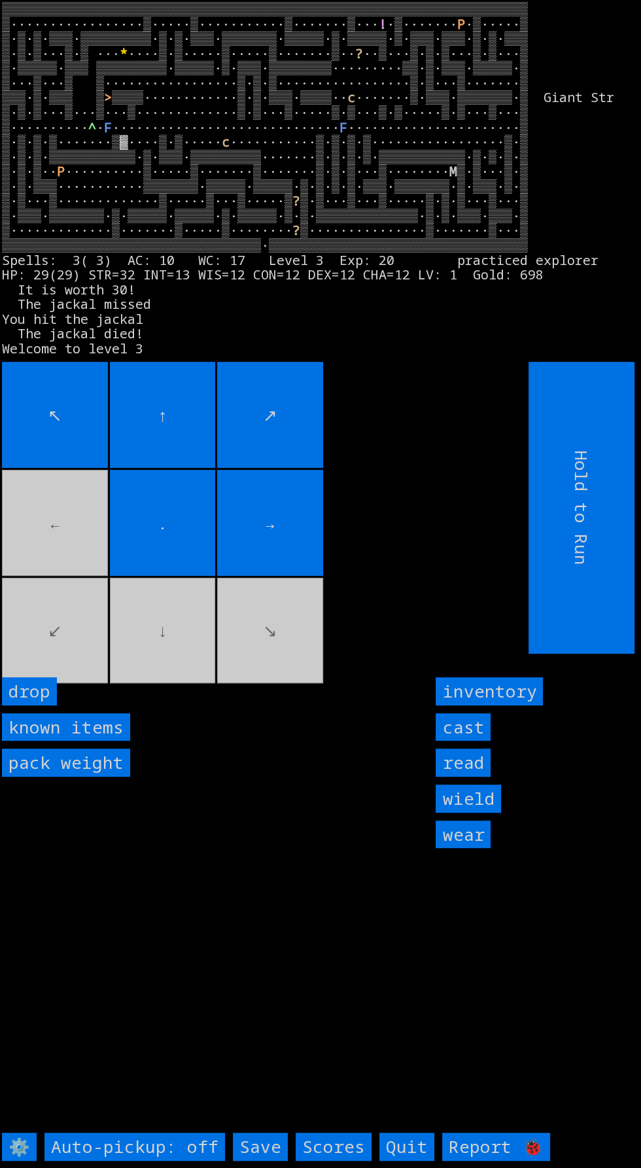
click at [55, 628] on movebuttons "↖ ↑ ↗ ← . → ↙ ↓ ↘" at bounding box center [236, 508] width 468 height 292
click at [63, 531] on movebuttons "↖ ↑ ↗ ← . → ↙ ↓ ↘" at bounding box center [236, 508] width 468 height 292
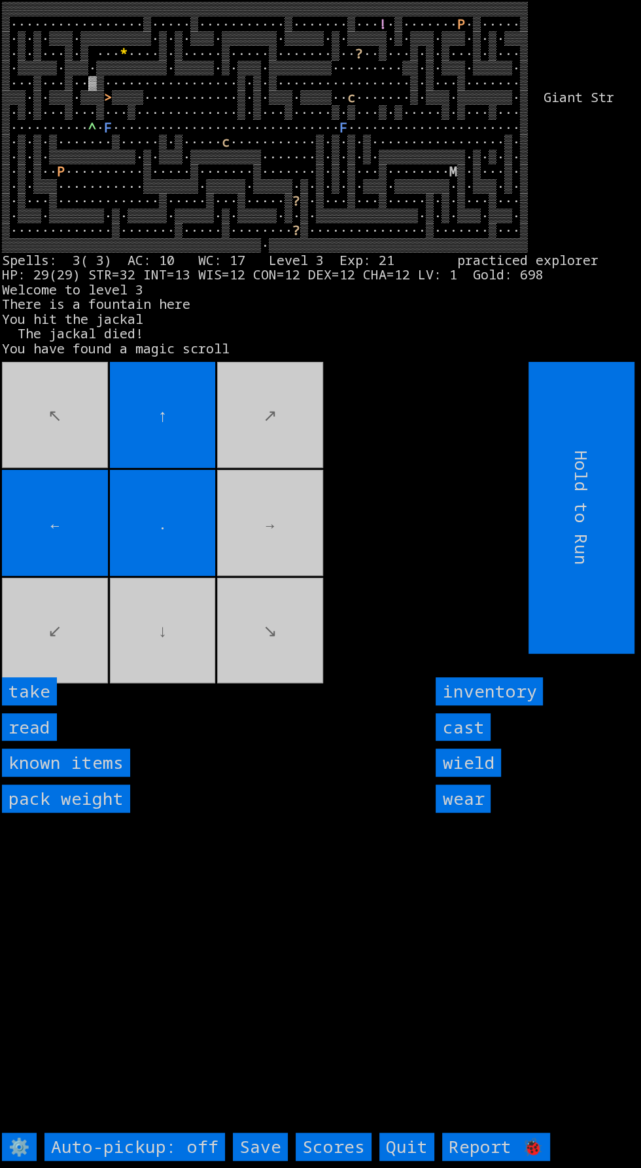
click at [46, 705] on input "take" at bounding box center [29, 691] width 55 height 28
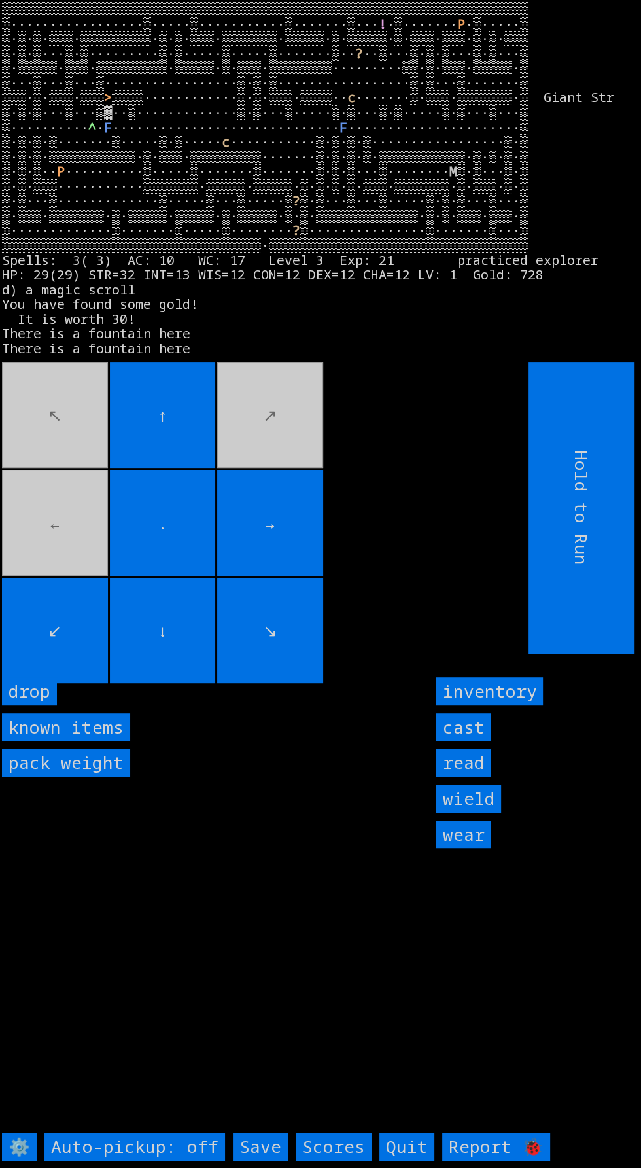
click at [46, 705] on input "drop" at bounding box center [29, 691] width 55 height 28
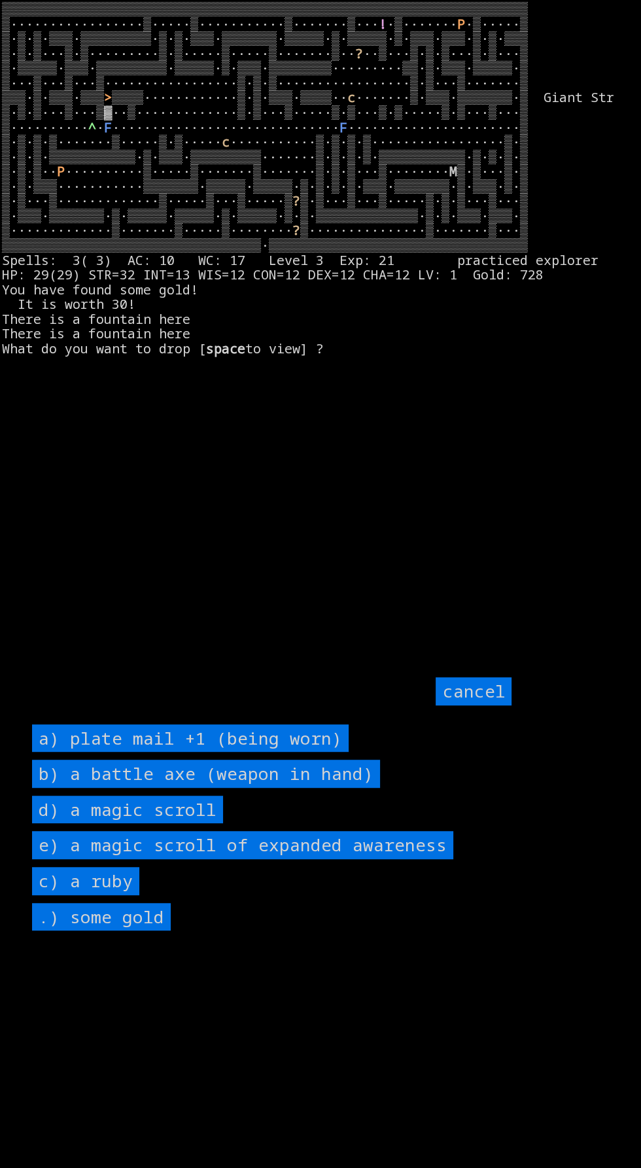
click at [107, 895] on ruby "c) a ruby" at bounding box center [85, 881] width 107 height 28
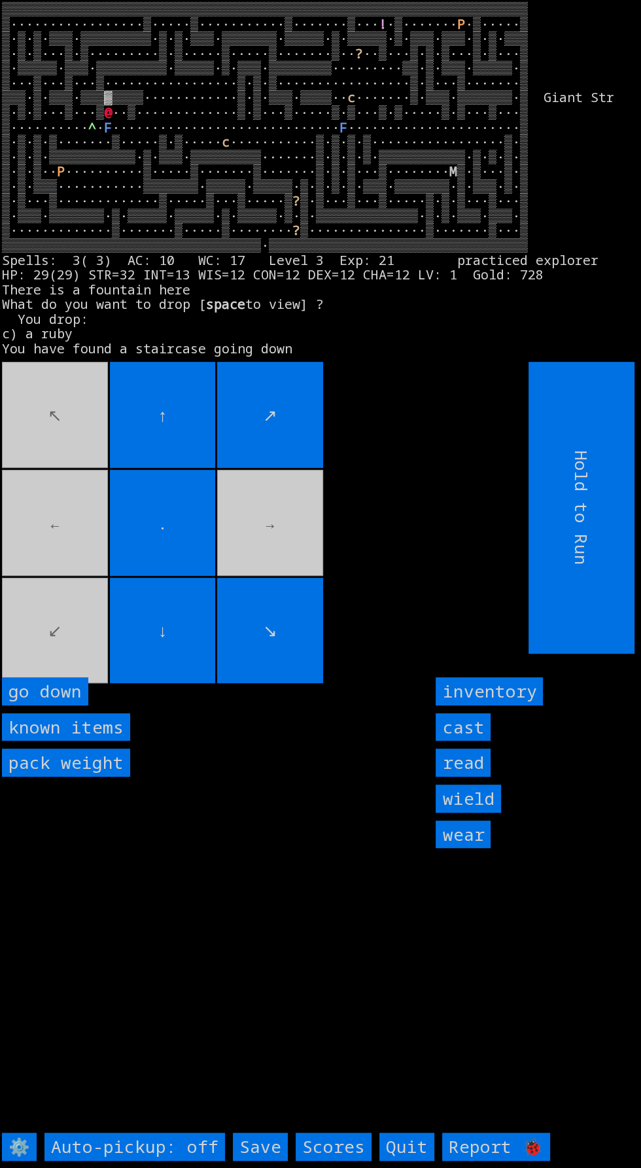
click at [61, 705] on down "go down" at bounding box center [45, 691] width 86 height 28
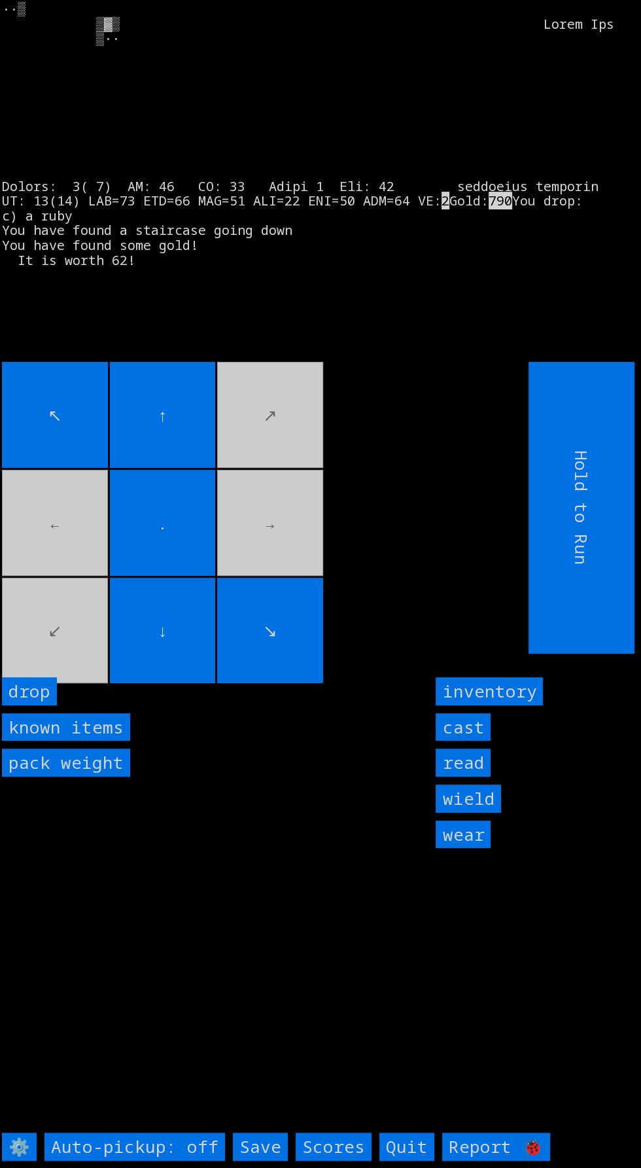
click at [476, 776] on input "read" at bounding box center [463, 762] width 55 height 28
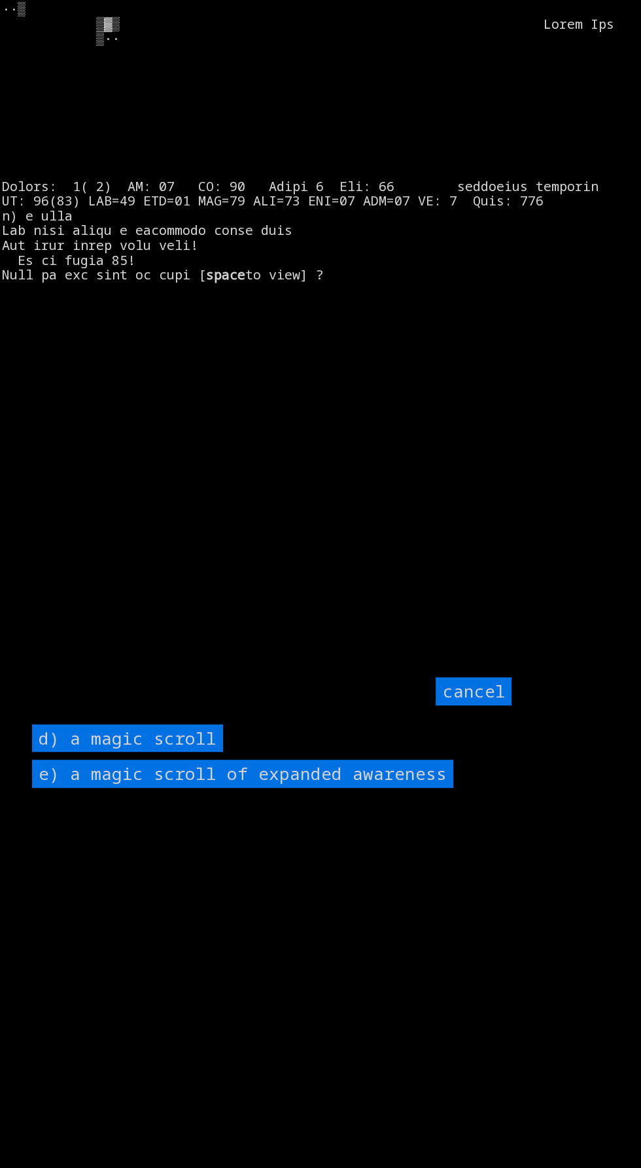
click at [396, 788] on awareness "e) a magic scroll of expanded awareness" at bounding box center [242, 773] width 421 height 28
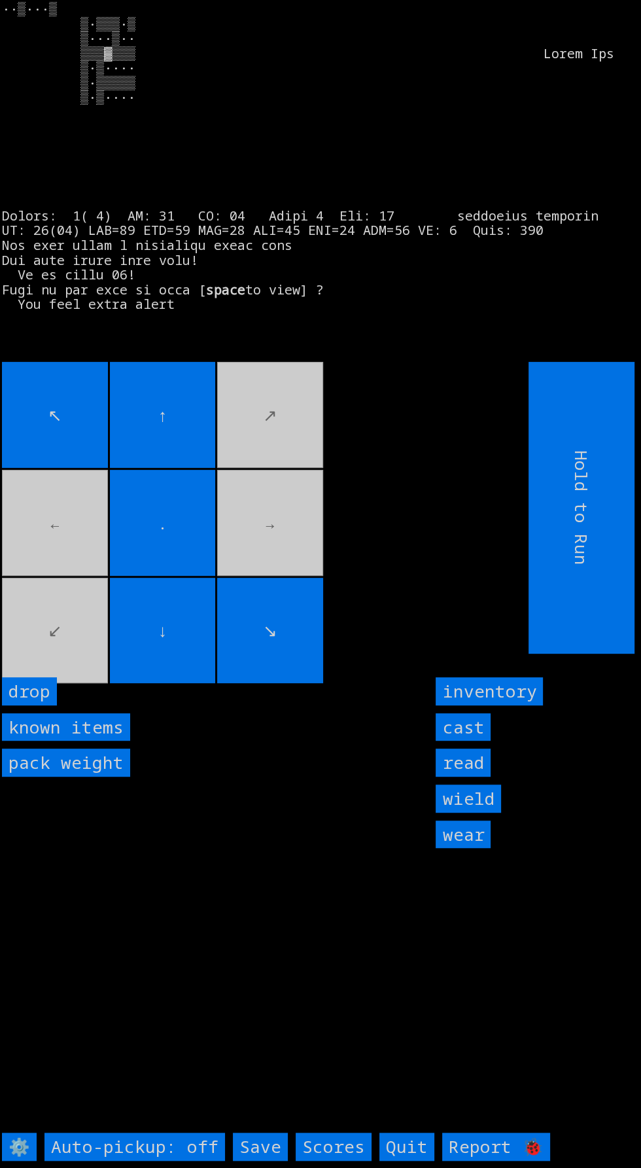
click at [279, 587] on movebuttons "↖ ↑ ↗ ← . → ↙ ↓ ↘" at bounding box center [236, 508] width 468 height 292
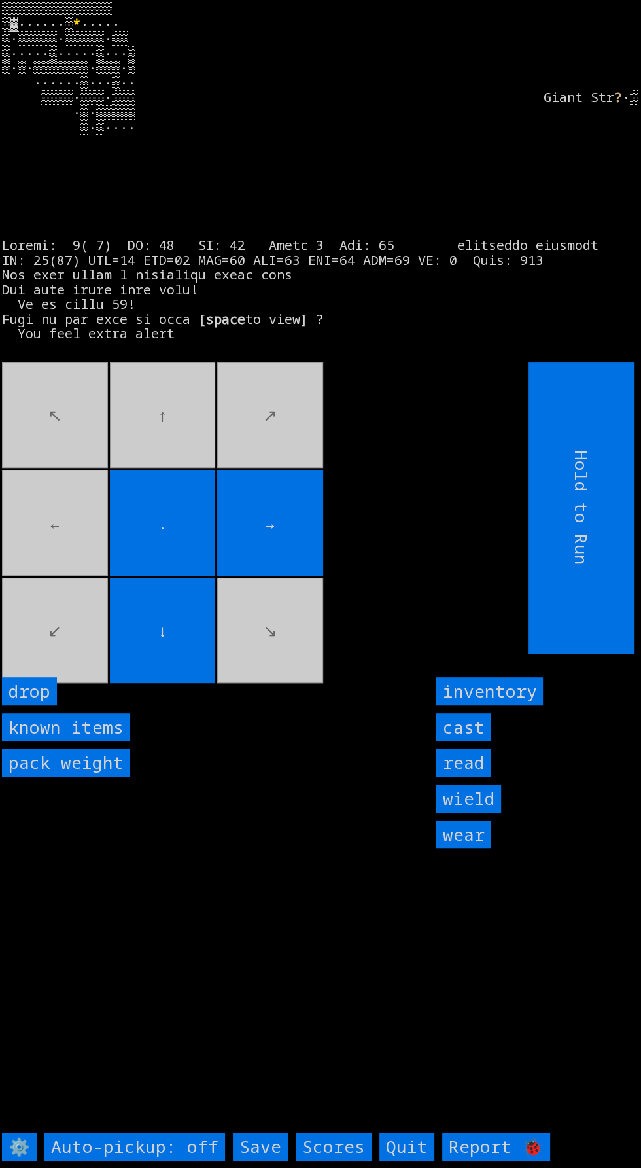
click at [81, 612] on movebuttons "↖ ↑ ↗ ← . → ↙ ↓ ↘" at bounding box center [236, 508] width 468 height 292
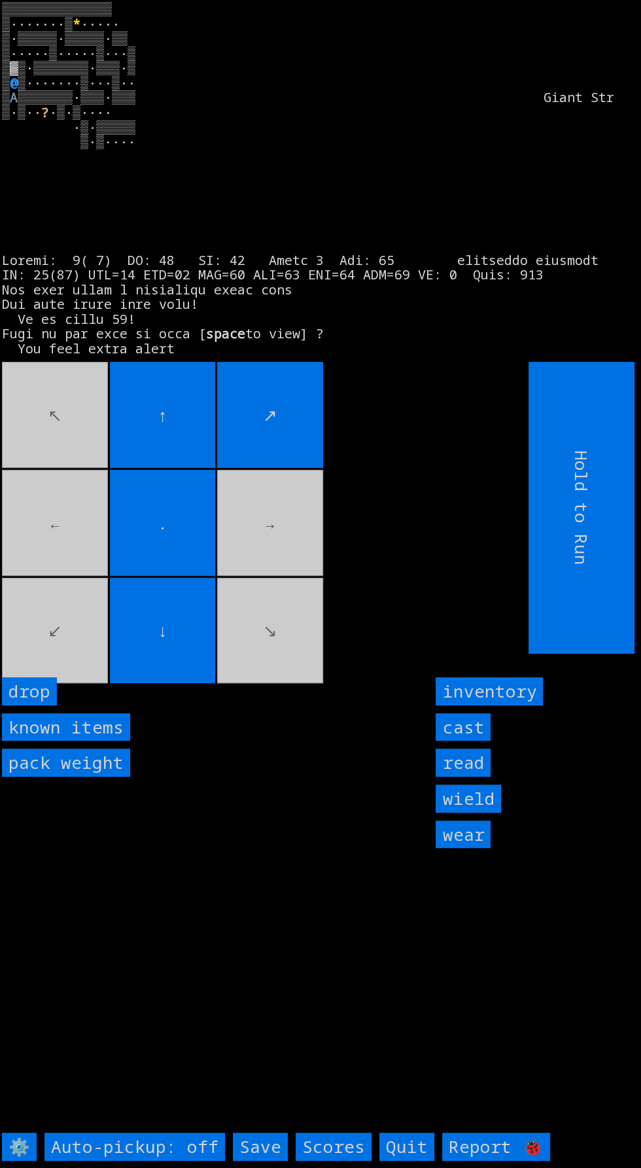
click at [90, 631] on movebuttons "↖ ↑ ↗ ← . → ↙ ↓ ↘" at bounding box center [236, 508] width 468 height 292
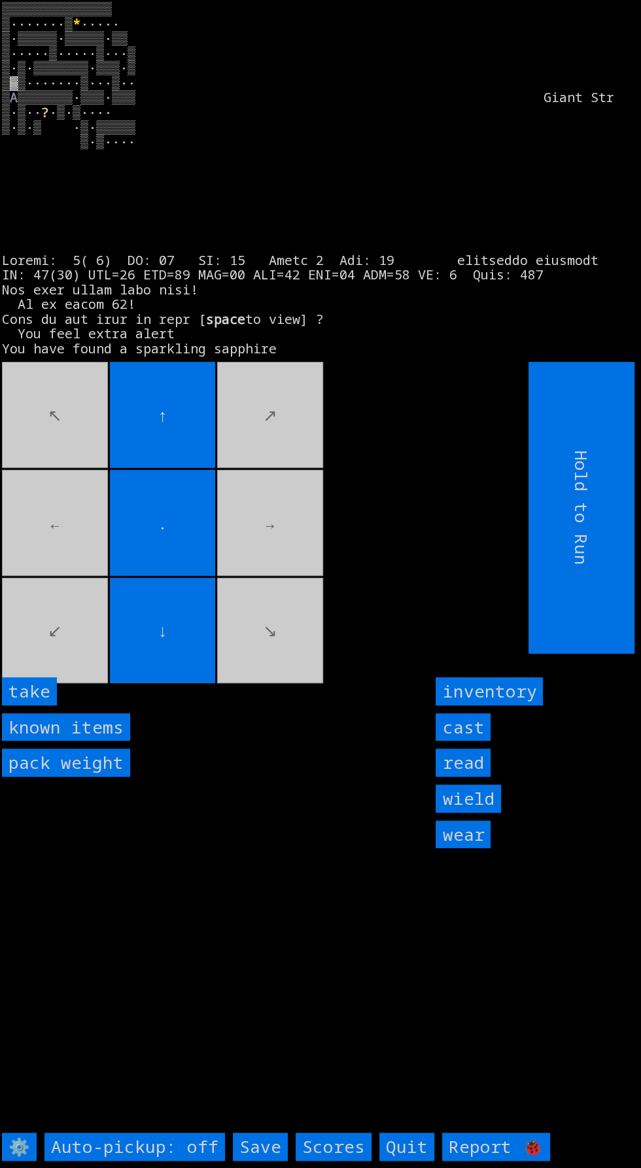
click at [53, 705] on input "take" at bounding box center [29, 691] width 55 height 28
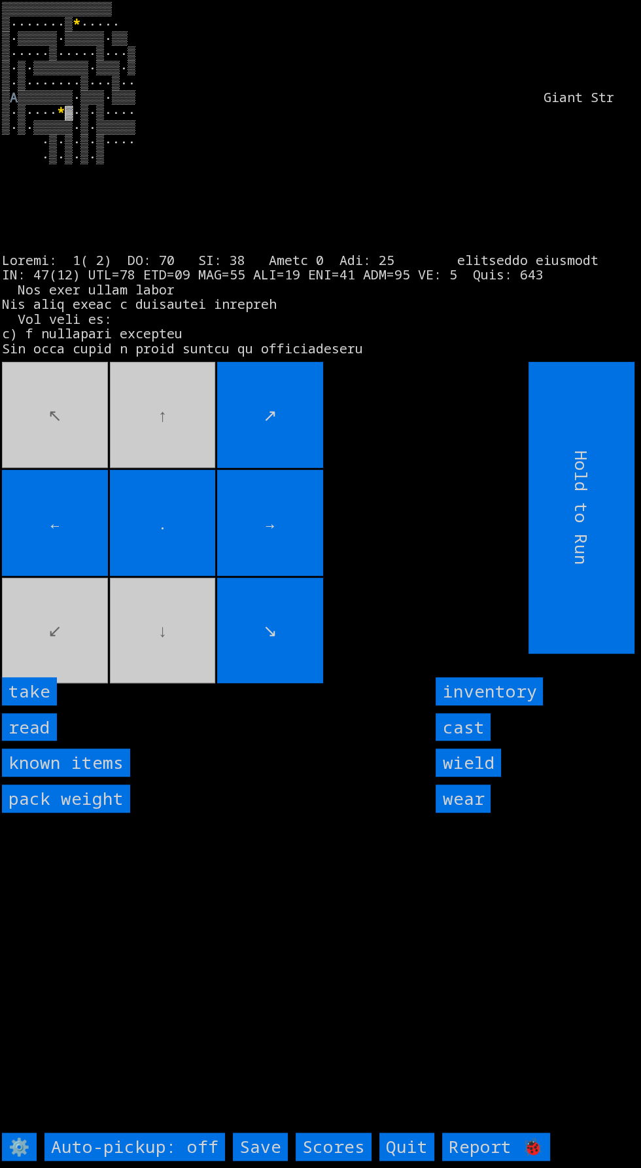
click at [51, 741] on input "read" at bounding box center [29, 727] width 55 height 28
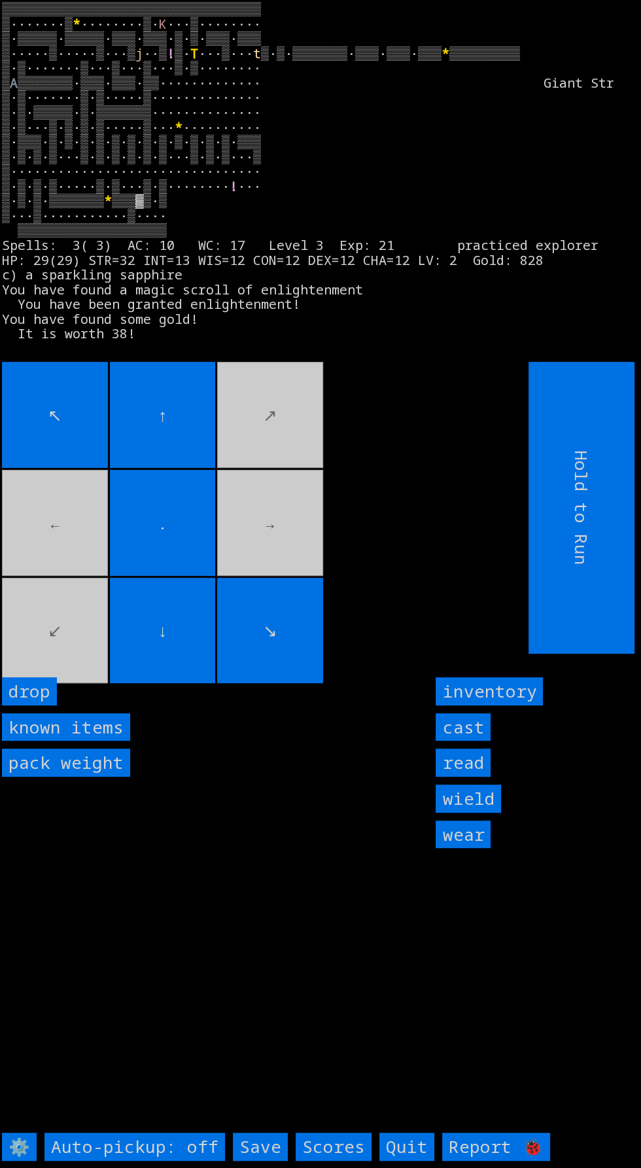
click at [254, 438] on movebuttons "↖ ↑ ↗ ← . → ↙ ↓ ↘" at bounding box center [236, 508] width 468 height 292
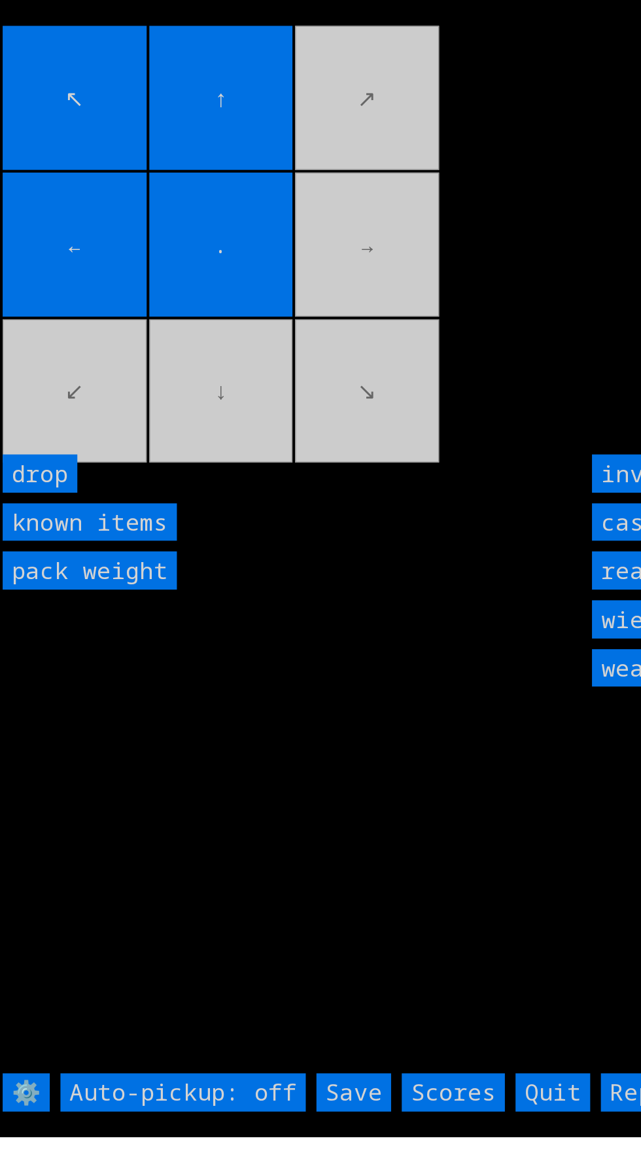
scroll to position [12, 0]
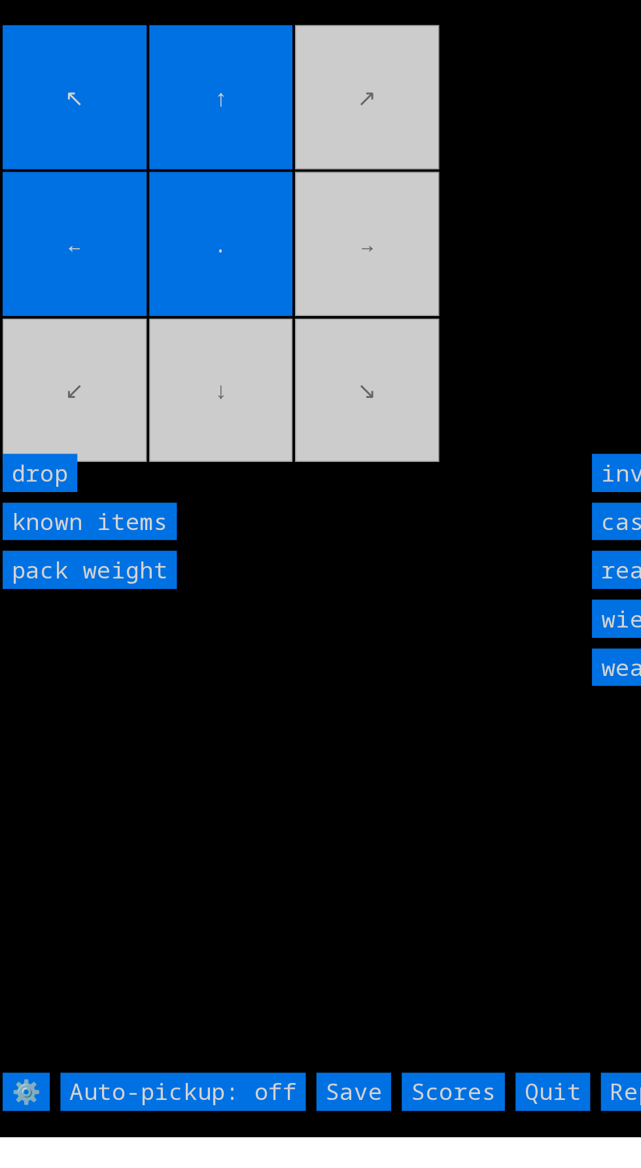
click at [266, 1149] on input "Save" at bounding box center [260, 1135] width 55 height 28
